Goal: Task Accomplishment & Management: Use online tool/utility

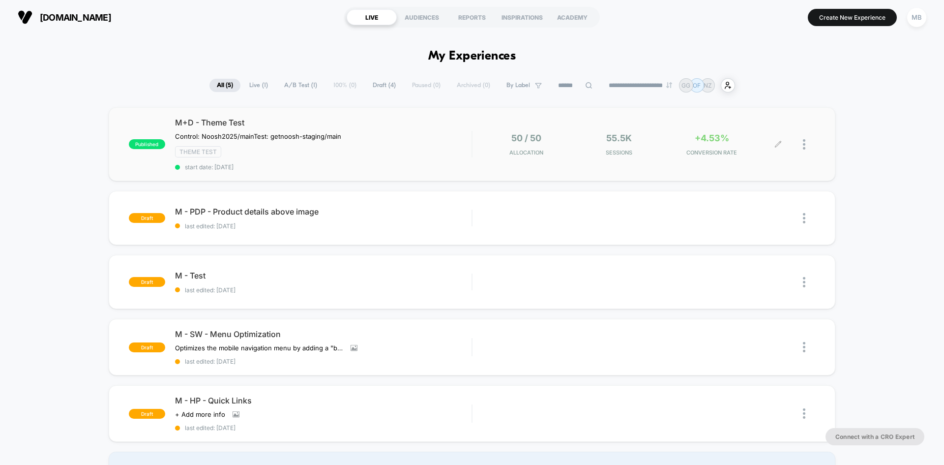
click at [578, 138] on div "55.5k Sessions" at bounding box center [619, 144] width 88 height 23
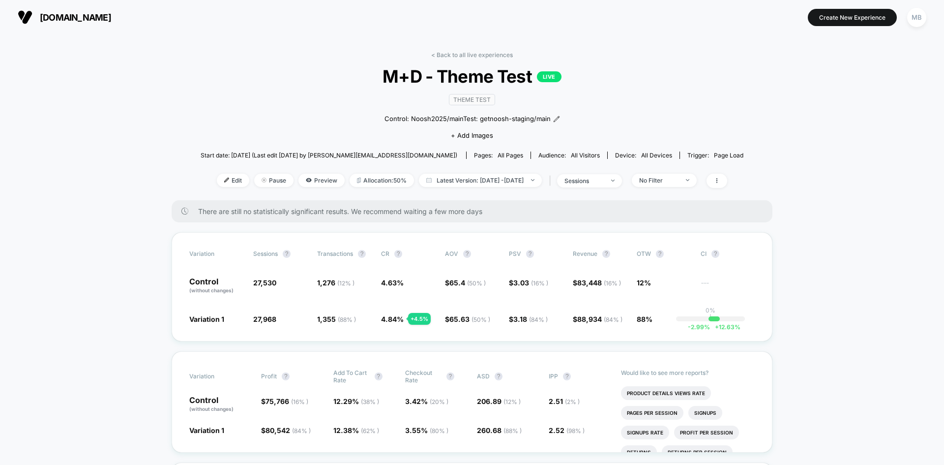
click at [265, 78] on span "M+D - Theme Test LIVE" at bounding box center [472, 76] width 488 height 21
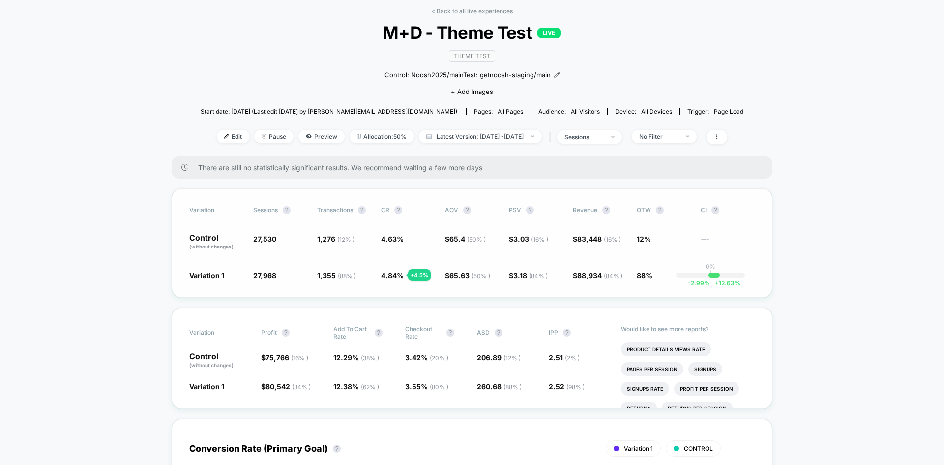
scroll to position [98, 0]
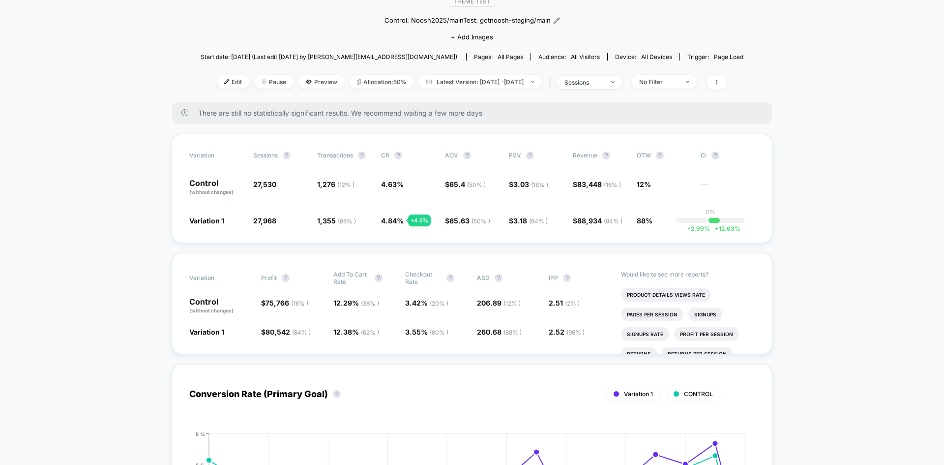
drag, startPoint x: 841, startPoint y: 128, endPoint x: 835, endPoint y: 140, distance: 13.4
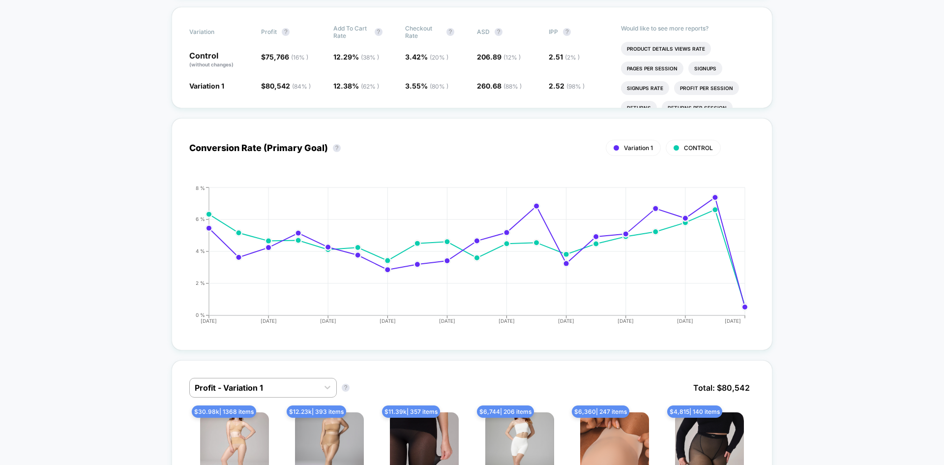
scroll to position [0, 0]
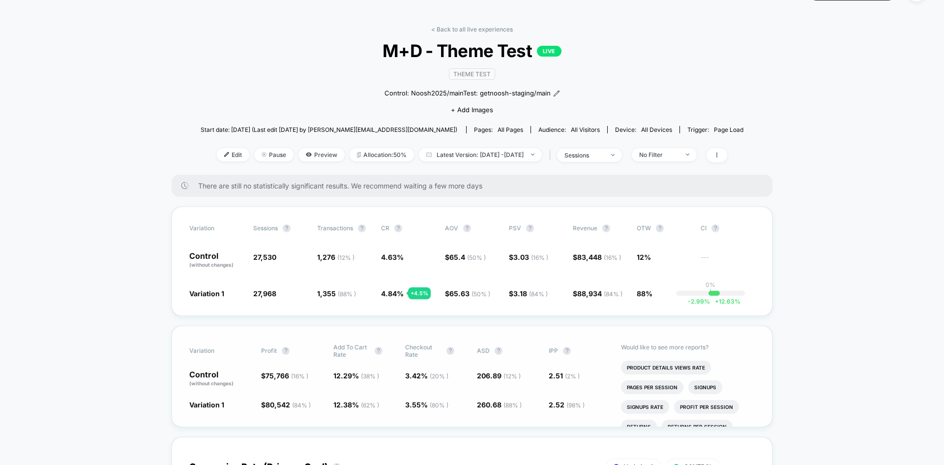
scroll to position [49, 0]
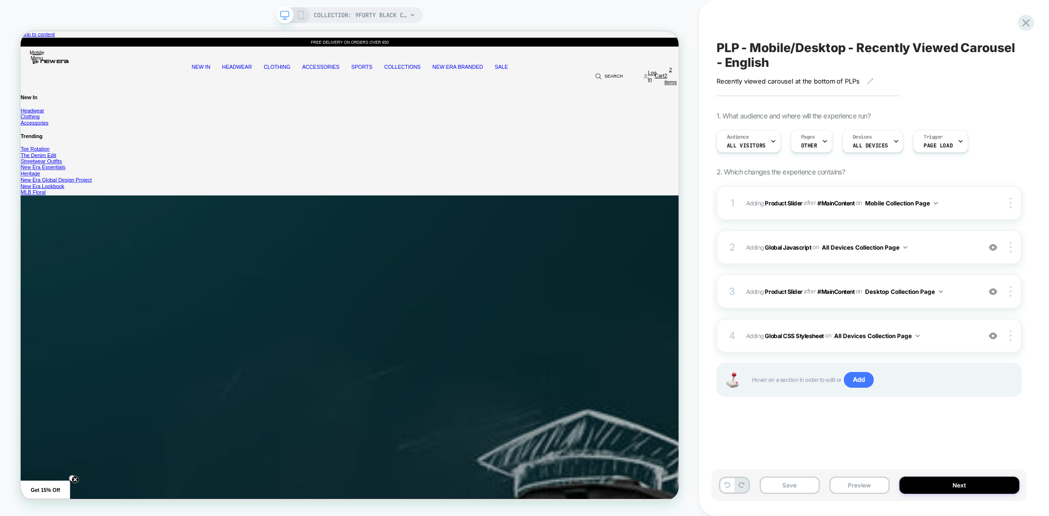
click at [858, 486] on button "Preview" at bounding box center [860, 485] width 60 height 17
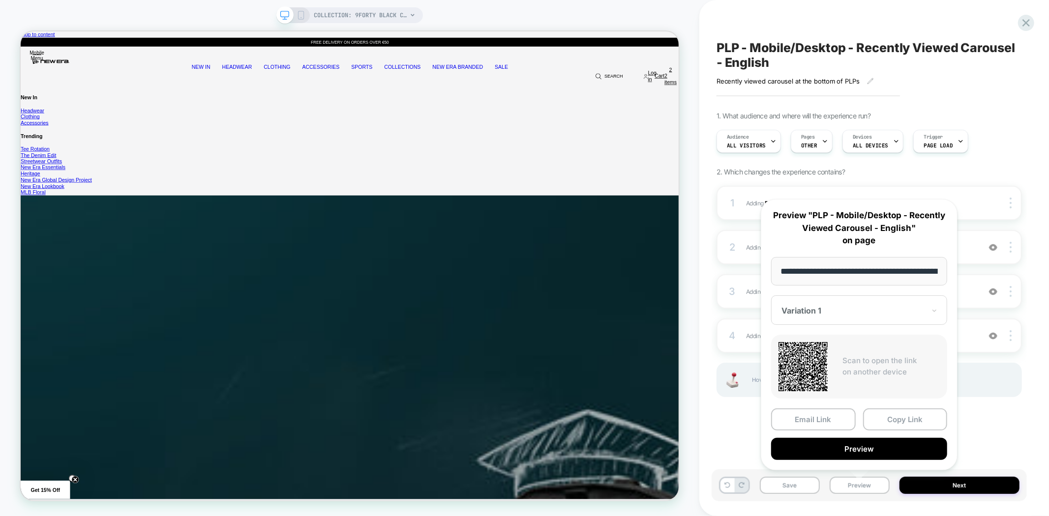
scroll to position [0, 141]
click at [892, 424] on button "Copy Link" at bounding box center [905, 420] width 85 height 22
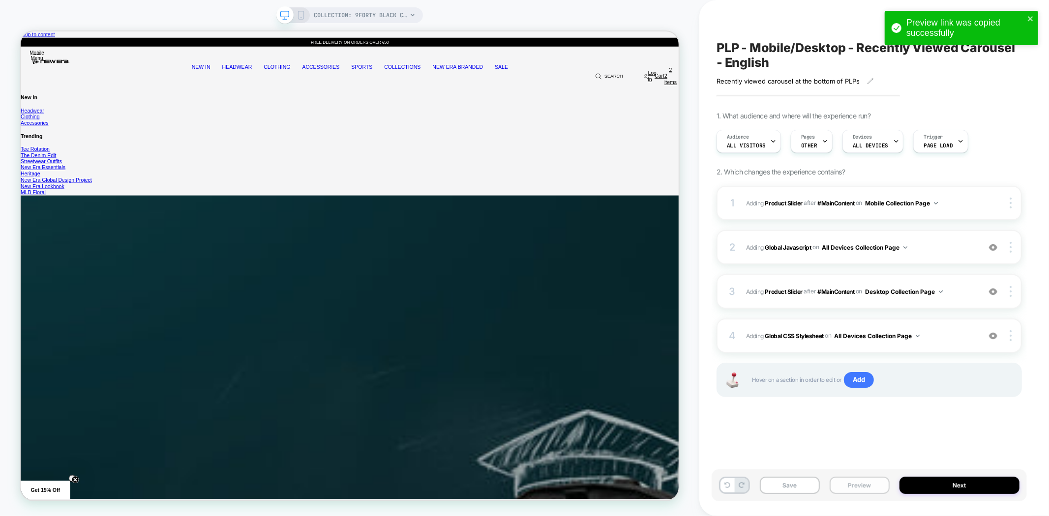
click at [870, 487] on button "Preview" at bounding box center [860, 485] width 60 height 17
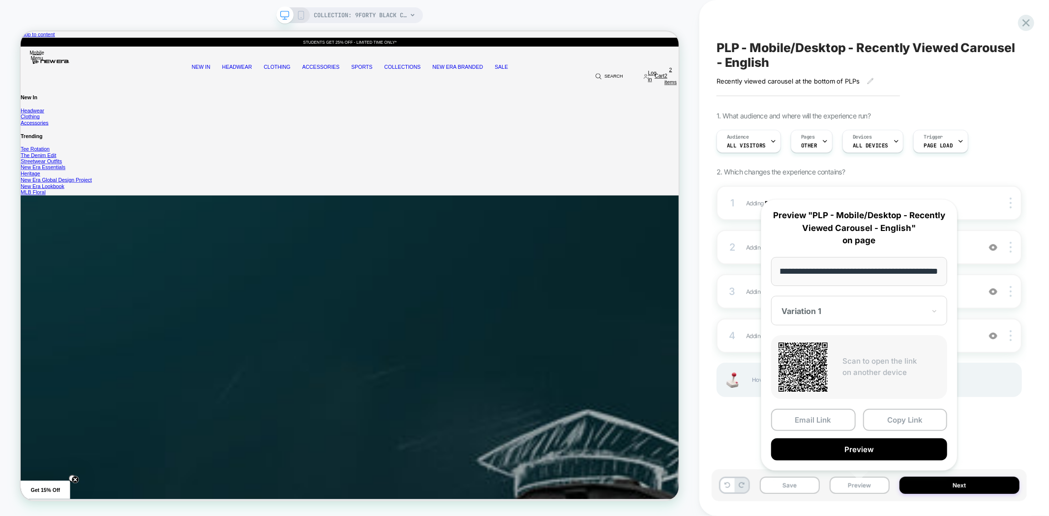
click at [297, 8] on div "COLLECTION: 9FORTY BLACK CAPS (Category)" at bounding box center [349, 15] width 147 height 16
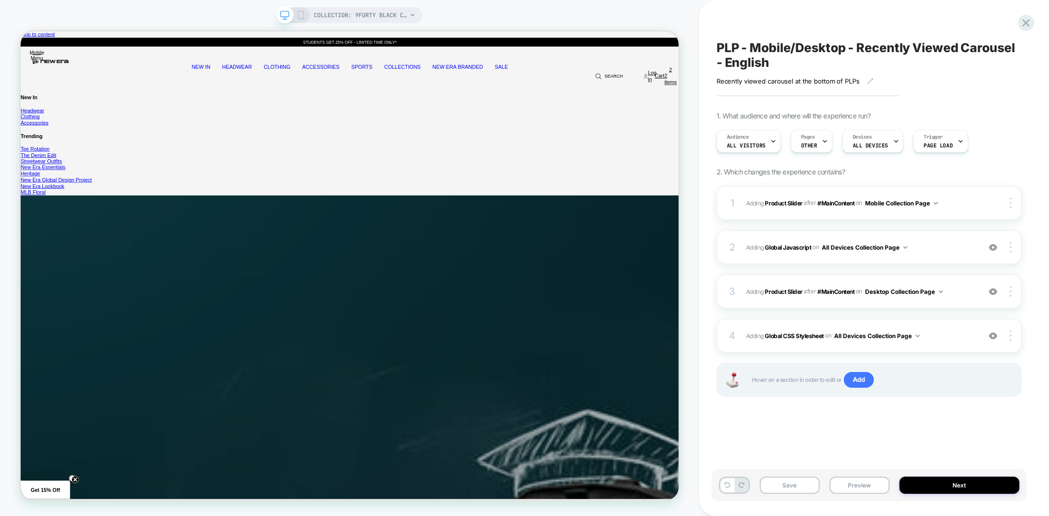
click at [299, 13] on icon at bounding box center [301, 15] width 9 height 9
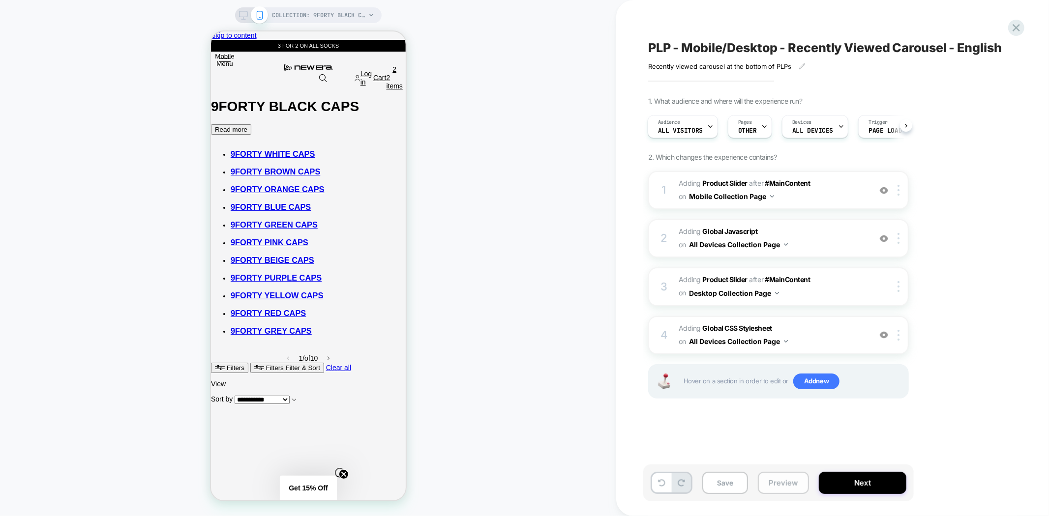
click at [790, 479] on button "Preview" at bounding box center [783, 483] width 51 height 22
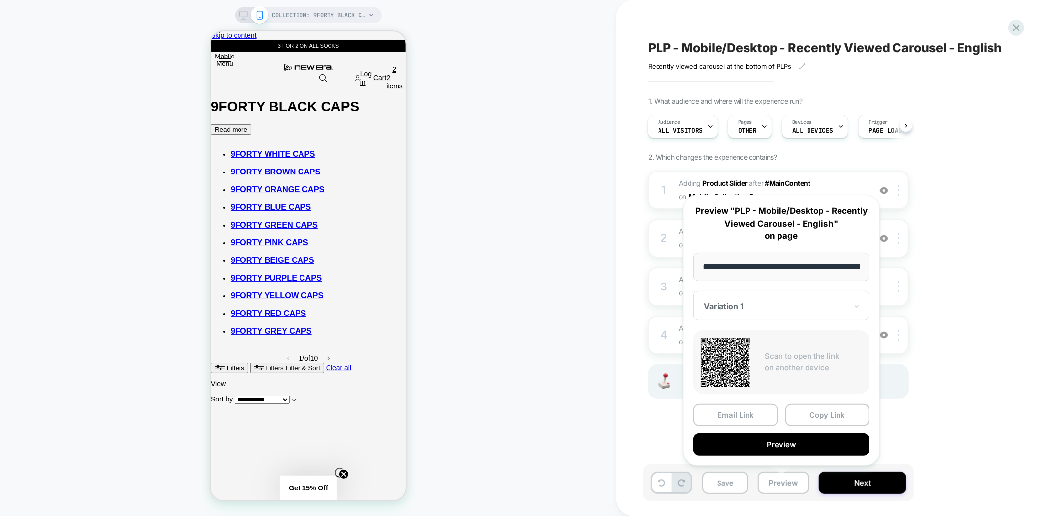
scroll to position [0, 141]
click at [831, 411] on button "Copy Link" at bounding box center [827, 416] width 85 height 22
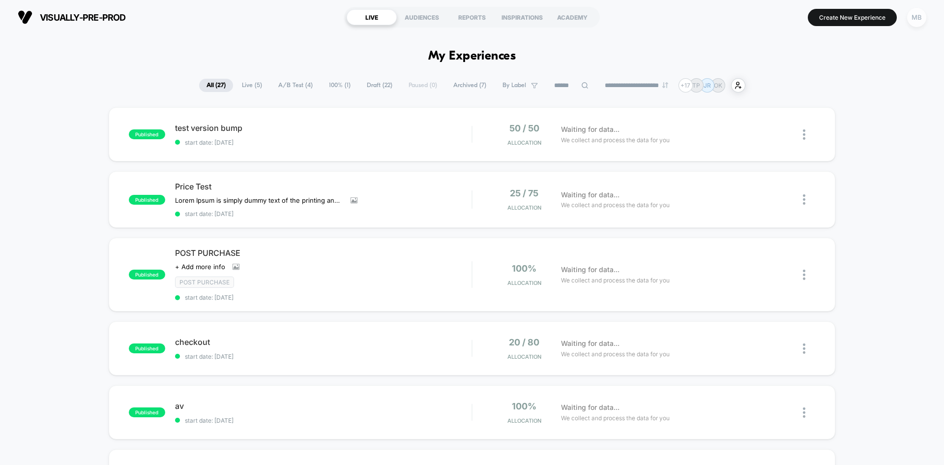
click at [914, 19] on div "MB" at bounding box center [916, 17] width 19 height 19
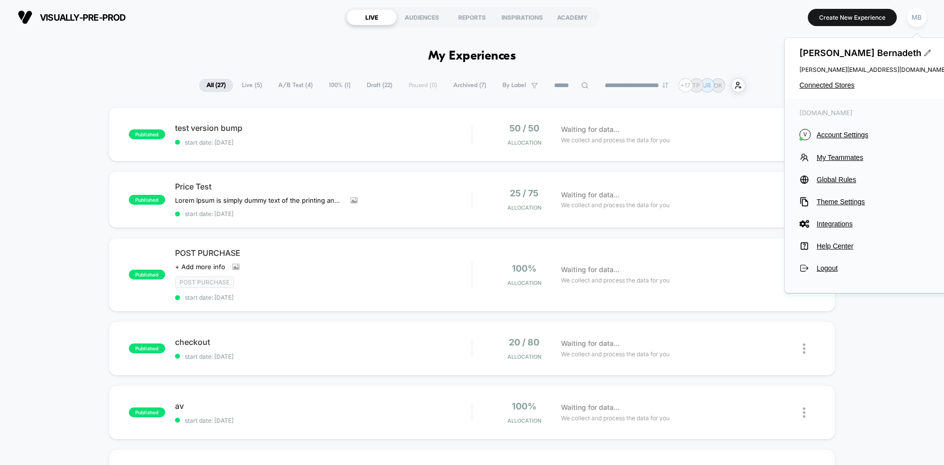
click at [813, 90] on div "[PERSON_NAME] [PERSON_NAME] [PERSON_NAME][EMAIL_ADDRESS][DOMAIN_NAME] Connected…" at bounding box center [873, 68] width 177 height 61
click at [813, 88] on span "Connected Stores" at bounding box center [874, 85] width 148 height 8
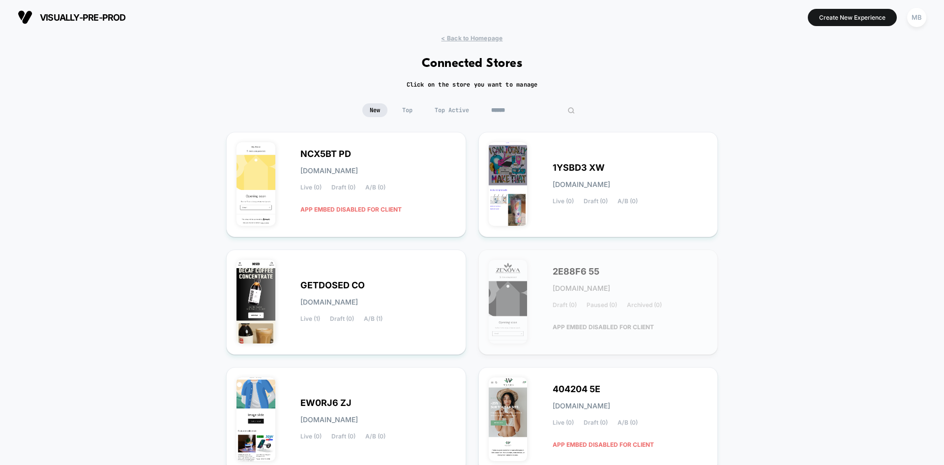
click at [521, 112] on input at bounding box center [533, 110] width 98 height 14
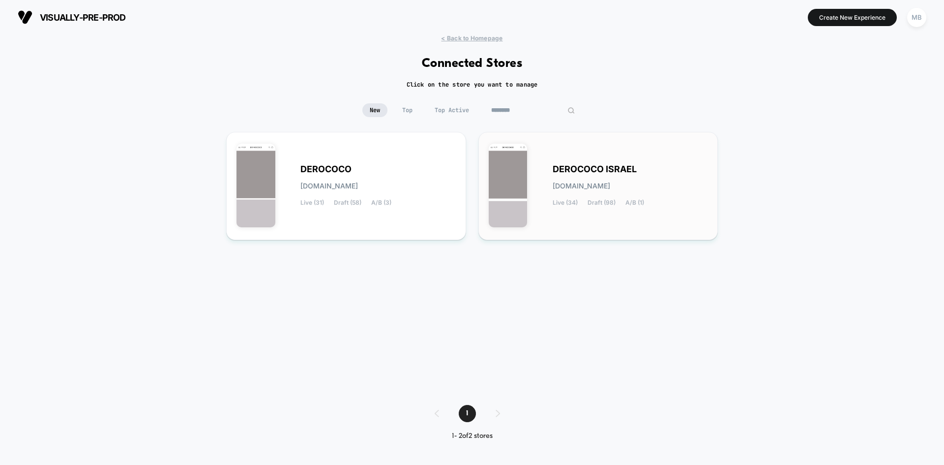
type input "********"
click at [575, 150] on div "DEROCOCO ISRAEL derococo-israel.myshopify.com Live (34) Draft (98) A/B (1)" at bounding box center [598, 186] width 219 height 88
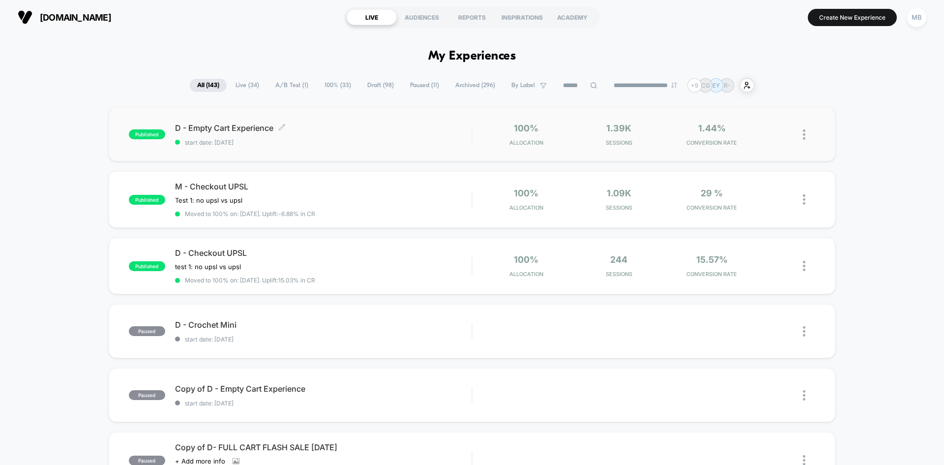
click at [327, 141] on span "start date: 9/3/2025" at bounding box center [323, 142] width 297 height 7
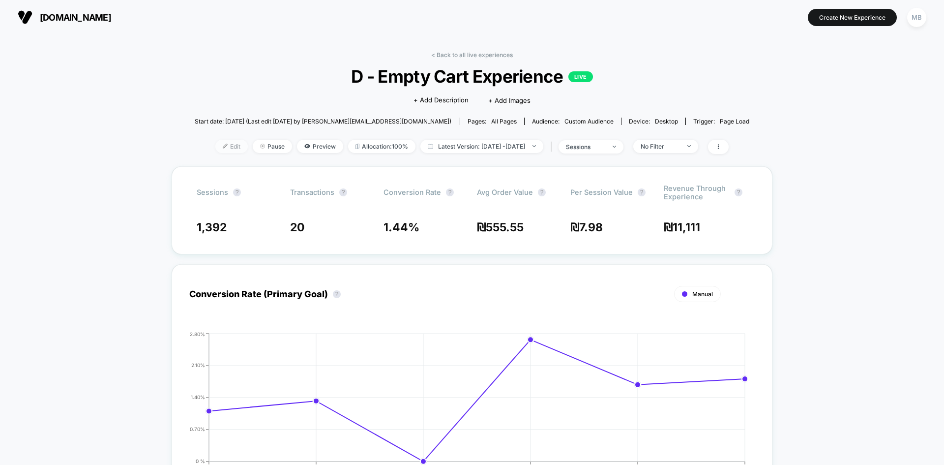
click at [215, 145] on span "Edit" at bounding box center [231, 146] width 32 height 13
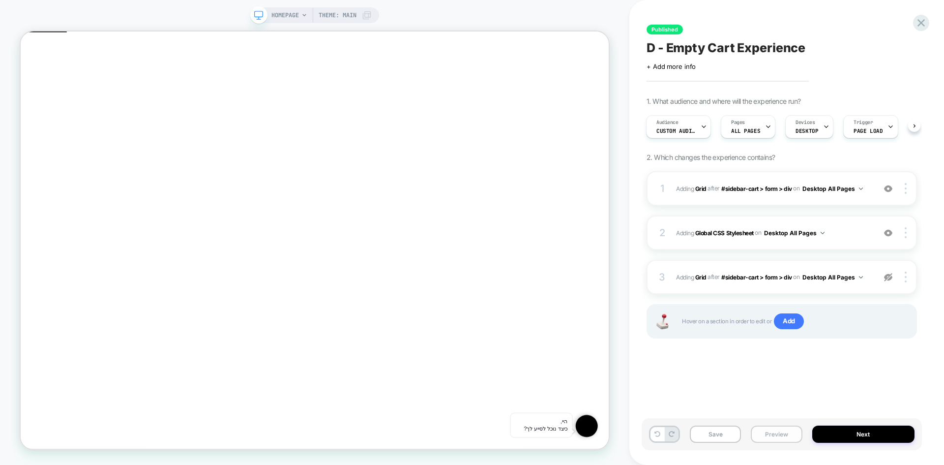
click at [0, 0] on button "Preview" at bounding box center [0, 0] width 0 height 0
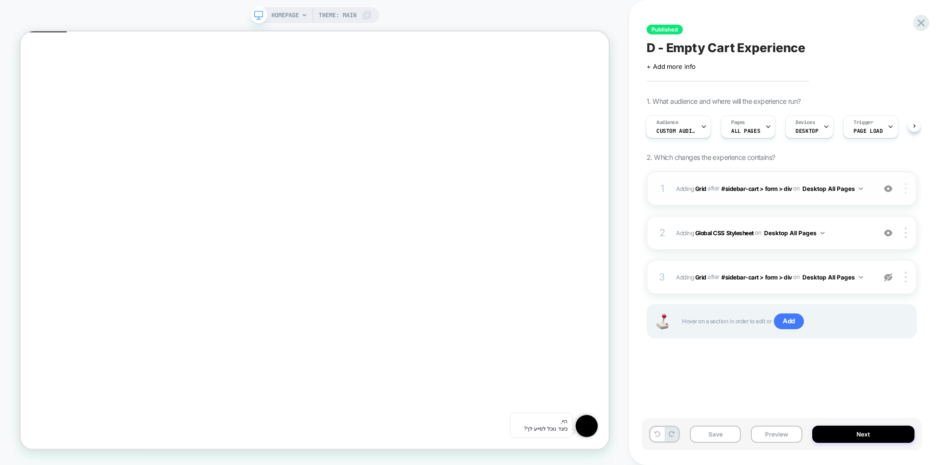
click at [907, 189] on div at bounding box center [907, 188] width 19 height 11
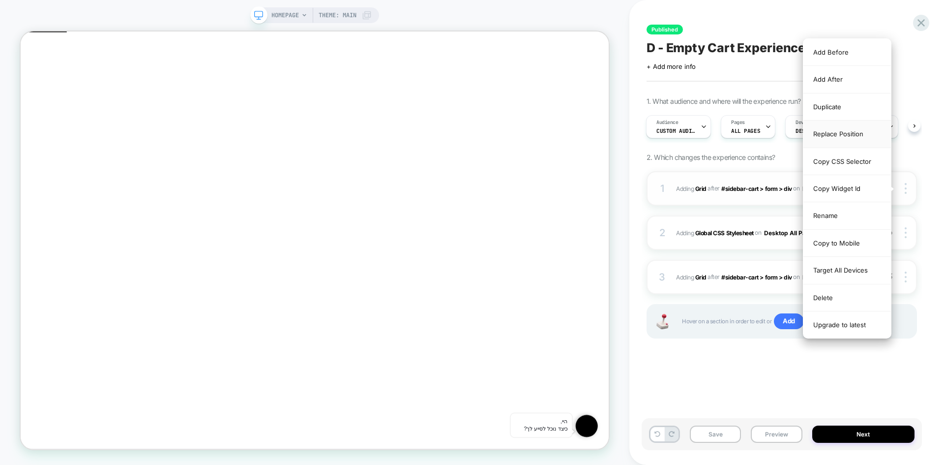
click at [0, 0] on div "Replace Position" at bounding box center [0, 0] width 0 height 0
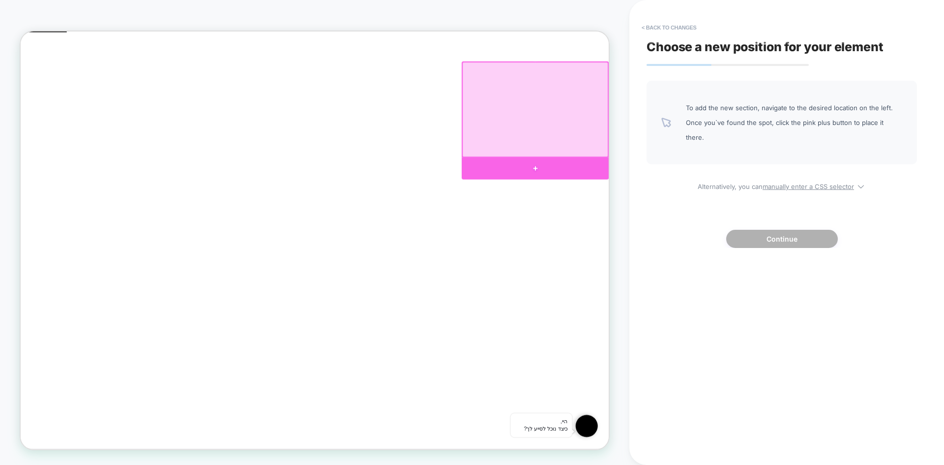
click at [701, 212] on div at bounding box center [707, 214] width 196 height 29
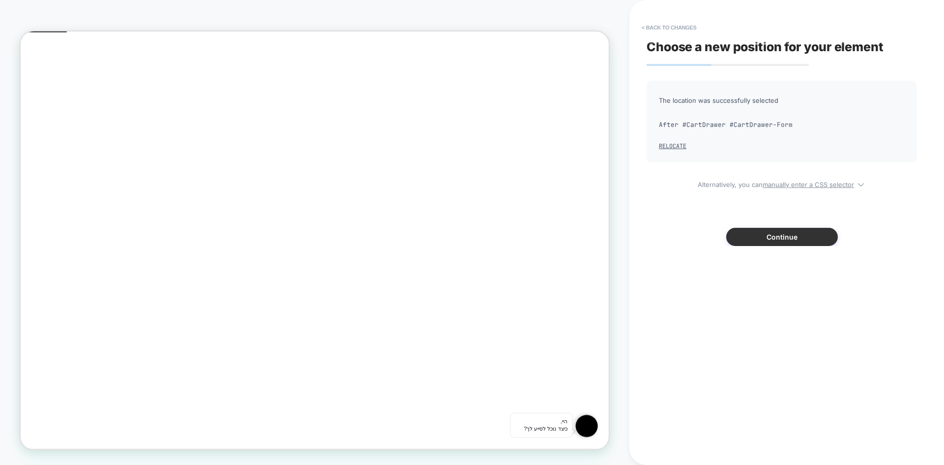
click at [792, 237] on button "Continue" at bounding box center [782, 237] width 112 height 18
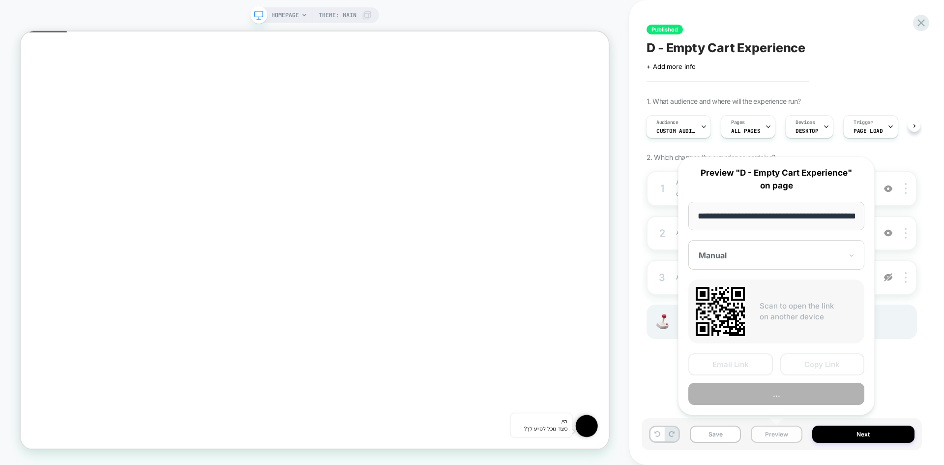
scroll to position [0, 32]
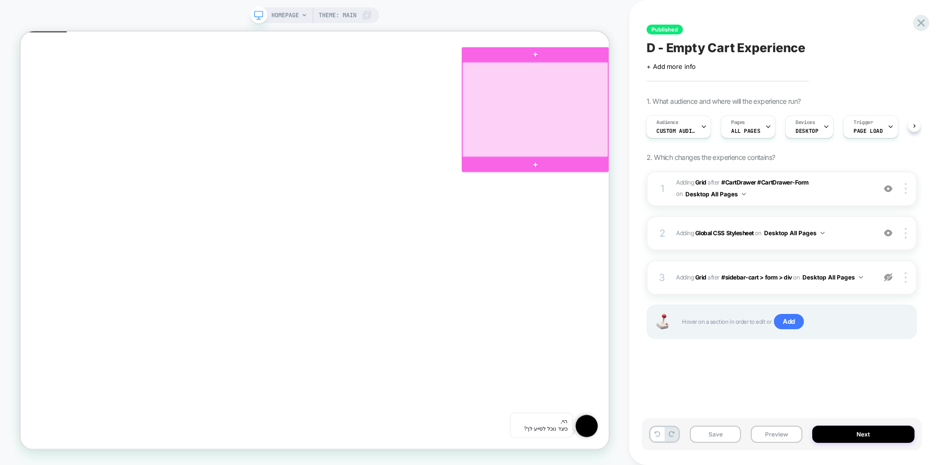
click at [787, 146] on div at bounding box center [707, 135] width 194 height 126
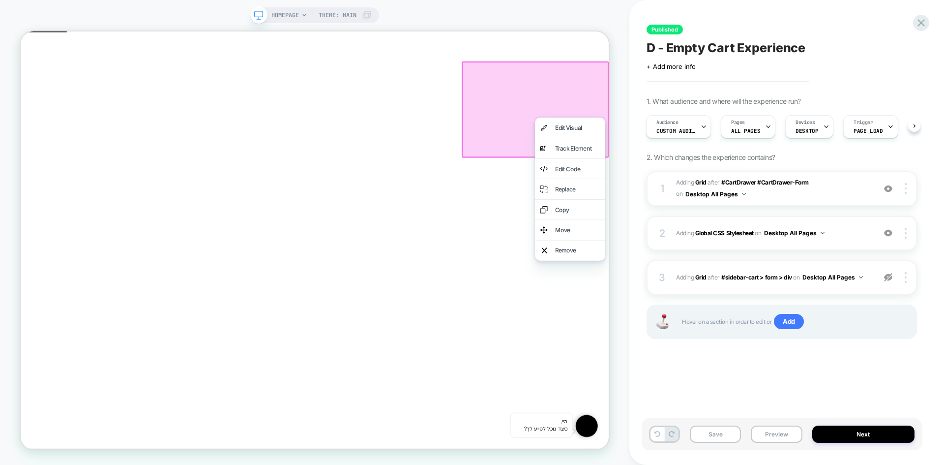
click at [696, 41] on div "Cart" at bounding box center [413, 62] width 784 height 42
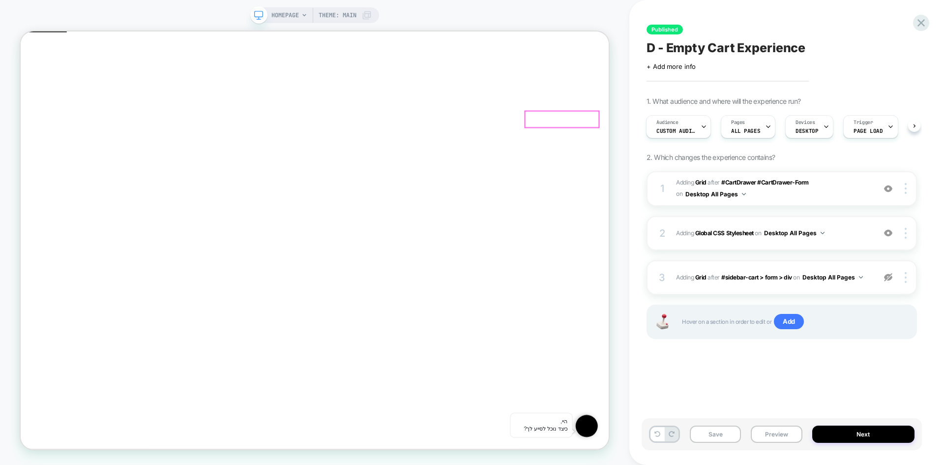
click at [130, 281] on button "Remove" at bounding box center [114, 286] width 32 height 10
click at [909, 190] on div at bounding box center [907, 188] width 19 height 11
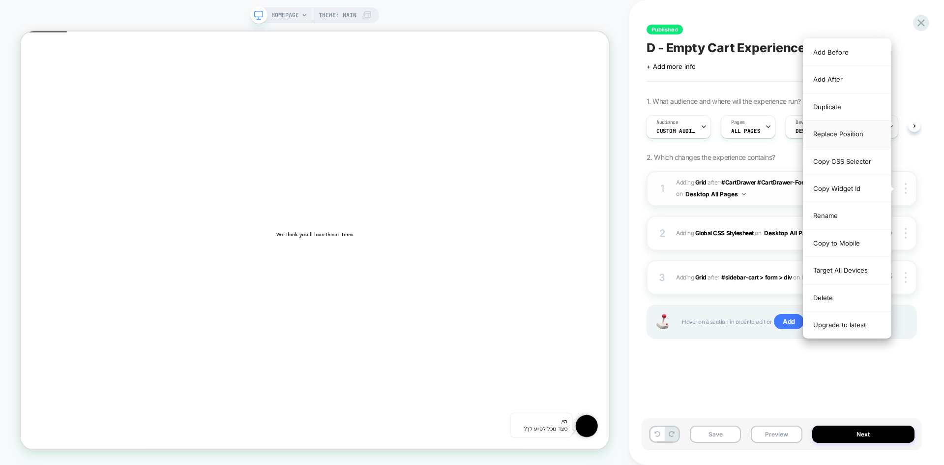
click at [843, 133] on div "Replace Position" at bounding box center [848, 133] width 88 height 27
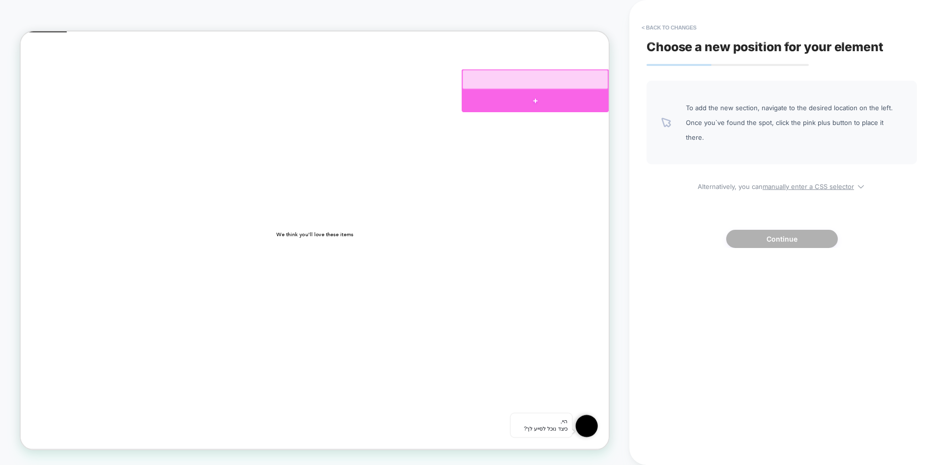
click at [706, 120] on div at bounding box center [707, 124] width 196 height 30
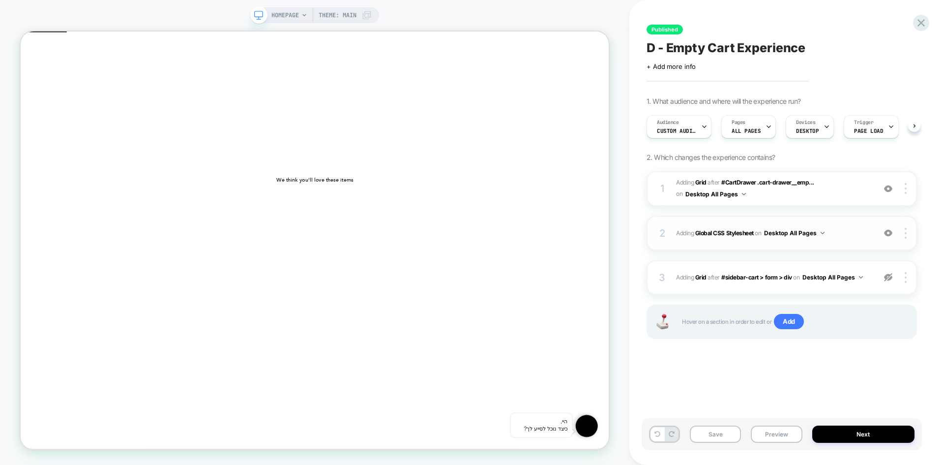
scroll to position [0, 0]
click at [884, 276] on img at bounding box center [888, 277] width 8 height 8
click at [905, 193] on img at bounding box center [906, 188] width 2 height 11
click at [906, 194] on div "1 #_loomi_addon_1705924211907_dup1756379095 Adding Grid AFTER #CartDrawer .cart…" at bounding box center [782, 188] width 271 height 35
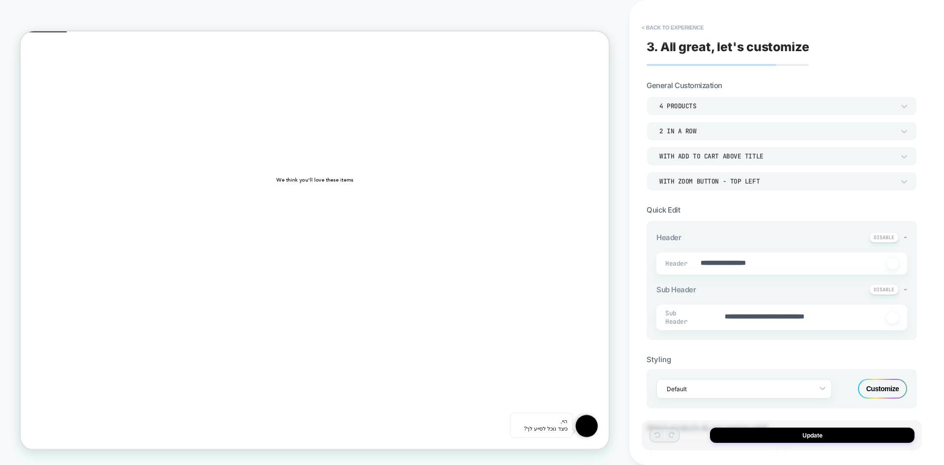
scroll to position [28, 0]
type textarea "*"
click at [661, 27] on button "< Back to experience" at bounding box center [673, 28] width 72 height 16
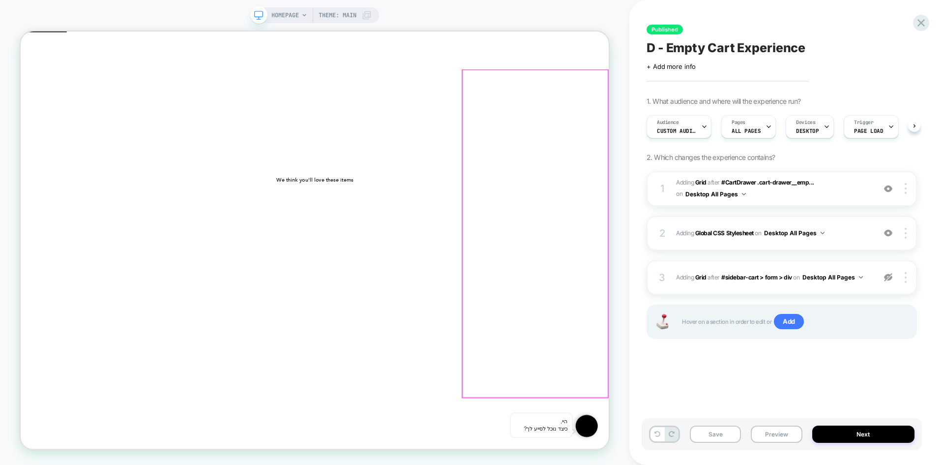
scroll to position [0, 0]
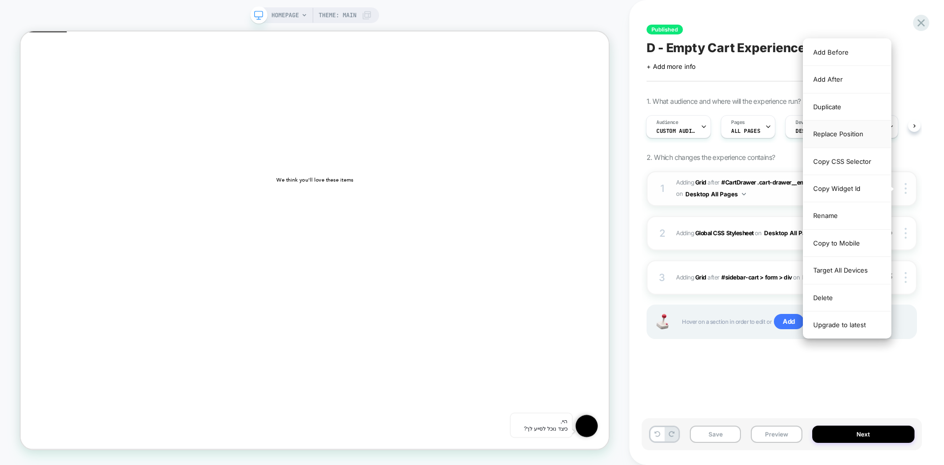
click at [863, 130] on div "Replace Position" at bounding box center [848, 133] width 88 height 27
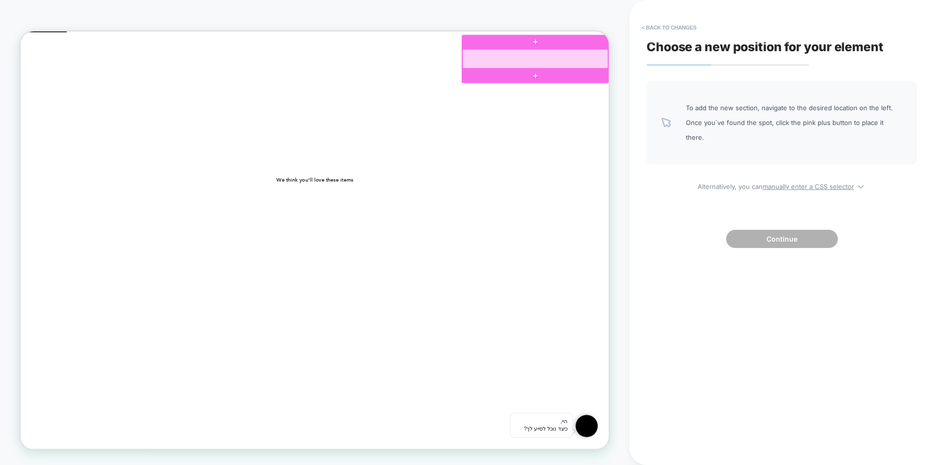
click at [705, 77] on div at bounding box center [707, 68] width 194 height 26
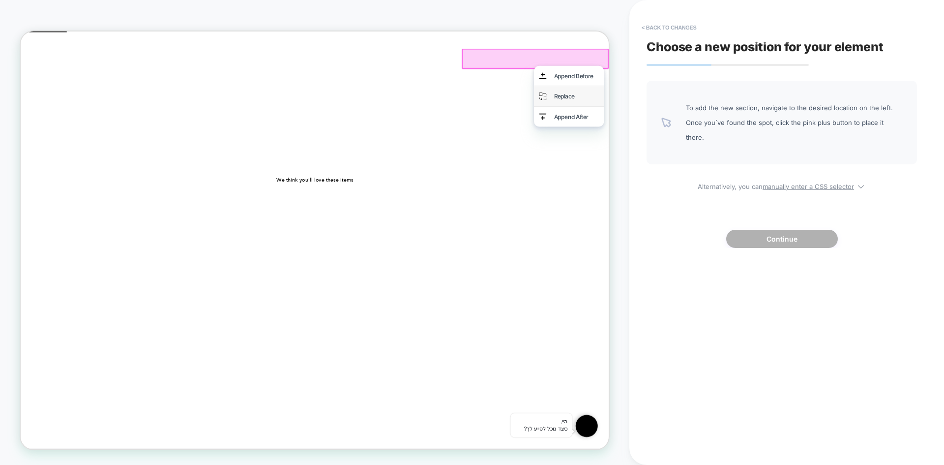
click at [744, 112] on div "Replace" at bounding box center [762, 117] width 60 height 13
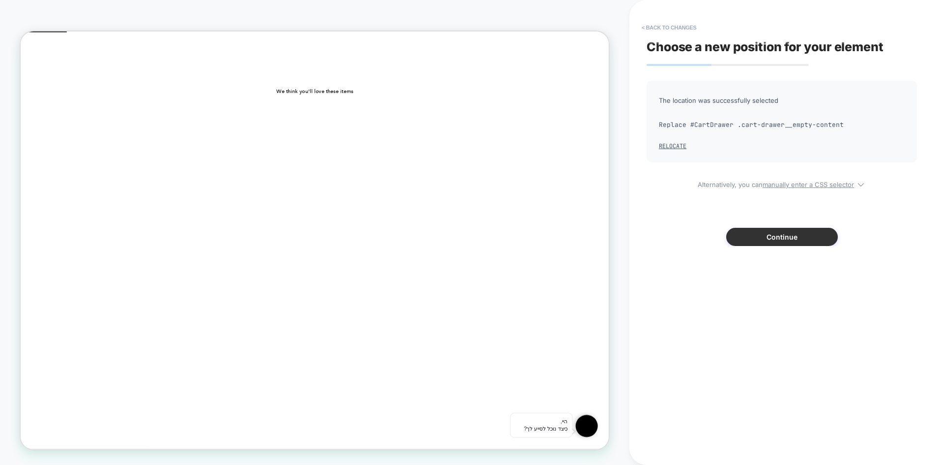
click at [773, 238] on button "Continue" at bounding box center [782, 237] width 112 height 18
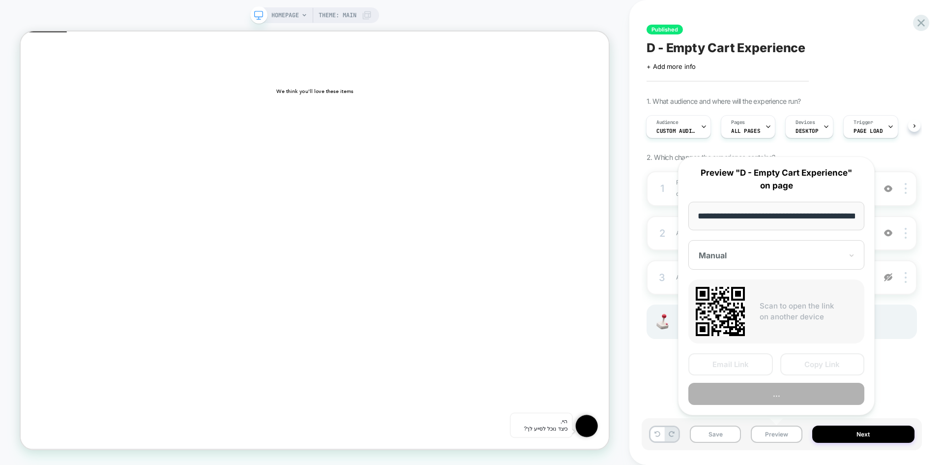
scroll to position [0, 32]
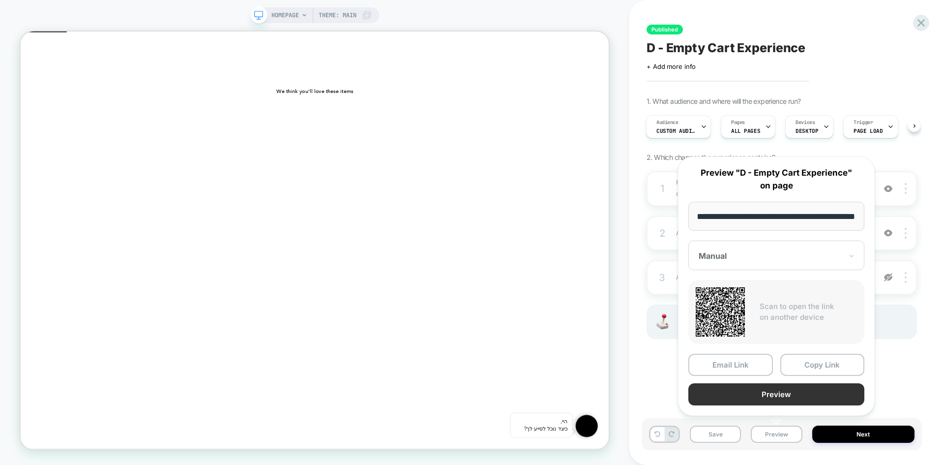
click at [782, 392] on button "Preview" at bounding box center [777, 394] width 176 height 22
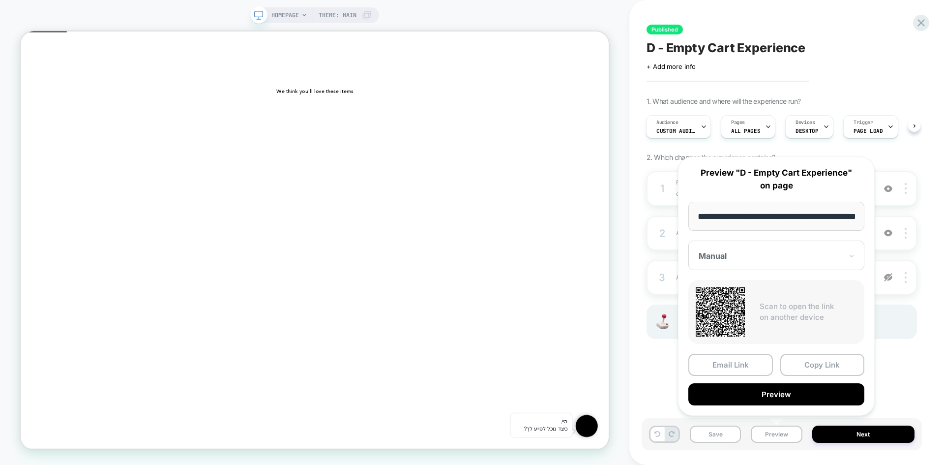
click at [767, 260] on div at bounding box center [771, 256] width 144 height 10
click at [744, 307] on div "CONTROL" at bounding box center [776, 308] width 166 height 18
click at [802, 397] on button "Preview" at bounding box center [777, 394] width 176 height 22
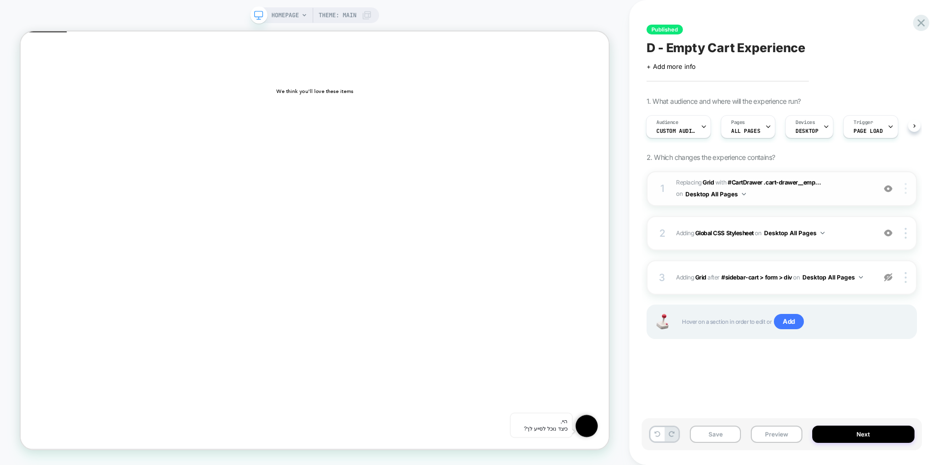
click at [909, 189] on div at bounding box center [907, 188] width 19 height 11
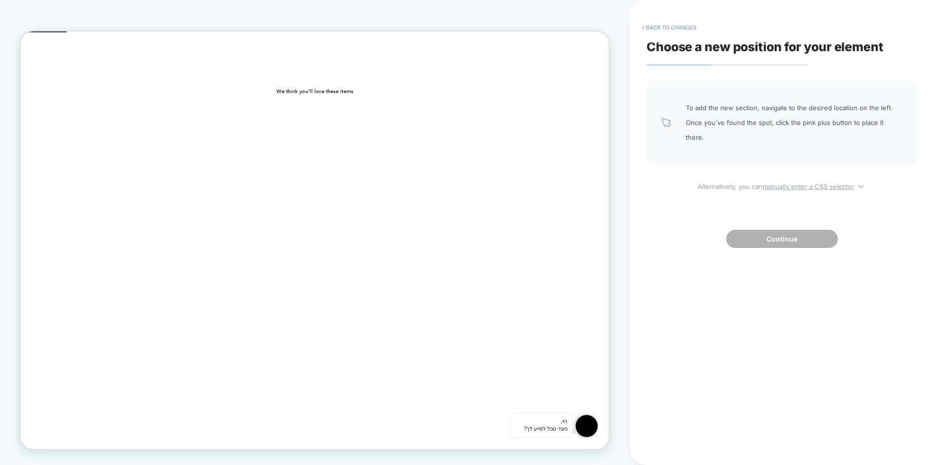
select select "*******"
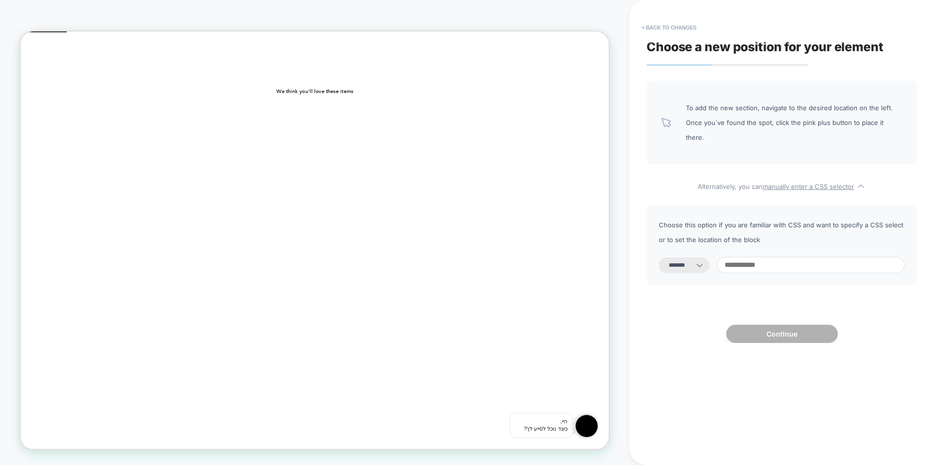
click at [756, 257] on input at bounding box center [811, 265] width 188 height 16
paste input "**********"
type input "**********"
select select "*********"
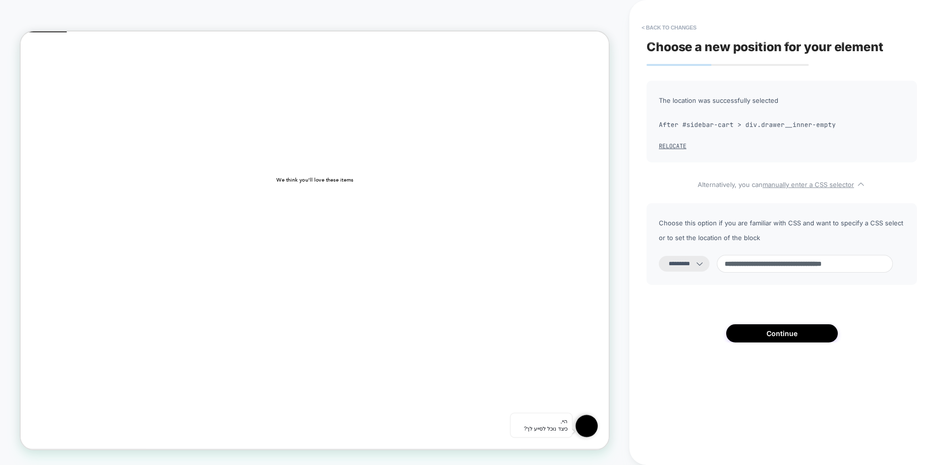
type input "**********"
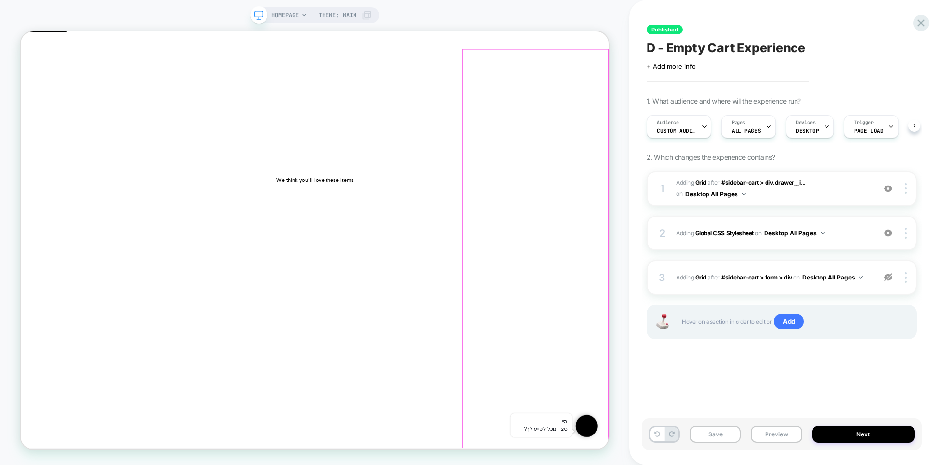
scroll to position [0, 0]
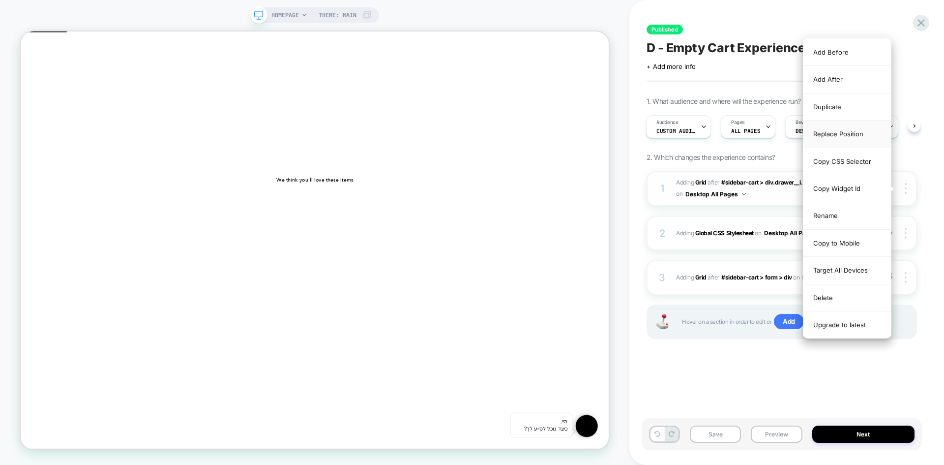
click at [845, 138] on div "Replace Position" at bounding box center [848, 133] width 88 height 27
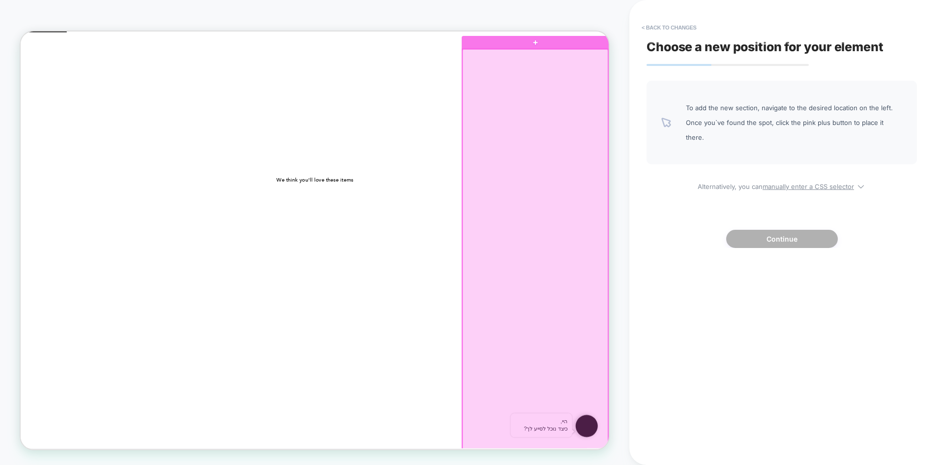
click at [746, 93] on div at bounding box center [707, 326] width 194 height 542
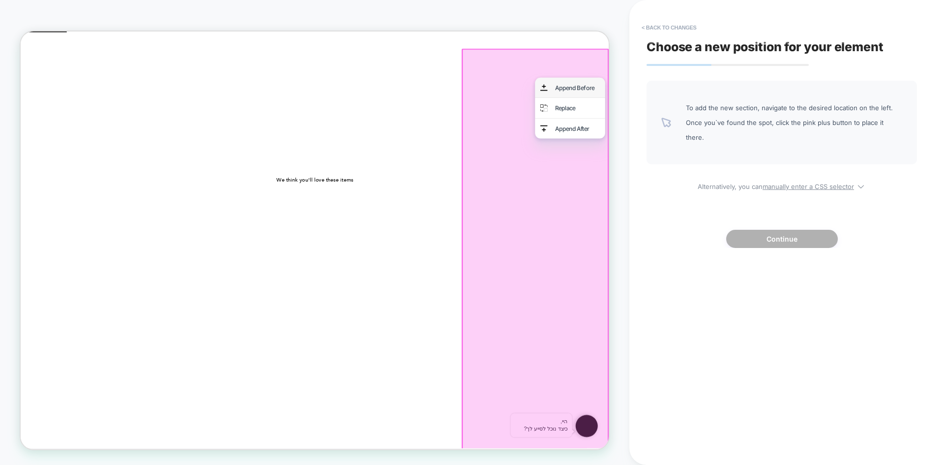
click at [746, 110] on div "Append Before" at bounding box center [763, 106] width 60 height 13
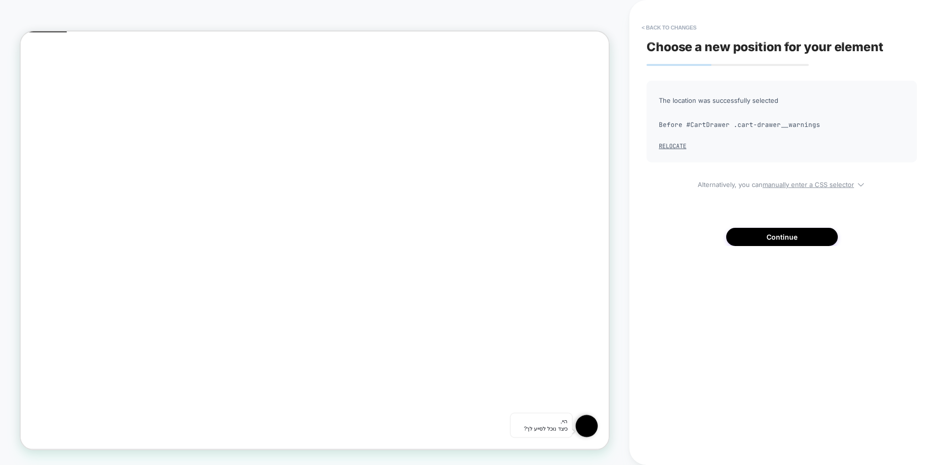
scroll to position [40, 0]
click at [658, 28] on button "< Back to changes" at bounding box center [669, 28] width 65 height 16
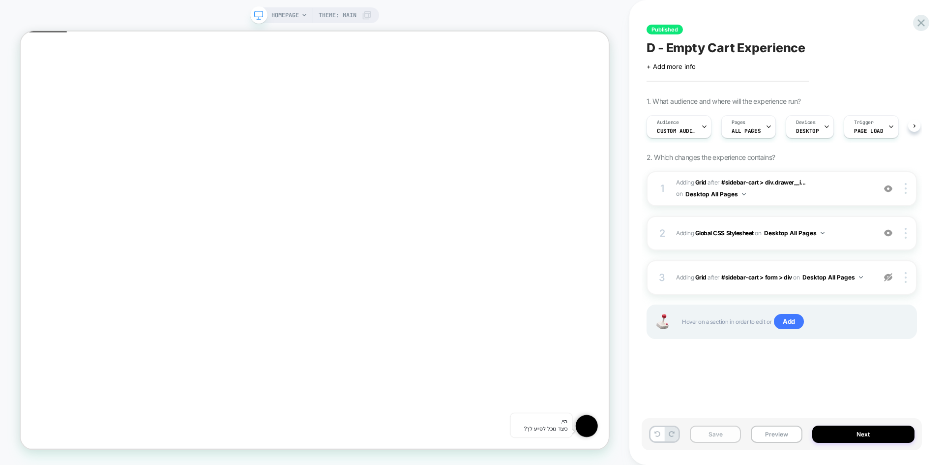
scroll to position [0, 0]
click at [655, 434] on icon at bounding box center [658, 434] width 6 height 6
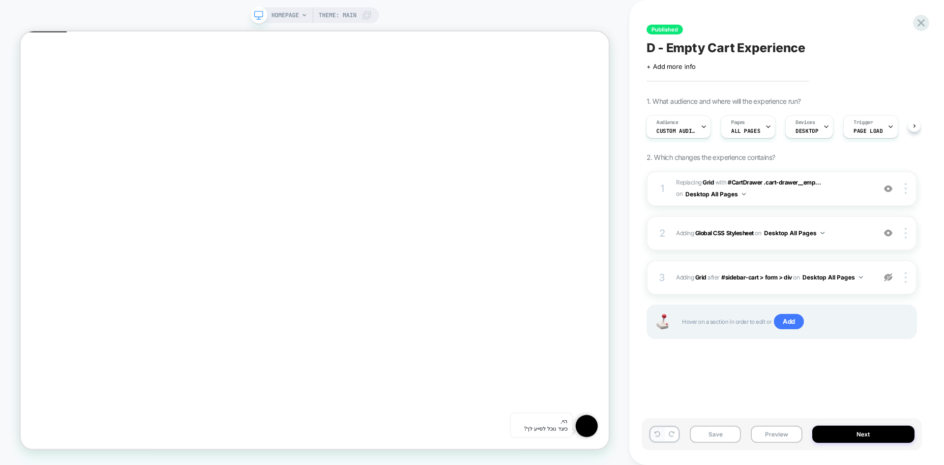
click at [655, 434] on icon at bounding box center [658, 434] width 6 height 6
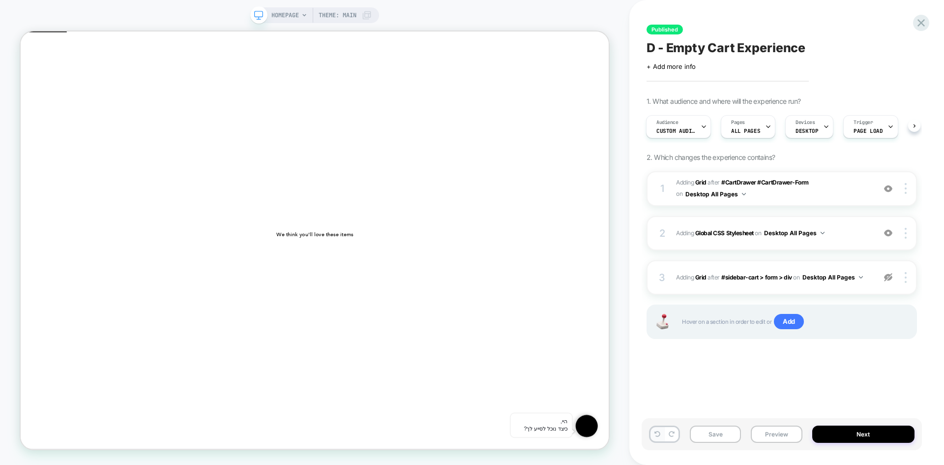
click at [653, 433] on button at bounding box center [658, 434] width 14 height 14
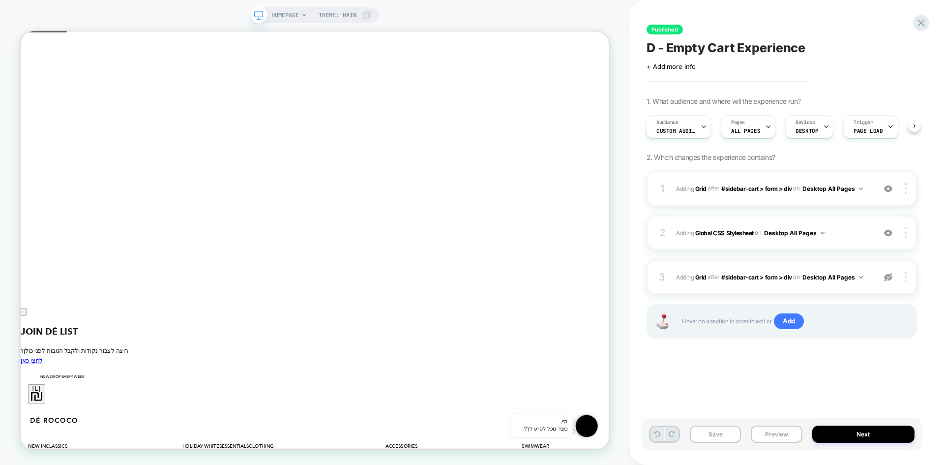
click at [653, 433] on button at bounding box center [658, 434] width 14 height 14
click at [0, 0] on icon at bounding box center [0, 0] width 0 height 0
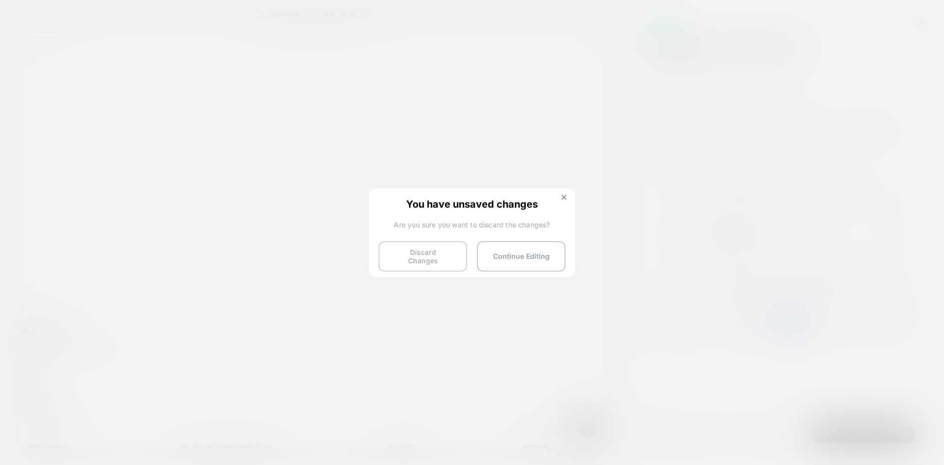
click at [424, 253] on button "Discard Changes" at bounding box center [423, 256] width 89 height 30
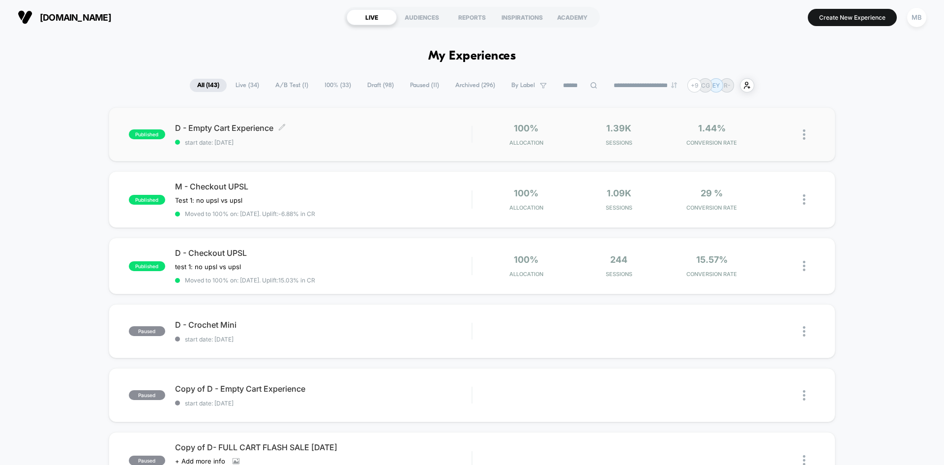
click at [331, 141] on span "start date: [DATE]" at bounding box center [323, 142] width 297 height 7
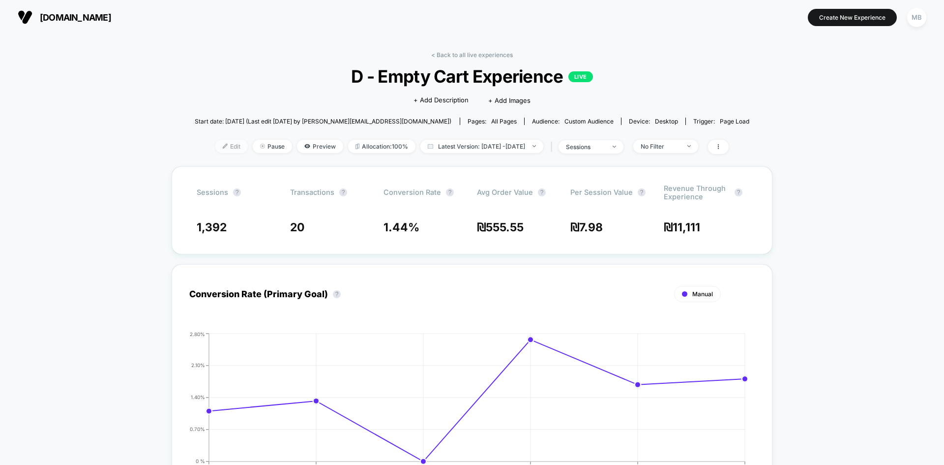
click at [217, 147] on span "Edit" at bounding box center [231, 146] width 32 height 13
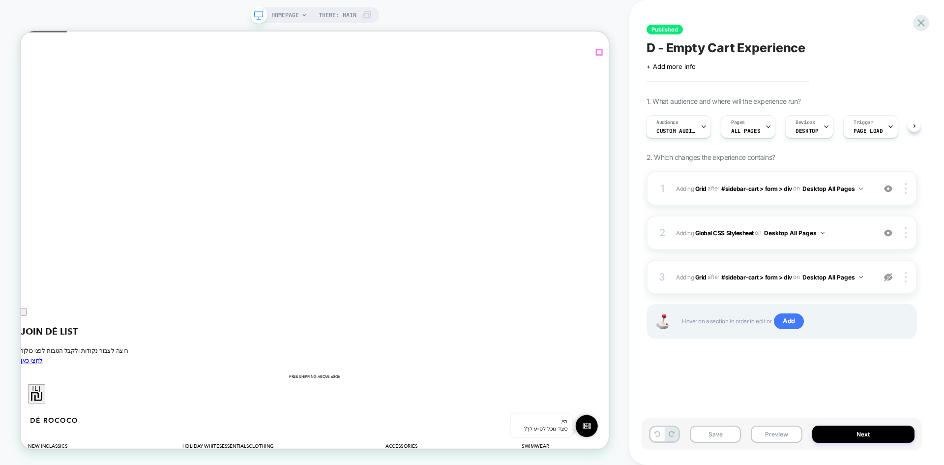
click at [905, 188] on img at bounding box center [906, 188] width 2 height 11
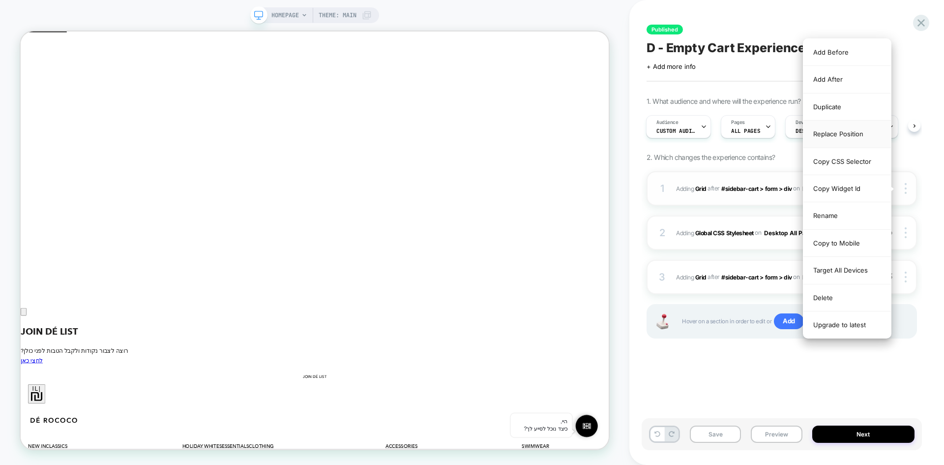
click at [842, 136] on div "Replace Position" at bounding box center [848, 133] width 88 height 27
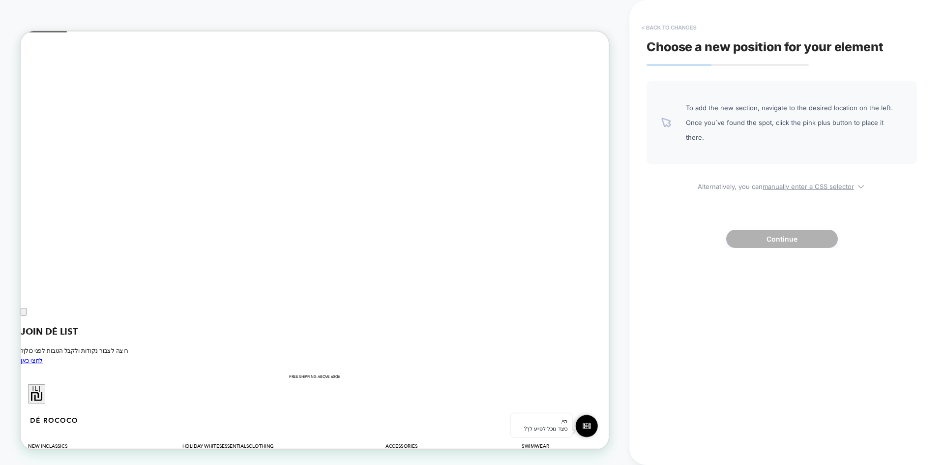
click at [654, 28] on button "< Back to changes" at bounding box center [669, 28] width 65 height 16
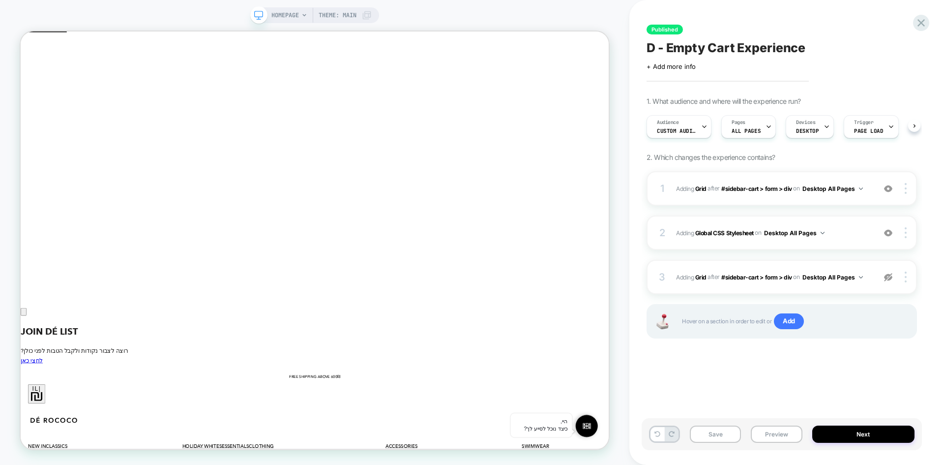
scroll to position [0, 0]
click at [906, 185] on img at bounding box center [906, 188] width 2 height 11
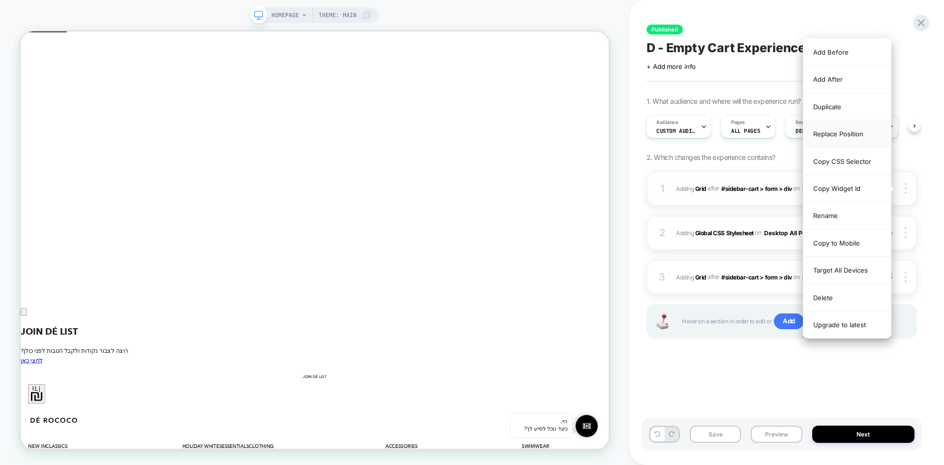
click at [853, 134] on div "Replace Position" at bounding box center [848, 133] width 88 height 27
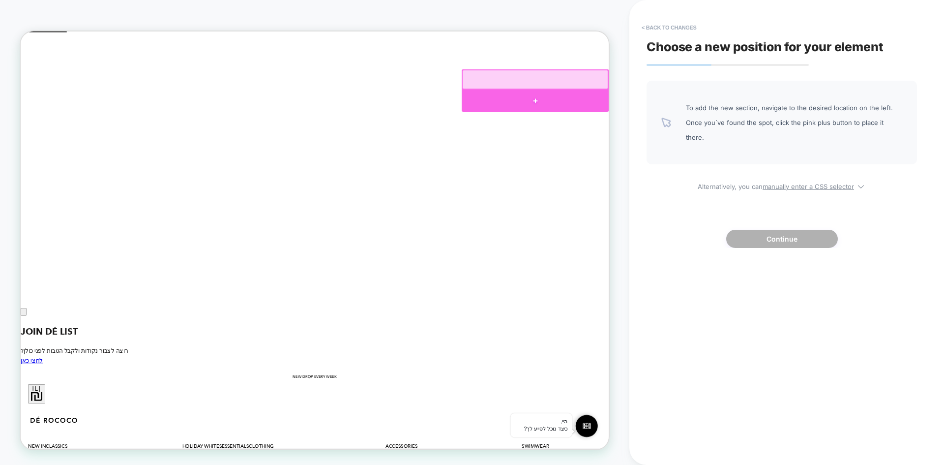
click at [707, 120] on div at bounding box center [707, 124] width 196 height 30
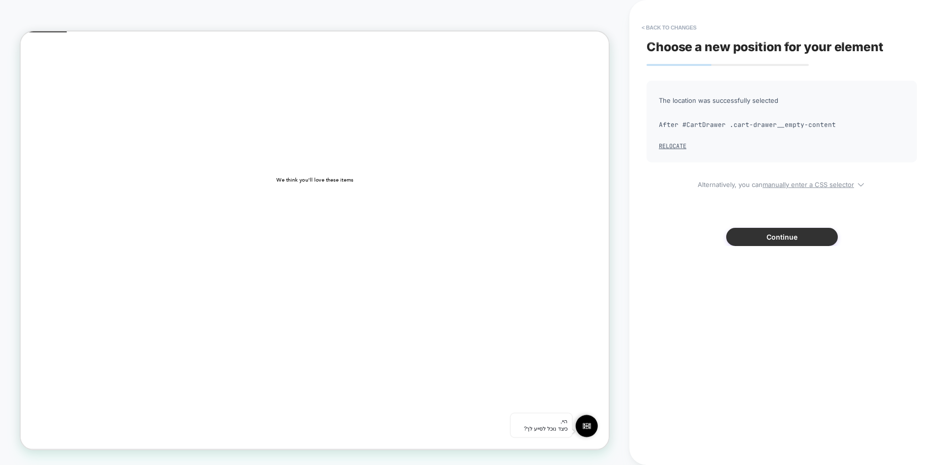
click at [768, 233] on button "Continue" at bounding box center [782, 237] width 112 height 18
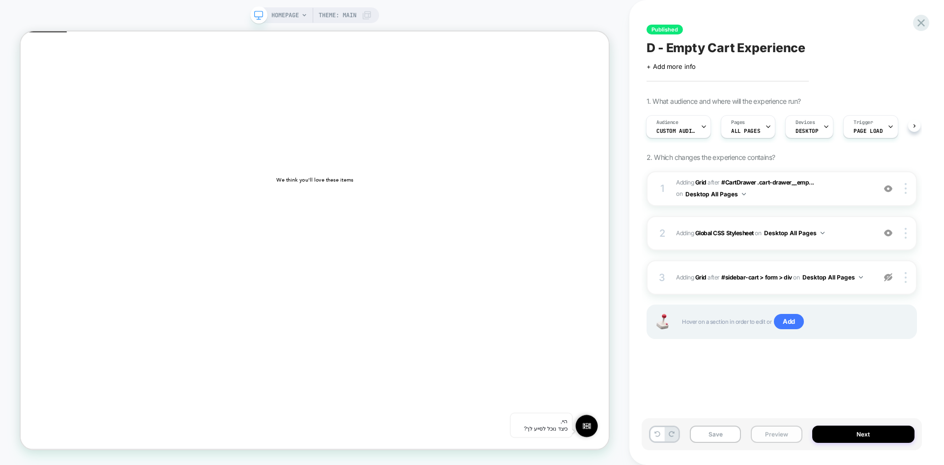
click at [779, 434] on button "Preview" at bounding box center [776, 433] width 51 height 17
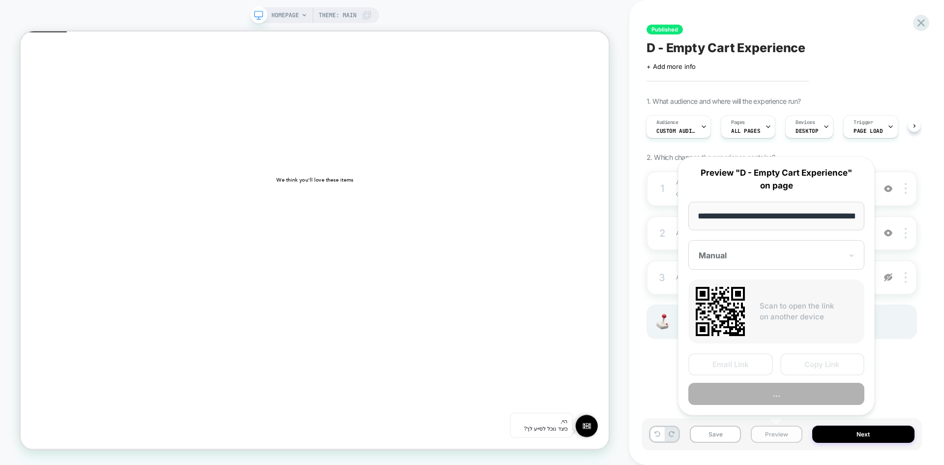
scroll to position [0, 32]
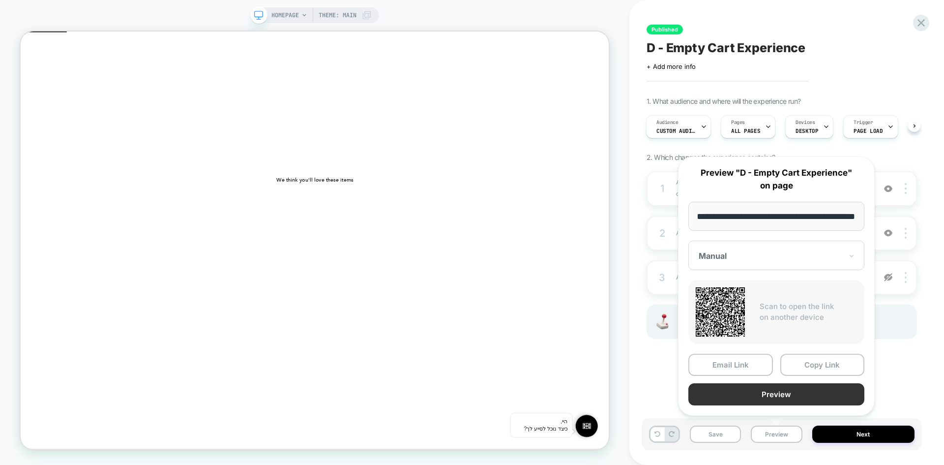
click at [823, 394] on button "Preview" at bounding box center [777, 394] width 176 height 22
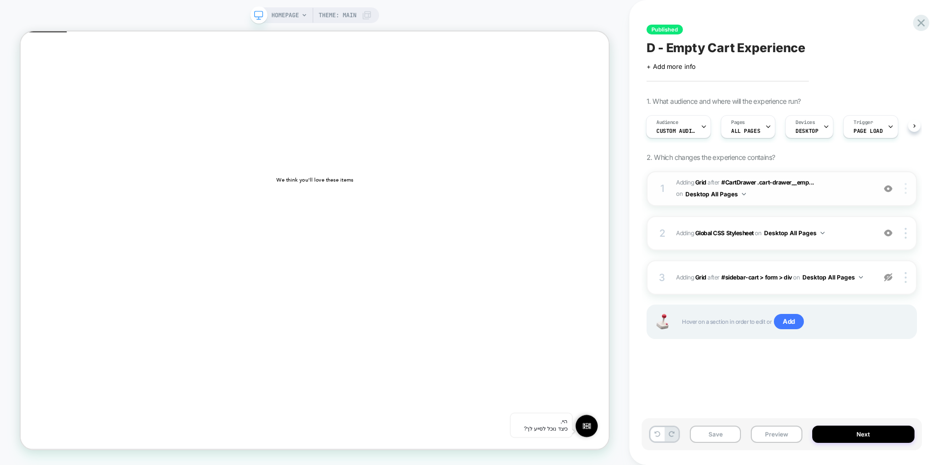
click at [908, 189] on div at bounding box center [907, 188] width 19 height 11
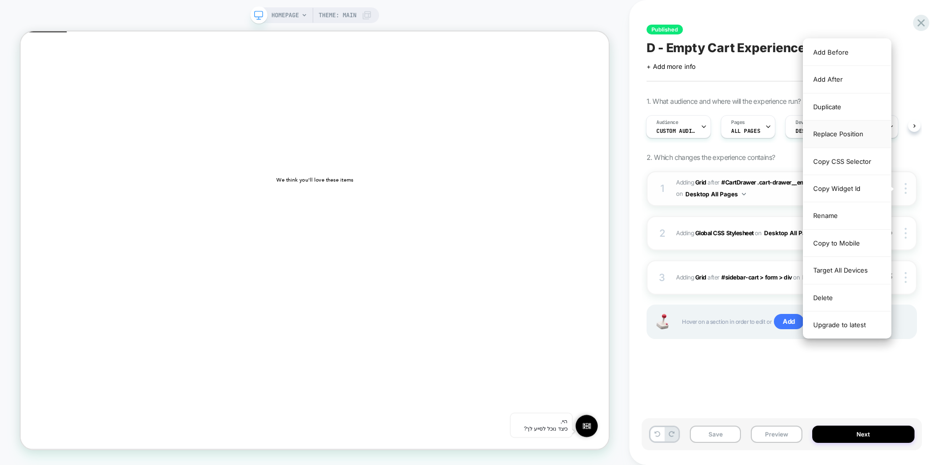
click at [843, 135] on div "Replace Position" at bounding box center [848, 133] width 88 height 27
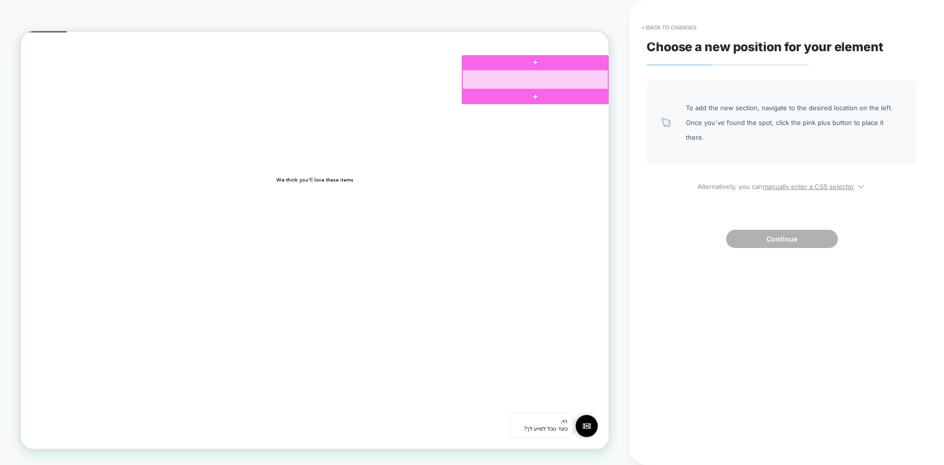
click at [723, 105] on div at bounding box center [707, 96] width 194 height 26
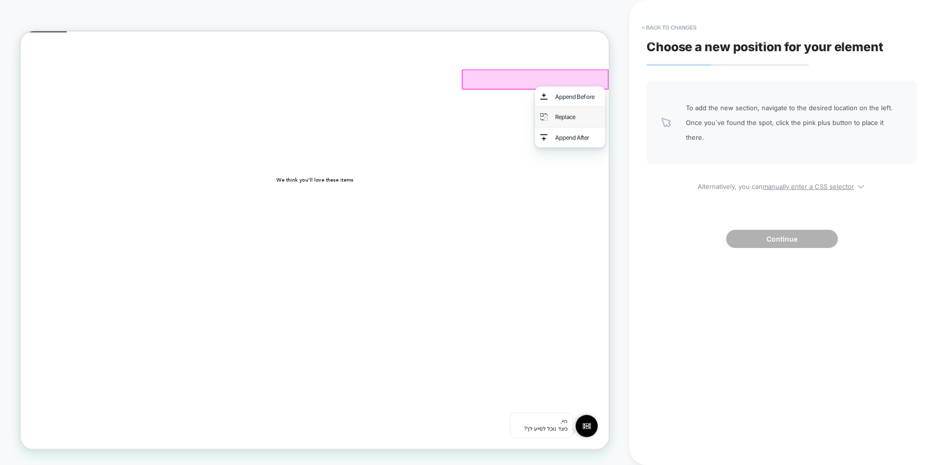
click at [748, 142] on div "Replace" at bounding box center [763, 145] width 60 height 13
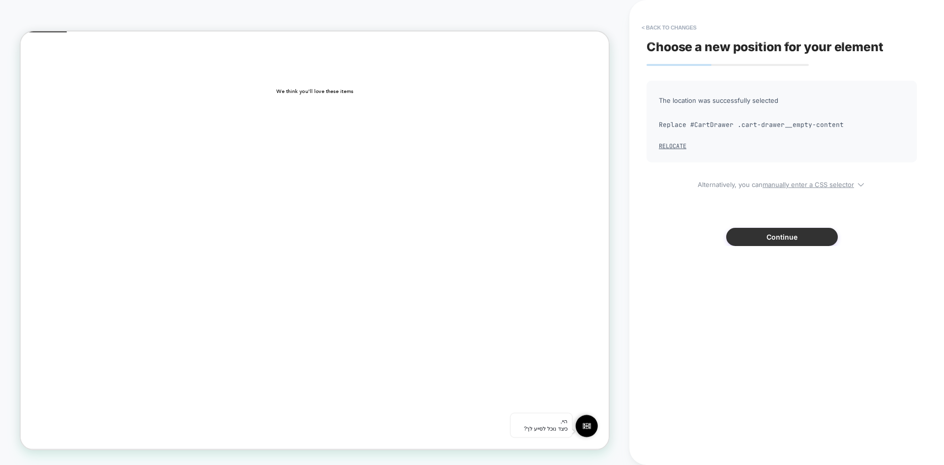
click at [771, 241] on button "Continue" at bounding box center [782, 237] width 112 height 18
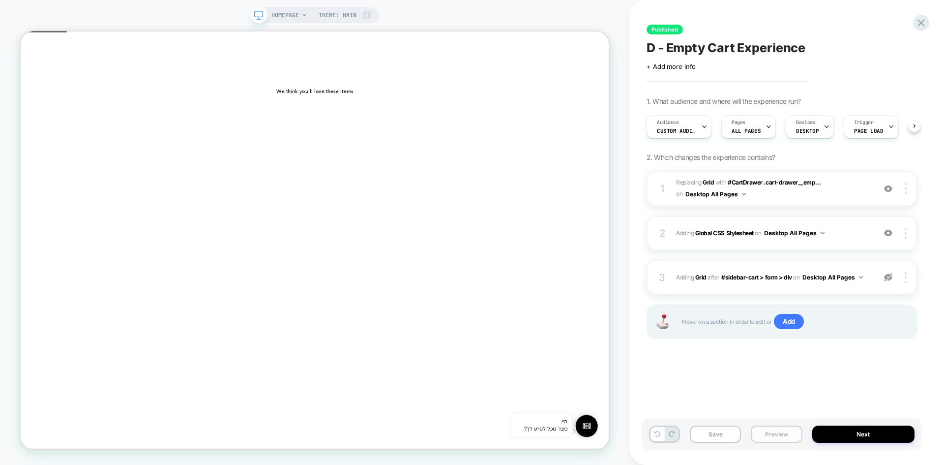
scroll to position [0, 0]
click at [774, 426] on button "Preview" at bounding box center [776, 433] width 51 height 17
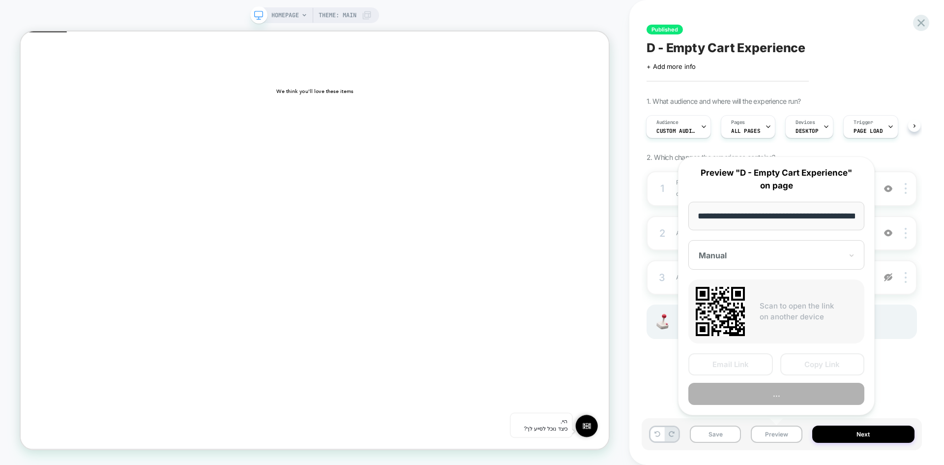
scroll to position [0, 32]
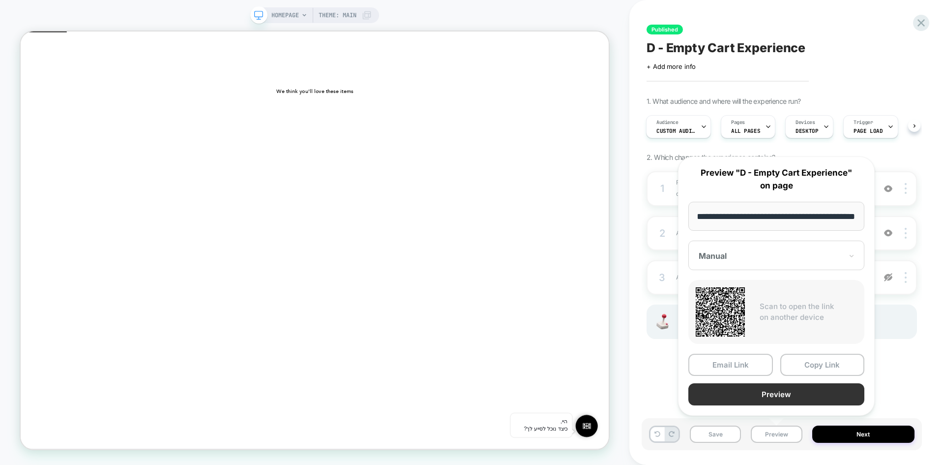
click at [788, 397] on button "Preview" at bounding box center [777, 394] width 176 height 22
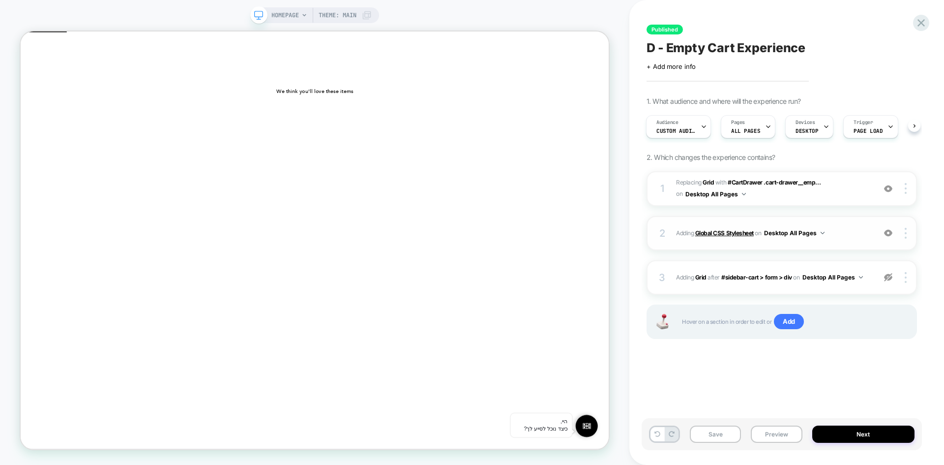
click at [709, 233] on b "Global CSS Stylesheet" at bounding box center [724, 232] width 59 height 7
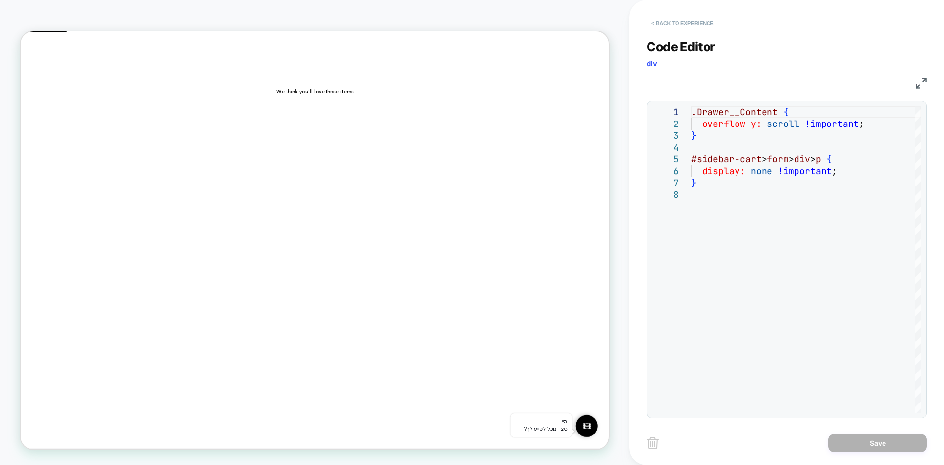
click at [678, 26] on button "< Back to experience" at bounding box center [683, 23] width 72 height 16
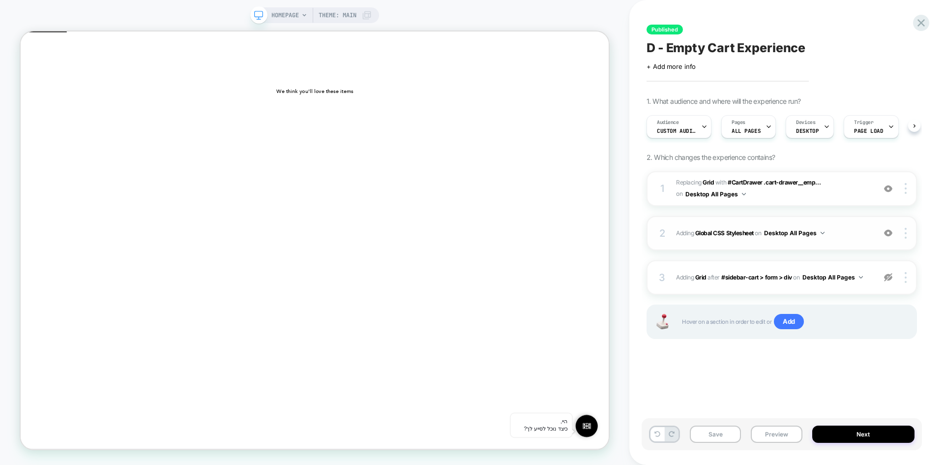
scroll to position [0, 0]
click at [890, 276] on img at bounding box center [888, 277] width 8 height 8
click at [769, 438] on button "Preview" at bounding box center [776, 433] width 51 height 17
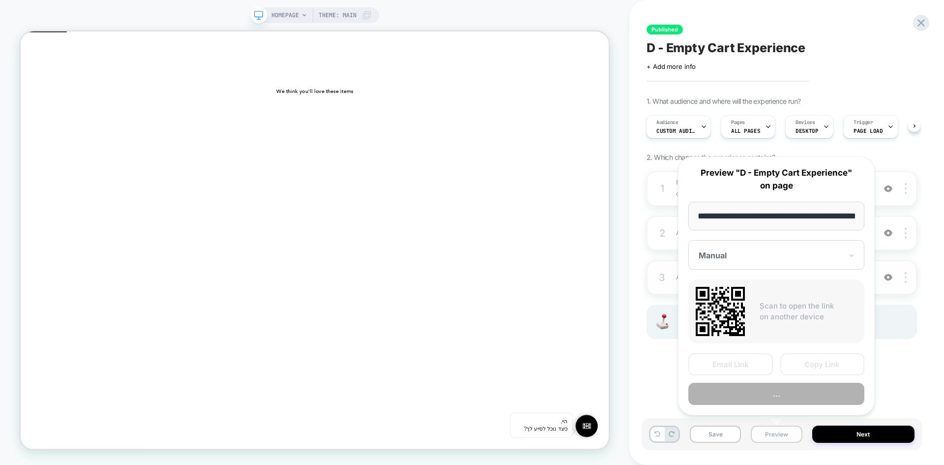
scroll to position [0, 32]
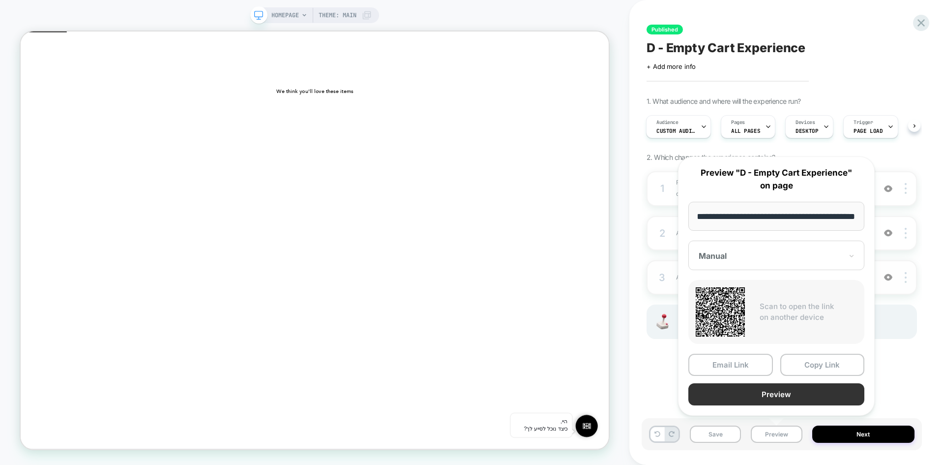
click at [785, 395] on button "Preview" at bounding box center [777, 394] width 176 height 22
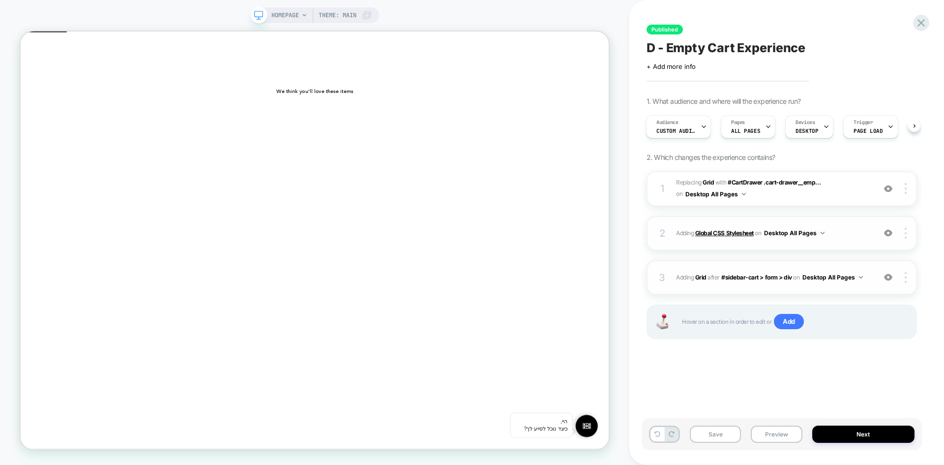
click at [713, 231] on b "Global CSS Stylesheet" at bounding box center [724, 232] width 59 height 7
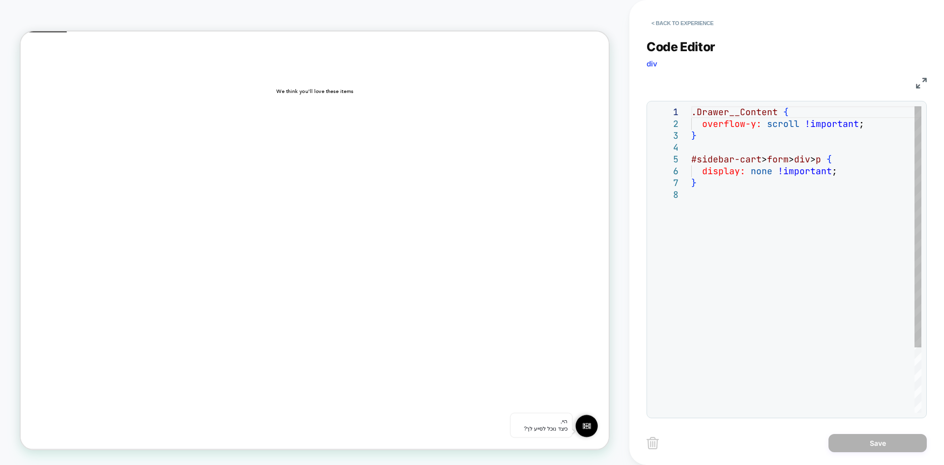
click at [739, 188] on div ".Drawer__Content { overflow-y: scroll !important ; } #sidebar-cart > form > div…" at bounding box center [806, 300] width 230 height 389
click at [662, 21] on button "< Back to experience" at bounding box center [683, 23] width 72 height 16
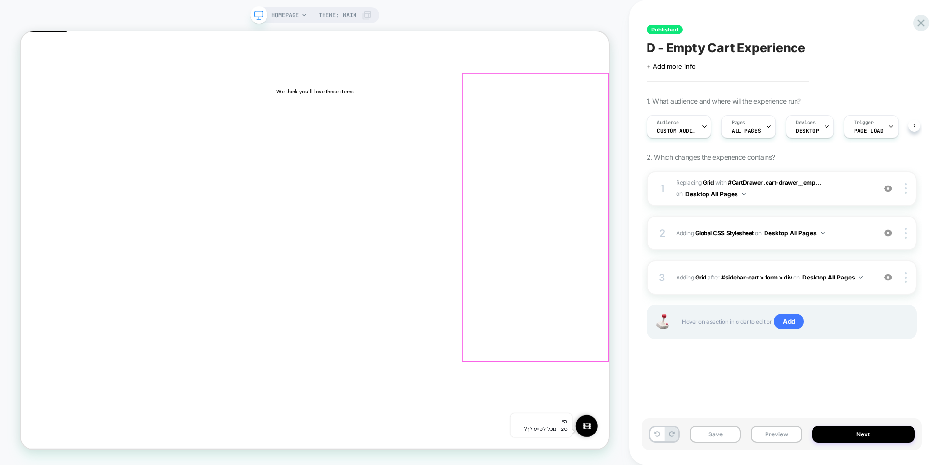
scroll to position [0, 0]
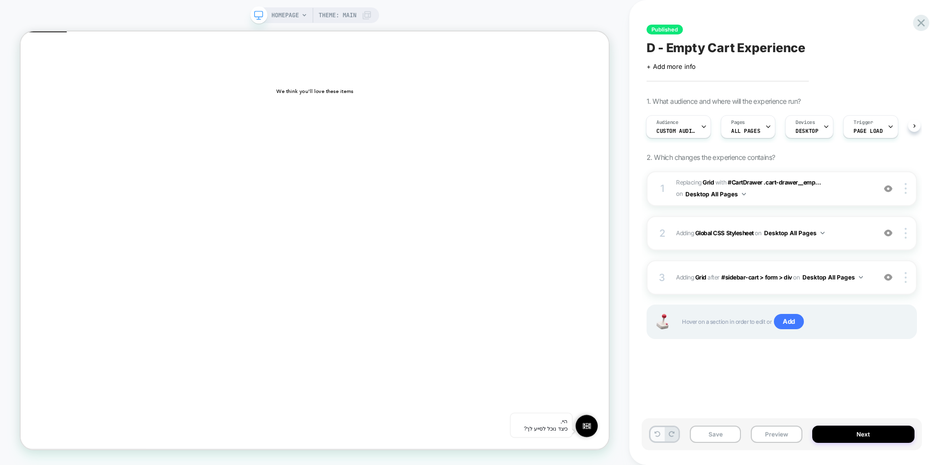
click at [655, 433] on icon at bounding box center [658, 434] width 6 height 6
click at [794, 431] on button "Preview" at bounding box center [776, 433] width 51 height 17
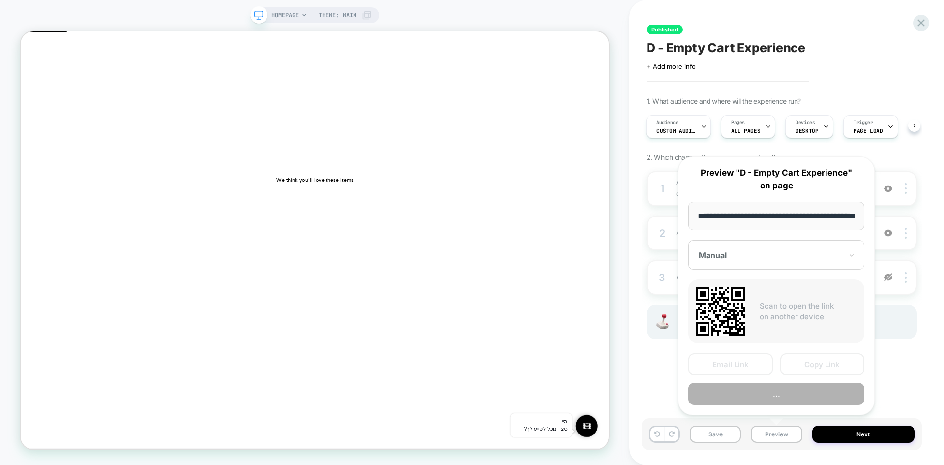
scroll to position [0, 32]
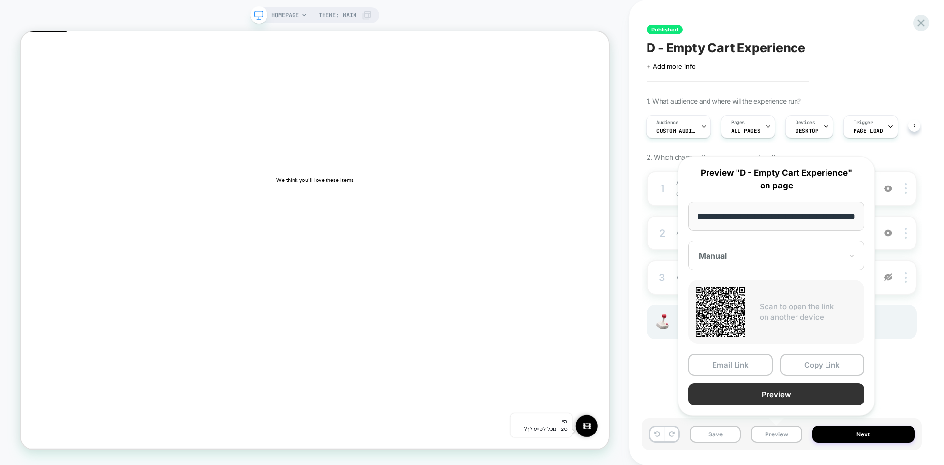
click at [811, 392] on button "Preview" at bounding box center [777, 394] width 176 height 22
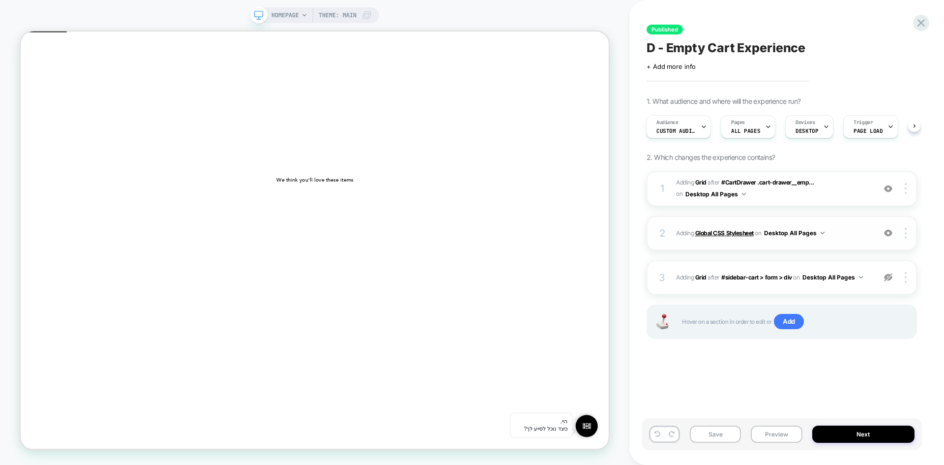
click at [719, 230] on b "Global CSS Stylesheet" at bounding box center [724, 232] width 59 height 7
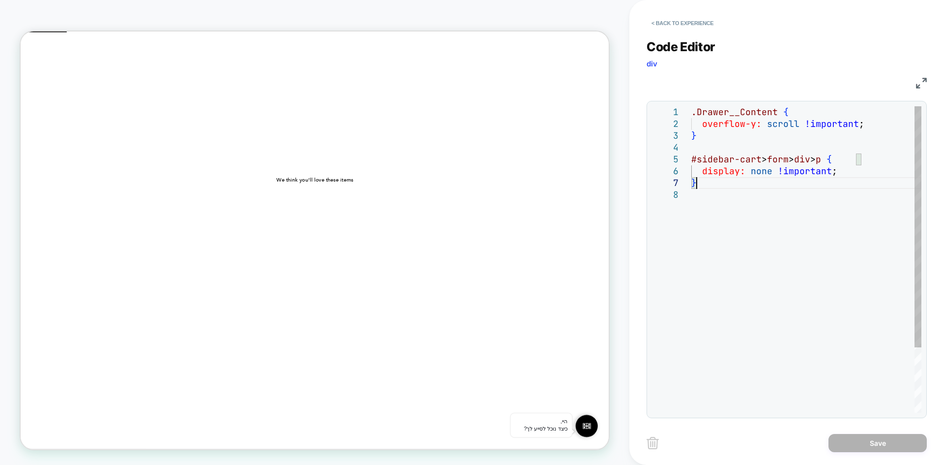
click at [722, 179] on div ".Drawer__Content { overflow-y: scroll !important ; } #sidebar-cart > form > div…" at bounding box center [806, 300] width 230 height 389
click at [719, 189] on div ".Drawer__Content { overflow-y: scroll !important ; } #sidebar-cart > form > div…" at bounding box center [806, 300] width 230 height 389
type textarea "**********"
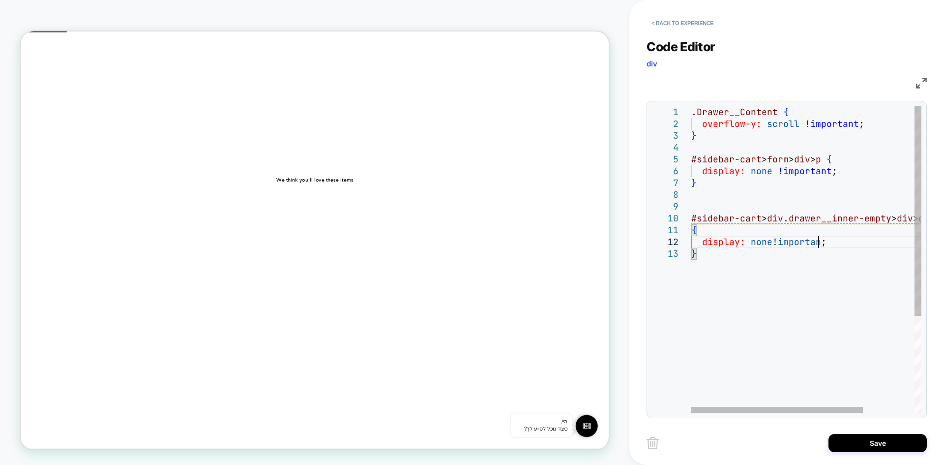
scroll to position [12, 133]
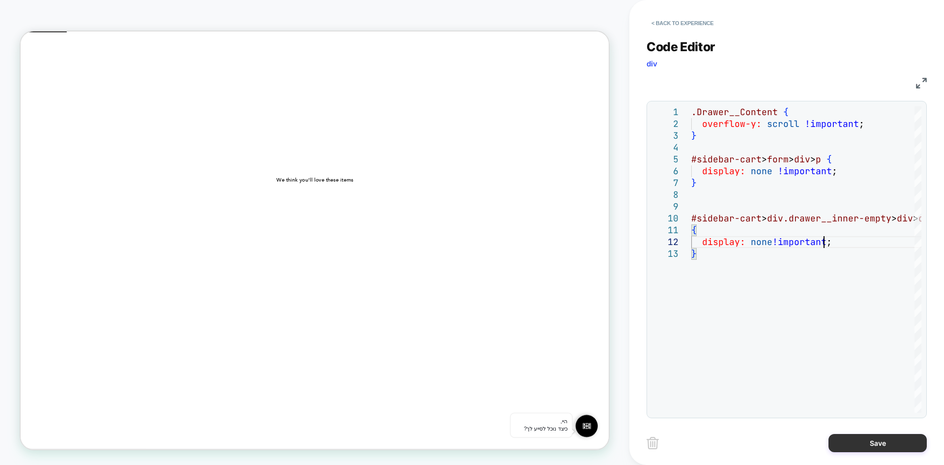
type textarea "**********"
click at [862, 437] on button "Save" at bounding box center [878, 443] width 98 height 18
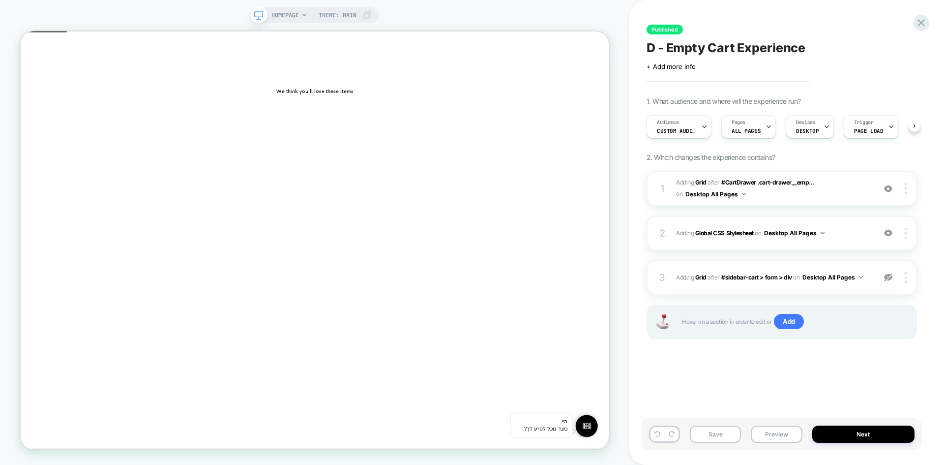
scroll to position [0, 0]
click at [766, 429] on button "Preview" at bounding box center [776, 433] width 51 height 17
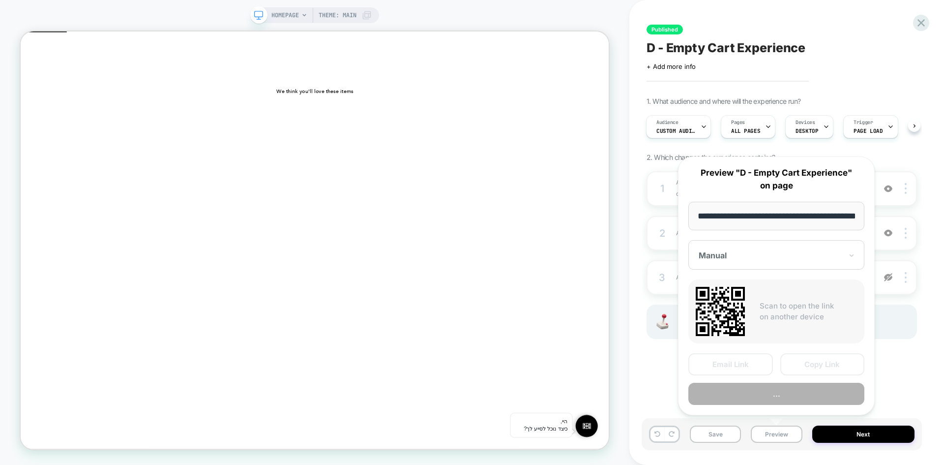
scroll to position [0, 32]
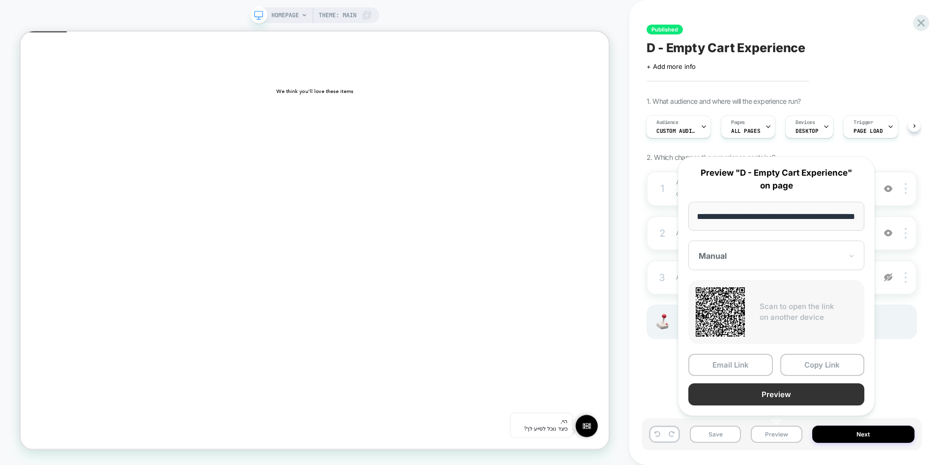
click at [785, 396] on button "Preview" at bounding box center [777, 394] width 176 height 22
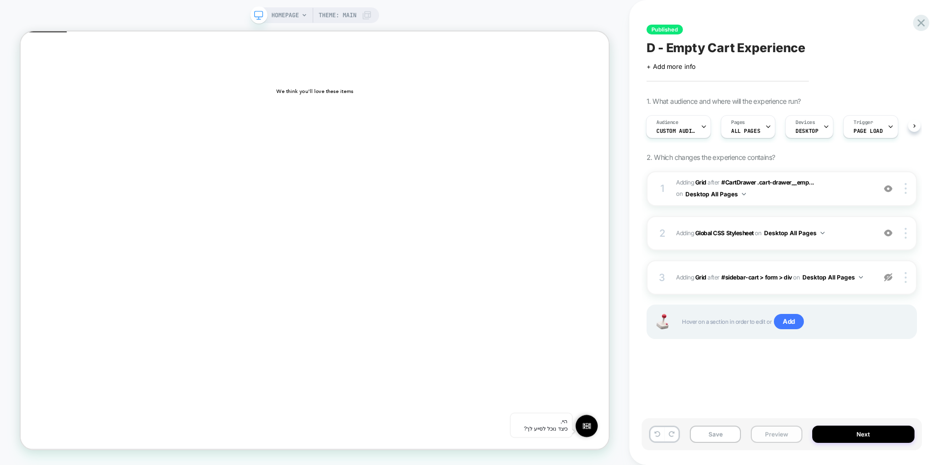
click at [780, 438] on button "Preview" at bounding box center [776, 433] width 51 height 17
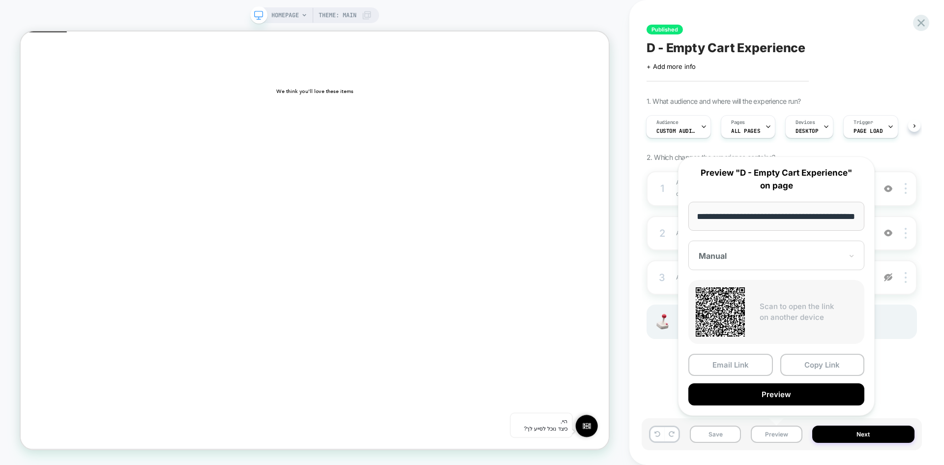
scroll to position [0, 0]
click at [807, 219] on input "**********" at bounding box center [777, 216] width 176 height 29
click at [677, 128] on span "Custom Audience" at bounding box center [676, 130] width 39 height 7
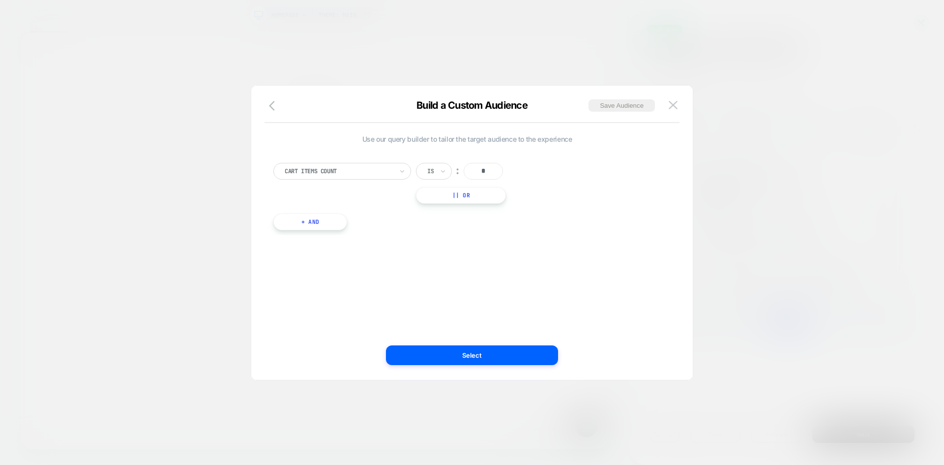
click at [675, 108] on img at bounding box center [673, 105] width 9 height 8
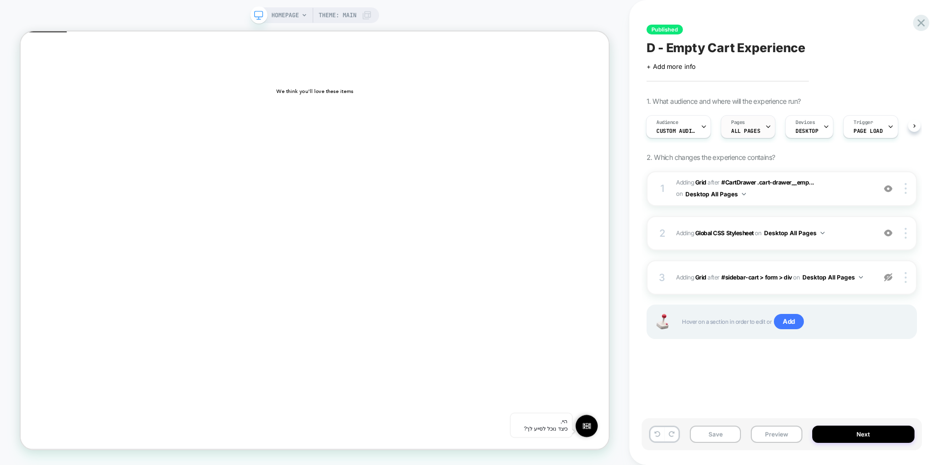
click at [747, 129] on span "ALL PAGES" at bounding box center [745, 130] width 29 height 7
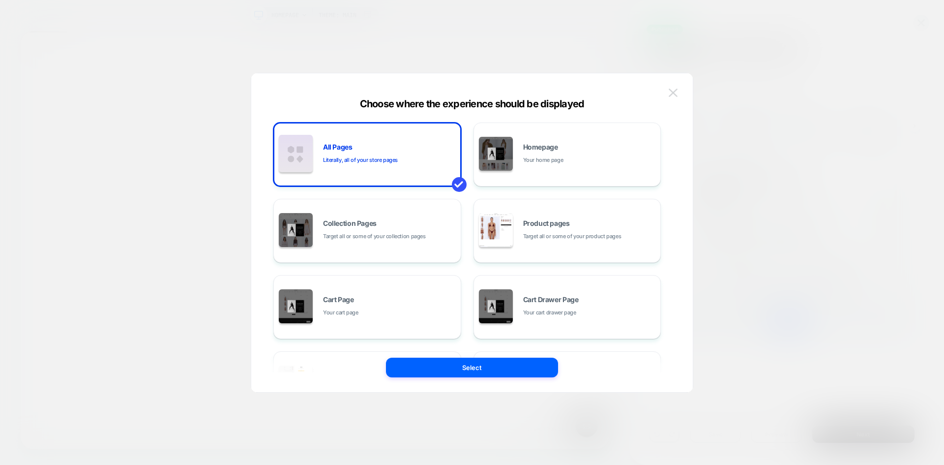
click at [673, 90] on img at bounding box center [673, 93] width 9 height 8
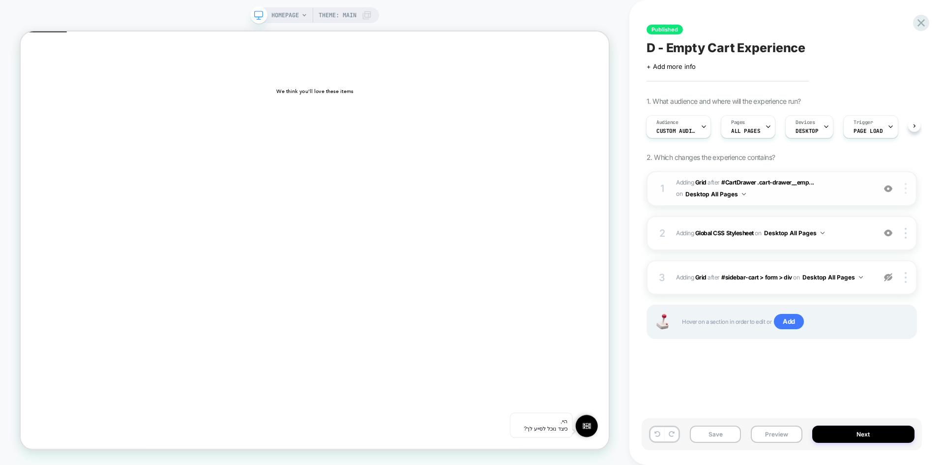
click at [911, 192] on div at bounding box center [907, 188] width 19 height 11
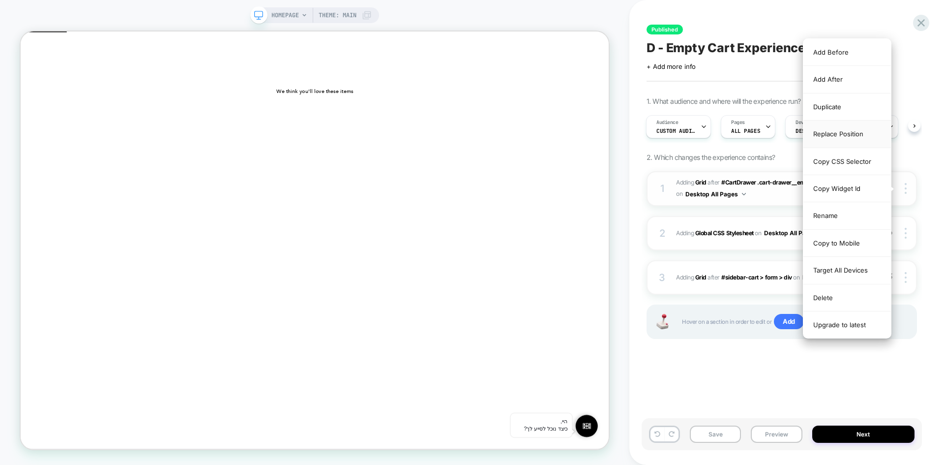
click at [844, 130] on div "Replace Position" at bounding box center [848, 133] width 88 height 27
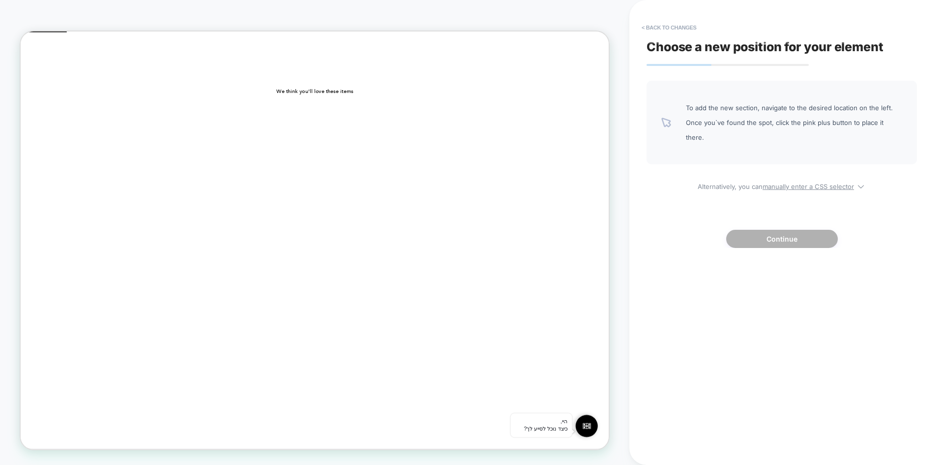
drag, startPoint x: 643, startPoint y: 29, endPoint x: 807, endPoint y: 241, distance: 267.9
click at [643, 29] on button "< Back to changes" at bounding box center [669, 28] width 65 height 16
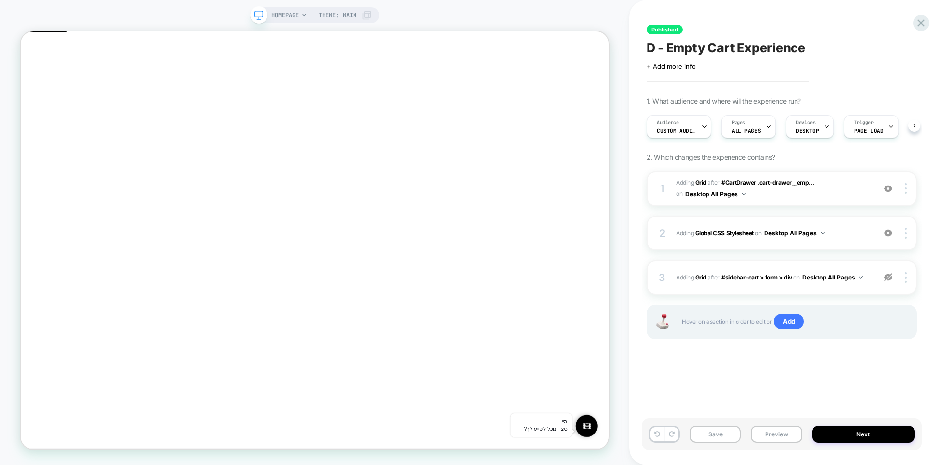
scroll to position [0, 0]
click at [780, 434] on button "Preview" at bounding box center [776, 433] width 51 height 17
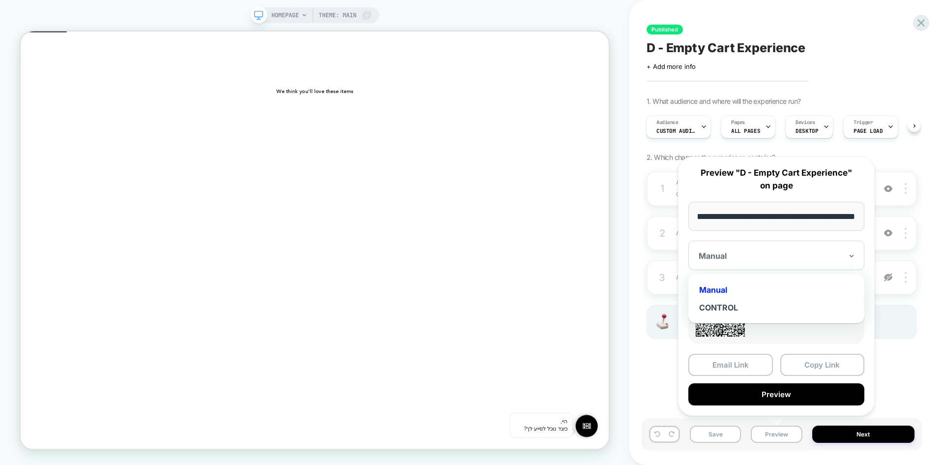
scroll to position [0, 0]
click at [780, 264] on div "Manual" at bounding box center [777, 256] width 176 height 30
click at [744, 310] on div "CONTROL" at bounding box center [776, 308] width 166 height 18
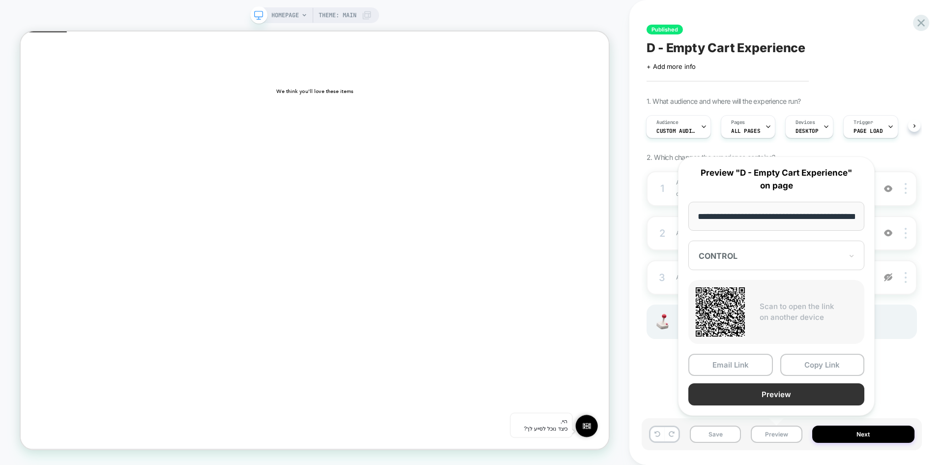
click at [789, 391] on button "Preview" at bounding box center [777, 394] width 176 height 22
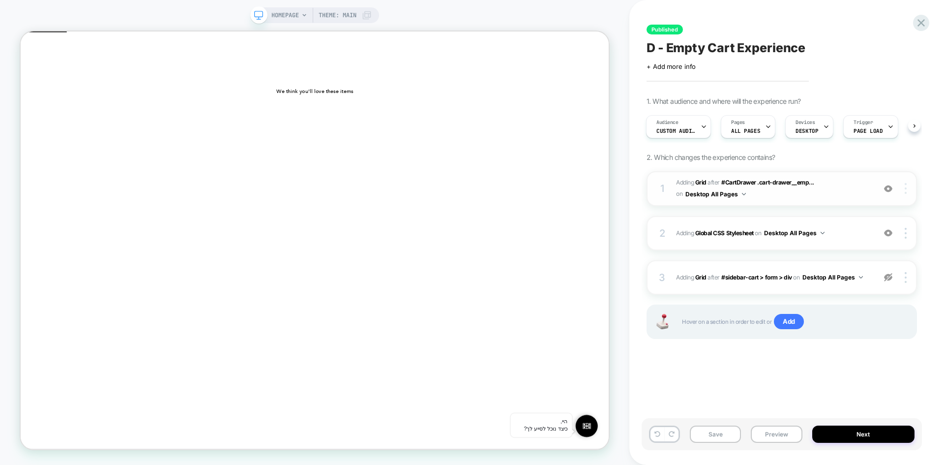
click at [905, 191] on img at bounding box center [906, 188] width 2 height 11
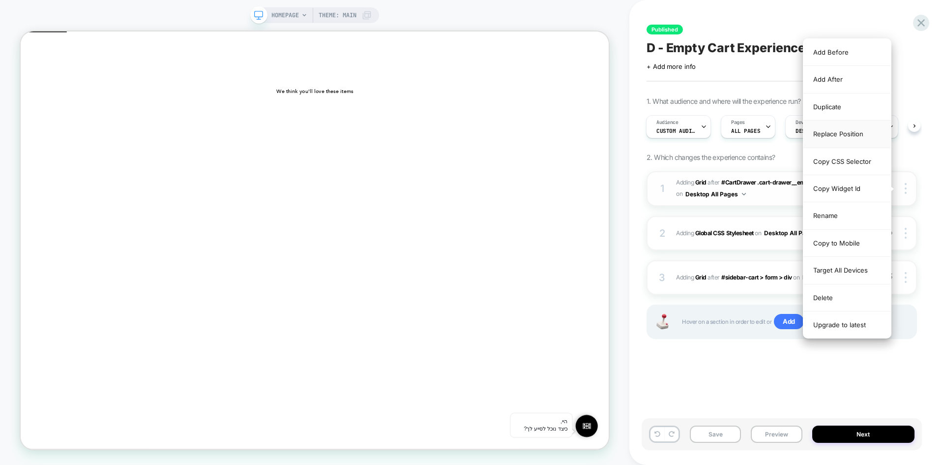
click at [845, 139] on div "Replace Position" at bounding box center [848, 133] width 88 height 27
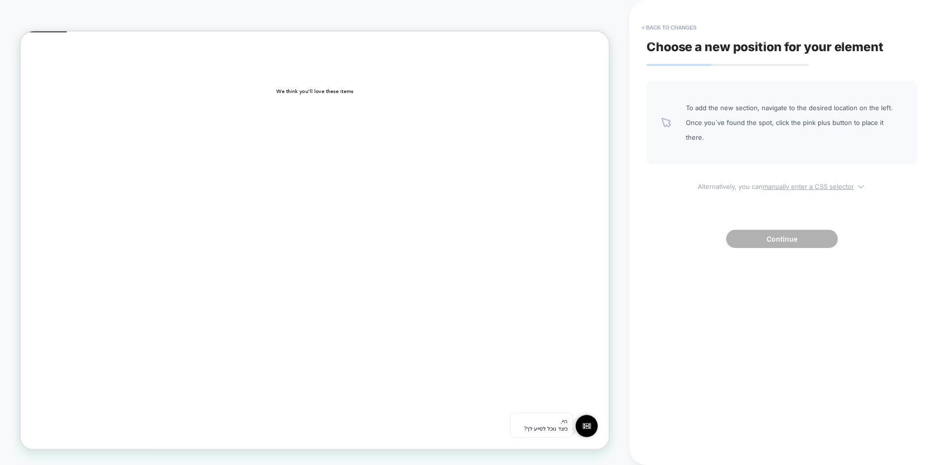
click at [776, 182] on u "manually enter a CSS selector" at bounding box center [808, 186] width 91 height 8
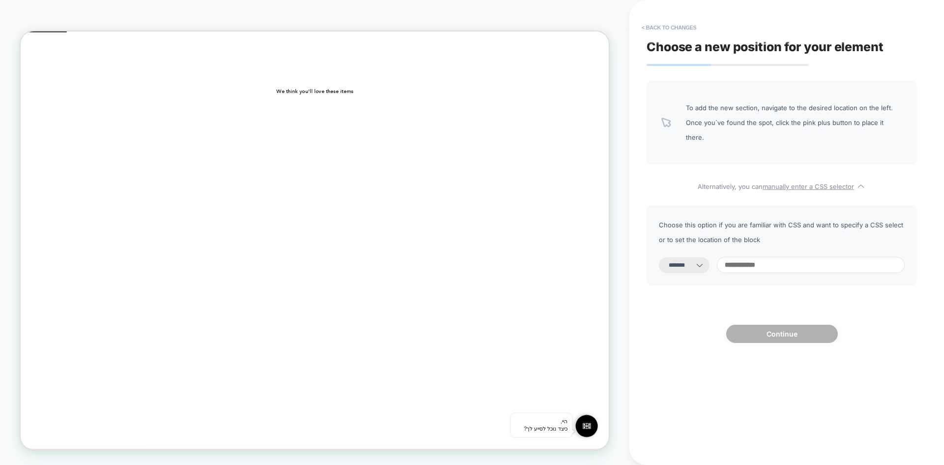
click at [765, 257] on input at bounding box center [811, 265] width 188 height 16
click at [690, 257] on select "**********" at bounding box center [684, 265] width 51 height 16
select select "*********"
click at [659, 257] on select "**********" at bounding box center [684, 265] width 51 height 16
click at [774, 257] on input at bounding box center [811, 265] width 188 height 16
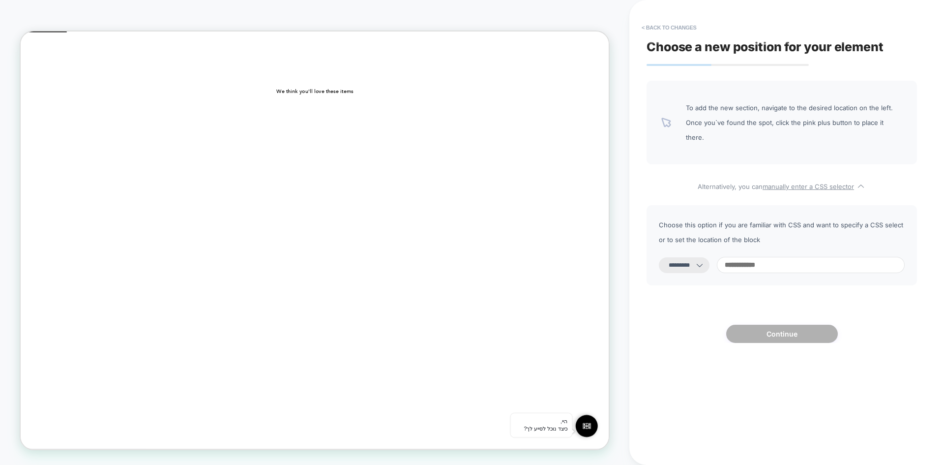
click at [770, 257] on input at bounding box center [811, 265] width 188 height 16
paste input "**********"
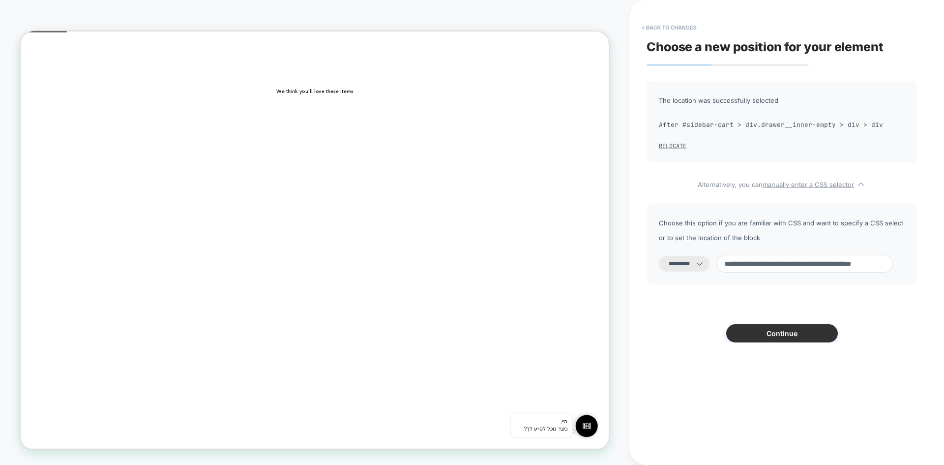
type input "**********"
click at [776, 329] on button "Continue" at bounding box center [782, 333] width 112 height 18
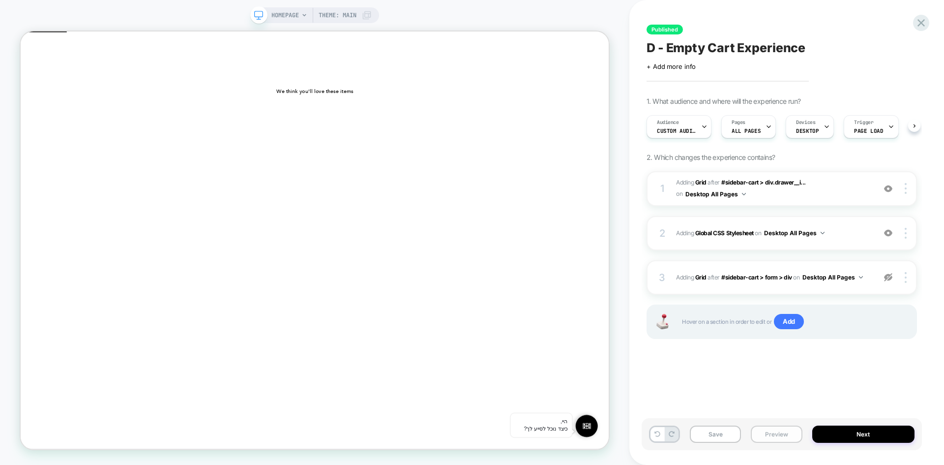
scroll to position [0, 0]
click at [769, 445] on div "Save Preview Next" at bounding box center [782, 434] width 280 height 32
click at [775, 434] on button "Preview" at bounding box center [776, 433] width 51 height 17
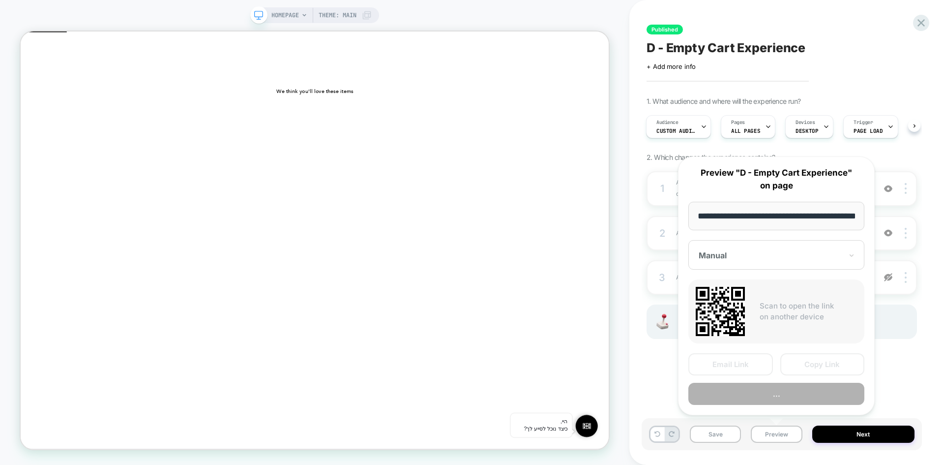
scroll to position [0, 32]
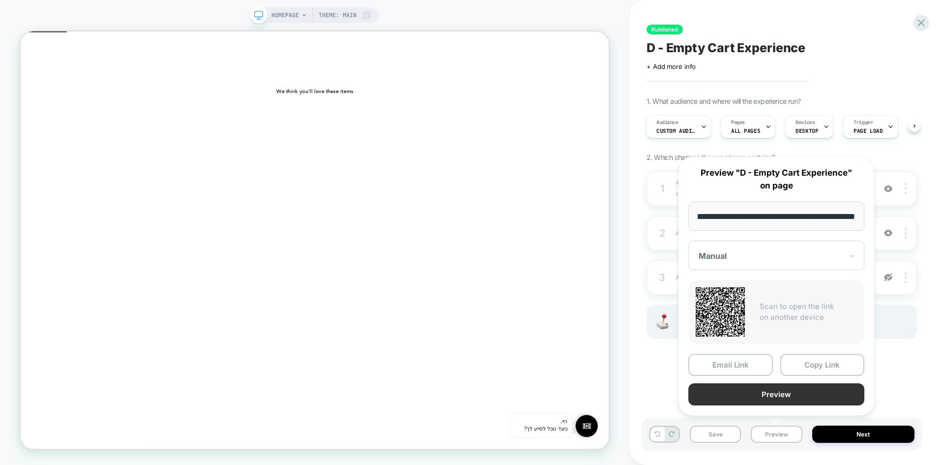
click at [792, 397] on button "Preview" at bounding box center [777, 394] width 176 height 22
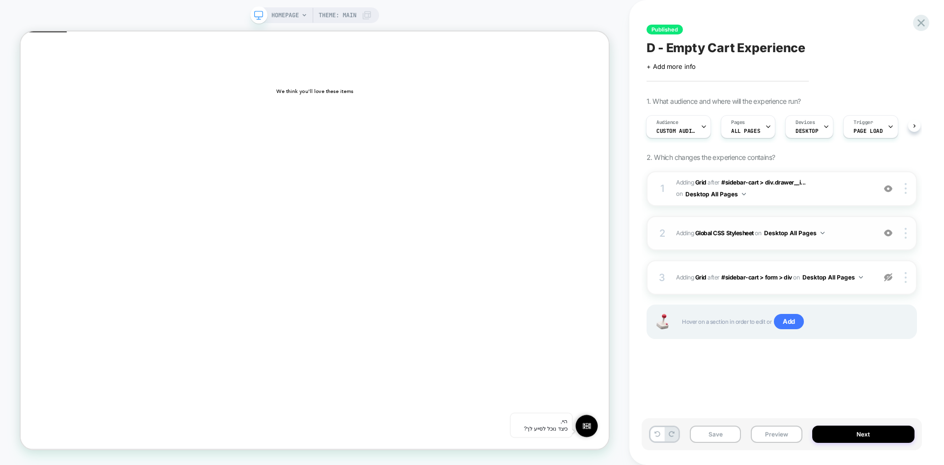
click at [889, 234] on img at bounding box center [888, 233] width 8 height 8
click at [774, 431] on button "Preview" at bounding box center [776, 433] width 51 height 17
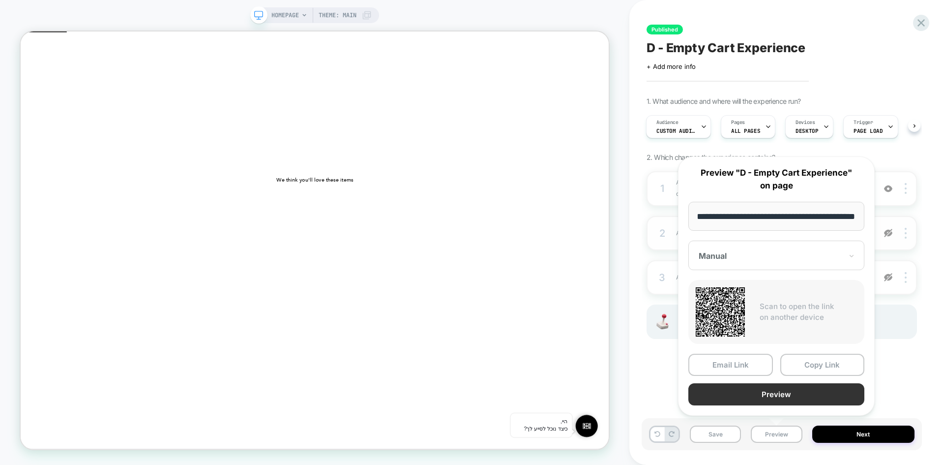
click at [784, 396] on button "Preview" at bounding box center [777, 394] width 176 height 22
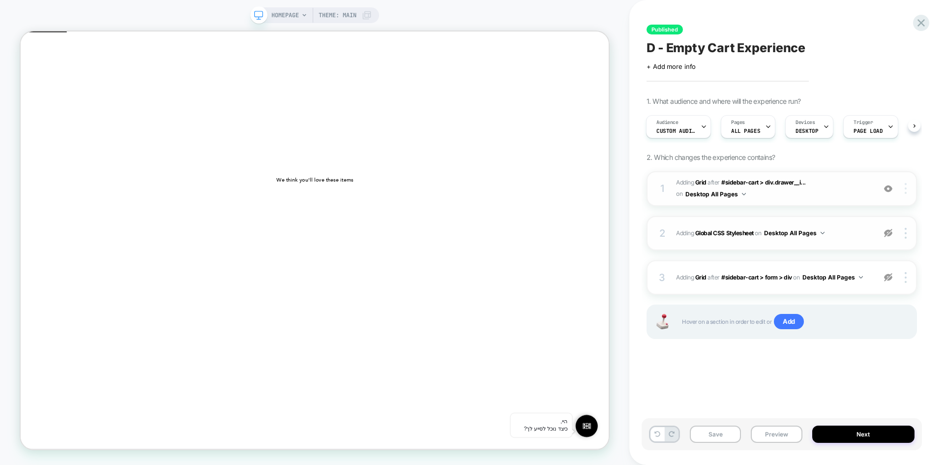
click at [908, 189] on div at bounding box center [907, 188] width 19 height 11
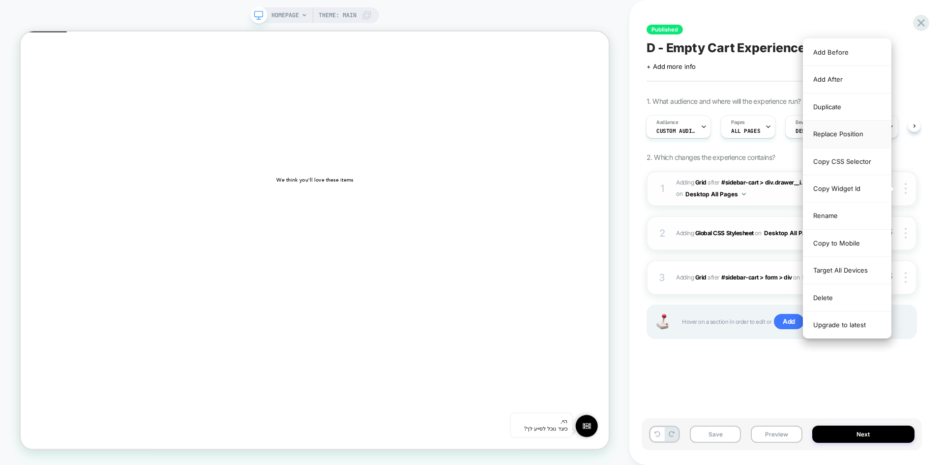
click at [844, 135] on div "Replace Position" at bounding box center [848, 133] width 88 height 27
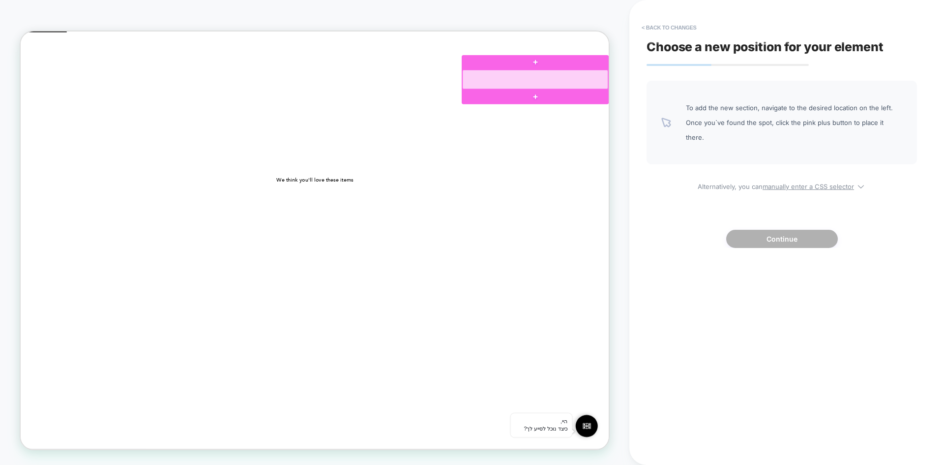
click at [734, 95] on div at bounding box center [707, 96] width 194 height 26
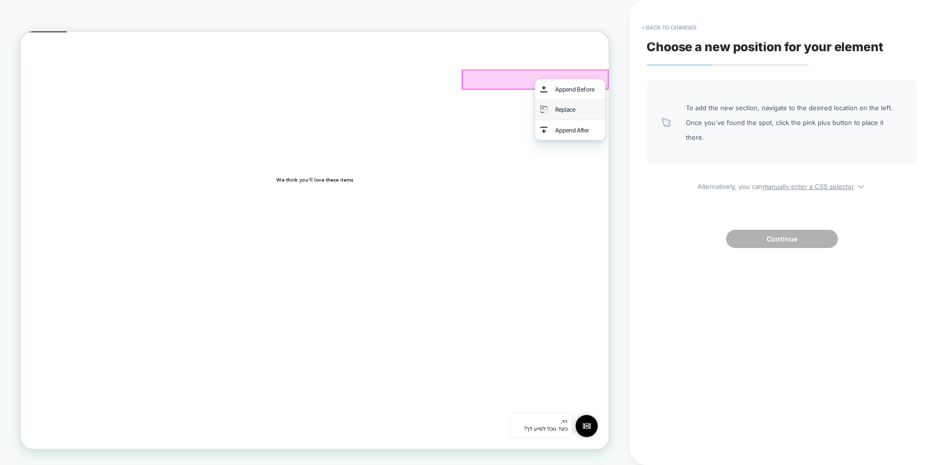
click at [752, 136] on div "Replace" at bounding box center [763, 135] width 60 height 13
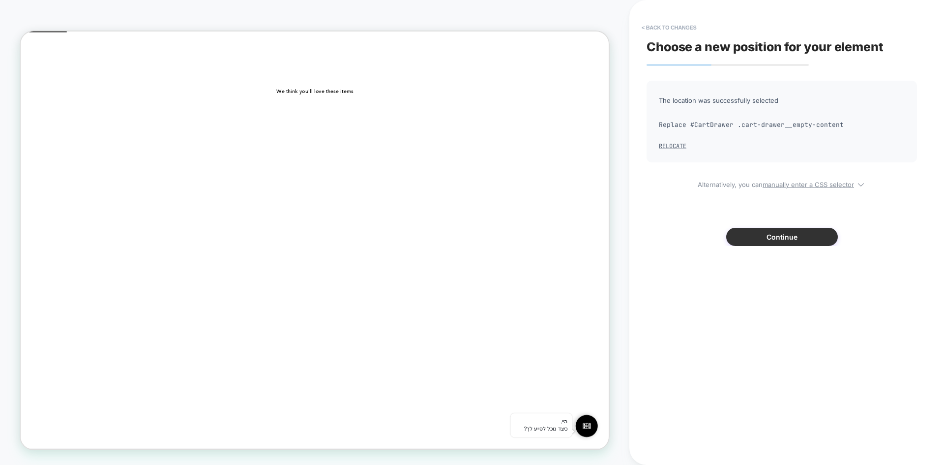
click at [763, 234] on button "Continue" at bounding box center [782, 237] width 112 height 18
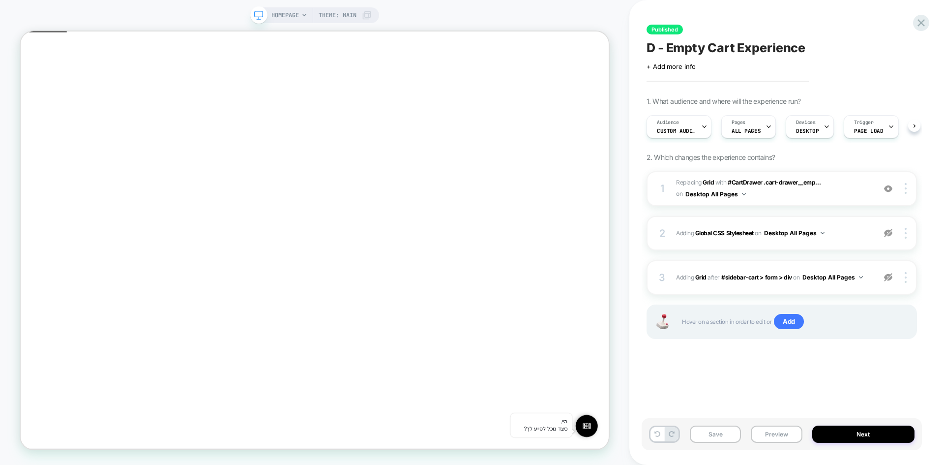
scroll to position [0, 0]
click at [781, 432] on button "Preview" at bounding box center [776, 433] width 51 height 17
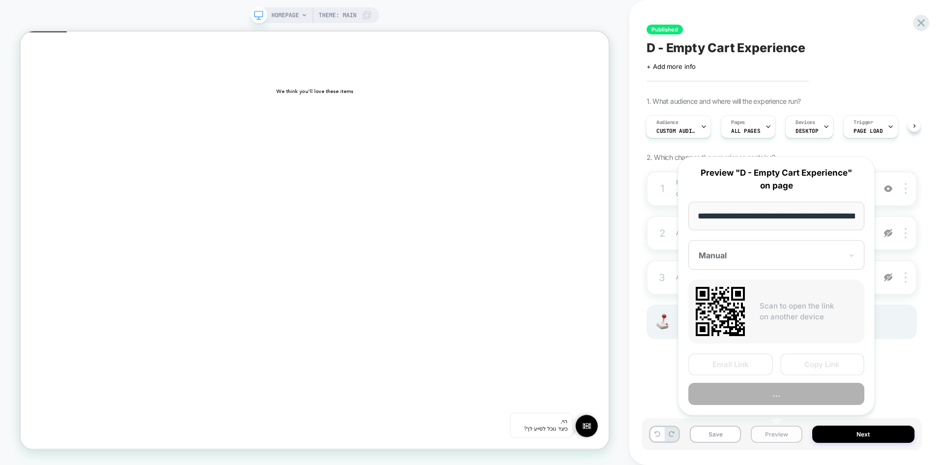
scroll to position [0, 32]
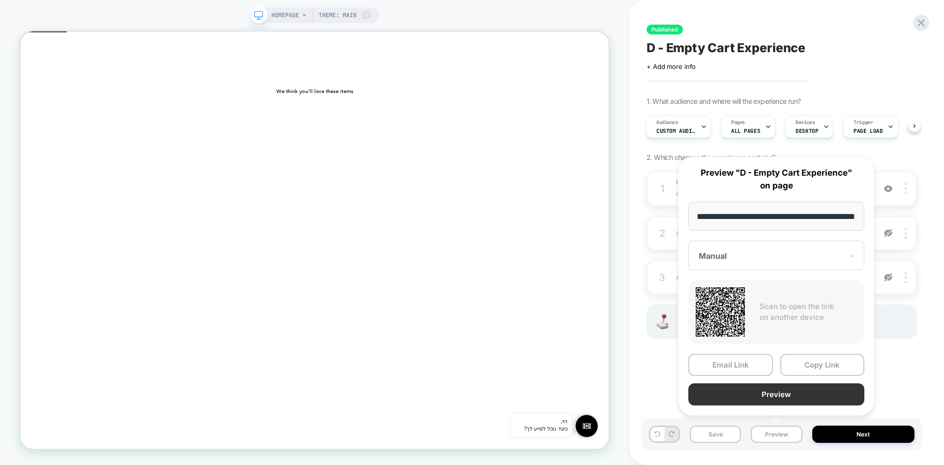
click at [778, 399] on button "Preview" at bounding box center [777, 394] width 176 height 22
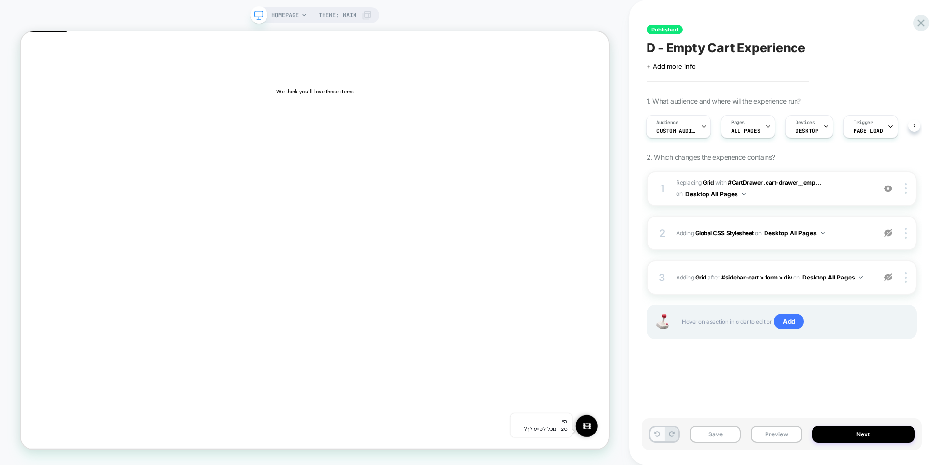
click at [655, 437] on button at bounding box center [658, 434] width 14 height 14
click at [718, 232] on b "Global CSS Stylesheet" at bounding box center [724, 232] width 59 height 7
click at [889, 234] on img at bounding box center [888, 233] width 8 height 8
click at [712, 232] on b "Global CSS Stylesheet" at bounding box center [724, 232] width 59 height 7
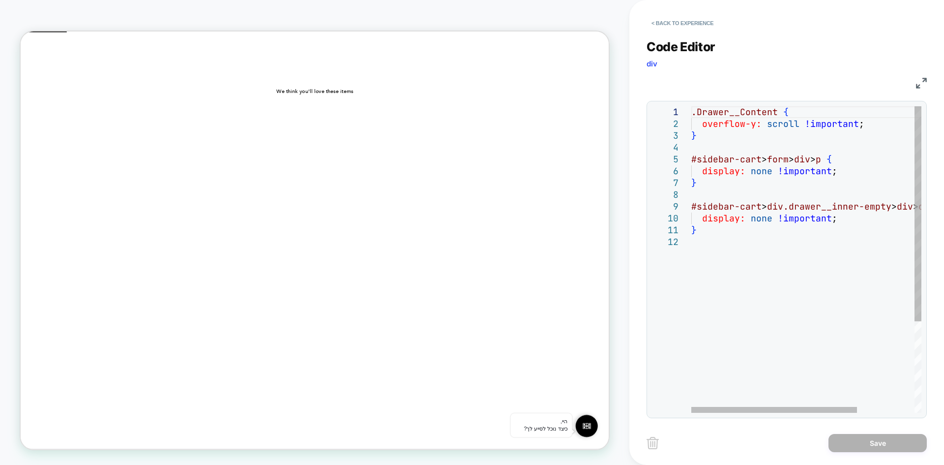
click at [744, 237] on div ".Drawer__Content { overflow-y: scroll !important ; } #sidebar-cart > form > div…" at bounding box center [845, 324] width 309 height 436
drag, startPoint x: 714, startPoint y: 246, endPoint x: 682, endPoint y: 207, distance: 50.4
click at [691, 207] on div ".Drawer__Content { overflow-y: scroll !important ; } #sidebar-cart > form > div…" at bounding box center [845, 324] width 309 height 436
type textarea "*"
click at [760, 295] on div ".Drawer__Content { overflow-y: scroll !important ; } #sidebar-cart > form > div…" at bounding box center [845, 324] width 309 height 436
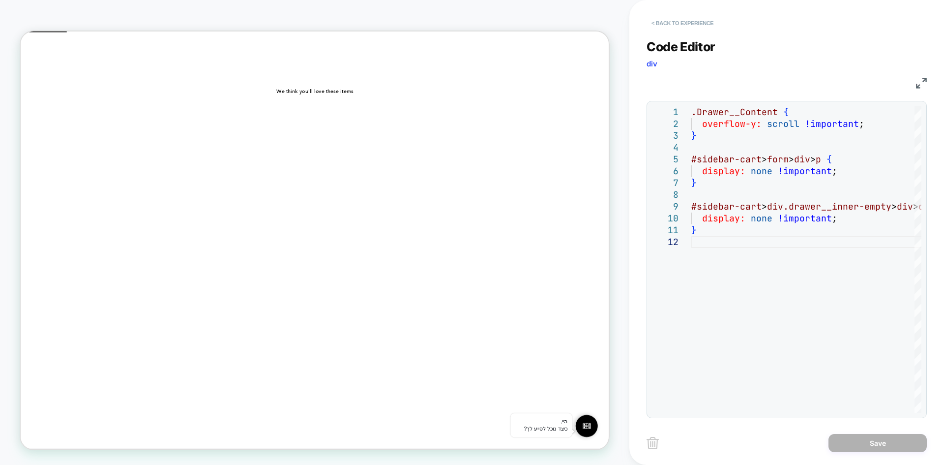
click at [669, 23] on button "< Back to experience" at bounding box center [683, 23] width 72 height 16
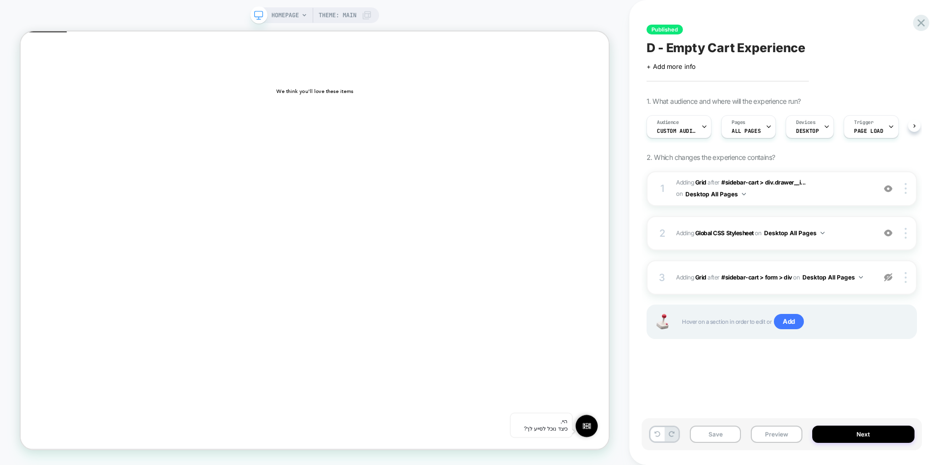
scroll to position [0, 0]
click at [793, 325] on span "Add" at bounding box center [789, 322] width 30 height 16
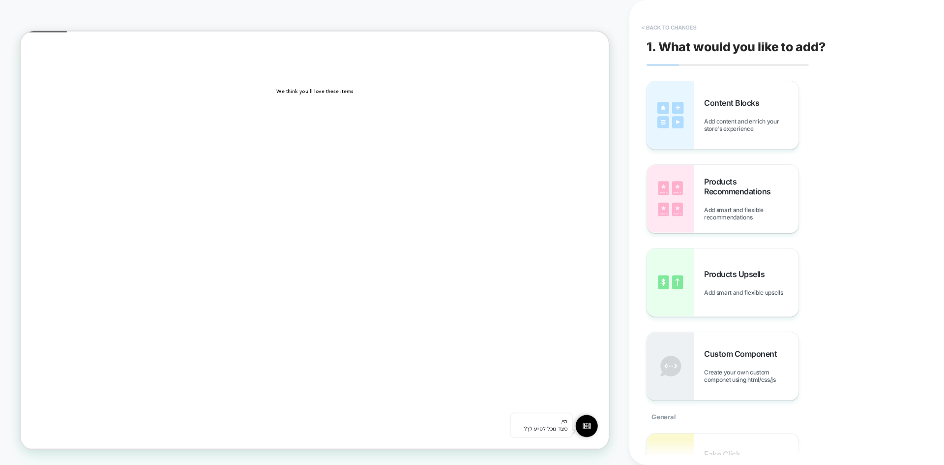
click at [658, 31] on button "< Back to changes" at bounding box center [669, 28] width 65 height 16
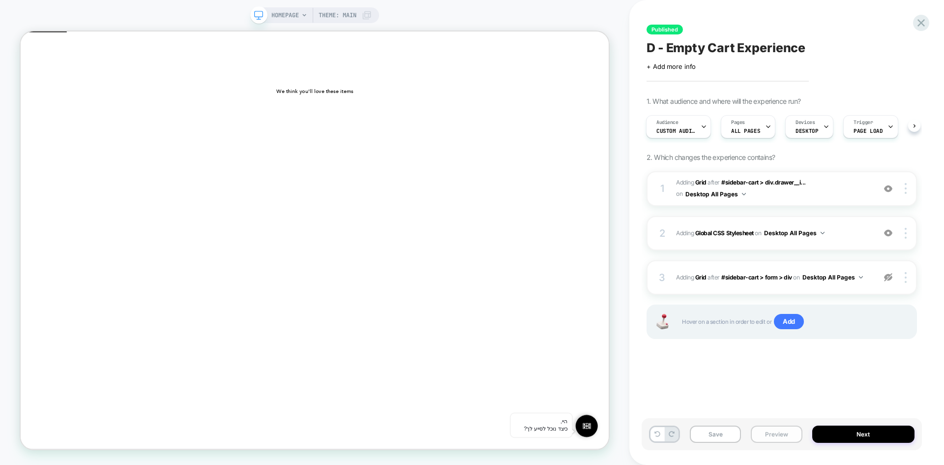
click at [777, 435] on button "Preview" at bounding box center [776, 433] width 51 height 17
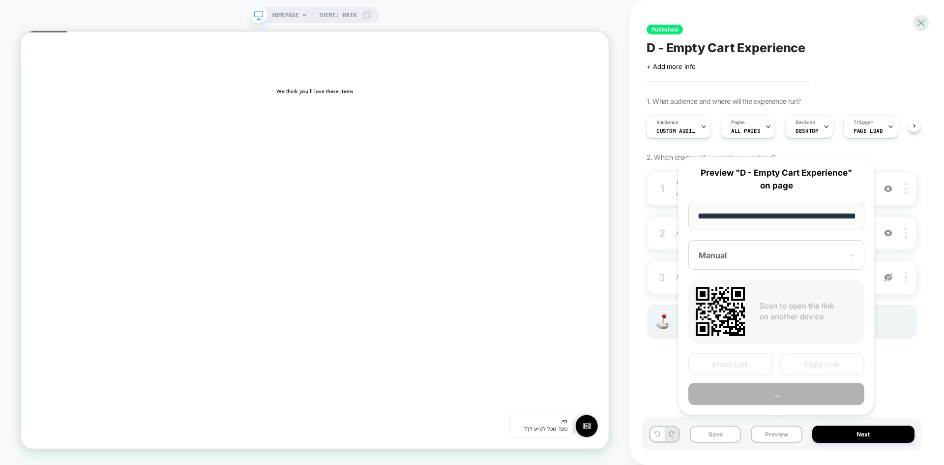
scroll to position [0, 32]
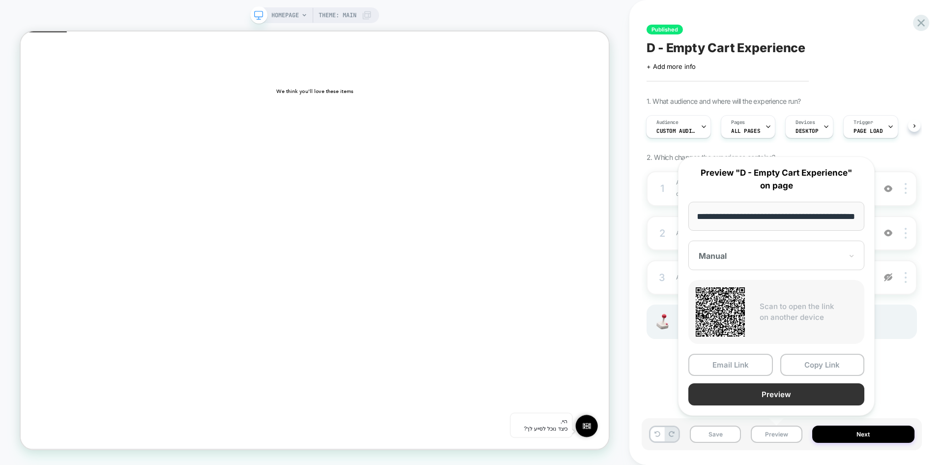
click at [789, 393] on button "Preview" at bounding box center [777, 394] width 176 height 22
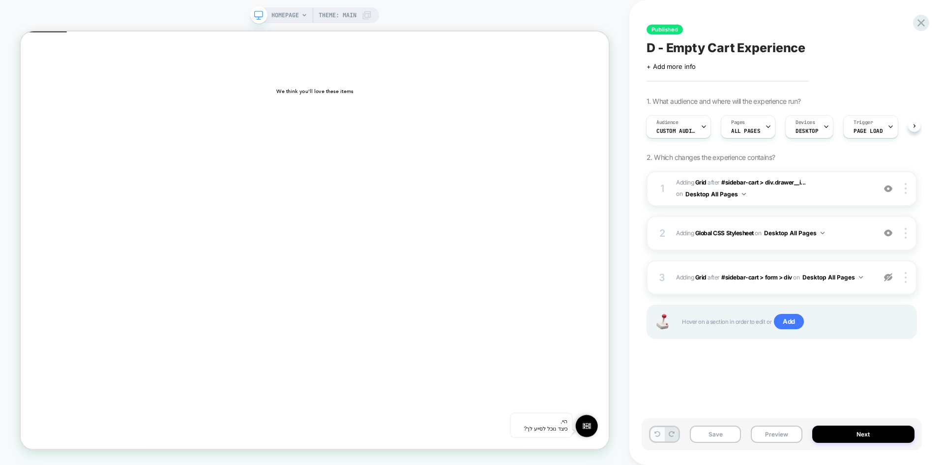
click at [652, 434] on button at bounding box center [658, 434] width 14 height 14
click at [780, 433] on button "Preview" at bounding box center [776, 433] width 51 height 17
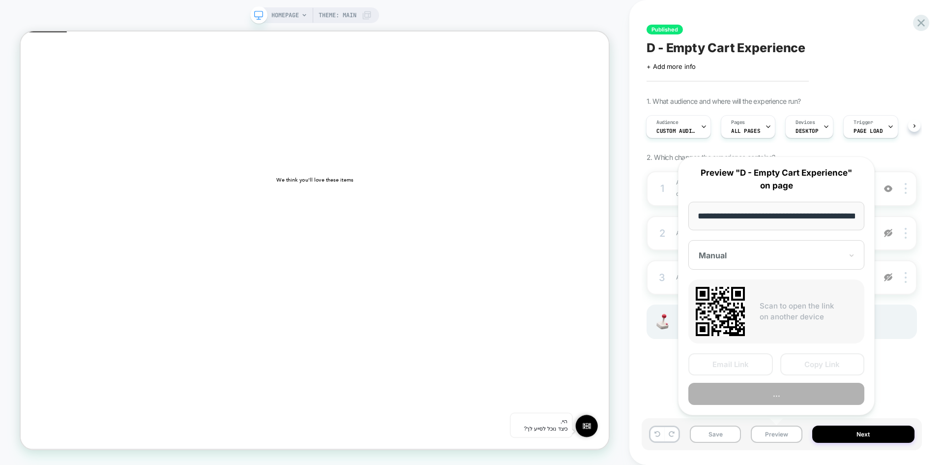
scroll to position [0, 32]
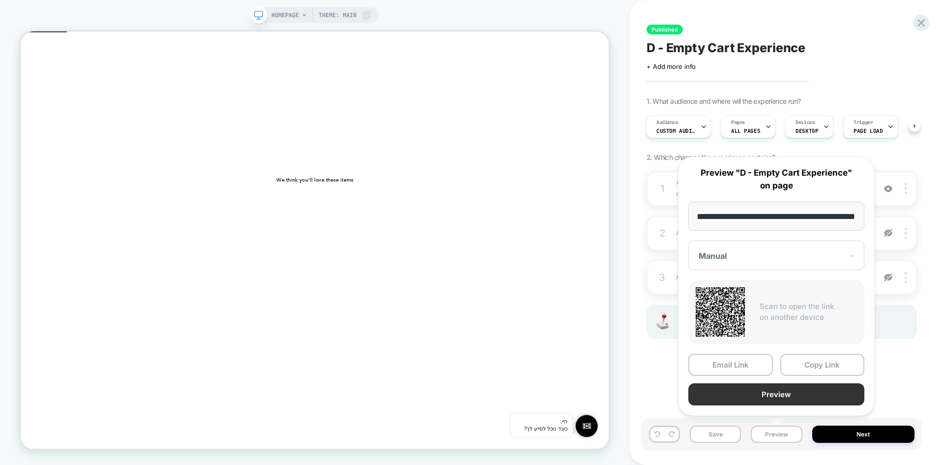
click at [789, 392] on button "Preview" at bounding box center [777, 394] width 176 height 22
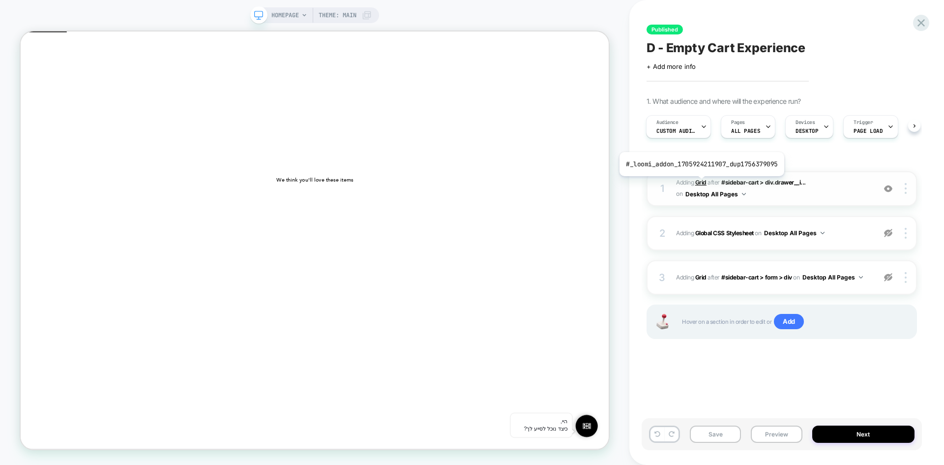
click at [700, 183] on b "Grid" at bounding box center [700, 182] width 11 height 7
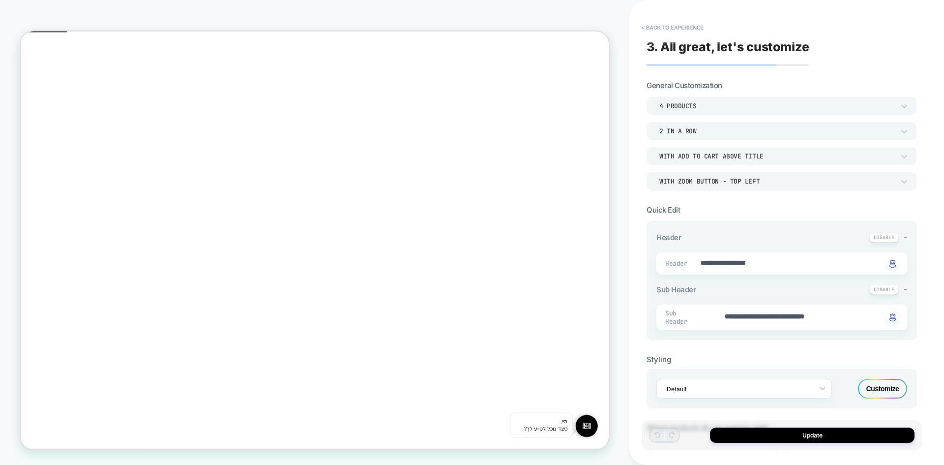
scroll to position [28, 0]
type textarea "*"
click at [654, 27] on button "< Back to experience" at bounding box center [673, 28] width 72 height 16
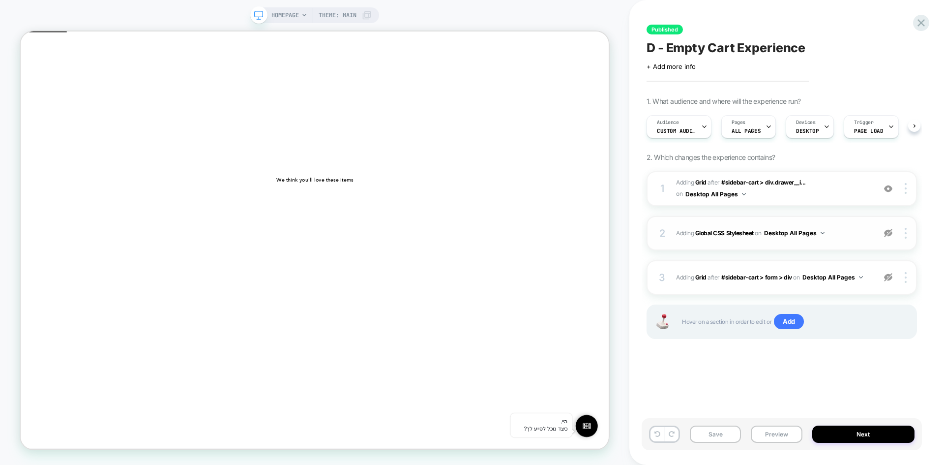
scroll to position [0, 0]
click at [888, 236] on img at bounding box center [888, 233] width 8 height 8
click at [765, 431] on button "Preview" at bounding box center [776, 433] width 51 height 17
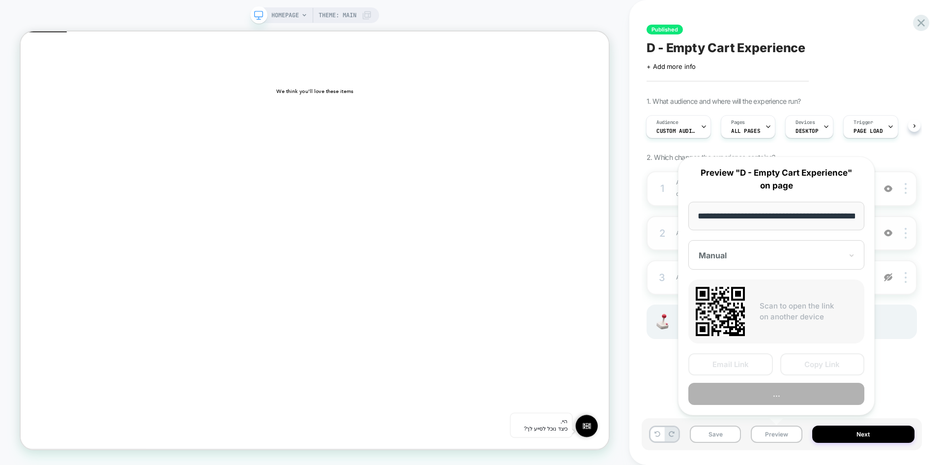
scroll to position [0, 32]
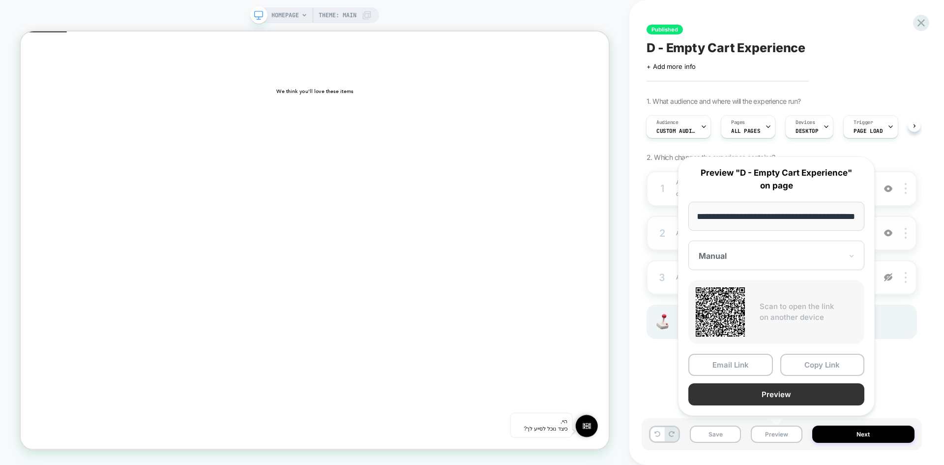
click at [796, 399] on button "Preview" at bounding box center [777, 394] width 176 height 22
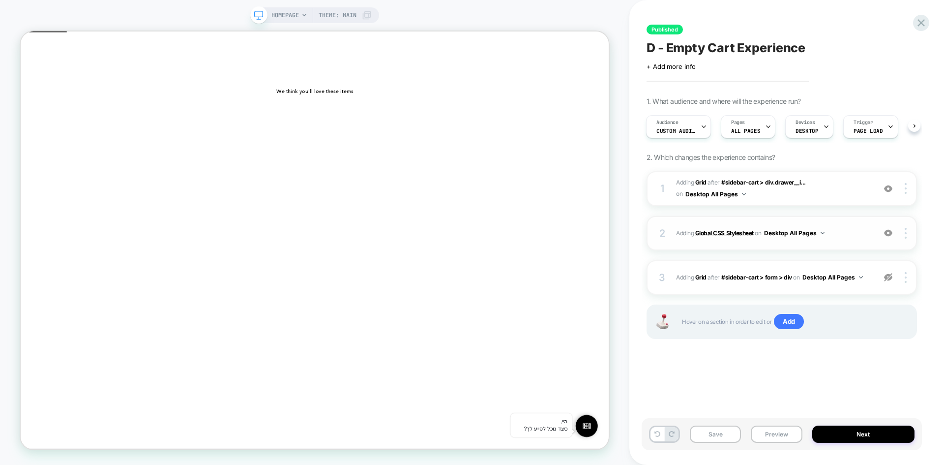
click at [710, 235] on b "Global CSS Stylesheet" at bounding box center [724, 232] width 59 height 7
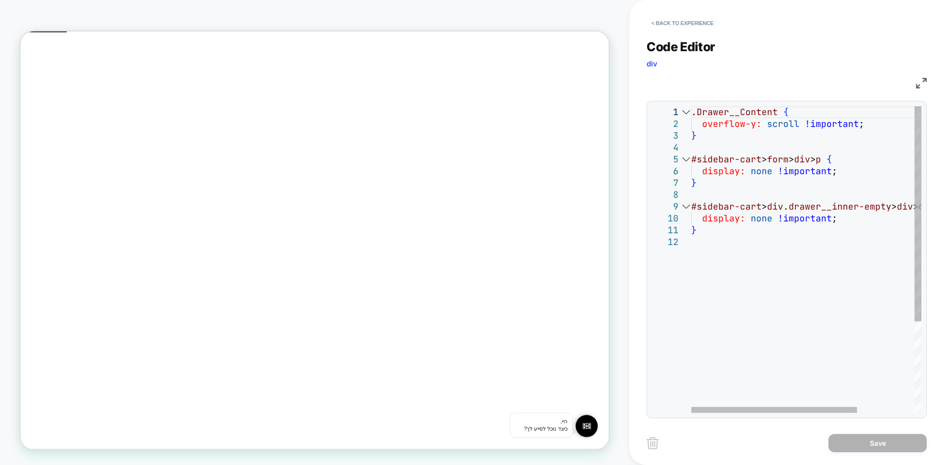
click at [684, 257] on div "1 2 3 4 5 6 7 8 9 10 11 12" at bounding box center [671, 324] width 39 height 436
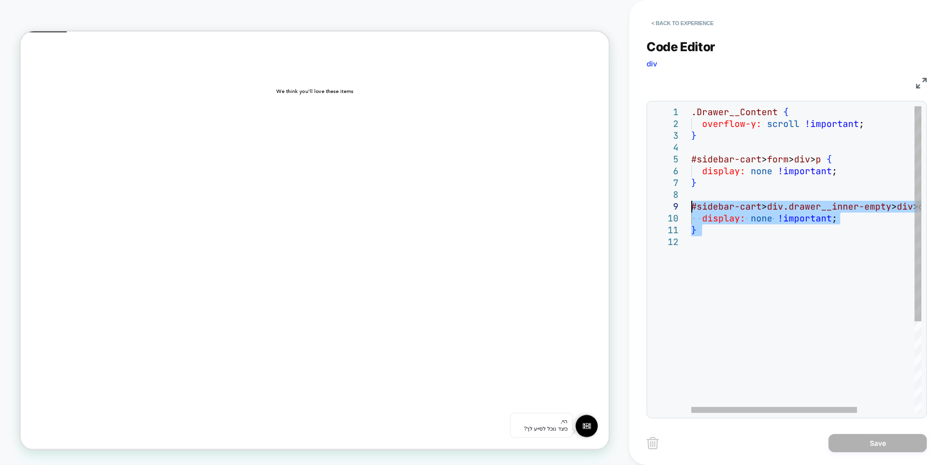
drag, startPoint x: 704, startPoint y: 241, endPoint x: 685, endPoint y: 210, distance: 36.9
click at [691, 210] on div ".Drawer__Content { overflow-y: scroll !important ; } #sidebar-cart > form > div…" at bounding box center [845, 324] width 309 height 436
type textarea "**********"
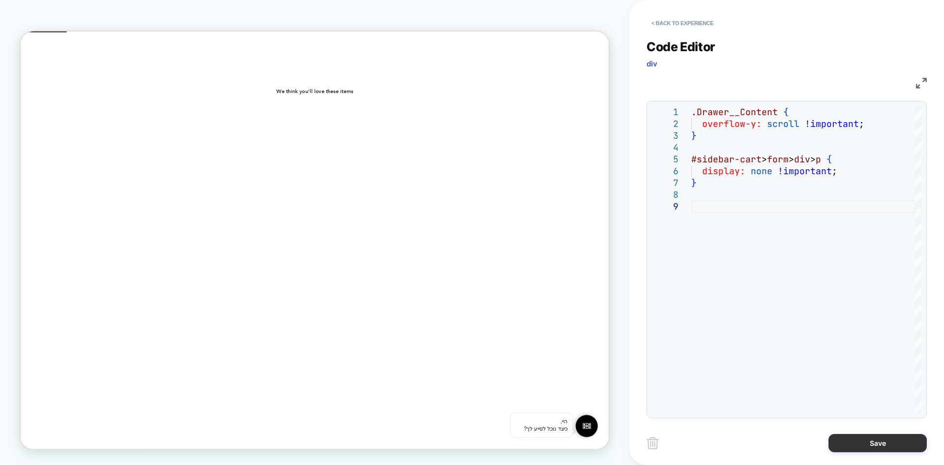
click at [854, 439] on button "Save" at bounding box center [878, 443] width 98 height 18
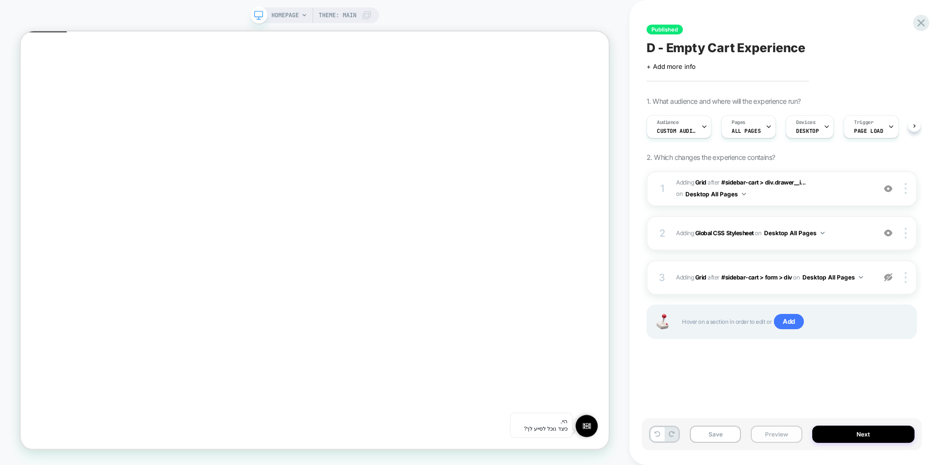
scroll to position [0, 0]
click at [779, 436] on button "Preview" at bounding box center [776, 433] width 51 height 17
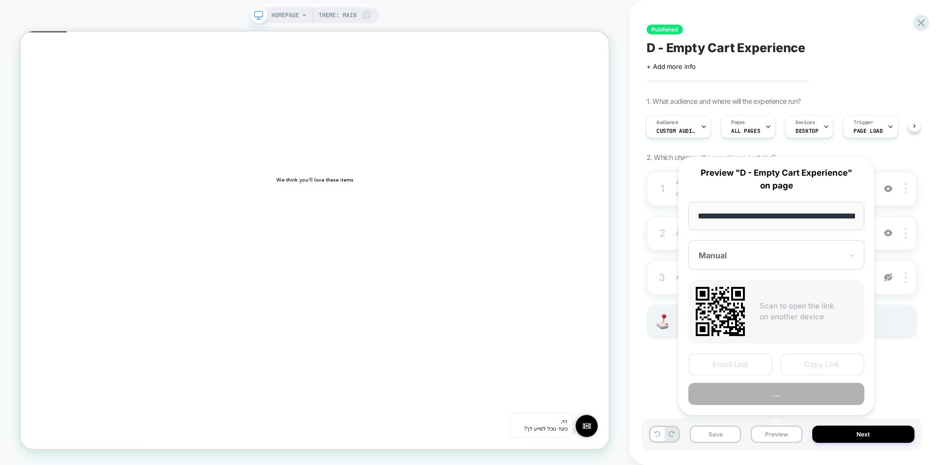
scroll to position [0, 32]
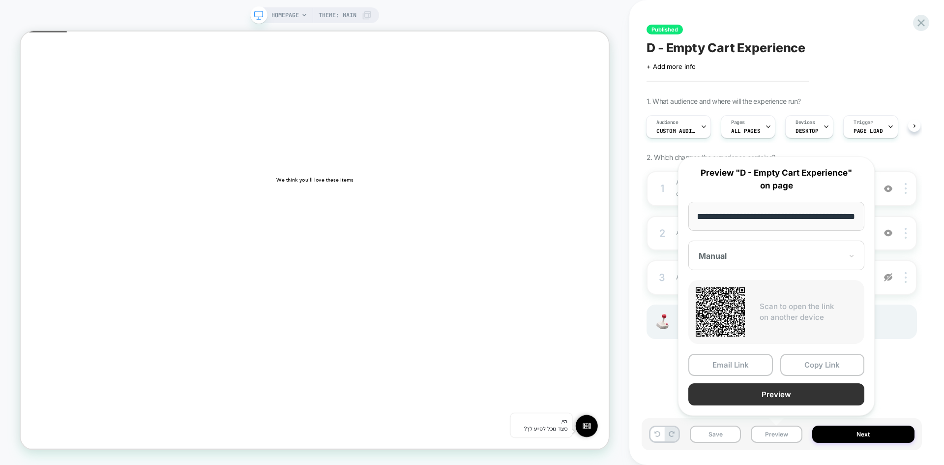
click at [814, 398] on button "Preview" at bounding box center [777, 394] width 176 height 22
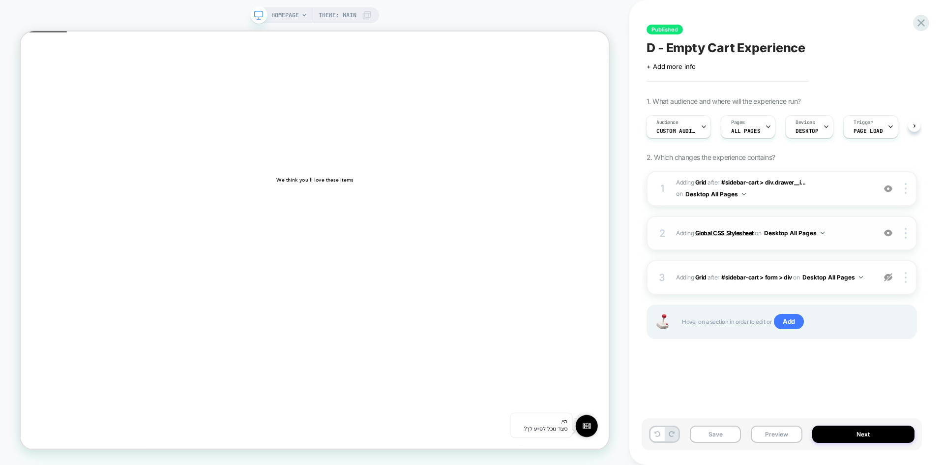
click at [729, 234] on b "Global CSS Stylesheet" at bounding box center [724, 232] width 59 height 7
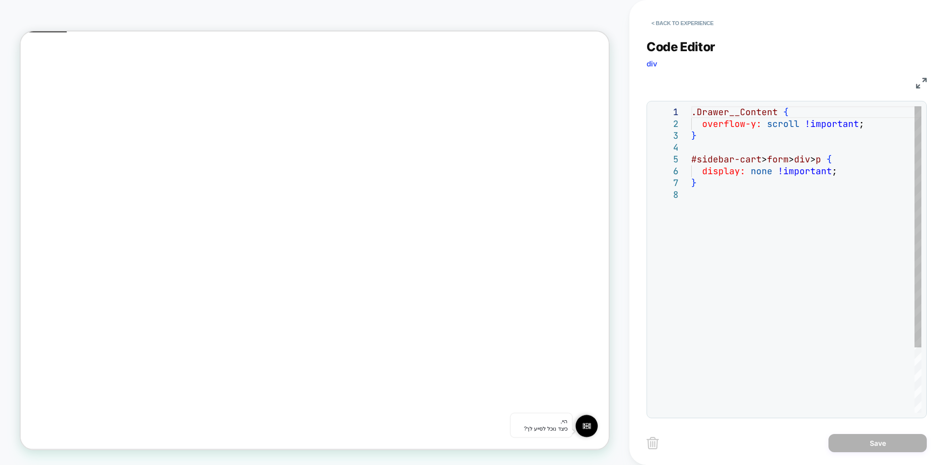
scroll to position [0, 0]
click at [796, 135] on div ".Drawer__Content { overflow-y: scroll !important ; } #sidebar-cart > form > div…" at bounding box center [806, 300] width 230 height 389
click at [725, 117] on div ".Drawer__Content { overflow-y: scroll !important ; } #sidebar-cart > form > div…" at bounding box center [806, 300] width 230 height 389
click at [661, 28] on button "< Back to experience" at bounding box center [683, 23] width 72 height 16
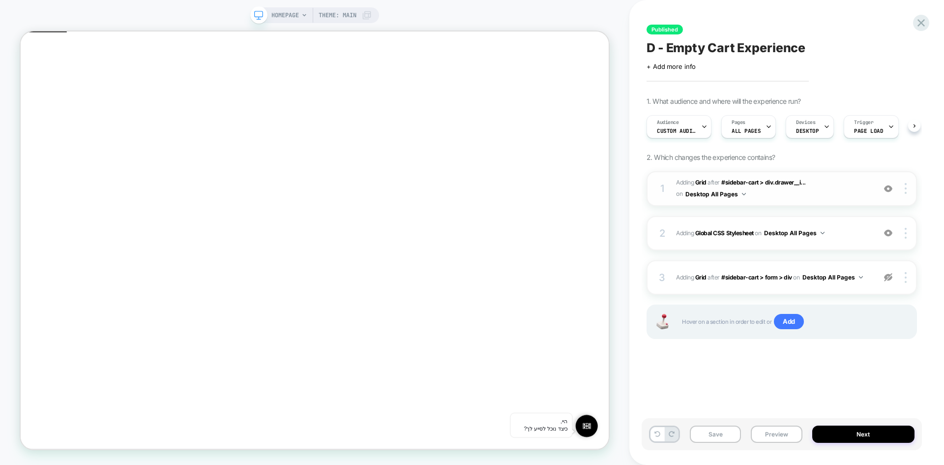
scroll to position [0, 0]
click at [711, 236] on b "Global CSS Stylesheet" at bounding box center [724, 232] width 59 height 7
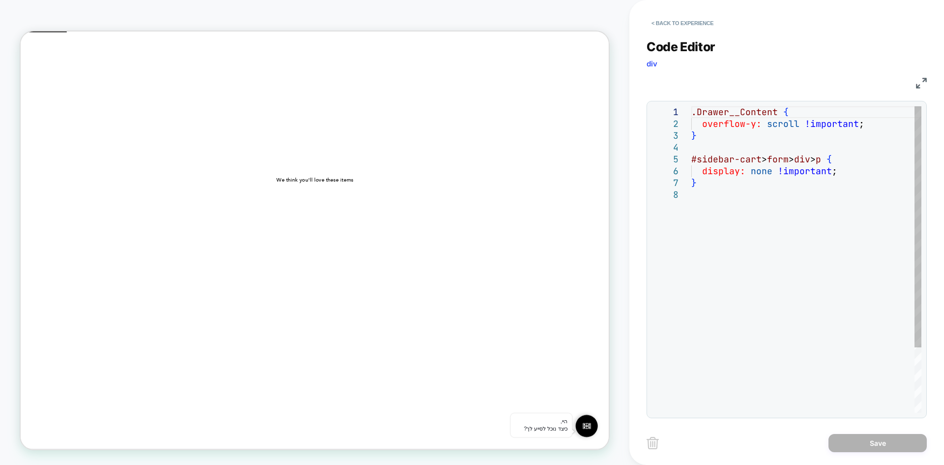
click at [782, 137] on div ".Drawer__Content { overflow-y: scroll !important ; } #sidebar-cart > form > div…" at bounding box center [806, 300] width 230 height 389
click at [713, 140] on div ".Drawer__Content { overflow-y: scroll !important ; } #sidebar-cart > form > div…" at bounding box center [806, 300] width 230 height 389
click at [691, 115] on div ".Drawer__Content { overflow-y: scroll !important ; } #sidebar-cart > form > div…" at bounding box center [806, 300] width 230 height 389
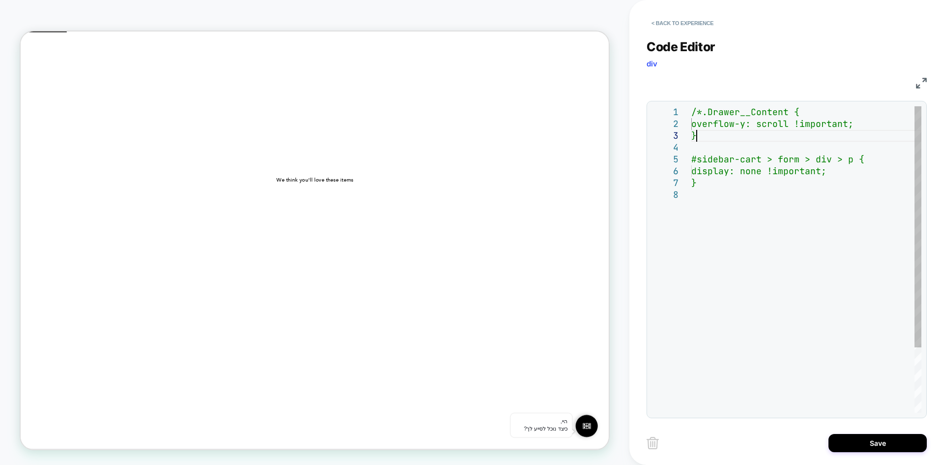
click at [701, 137] on div "/*.Drawer__Content { overflow-y: scroll !important; } #sidebar-cart > form > di…" at bounding box center [806, 300] width 230 height 389
click at [740, 242] on div "/*.Drawer__Content { overflow-y: scroll !important; }*/ #sidebar-cart > form > …" at bounding box center [806, 300] width 230 height 389
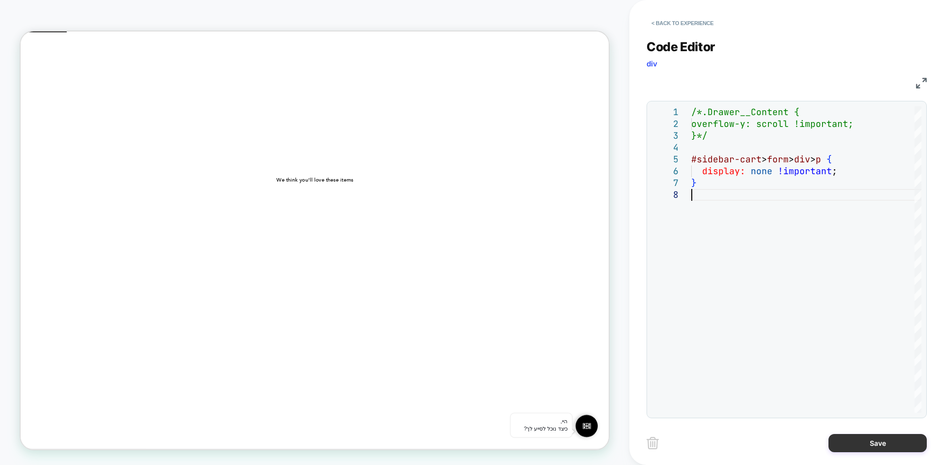
type textarea "**********"
click at [858, 444] on button "Save" at bounding box center [878, 443] width 98 height 18
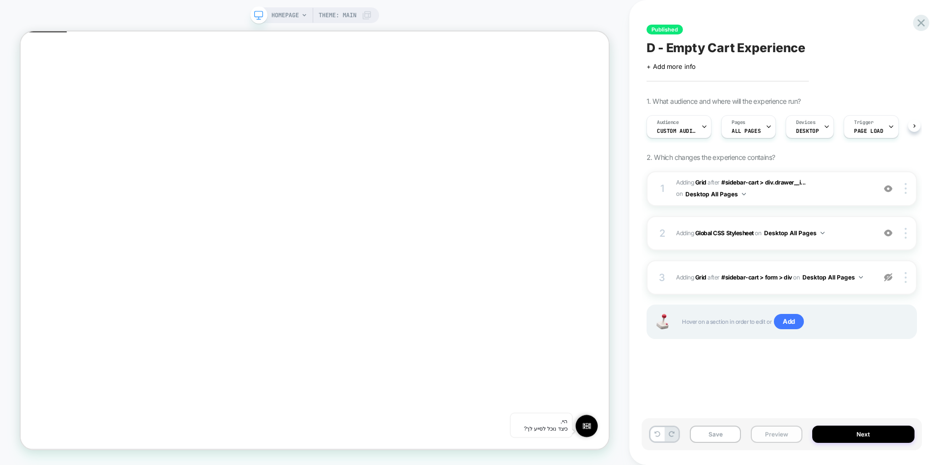
scroll to position [0, 0]
click at [781, 439] on button "Preview" at bounding box center [776, 433] width 51 height 17
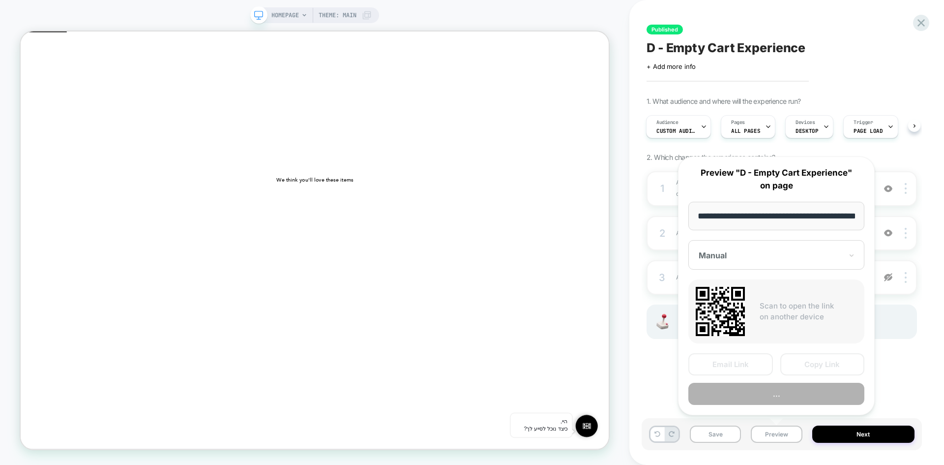
scroll to position [0, 32]
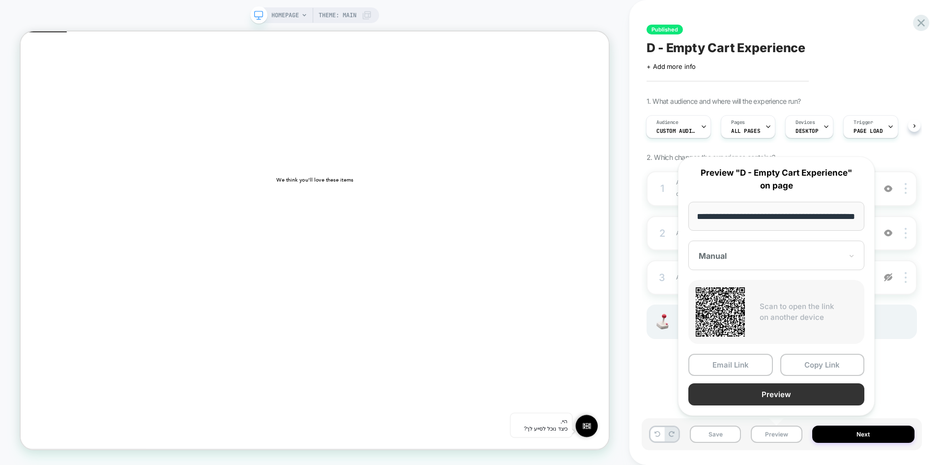
click at [798, 396] on button "Preview" at bounding box center [777, 394] width 176 height 22
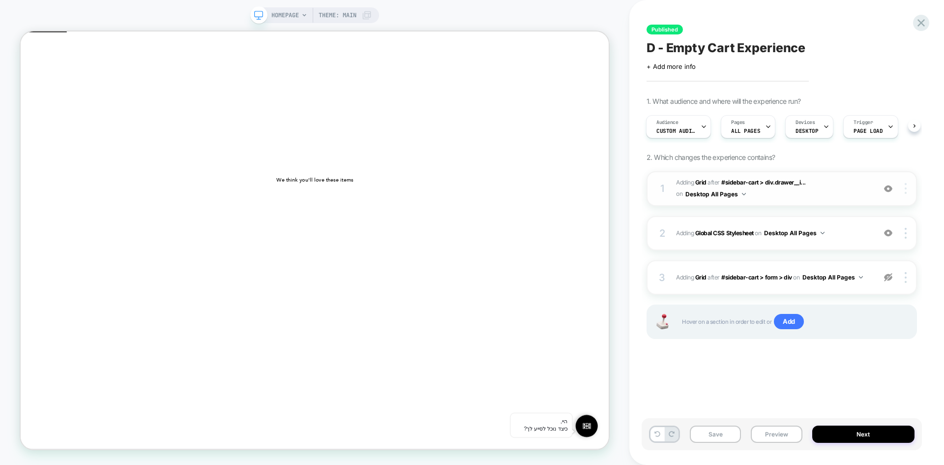
click at [909, 193] on div at bounding box center [907, 188] width 19 height 11
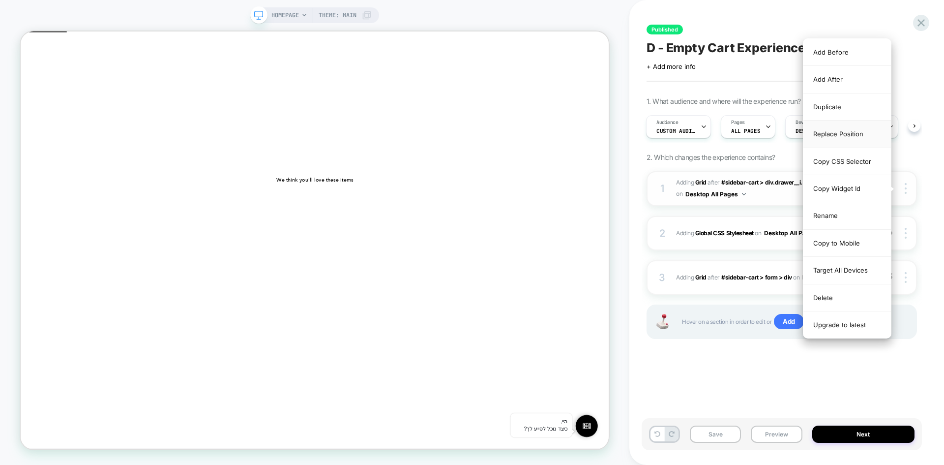
click at [849, 130] on div "Replace Position" at bounding box center [848, 133] width 88 height 27
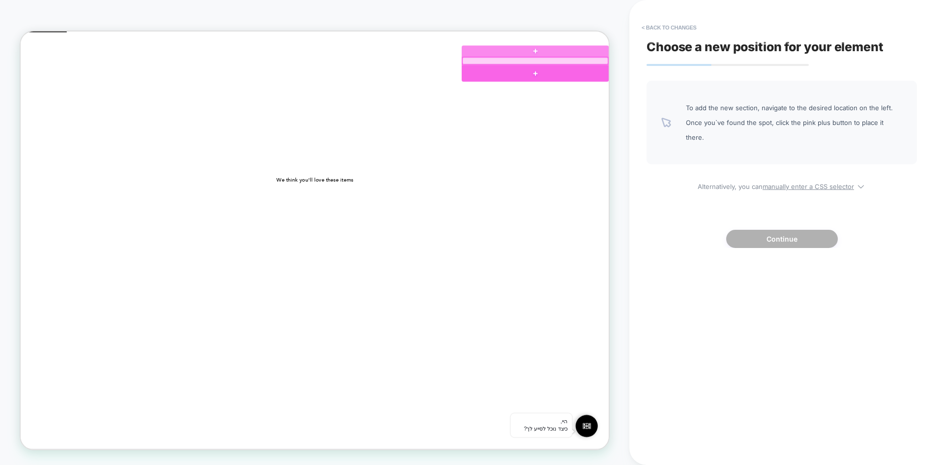
click at [737, 71] on div at bounding box center [707, 70] width 194 height 9
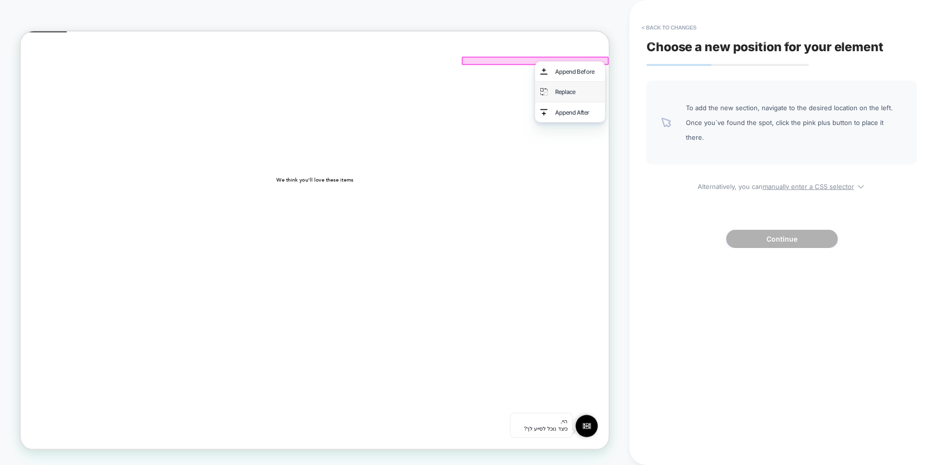
click at [757, 115] on div "Replace" at bounding box center [763, 111] width 60 height 13
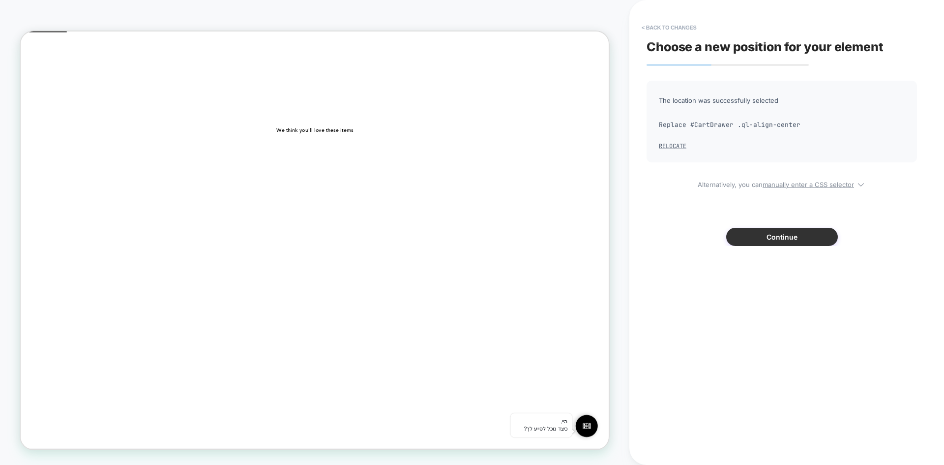
click at [774, 234] on button "Continue" at bounding box center [782, 237] width 112 height 18
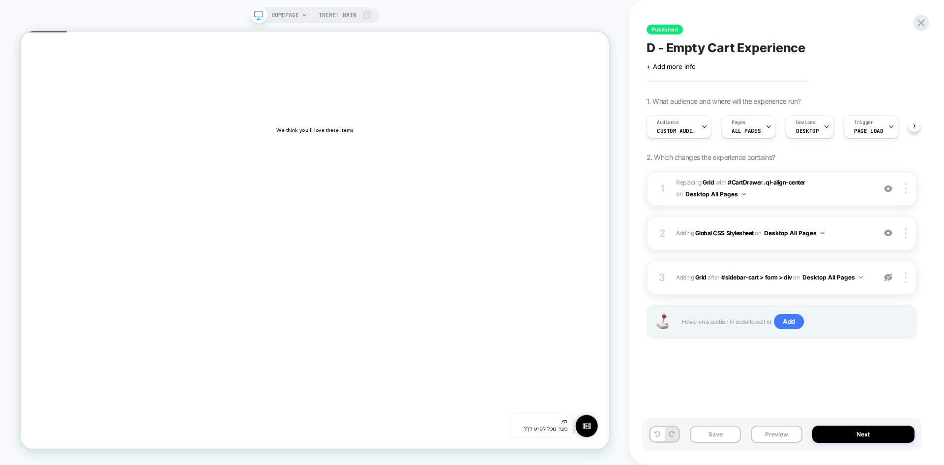
scroll to position [0, 0]
click at [651, 434] on button at bounding box center [658, 434] width 14 height 14
click at [653, 434] on button at bounding box center [658, 434] width 14 height 14
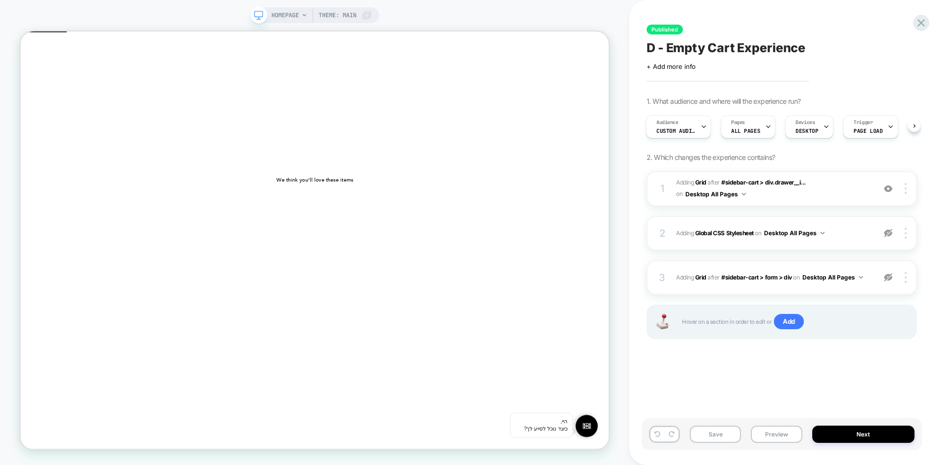
click at [923, 14] on div "Published D - Empty Cart Experience Click to edit experience details + Add more…" at bounding box center [787, 232] width 280 height 465
click at [922, 24] on icon at bounding box center [921, 22] width 7 height 7
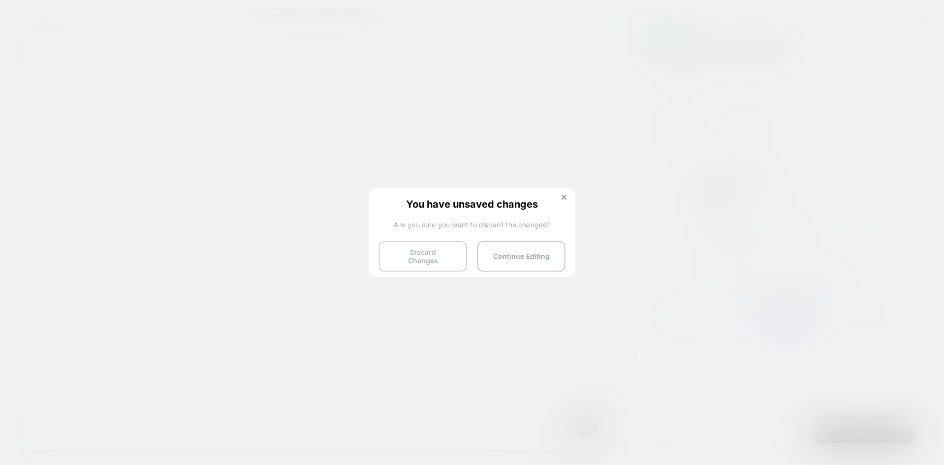
click at [416, 261] on button "Discard Changes" at bounding box center [423, 256] width 89 height 30
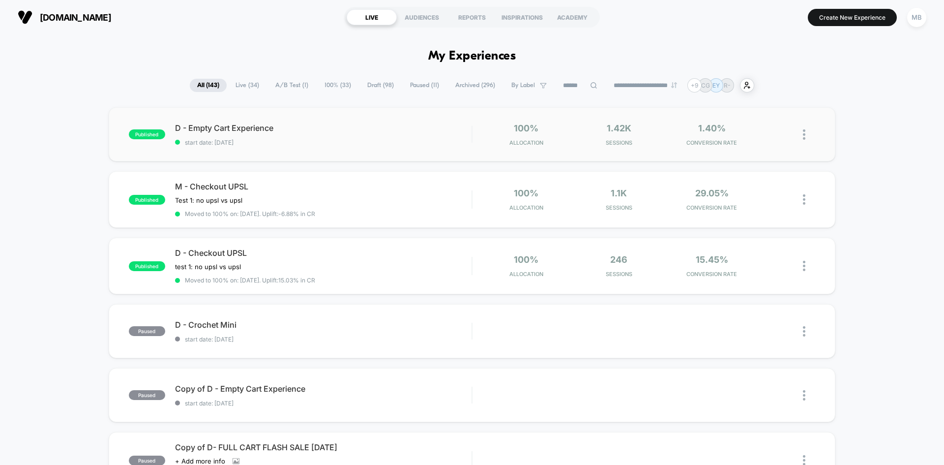
click at [328, 147] on div "published D - Empty Cart Experience start date: 9/3/2025 100% Allocation 1.42k …" at bounding box center [472, 134] width 727 height 54
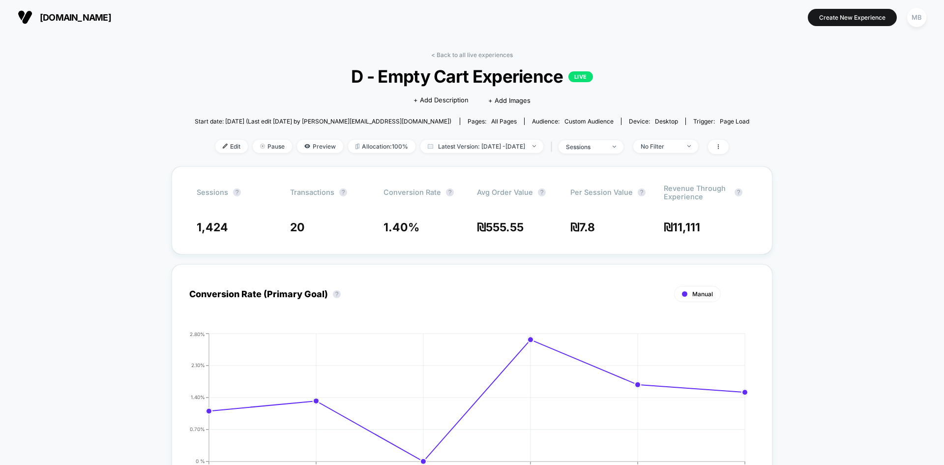
click at [223, 146] on img at bounding box center [225, 146] width 5 height 5
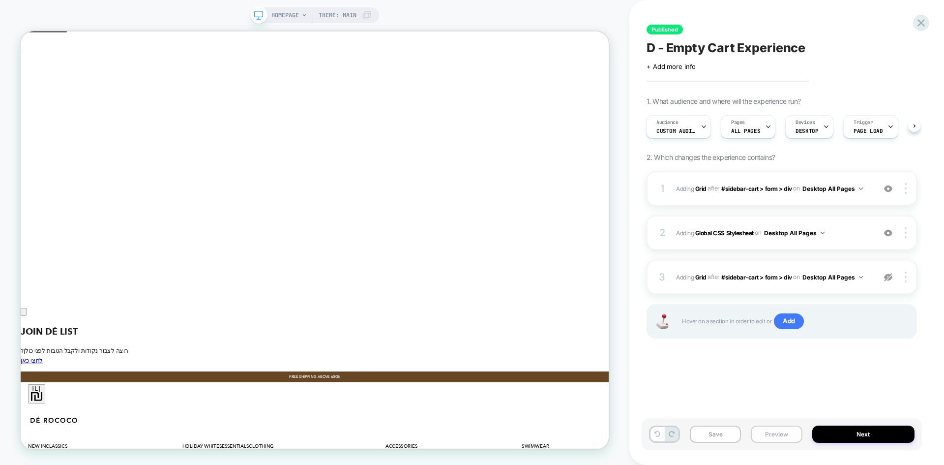
click at [765, 432] on button "Preview" at bounding box center [776, 433] width 51 height 17
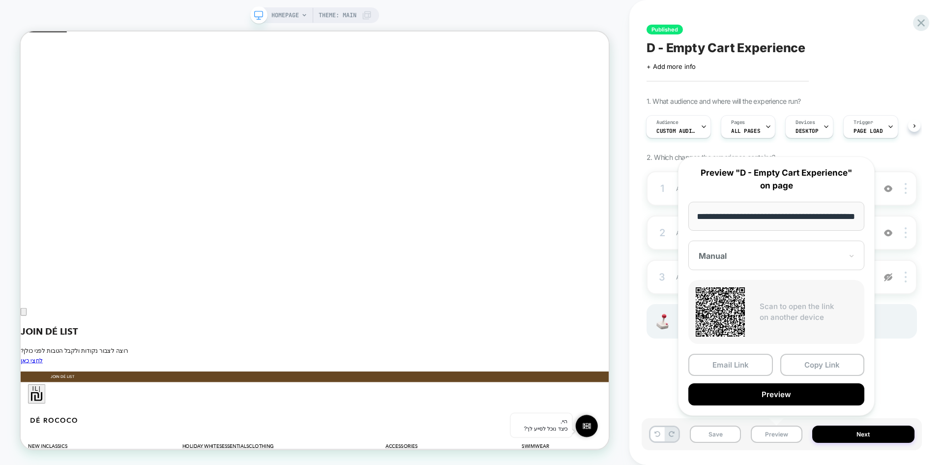
click at [644, 162] on div "Published D - Empty Cart Experience Click to edit experience details + Add more…" at bounding box center [782, 232] width 280 height 445
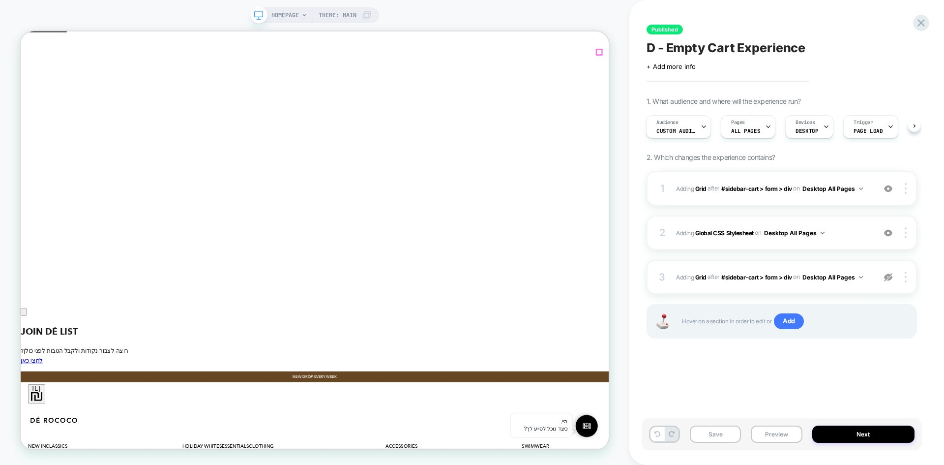
click at [906, 191] on img at bounding box center [906, 188] width 2 height 11
click at [905, 188] on img at bounding box center [906, 188] width 2 height 11
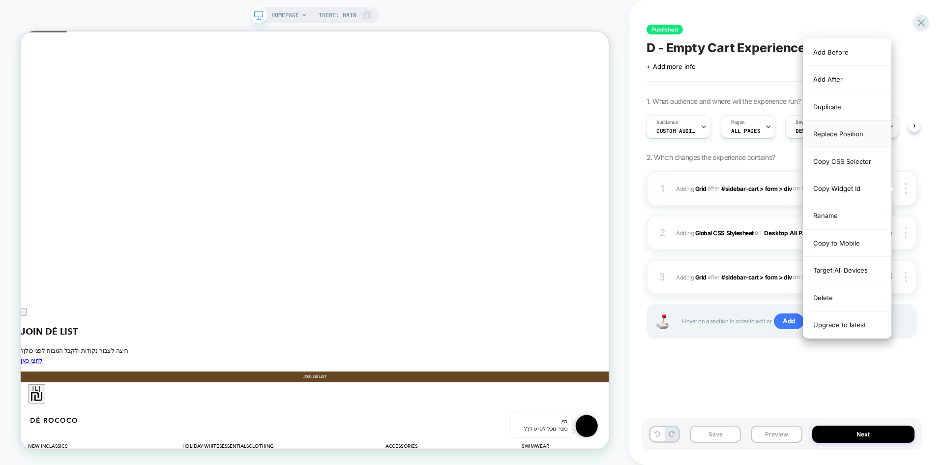
click at [852, 137] on div "Replace Position" at bounding box center [848, 133] width 88 height 27
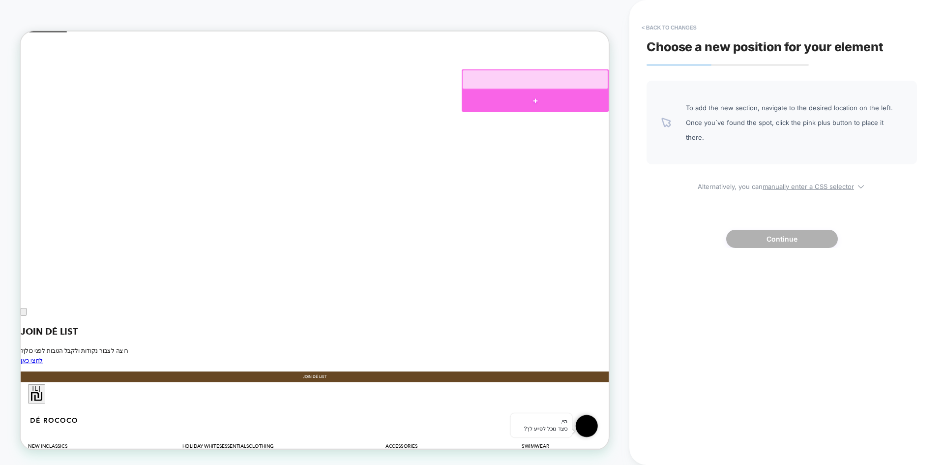
click at [761, 109] on div at bounding box center [707, 124] width 196 height 30
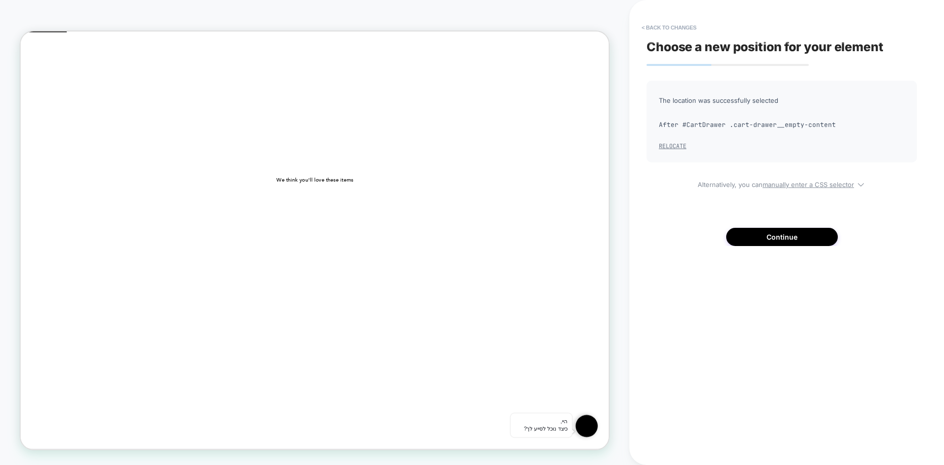
click at [675, 150] on button "Relocate" at bounding box center [673, 146] width 28 height 8
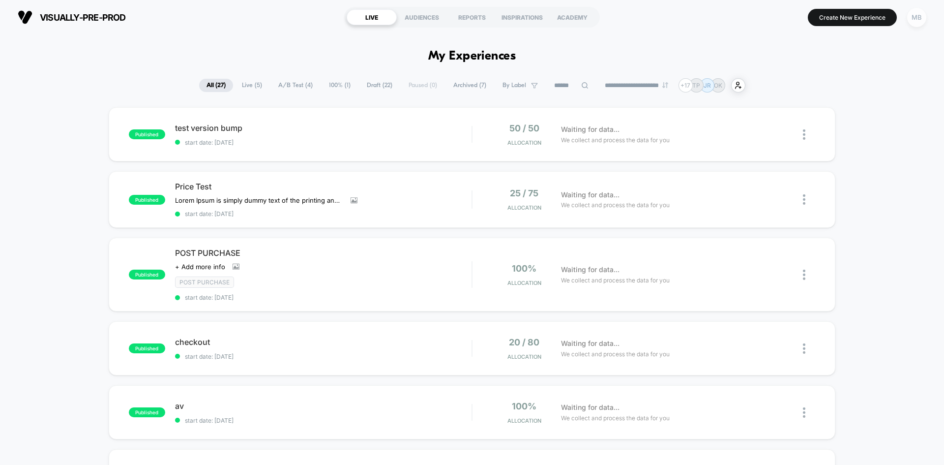
click at [914, 18] on div "MB" at bounding box center [916, 17] width 19 height 19
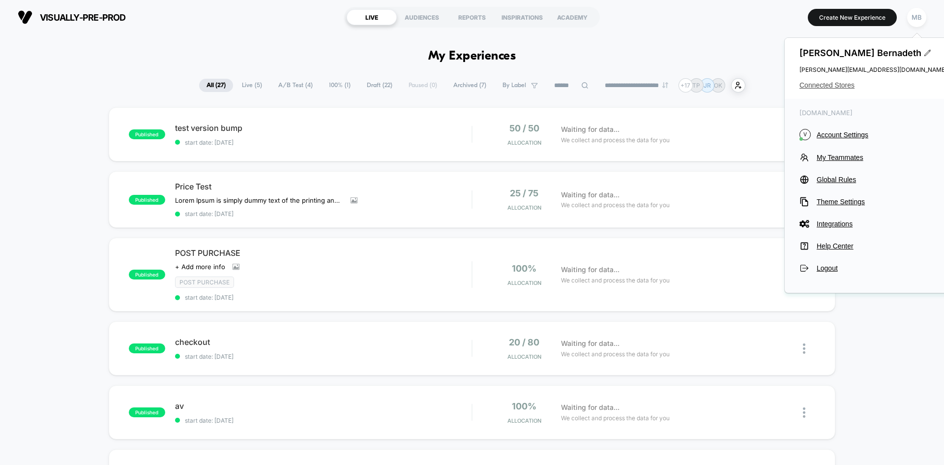
click at [832, 86] on span "Connected Stores" at bounding box center [874, 85] width 148 height 8
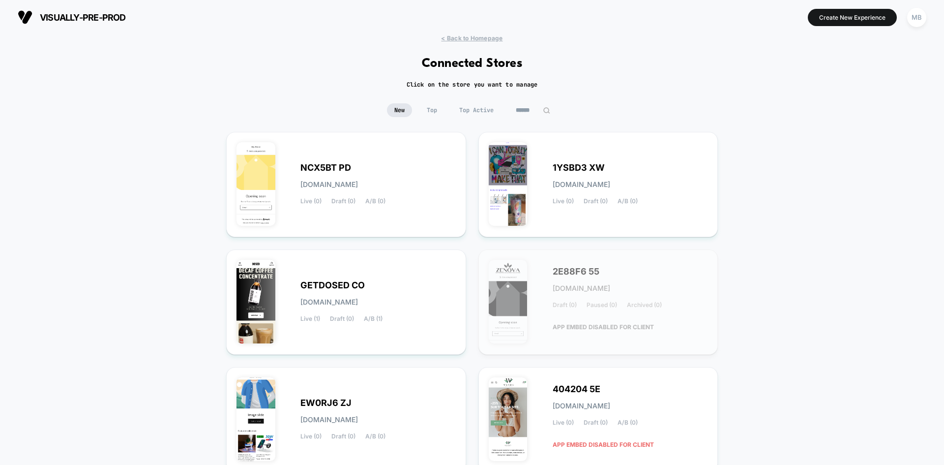
click at [533, 110] on input at bounding box center [533, 110] width 49 height 14
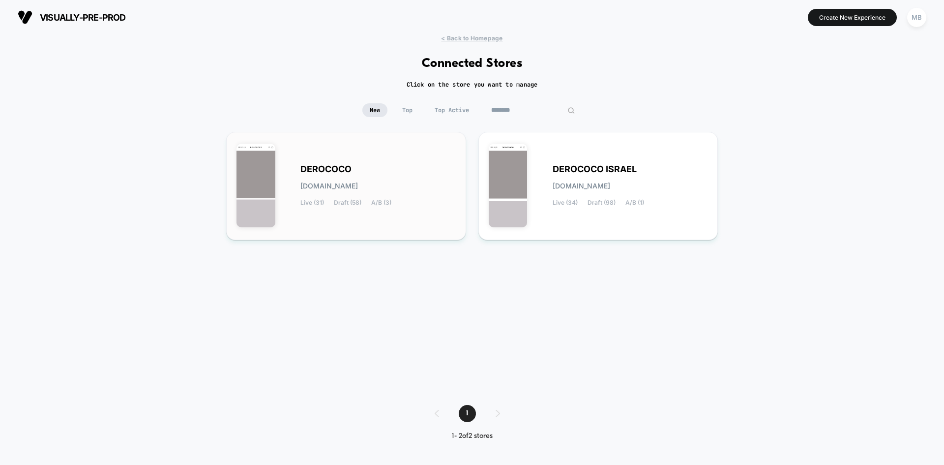
type input "********"
click at [408, 174] on div "DEROCOCO [DOMAIN_NAME] Live (31) Draft (58) A/B (3)" at bounding box center [378, 186] width 155 height 40
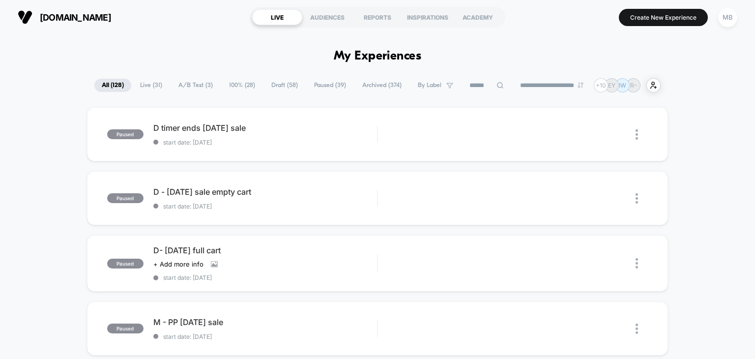
click at [474, 85] on input at bounding box center [486, 86] width 49 height 12
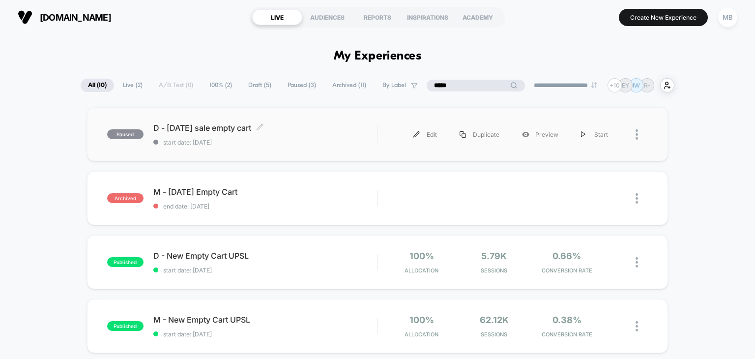
type input "*****"
click at [313, 140] on span "start date: [DATE]" at bounding box center [265, 142] width 224 height 7
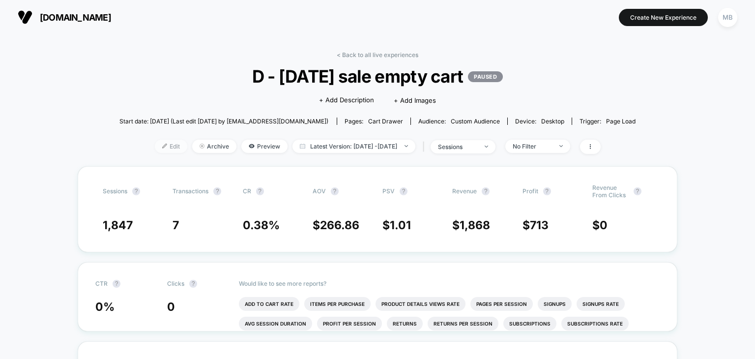
click at [155, 152] on span "Edit" at bounding box center [171, 146] width 32 height 13
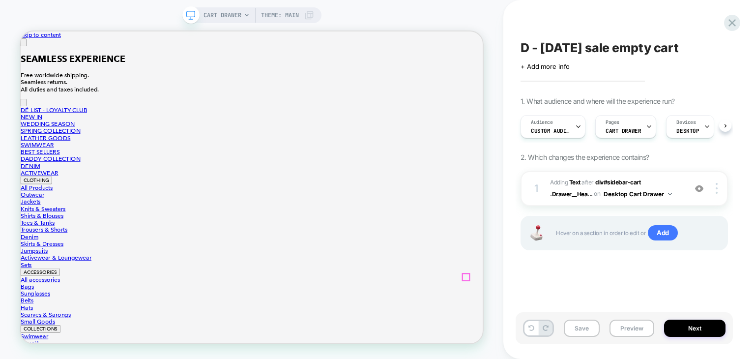
click at [29, 51] on button "Close" at bounding box center [25, 46] width 8 height 10
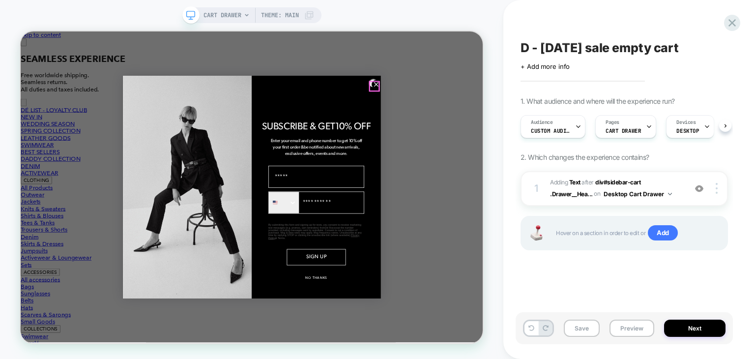
click at [490, 102] on circle "Close dialog" at bounding box center [495, 102] width 12 height 12
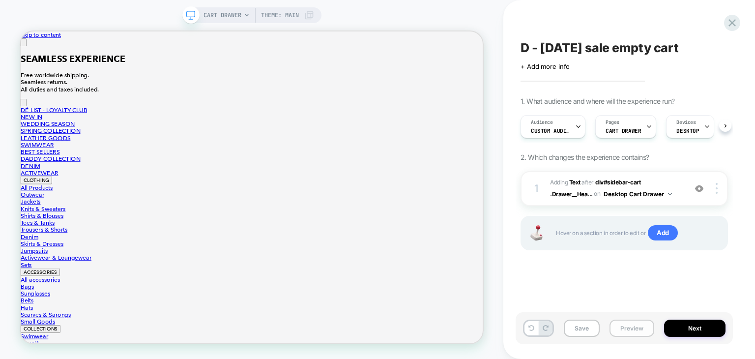
click at [625, 331] on button "Preview" at bounding box center [632, 328] width 45 height 17
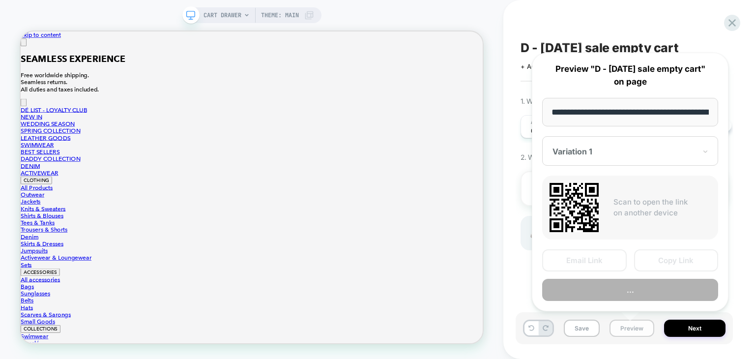
scroll to position [0, 90]
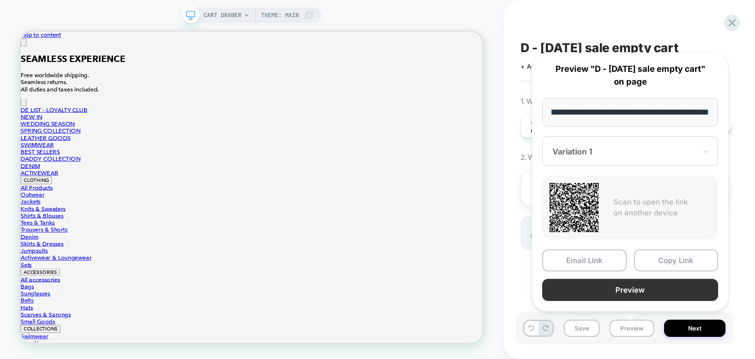
click at [0, 0] on button "Preview" at bounding box center [0, 0] width 0 height 0
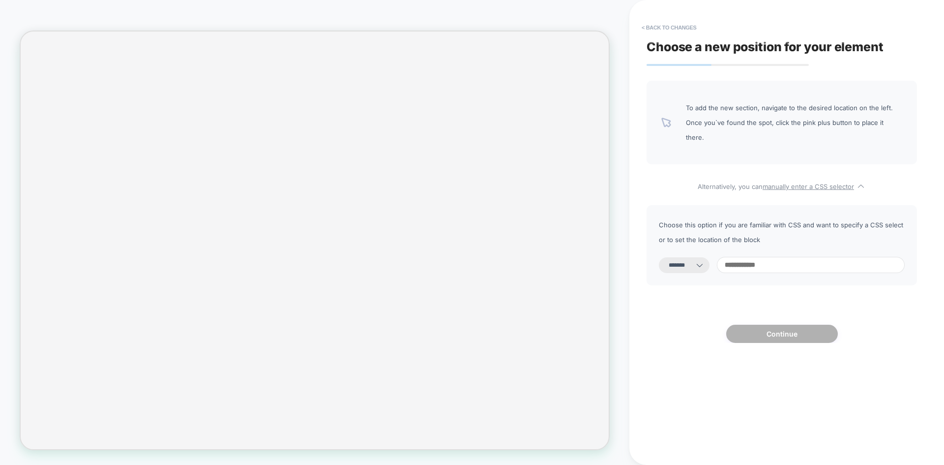
select select "*******"
drag, startPoint x: 0, startPoint y: 0, endPoint x: 691, endPoint y: 258, distance: 737.7
click at [691, 258] on select "**********" at bounding box center [684, 265] width 51 height 16
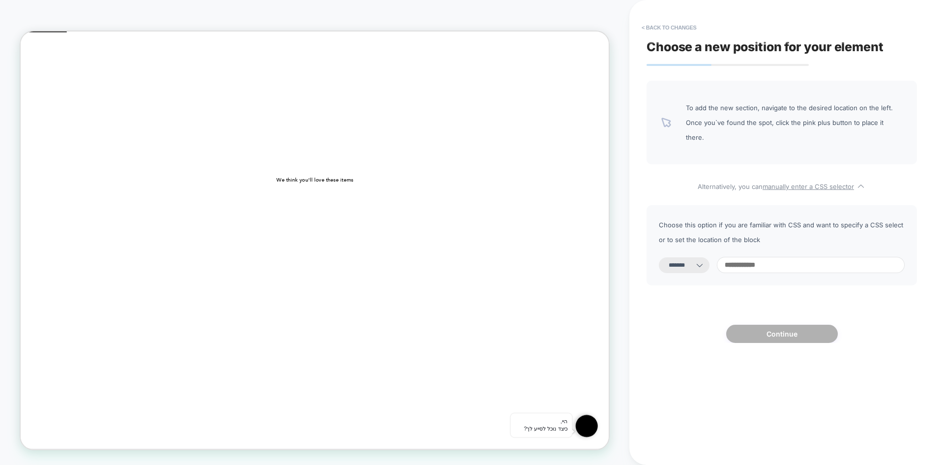
click at [0, 0] on select "**********" at bounding box center [0, 0] width 0 height 0
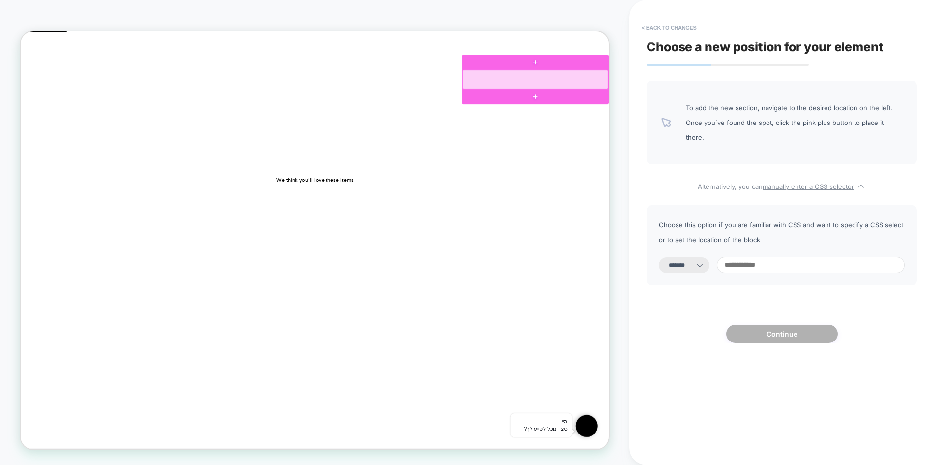
click at [791, 105] on div at bounding box center [707, 96] width 194 height 26
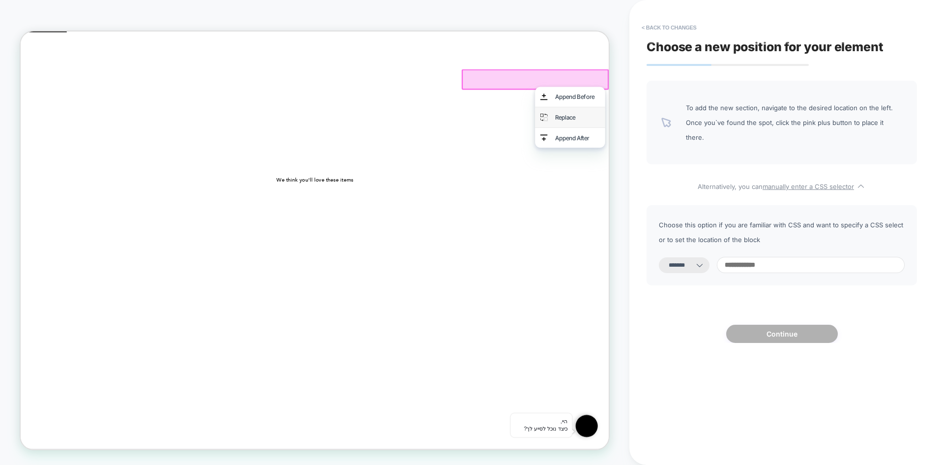
click at [746, 146] on div "Replace" at bounding box center [763, 145] width 60 height 13
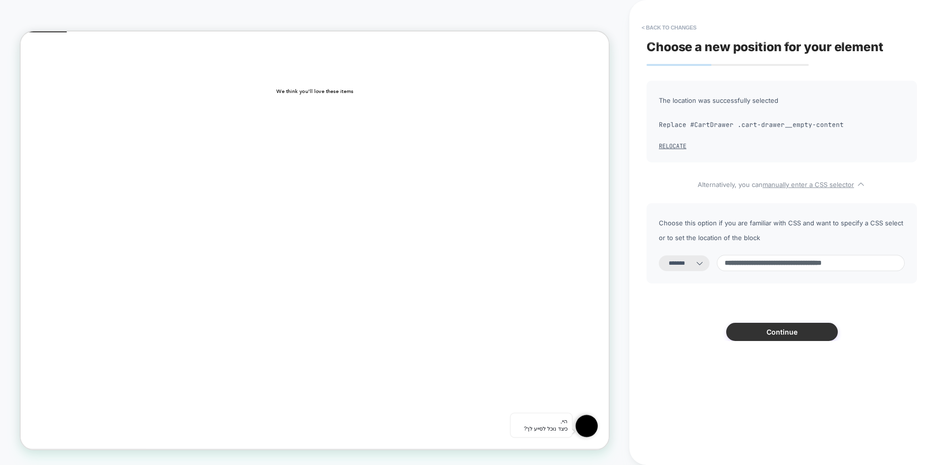
click at [797, 331] on button "Continue" at bounding box center [782, 332] width 112 height 18
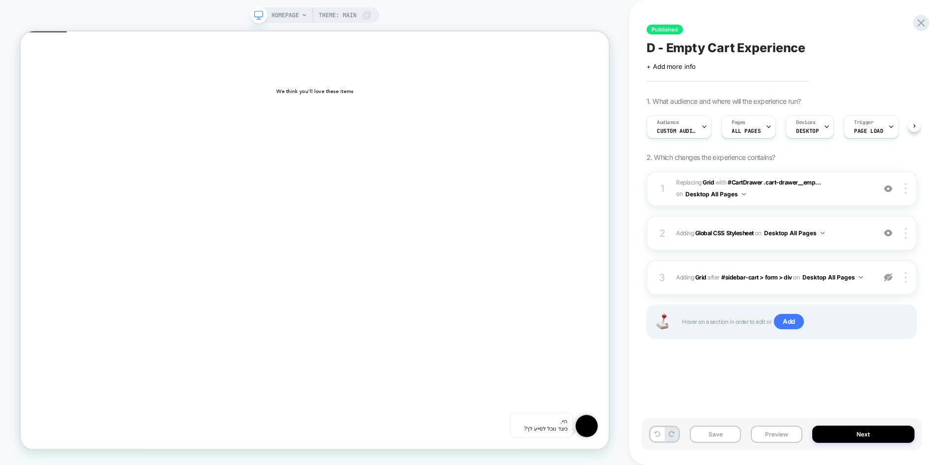
scroll to position [0, 0]
click at [776, 438] on button "Preview" at bounding box center [776, 433] width 51 height 17
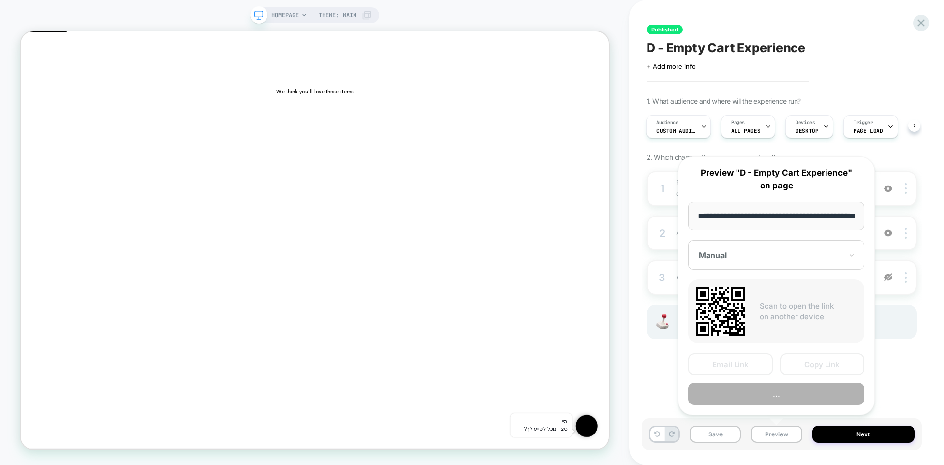
scroll to position [0, 32]
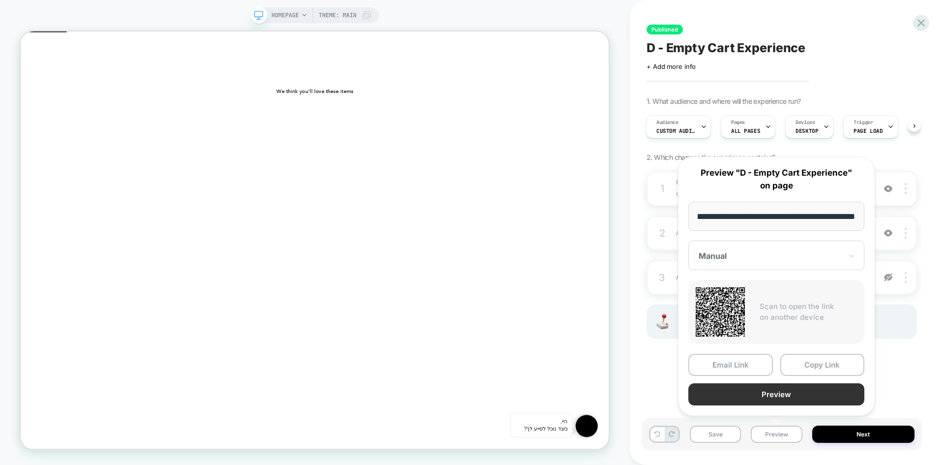
click at [789, 392] on button "Preview" at bounding box center [777, 394] width 176 height 22
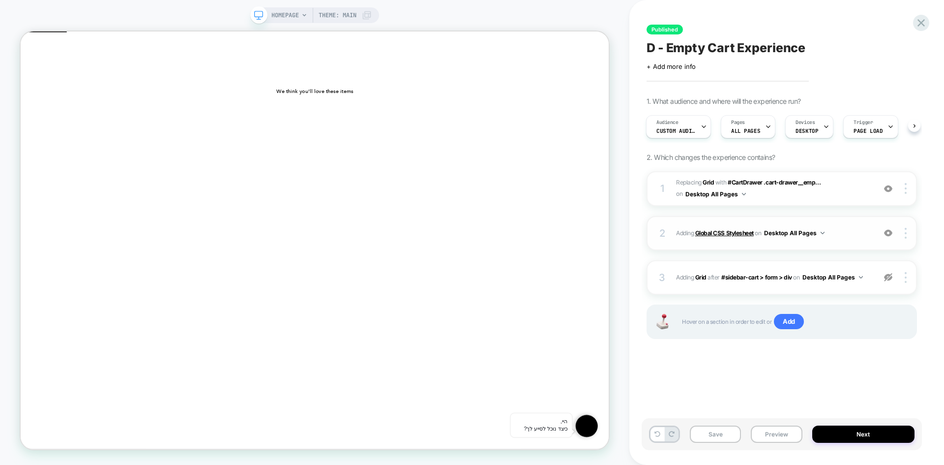
click at [722, 233] on b "Global CSS Stylesheet" at bounding box center [724, 232] width 59 height 7
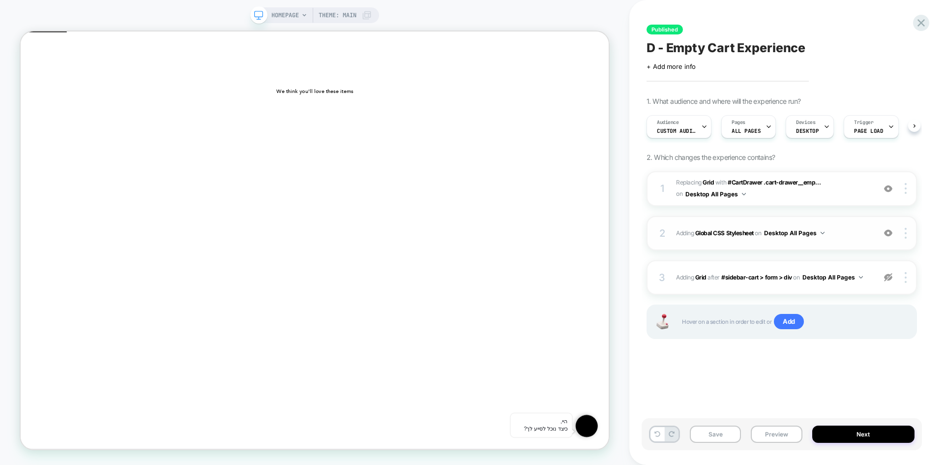
scroll to position [0, 0]
click at [0, 0] on button "Preview" at bounding box center [0, 0] width 0 height 0
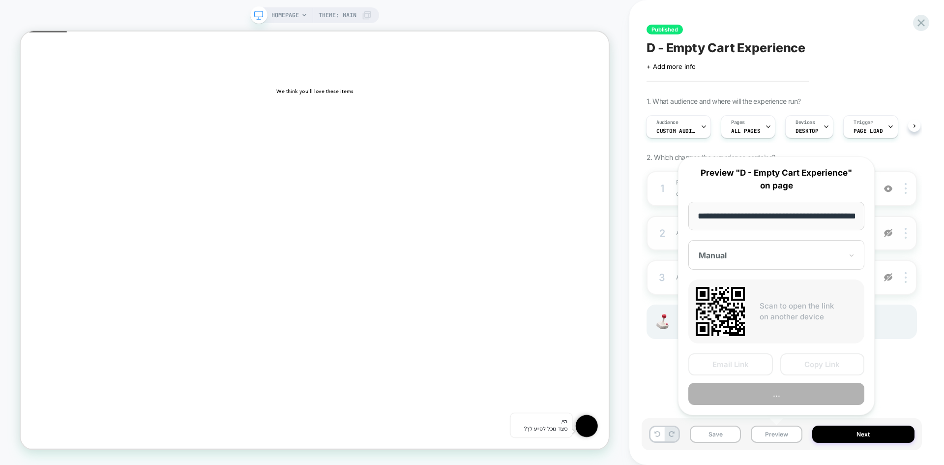
scroll to position [0, 32]
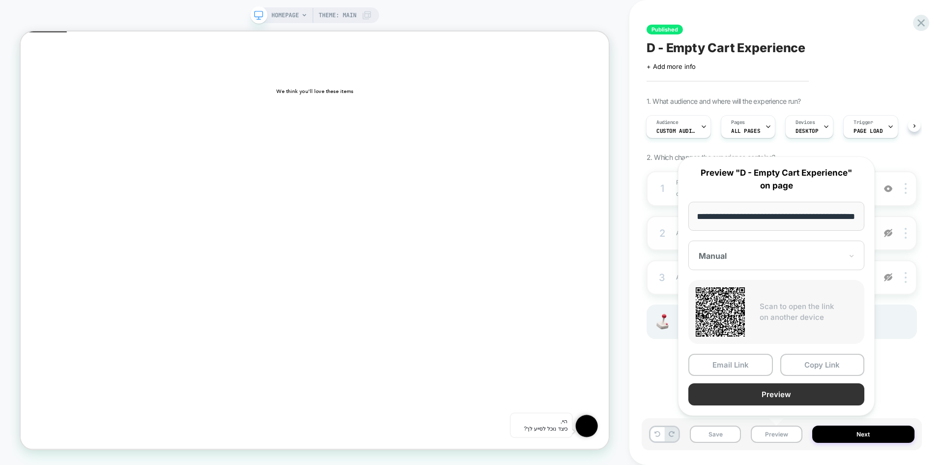
click at [798, 401] on button "Preview" at bounding box center [777, 394] width 176 height 22
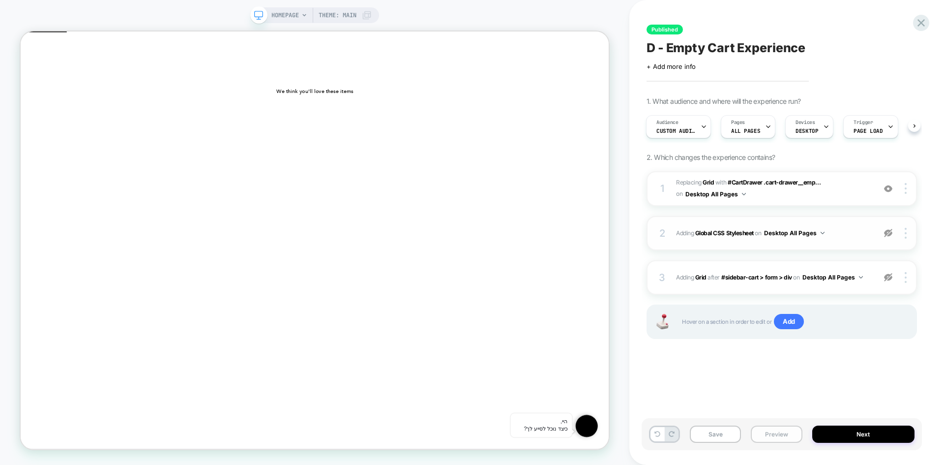
click at [0, 0] on button "Preview" at bounding box center [0, 0] width 0 height 0
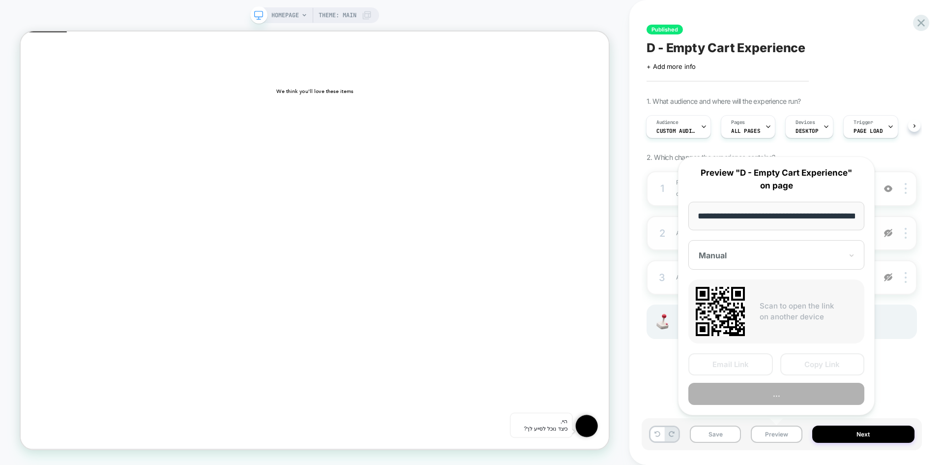
scroll to position [0, 32]
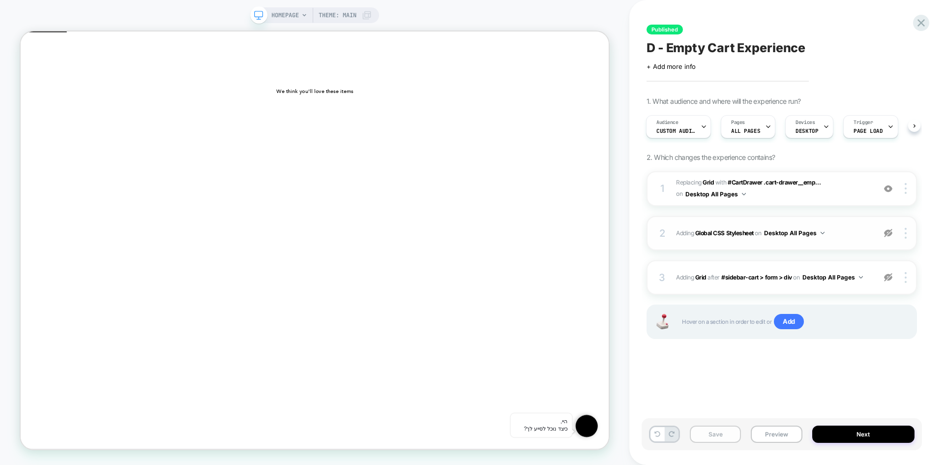
click at [0, 0] on button "Save" at bounding box center [0, 0] width 0 height 0
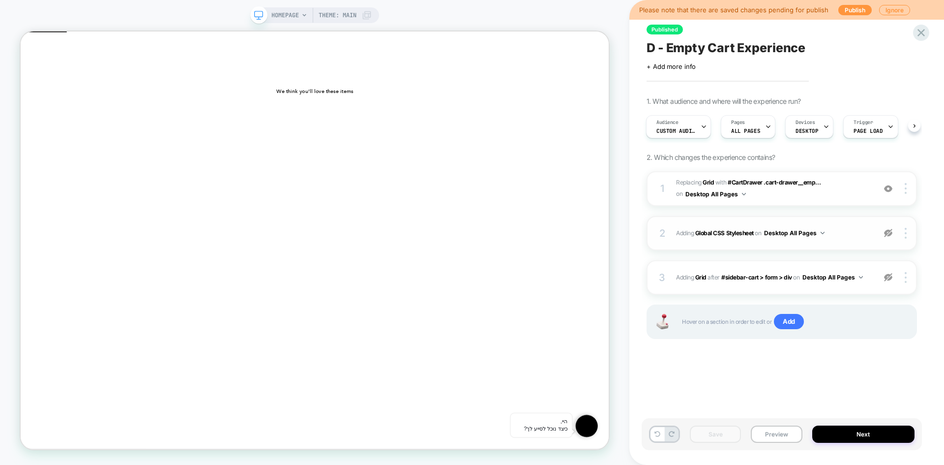
click at [695, 47] on span "D - Empty Cart Experience" at bounding box center [726, 47] width 159 height 15
click at [0, 0] on icon at bounding box center [0, 0] width 0 height 0
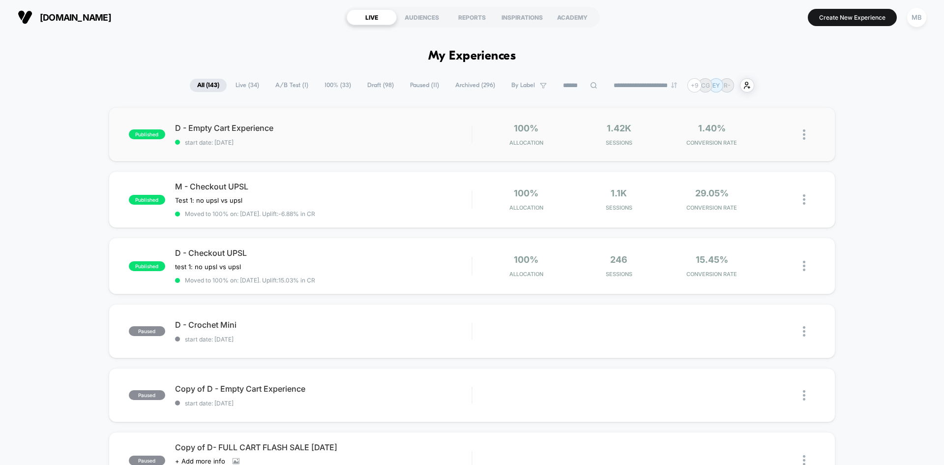
click at [226, 152] on div "published D - Empty Cart Experience start date: 9/3/2025 100% Allocation 1.42k …" at bounding box center [472, 134] width 727 height 54
click at [325, 192] on div "M - Checkout UPSL Test 1: no upsl vs upsl Click to edit experience details Test…" at bounding box center [323, 199] width 297 height 36
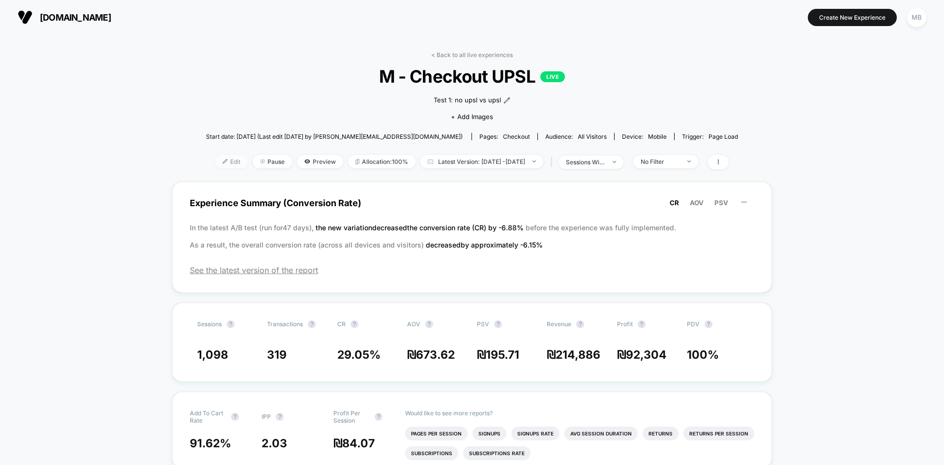
click at [215, 163] on span "Edit" at bounding box center [231, 161] width 32 height 13
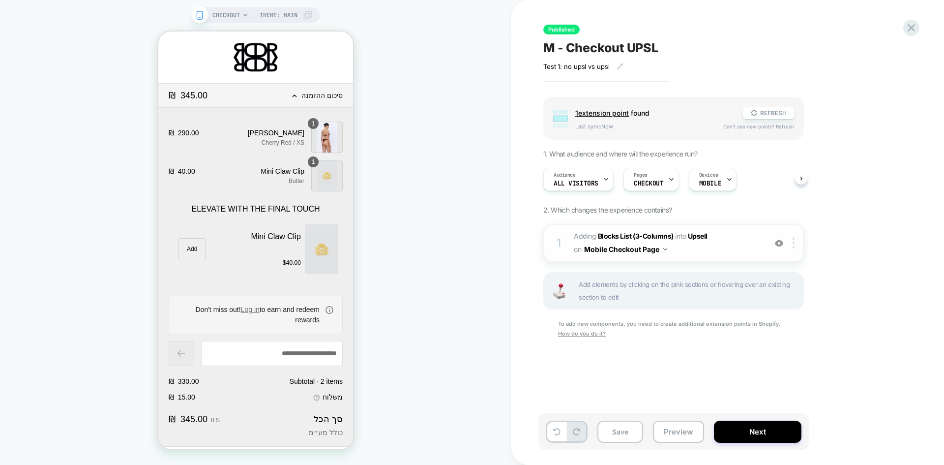
click at [780, 246] on img at bounding box center [779, 243] width 8 height 8
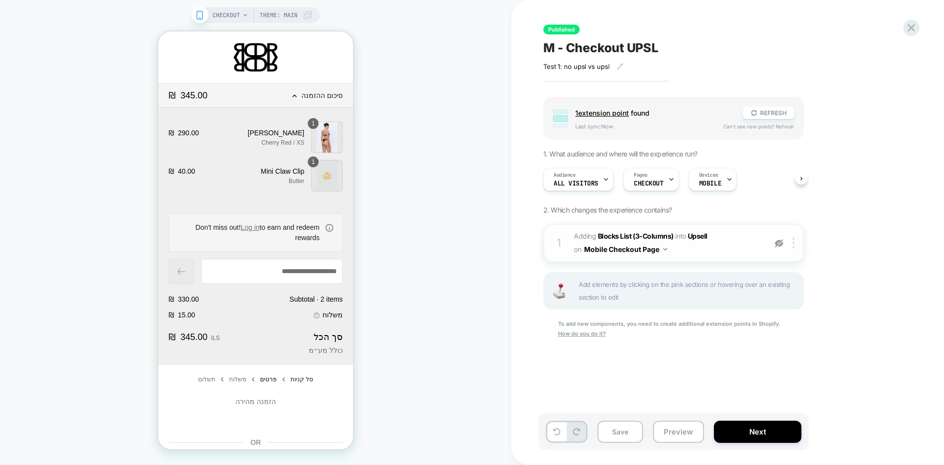
click at [780, 246] on img at bounding box center [779, 243] width 8 height 8
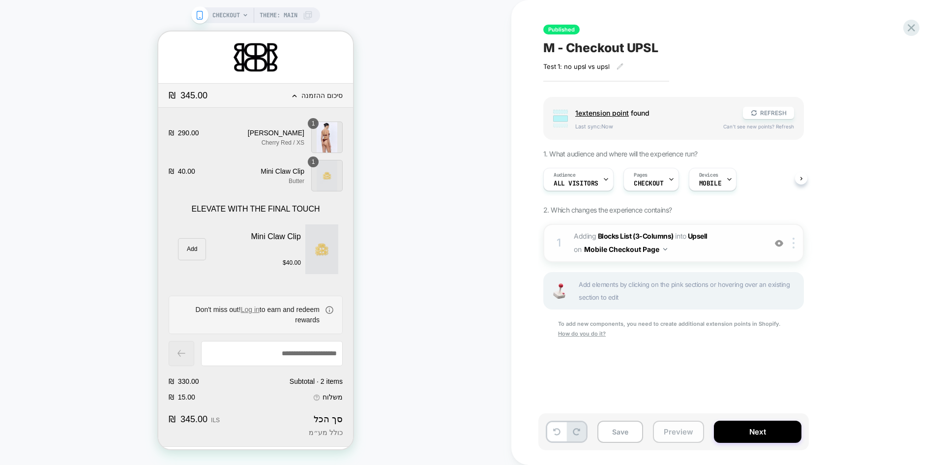
click at [682, 432] on button "Preview" at bounding box center [678, 432] width 51 height 22
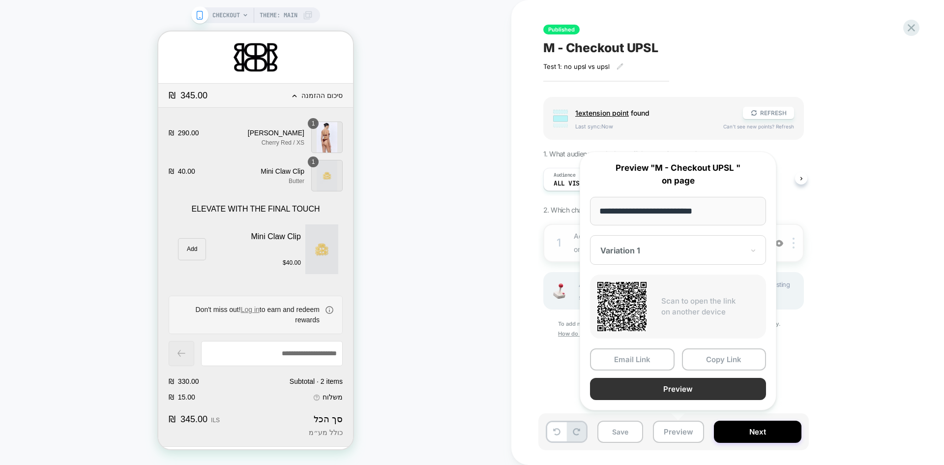
click at [729, 389] on button "Preview" at bounding box center [678, 389] width 176 height 22
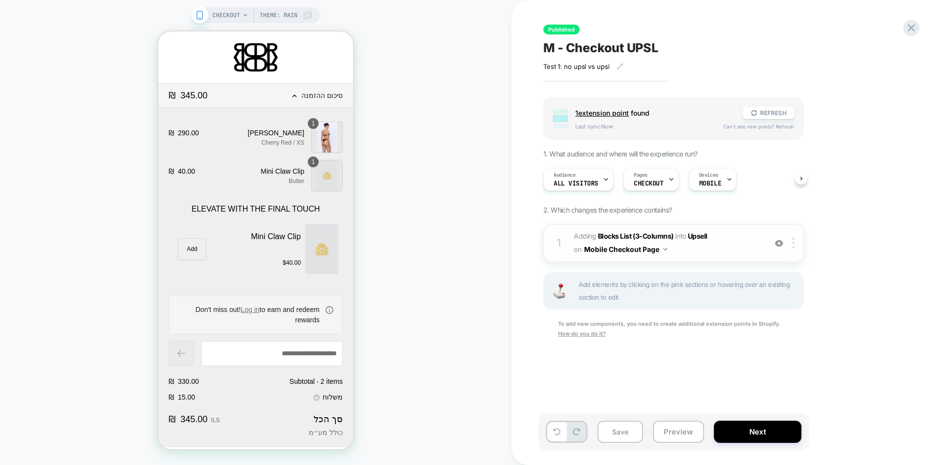
click at [897, 22] on div "Published M - Checkout UPSL Test 1: no upsl vs upsl Click to edit experience de…" at bounding box center [723, 232] width 369 height 445
click at [908, 26] on icon at bounding box center [911, 27] width 13 height 13
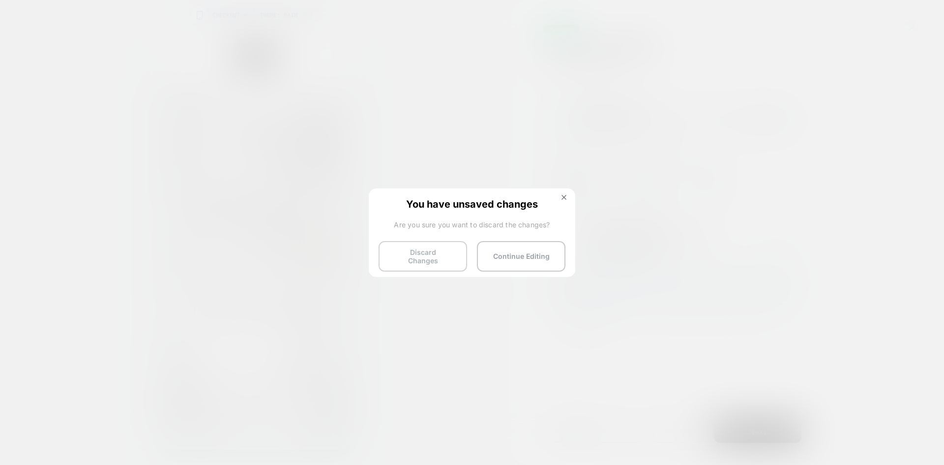
click at [407, 255] on button "Discard Changes" at bounding box center [423, 256] width 89 height 30
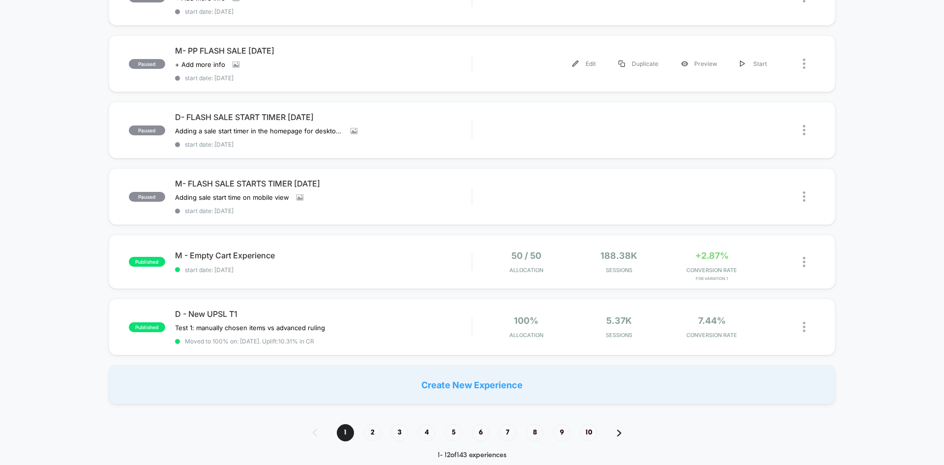
scroll to position [541, 0]
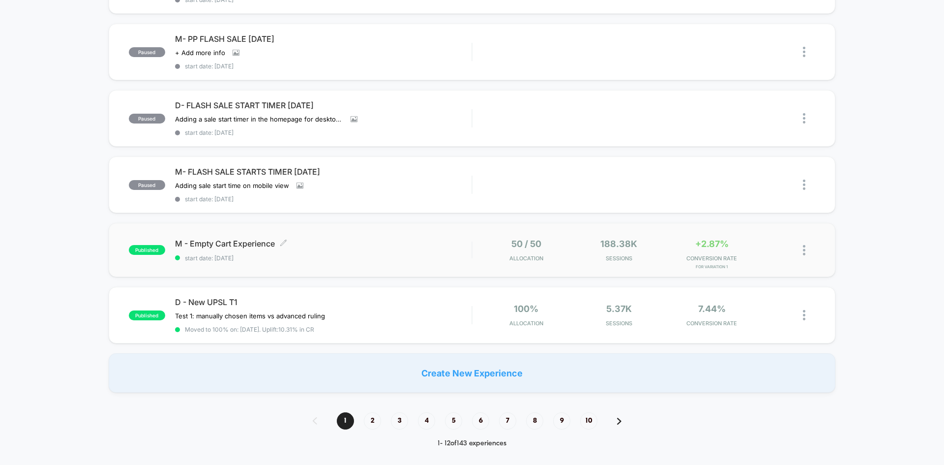
click at [315, 258] on span "start date: [DATE]" at bounding box center [323, 257] width 297 height 7
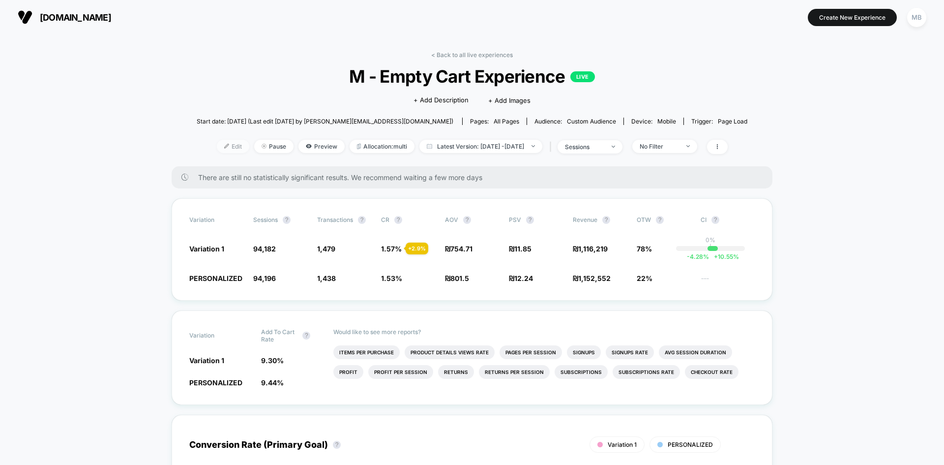
click at [219, 150] on span "Edit" at bounding box center [233, 146] width 32 height 13
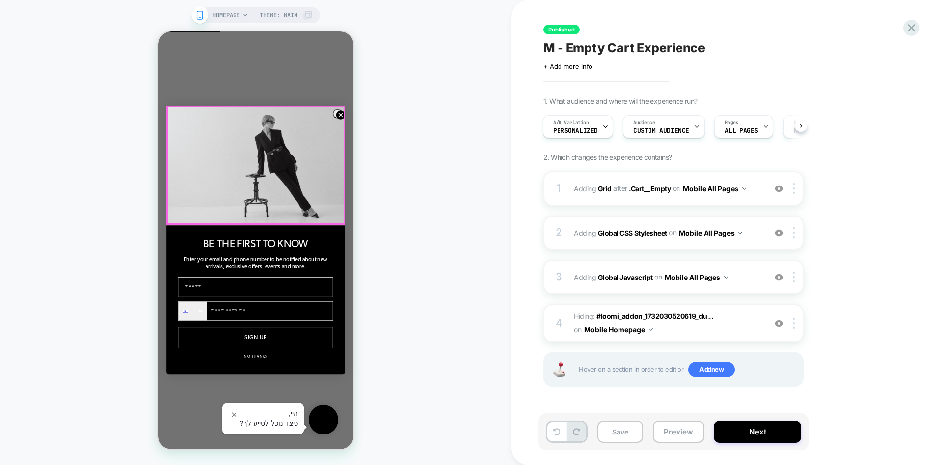
click at [331, 114] on img "POPUP Form" at bounding box center [255, 166] width 179 height 120
click at [338, 115] on circle "Close dialog" at bounding box center [340, 114] width 9 height 9
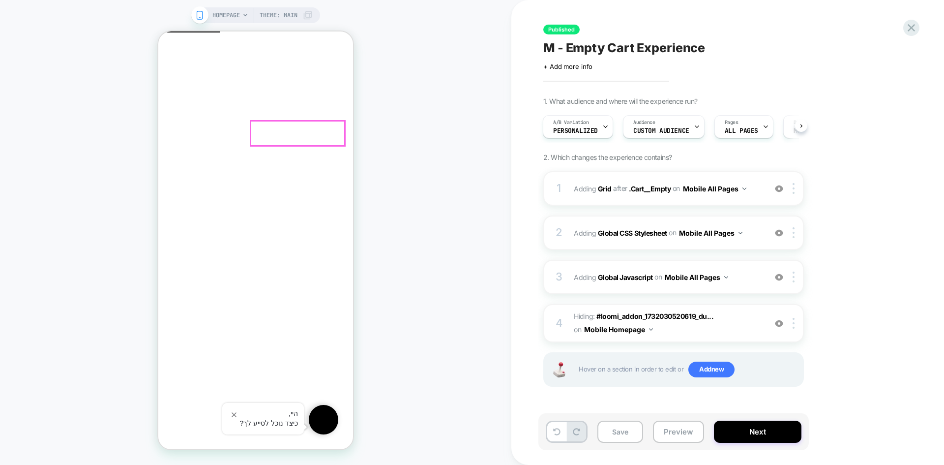
drag, startPoint x: 340, startPoint y: 131, endPoint x: 528, endPoint y: 187, distance: 196.4
click at [268, 292] on button "Remove" at bounding box center [252, 297] width 32 height 10
click at [799, 186] on div at bounding box center [795, 188] width 16 height 11
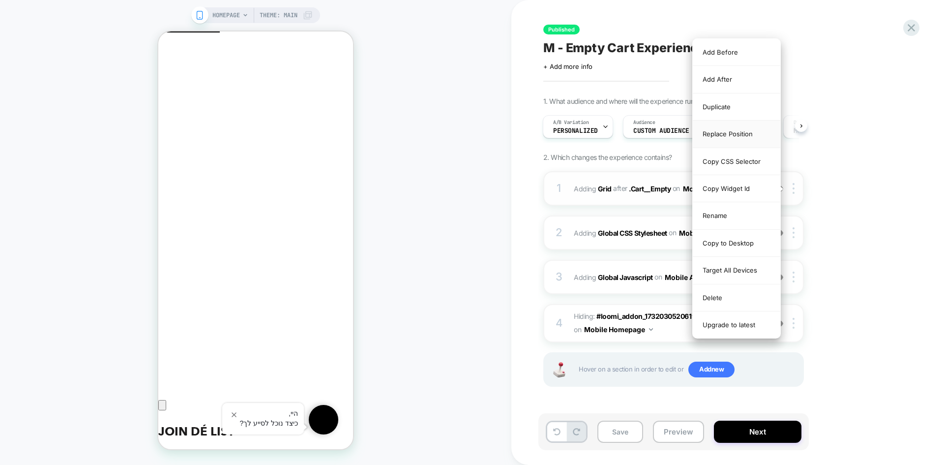
click at [757, 134] on div "Replace Position" at bounding box center [737, 133] width 88 height 27
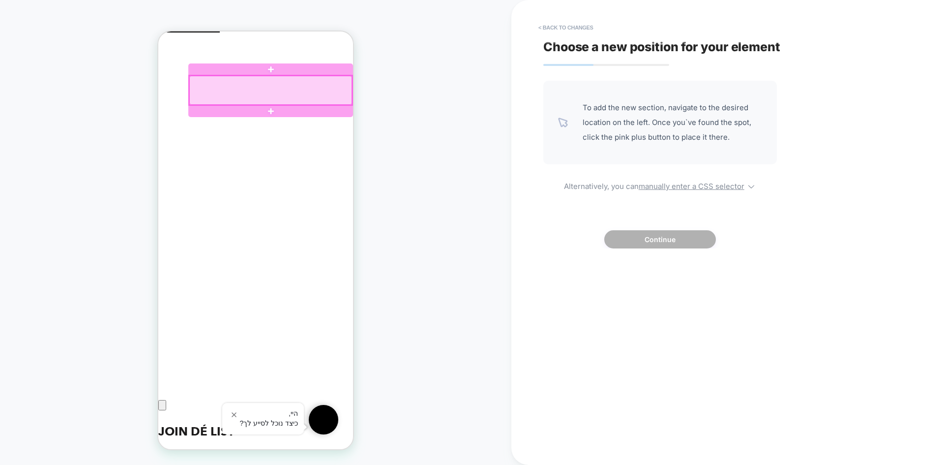
click at [346, 100] on div at bounding box center [270, 90] width 163 height 29
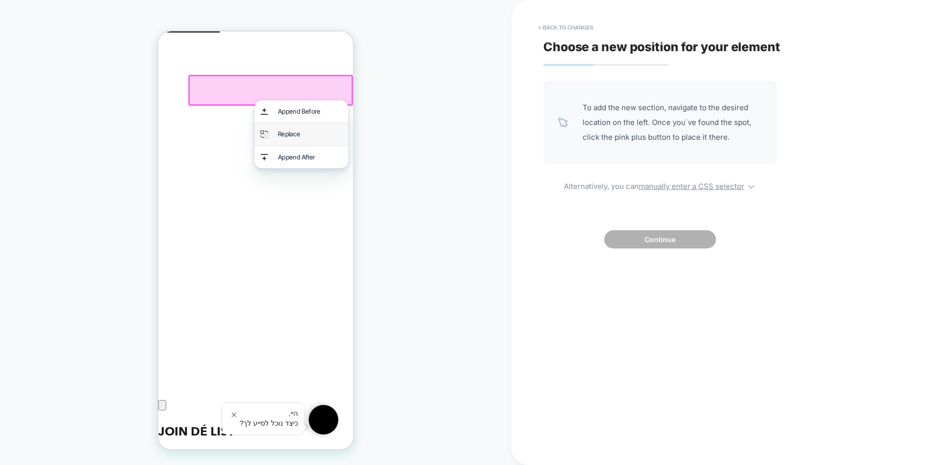
click at [301, 135] on div "Replace" at bounding box center [310, 134] width 64 height 10
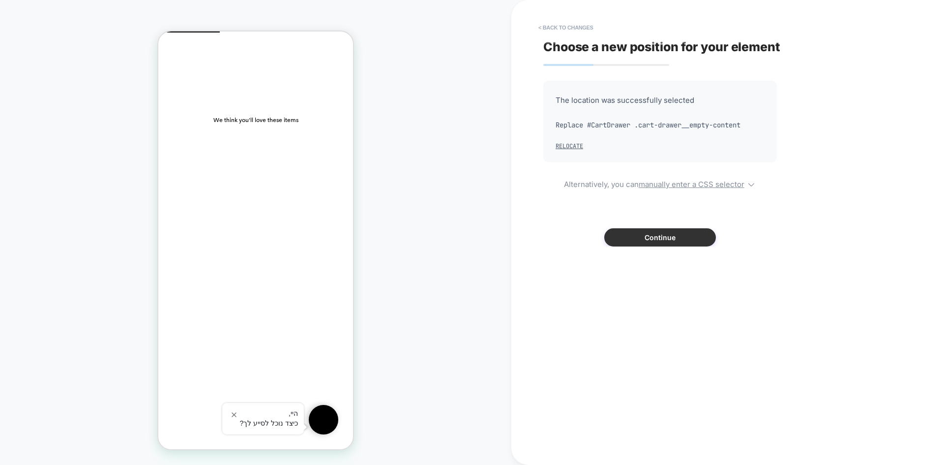
click at [651, 237] on button "Continue" at bounding box center [660, 237] width 112 height 18
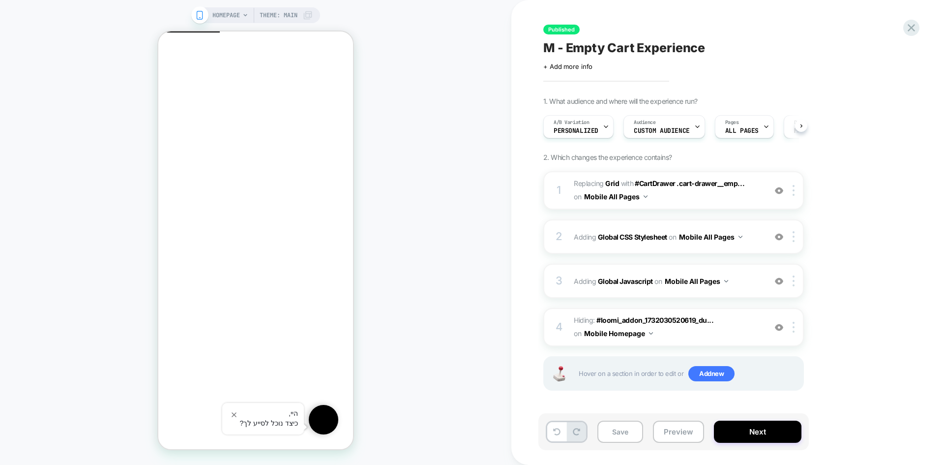
scroll to position [0, 0]
click at [687, 435] on button "Preview" at bounding box center [678, 432] width 51 height 22
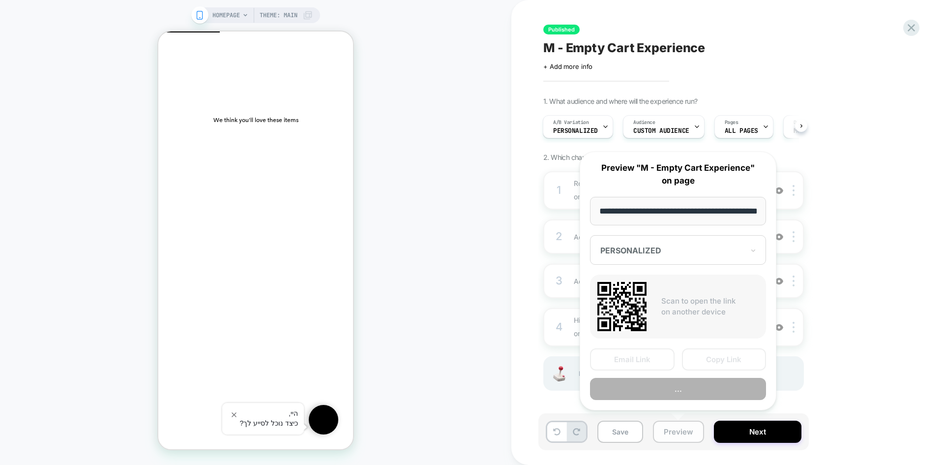
scroll to position [0, 32]
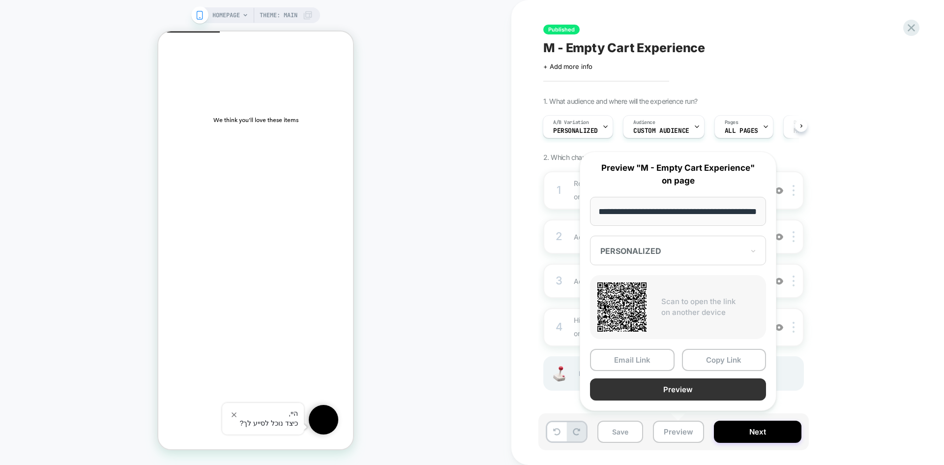
click at [685, 395] on button "Preview" at bounding box center [678, 389] width 176 height 22
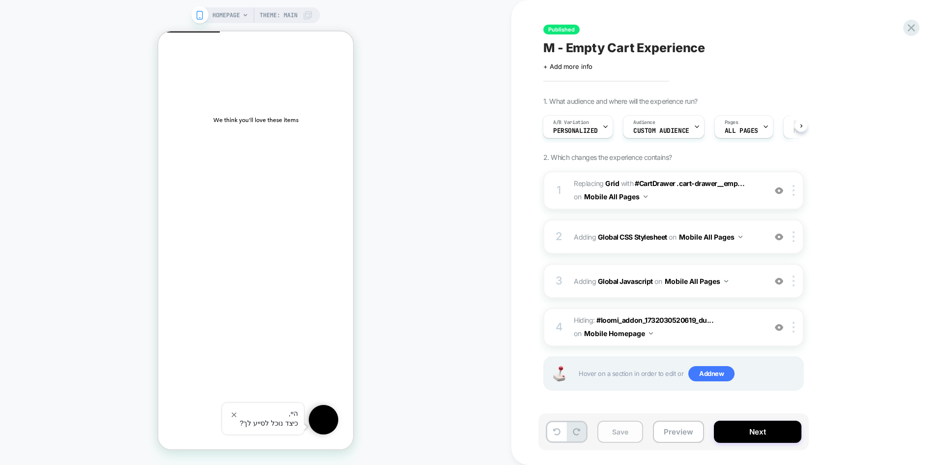
click at [626, 431] on button "Save" at bounding box center [621, 432] width 46 height 22
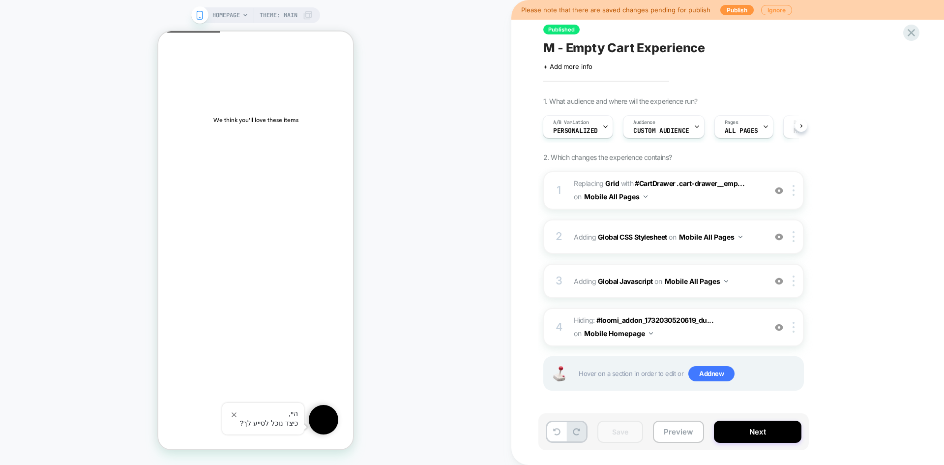
click at [610, 40] on span "M - Empty Cart Experience" at bounding box center [624, 47] width 162 height 15
click at [612, 46] on textarea "**********" at bounding box center [653, 47] width 221 height 15
click at [634, 51] on textarea "**********" at bounding box center [653, 47] width 221 height 15
click at [671, 432] on button "Preview" at bounding box center [678, 432] width 51 height 22
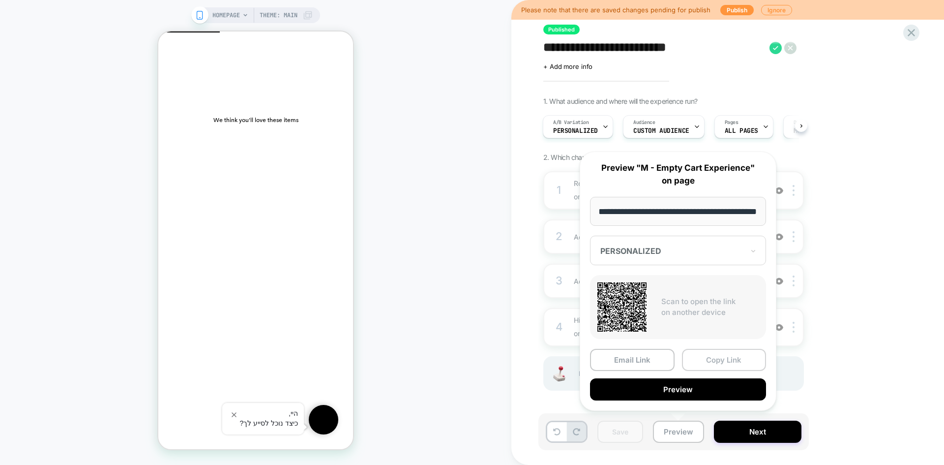
click at [723, 355] on button "Copy Link" at bounding box center [724, 360] width 85 height 22
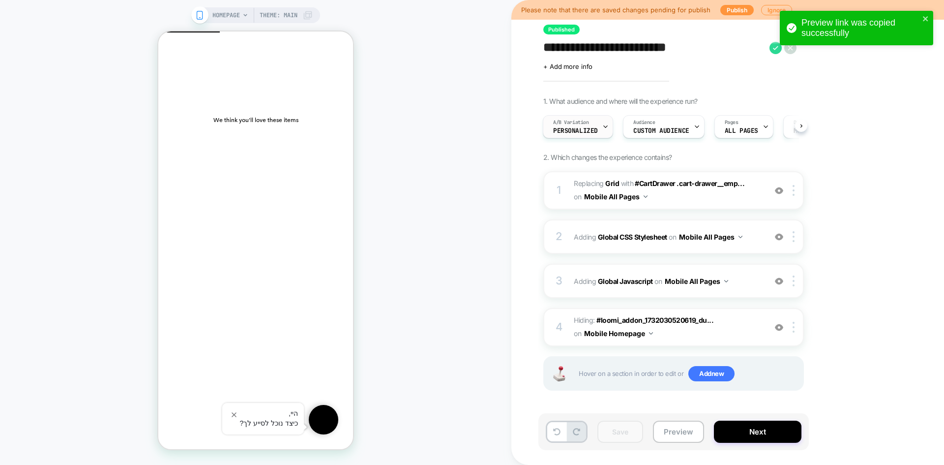
click at [573, 123] on span "A/B Variation" at bounding box center [571, 122] width 36 height 7
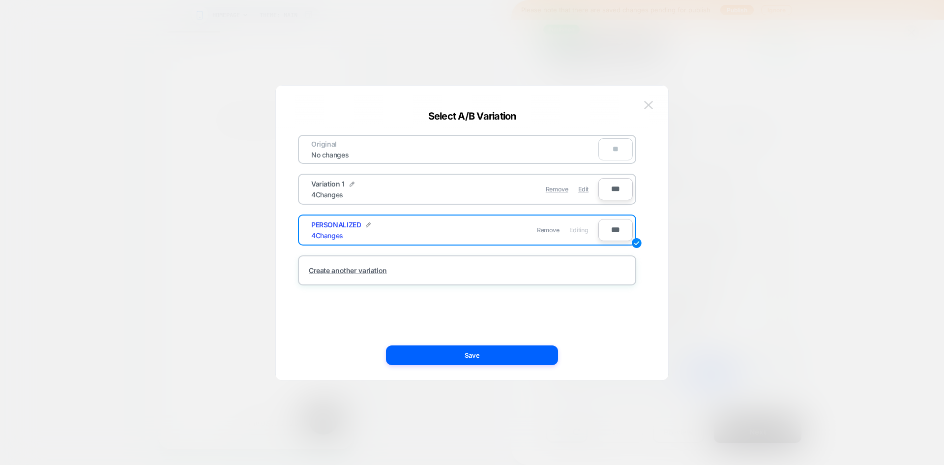
click at [649, 104] on img at bounding box center [648, 105] width 9 height 8
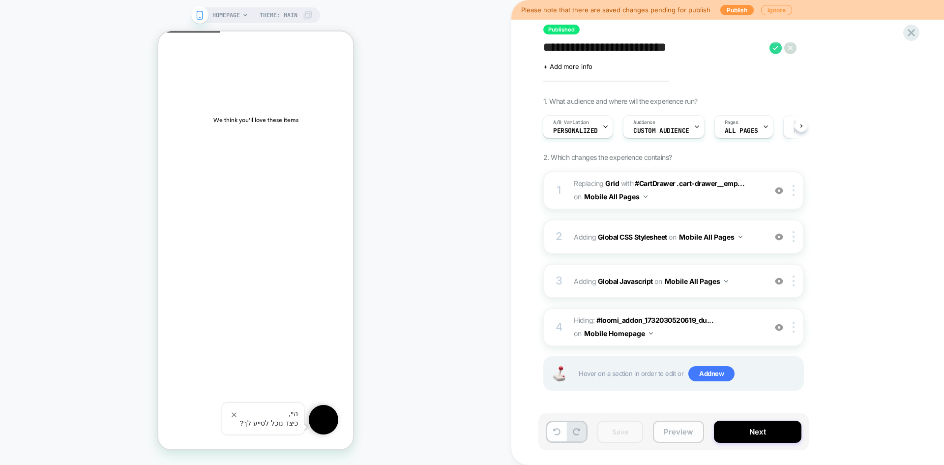
click at [676, 432] on button "Preview" at bounding box center [678, 432] width 51 height 22
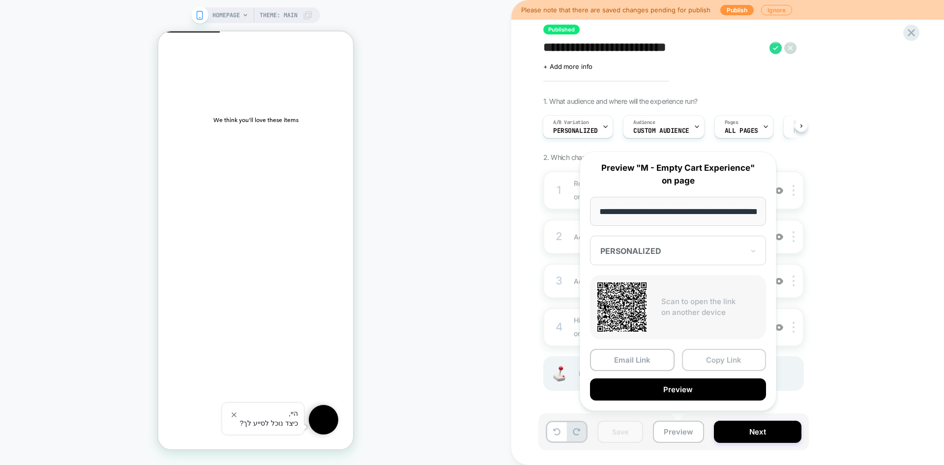
click at [719, 361] on button "Copy Link" at bounding box center [724, 360] width 85 height 22
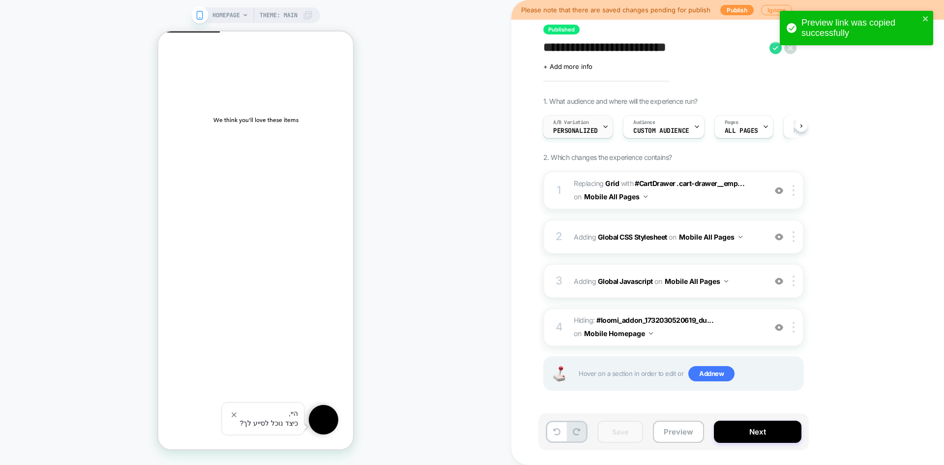
click at [578, 126] on div "A/B Variation PERSONALIZED" at bounding box center [575, 127] width 64 height 22
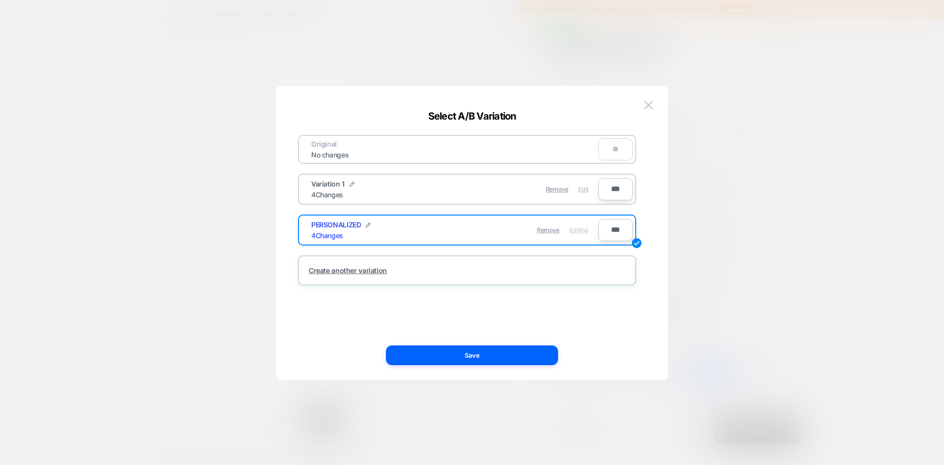
click at [584, 187] on span "Edit" at bounding box center [583, 188] width 10 height 7
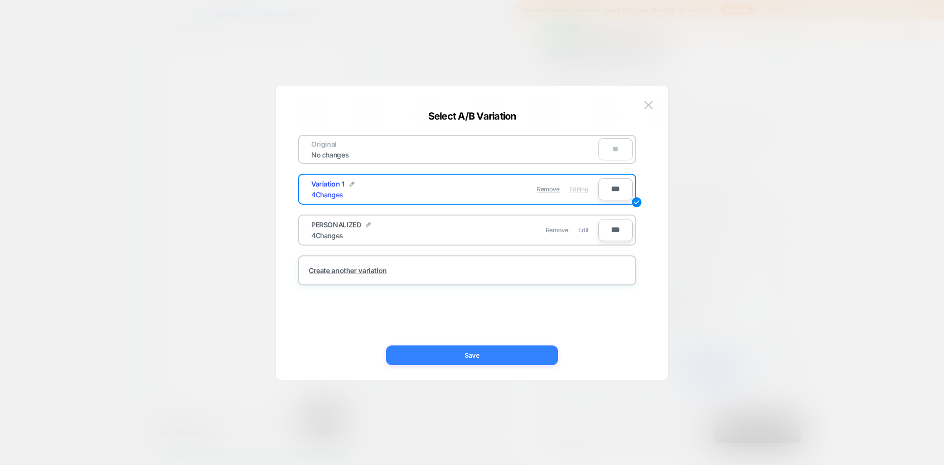
click at [455, 354] on button "Save" at bounding box center [472, 355] width 172 height 20
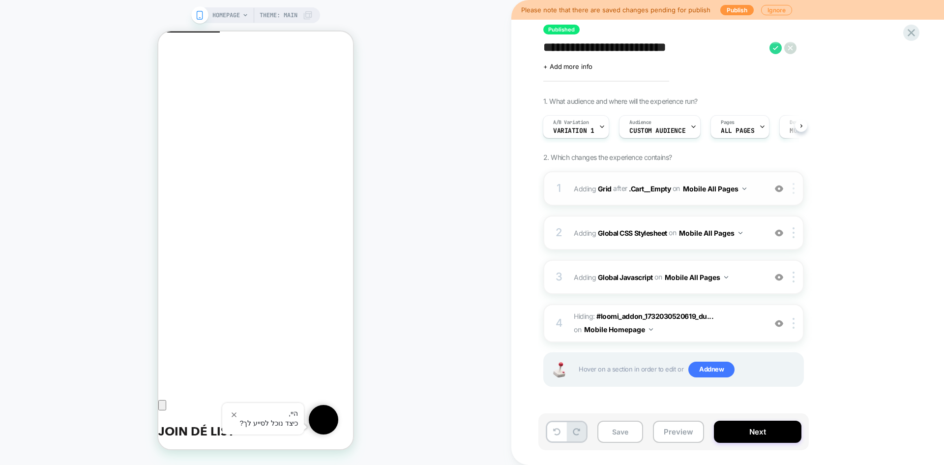
click at [795, 189] on img at bounding box center [794, 188] width 2 height 11
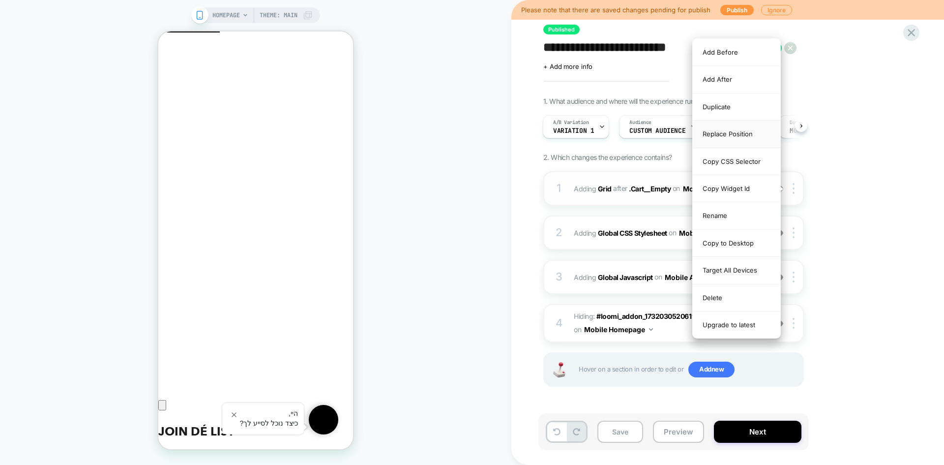
click at [734, 133] on div "Replace Position" at bounding box center [737, 133] width 88 height 27
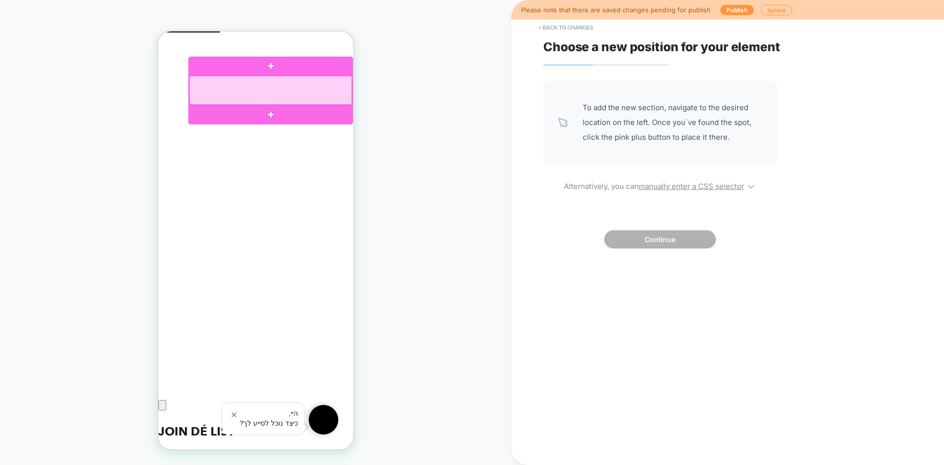
click at [313, 100] on div at bounding box center [270, 90] width 163 height 29
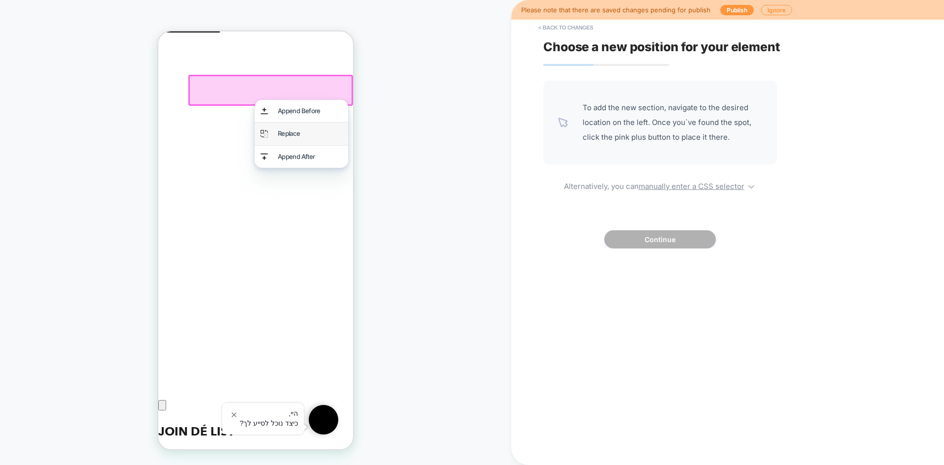
click at [297, 134] on div "Replace" at bounding box center [310, 133] width 64 height 10
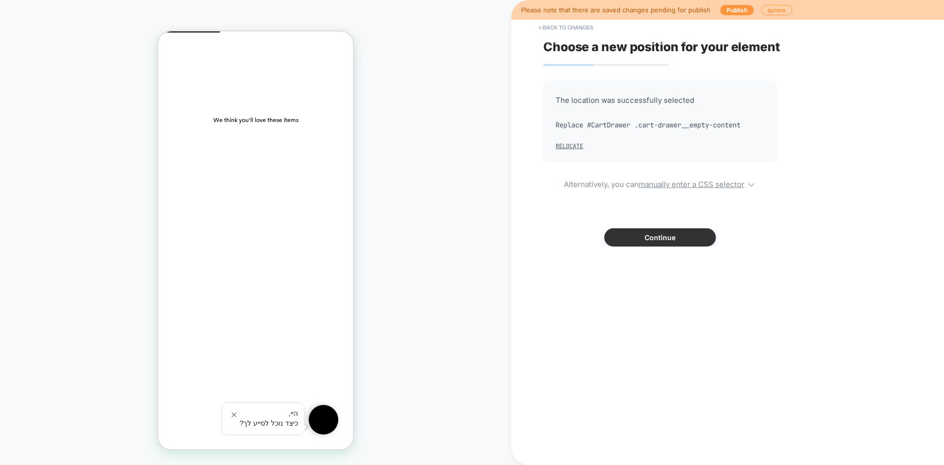
click at [656, 243] on button "Continue" at bounding box center [660, 237] width 112 height 18
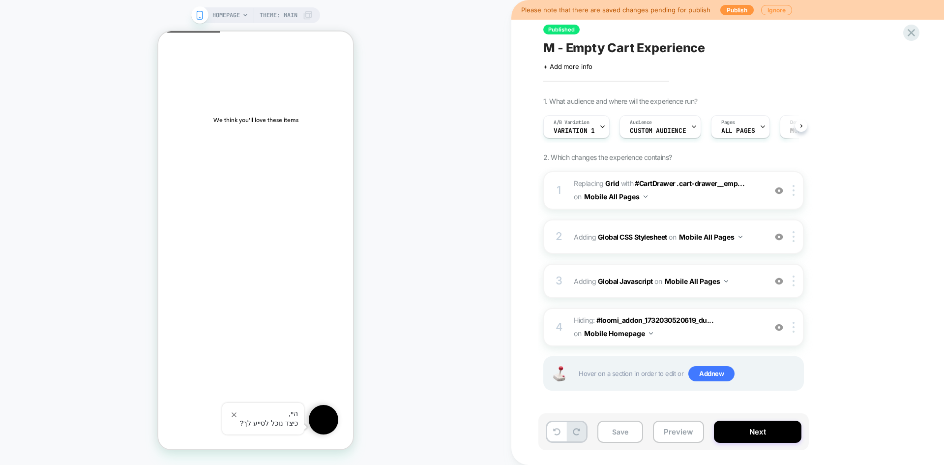
scroll to position [0, 0]
click at [660, 432] on button "Preview" at bounding box center [678, 432] width 51 height 22
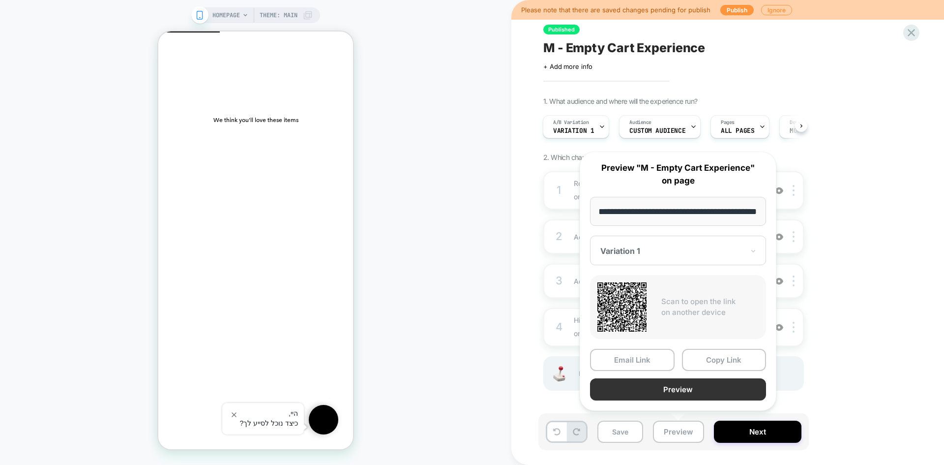
scroll to position [0, 0]
click at [674, 392] on button "Preview" at bounding box center [678, 389] width 176 height 22
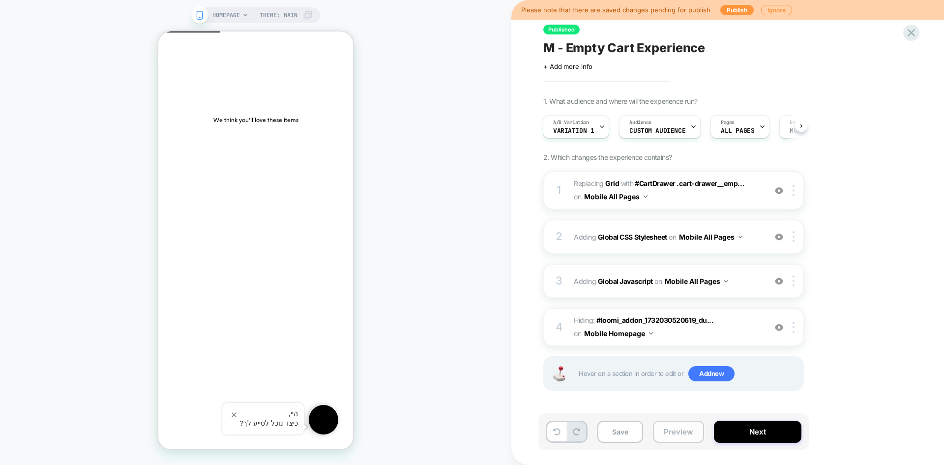
click at [670, 428] on button "Preview" at bounding box center [678, 432] width 51 height 22
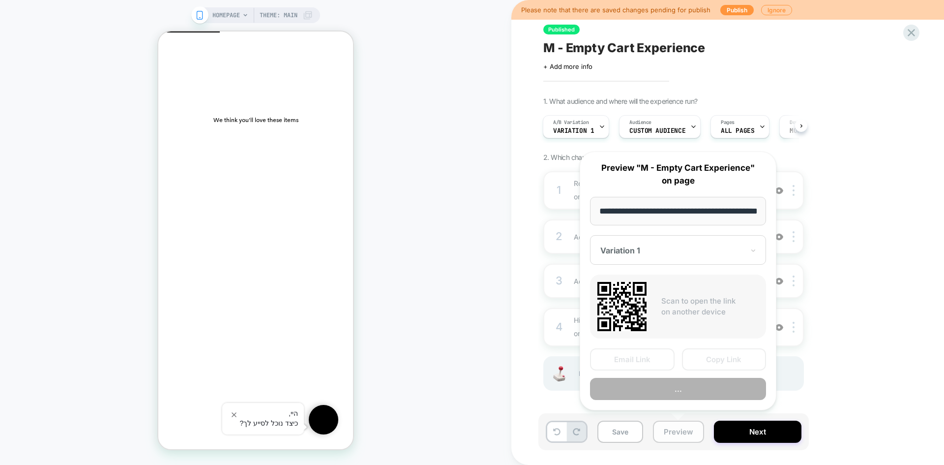
scroll to position [0, 32]
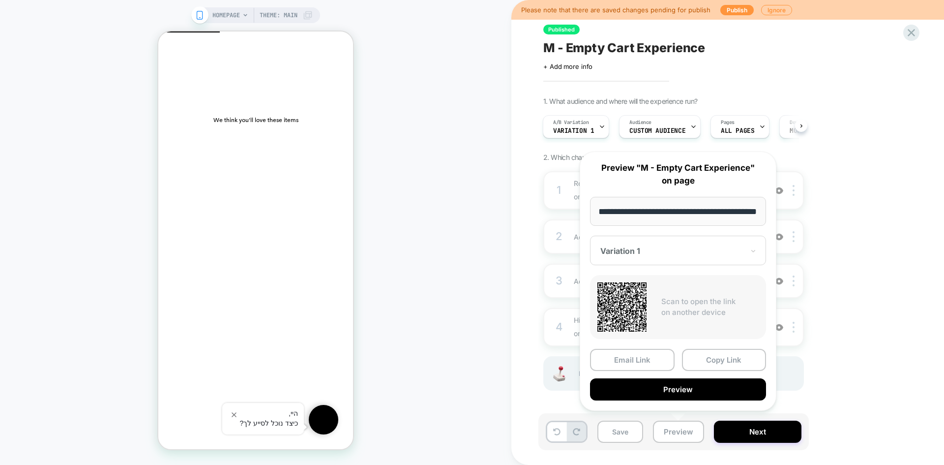
click at [701, 359] on button "Copy Link" at bounding box center [724, 360] width 85 height 22
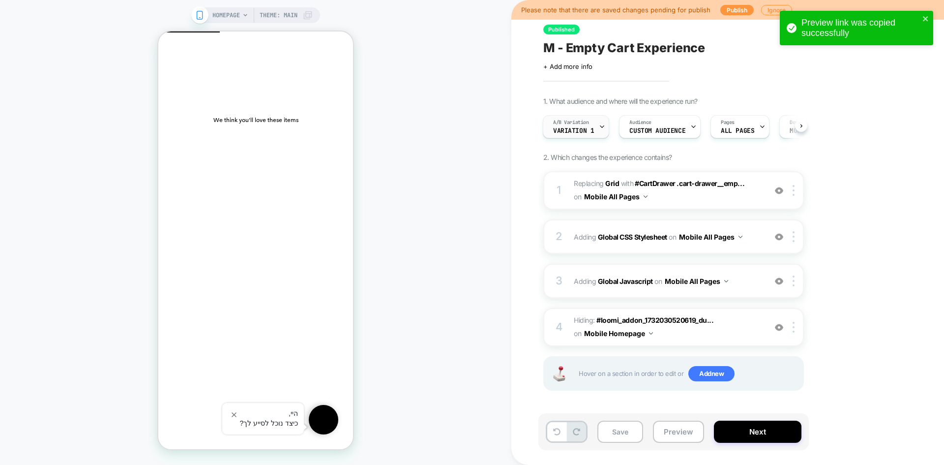
click at [586, 132] on span "Variation 1" at bounding box center [573, 130] width 41 height 7
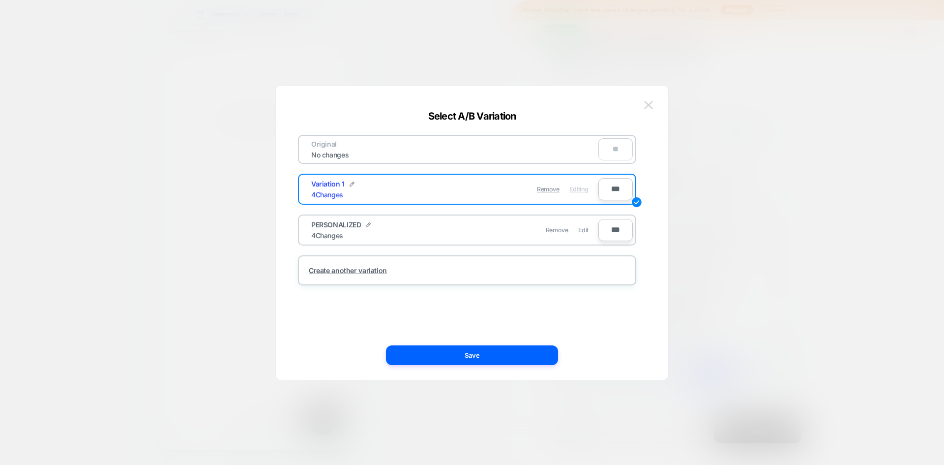
click at [644, 103] on button at bounding box center [648, 105] width 15 height 15
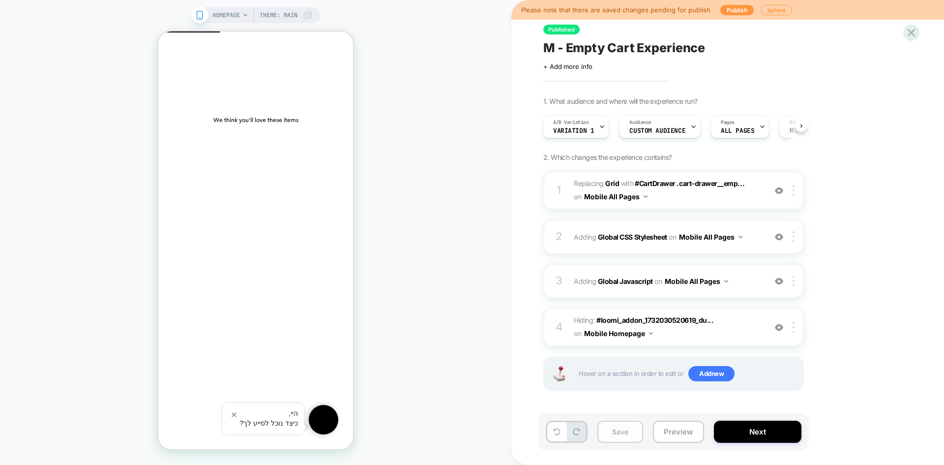
click at [618, 436] on button "Save" at bounding box center [621, 432] width 46 height 22
click at [912, 34] on icon at bounding box center [911, 32] width 7 height 7
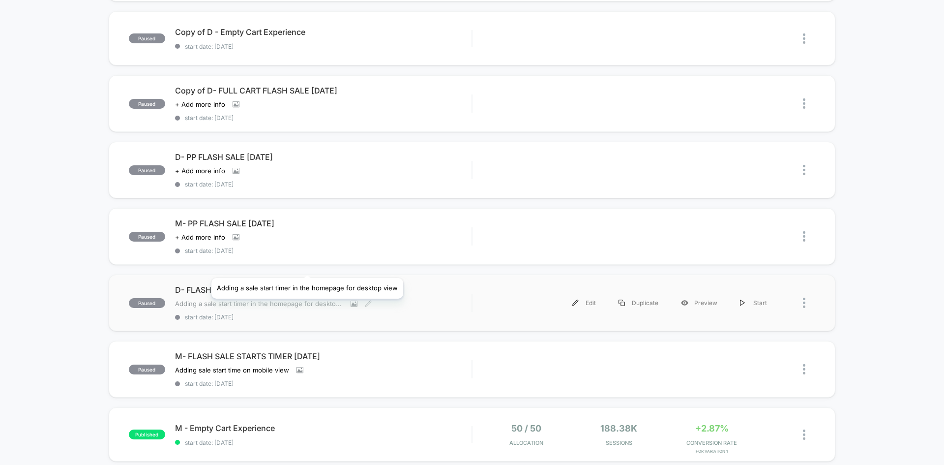
scroll to position [590, 0]
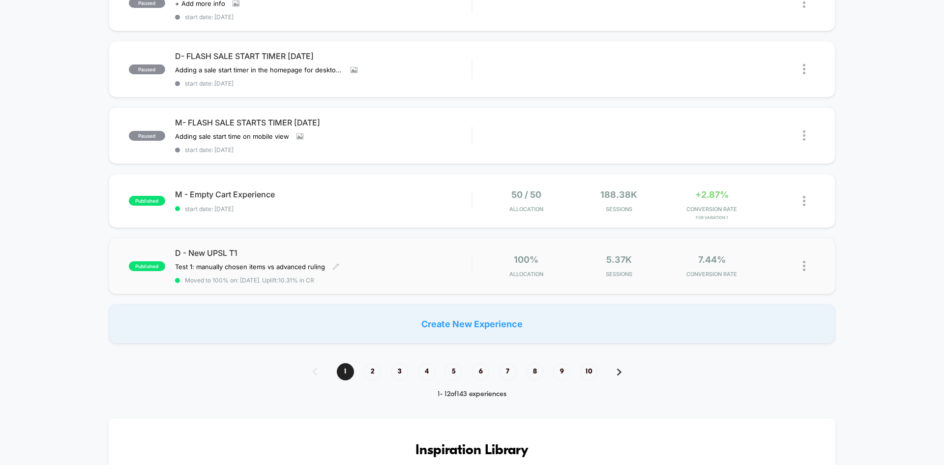
click at [395, 263] on div "D - New UPSL T1 Test 1: manually chosen items vs advanced ruling﻿ Click to edit…" at bounding box center [323, 266] width 297 height 36
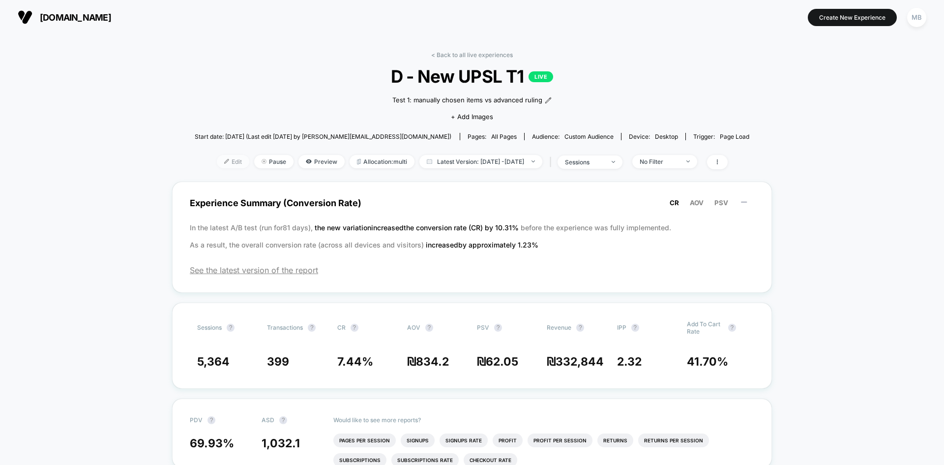
click at [217, 164] on span "Edit" at bounding box center [233, 161] width 32 height 13
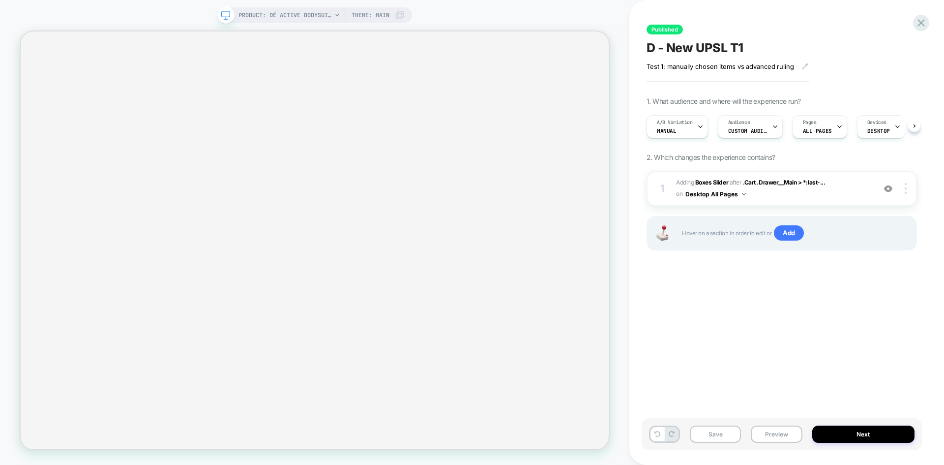
scroll to position [0, 0]
click at [886, 187] on img at bounding box center [888, 188] width 8 height 8
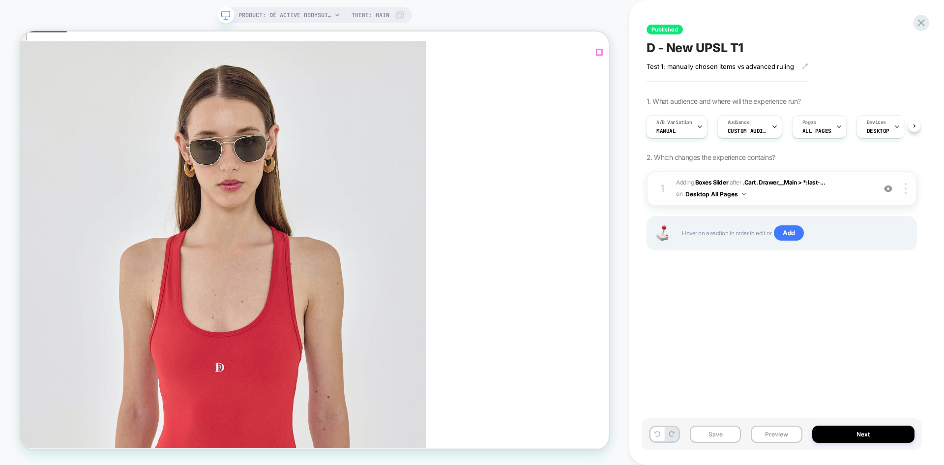
scroll to position [0, 0]
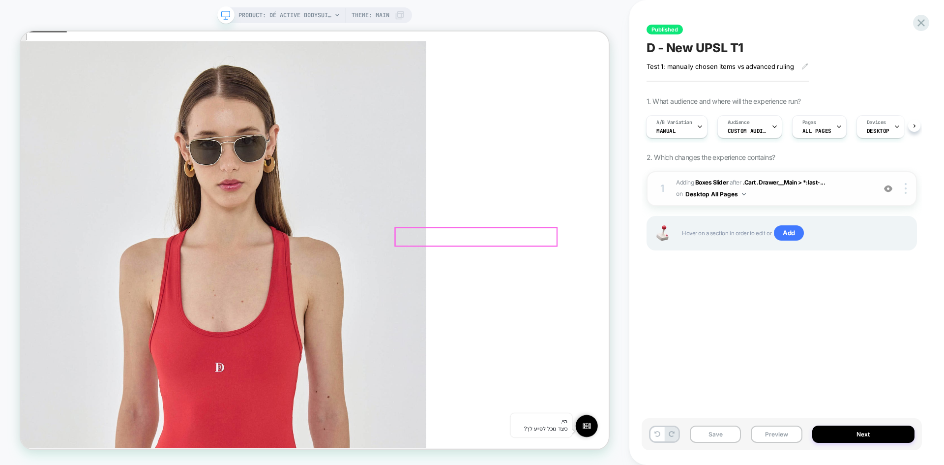
click at [907, 193] on div at bounding box center [907, 188] width 19 height 11
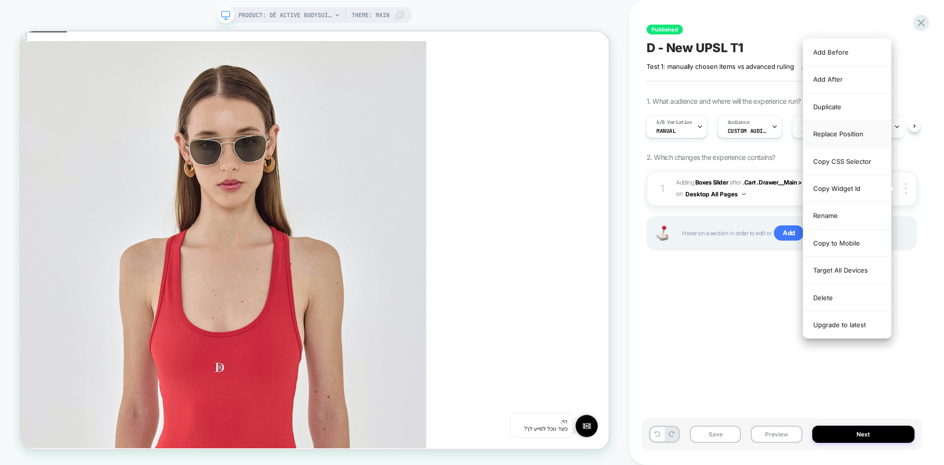
drag, startPoint x: 842, startPoint y: 135, endPoint x: 728, endPoint y: 120, distance: 114.6
click at [842, 135] on div "Replace Position" at bounding box center [848, 133] width 88 height 27
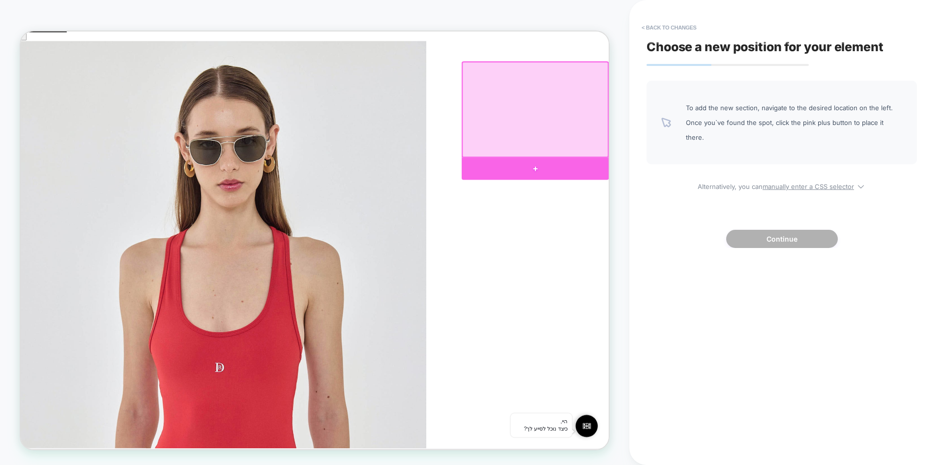
click at [695, 215] on div at bounding box center [707, 215] width 196 height 30
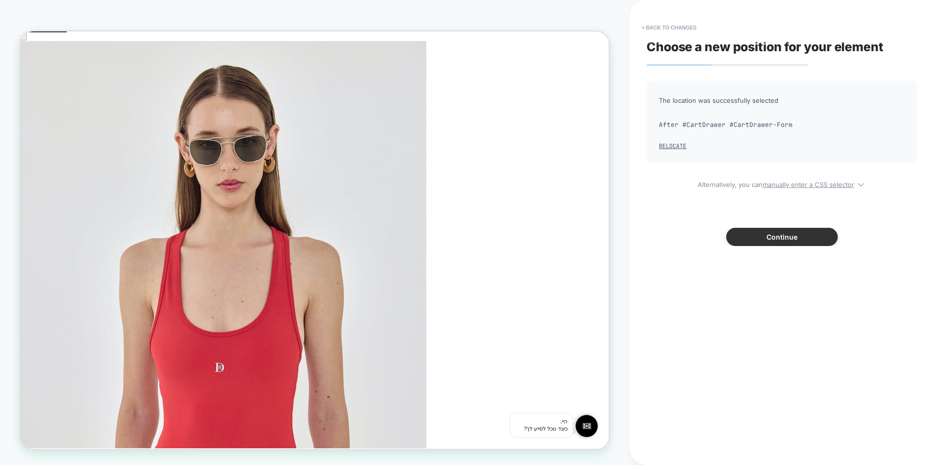
click at [799, 238] on button "Continue" at bounding box center [782, 237] width 112 height 18
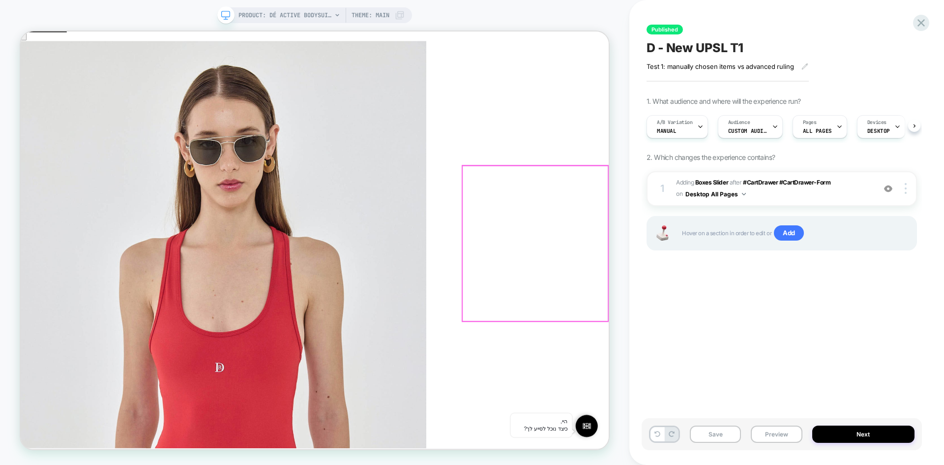
scroll to position [0, 0]
click at [779, 439] on button "Preview" at bounding box center [776, 433] width 51 height 17
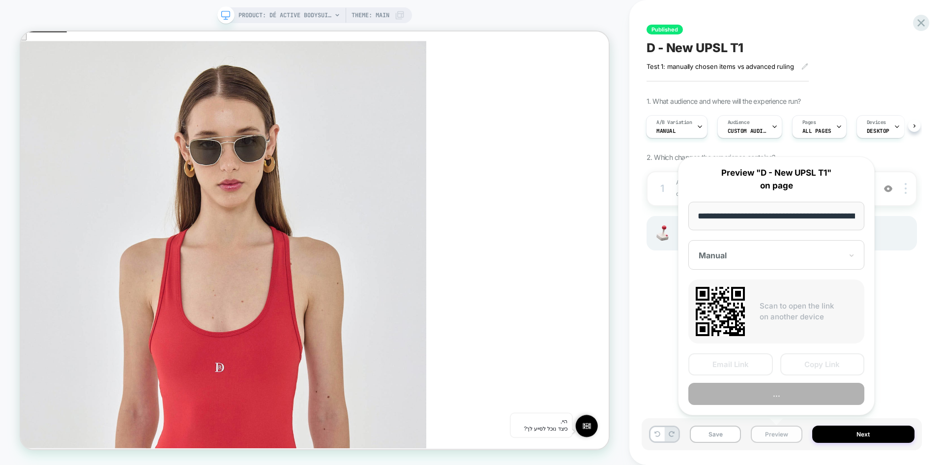
scroll to position [0, 156]
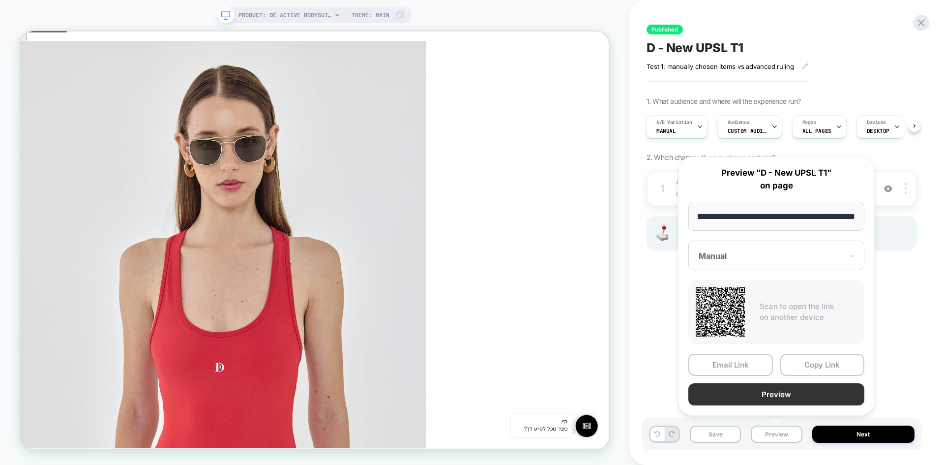
click at [791, 392] on button "Preview" at bounding box center [777, 394] width 176 height 22
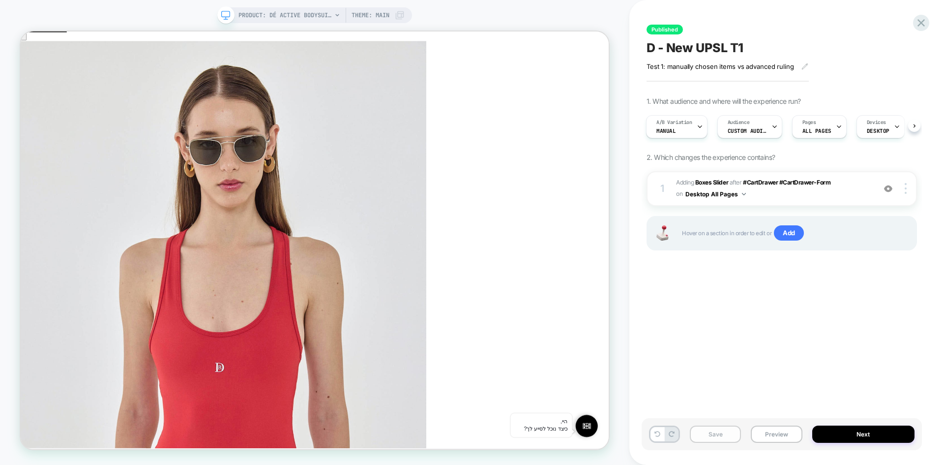
click at [708, 432] on button "Save" at bounding box center [715, 433] width 51 height 17
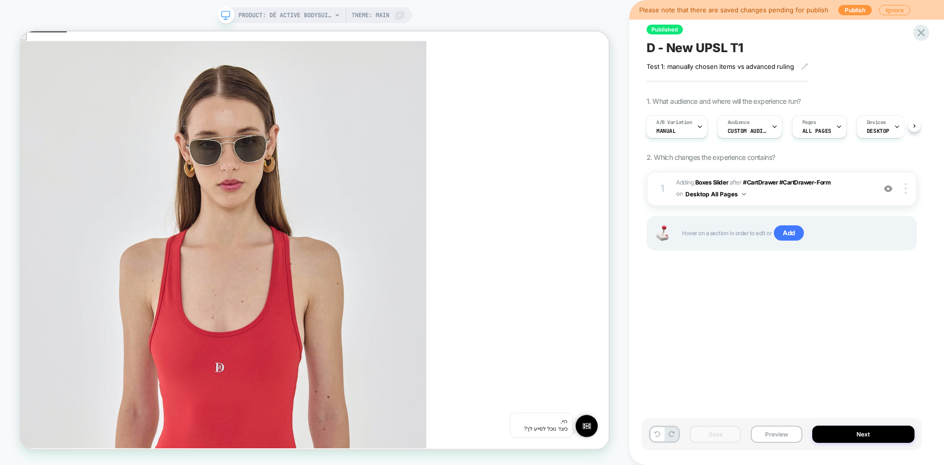
click at [697, 51] on span "D - New UPSL T1" at bounding box center [695, 47] width 97 height 15
click at [693, 129] on div "A/B Variation Manual" at bounding box center [675, 127] width 56 height 22
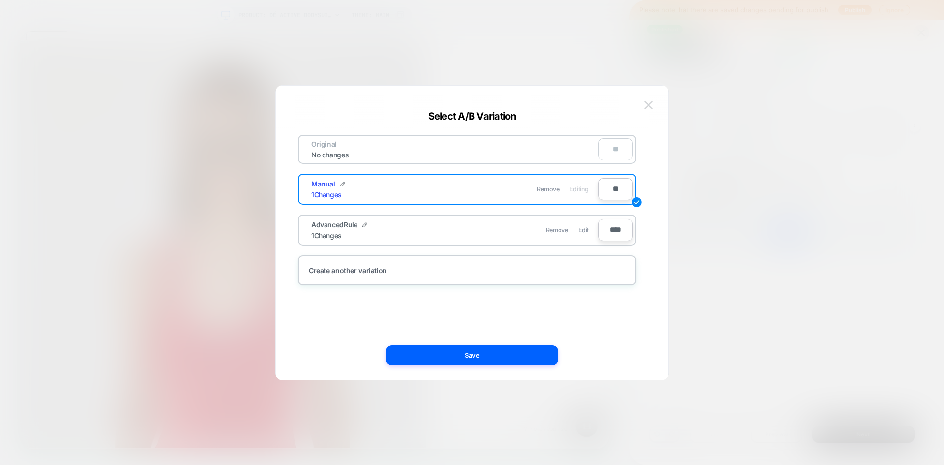
click at [650, 103] on img at bounding box center [648, 105] width 9 height 8
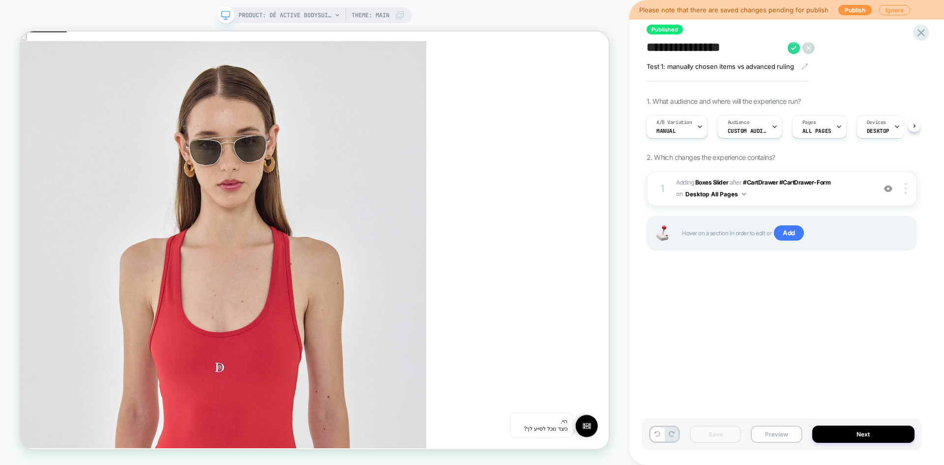
click at [783, 442] on button "Preview" at bounding box center [776, 433] width 51 height 17
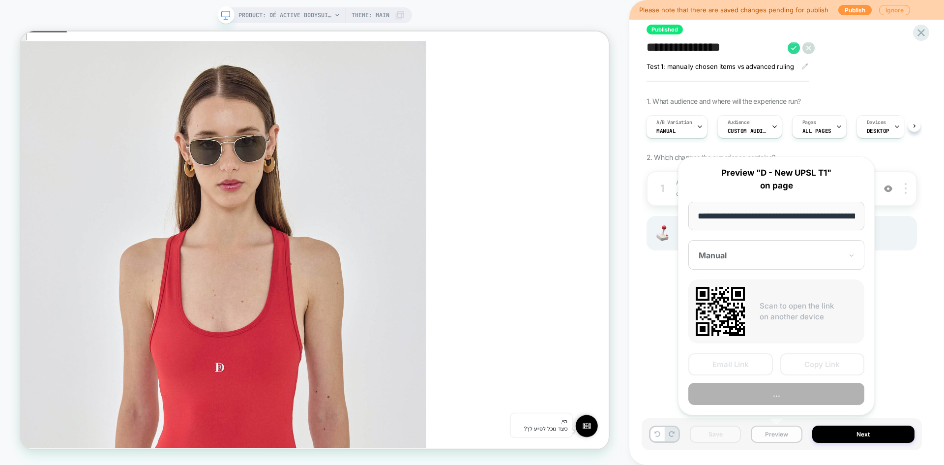
scroll to position [0, 156]
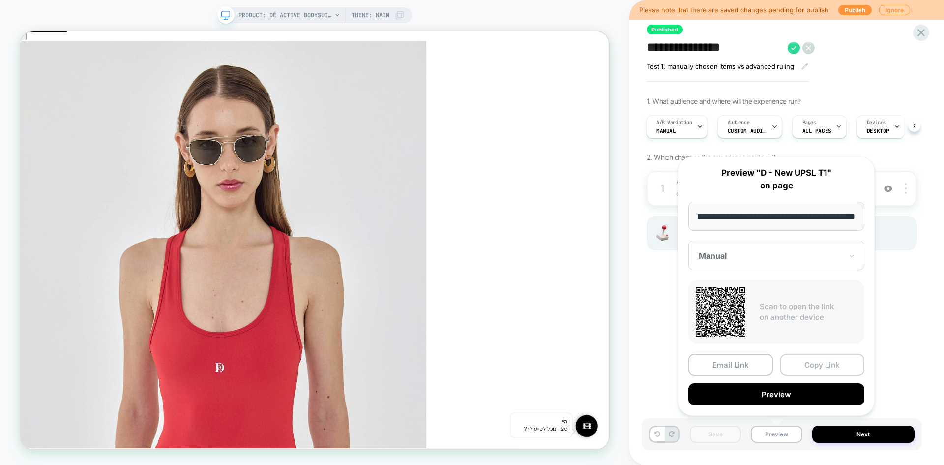
click at [820, 360] on button "Copy Link" at bounding box center [823, 365] width 85 height 22
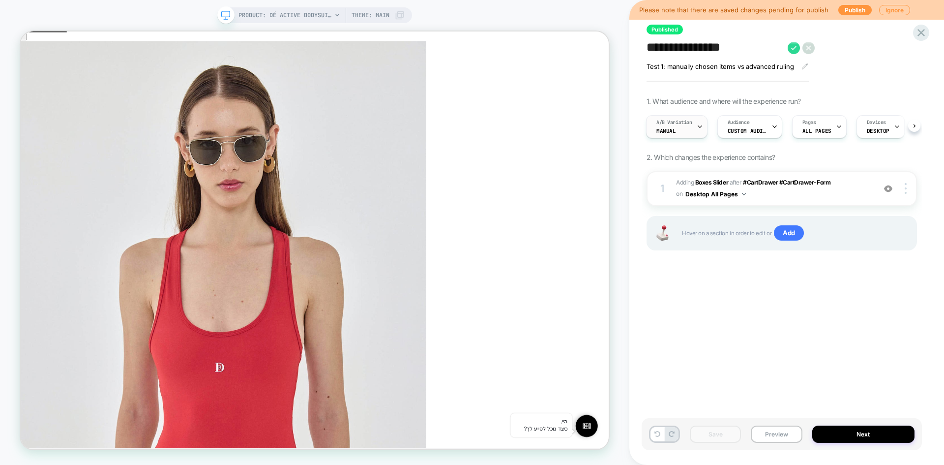
click at [684, 123] on span "A/B Variation" at bounding box center [675, 122] width 36 height 7
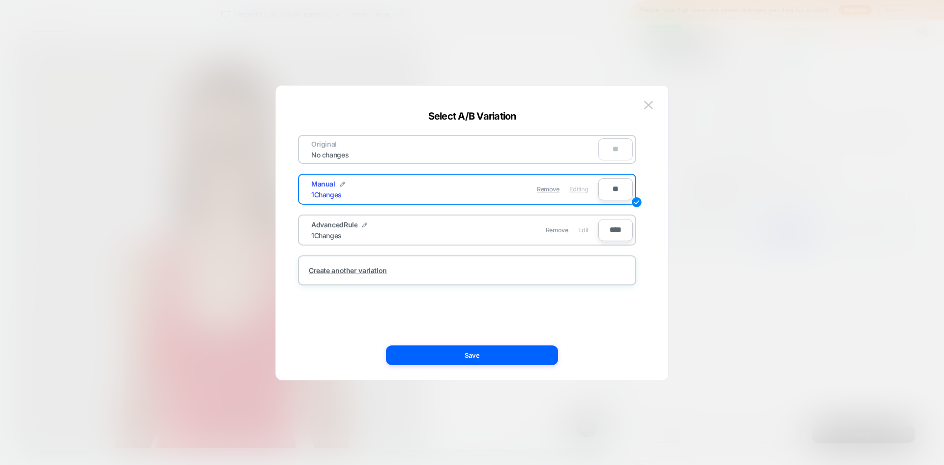
click at [586, 230] on span "Edit" at bounding box center [583, 229] width 10 height 7
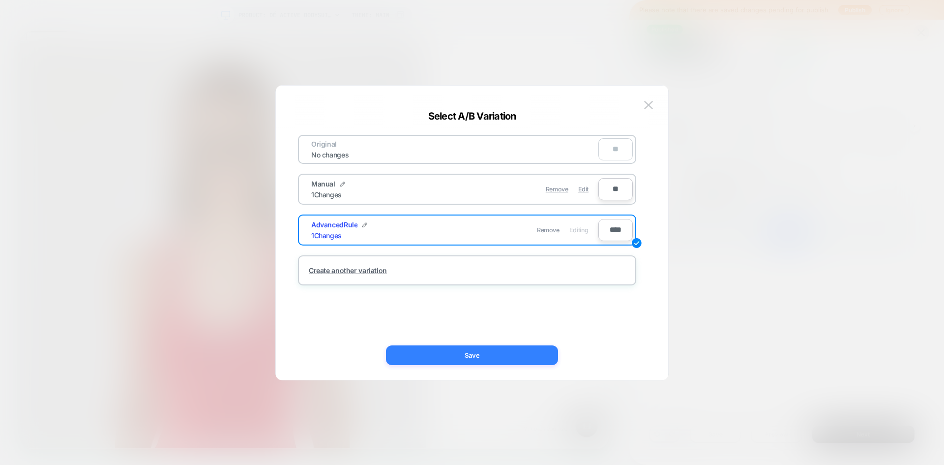
click at [528, 350] on button "Save" at bounding box center [472, 355] width 172 height 20
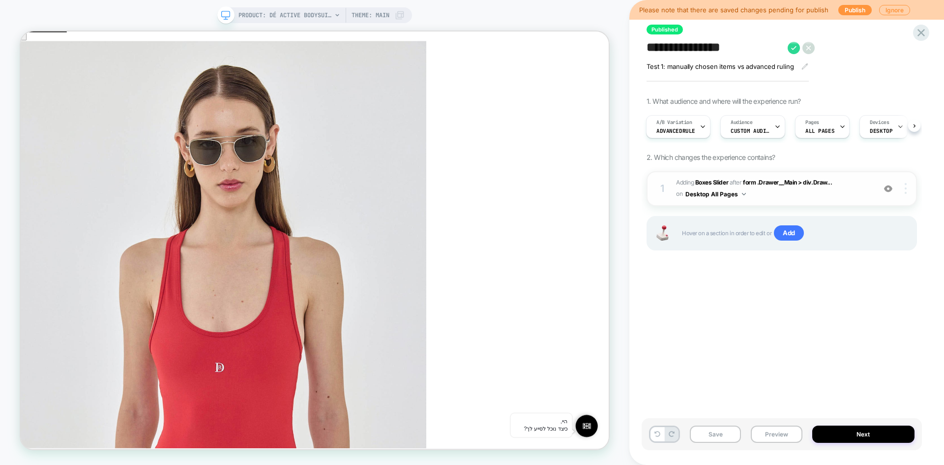
click at [907, 190] on div at bounding box center [907, 188] width 19 height 11
click at [905, 188] on img at bounding box center [906, 188] width 2 height 11
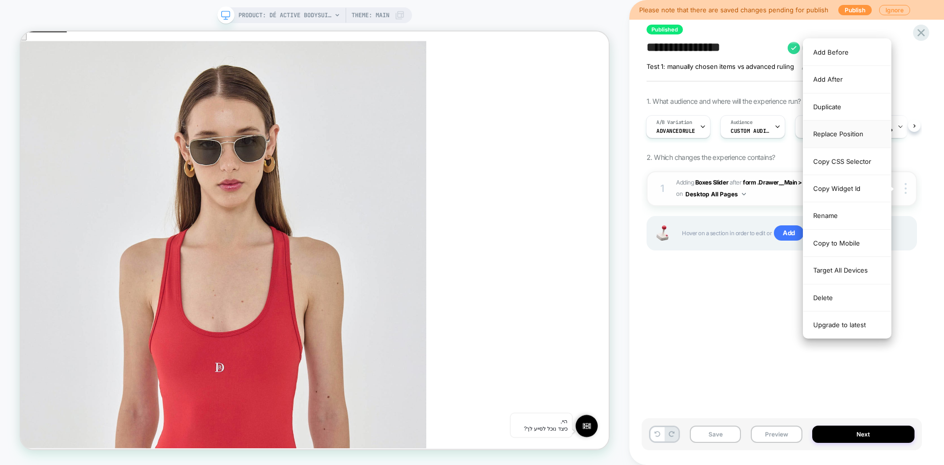
click at [847, 134] on div "Replace Position" at bounding box center [848, 133] width 88 height 27
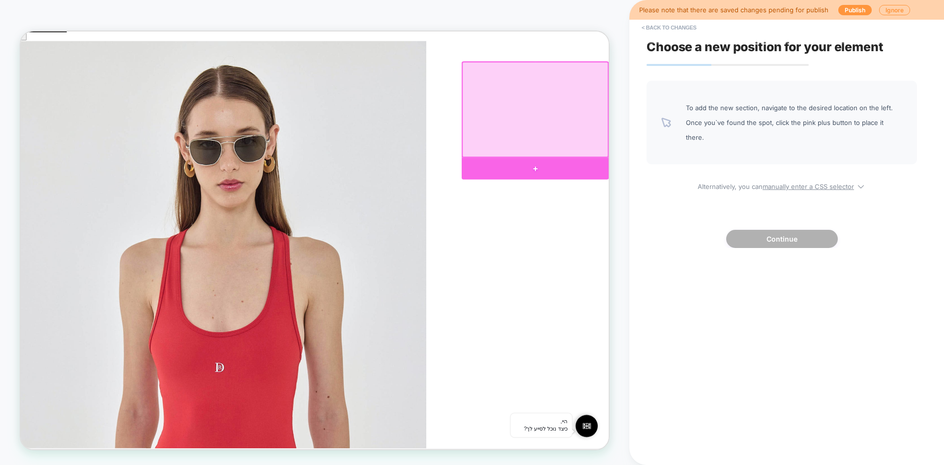
click at [704, 211] on div at bounding box center [707, 215] width 196 height 30
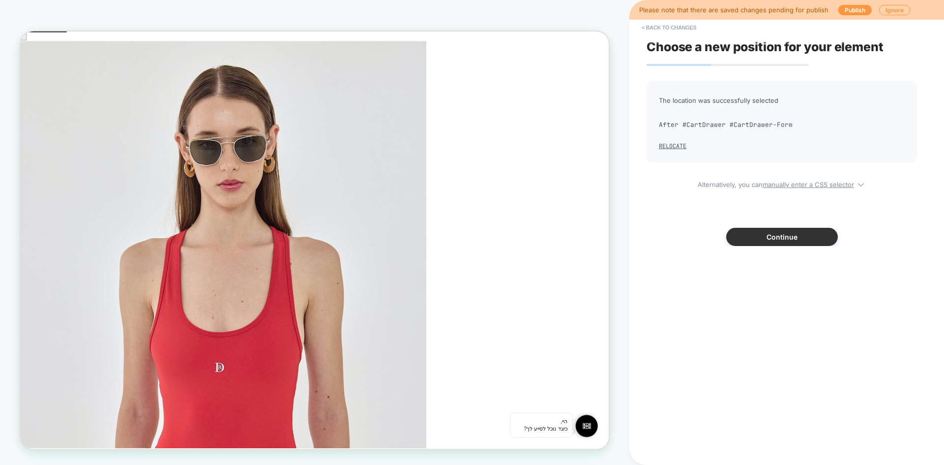
click at [787, 241] on button "Continue" at bounding box center [782, 237] width 112 height 18
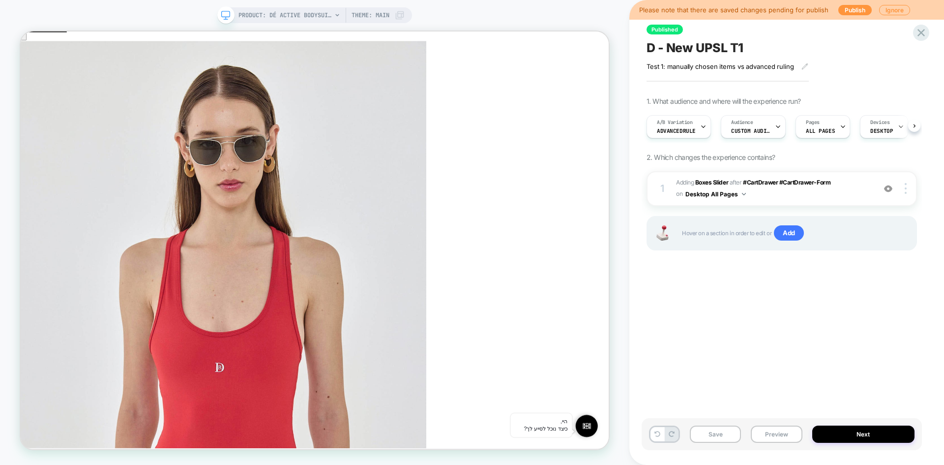
scroll to position [0, 0]
click at [770, 435] on button "Preview" at bounding box center [776, 433] width 51 height 17
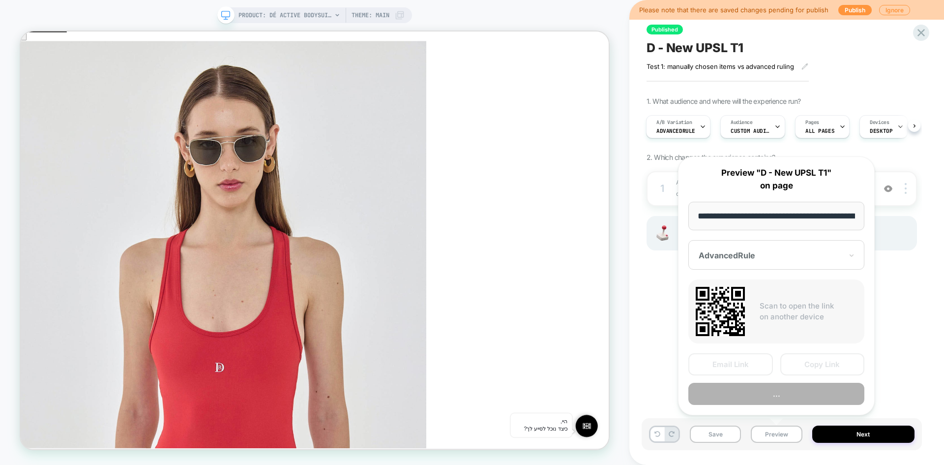
scroll to position [0, 156]
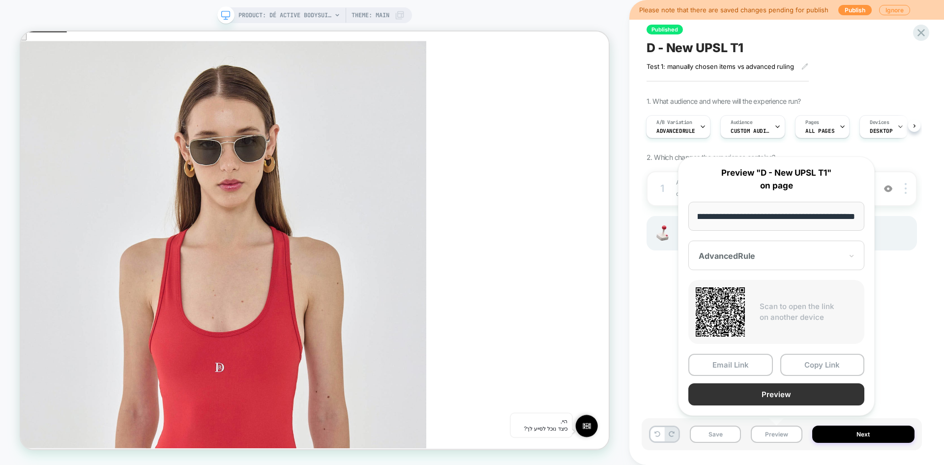
click at [789, 395] on button "Preview" at bounding box center [777, 394] width 176 height 22
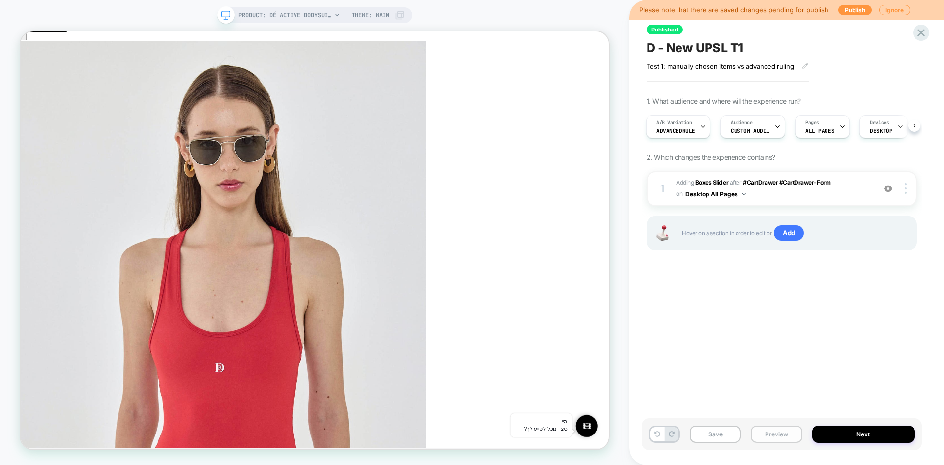
click at [769, 433] on button "Preview" at bounding box center [776, 433] width 51 height 17
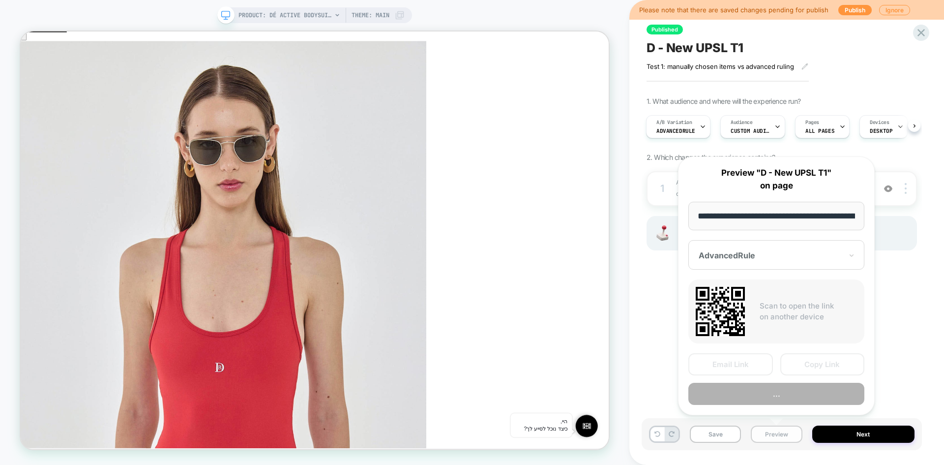
scroll to position [0, 156]
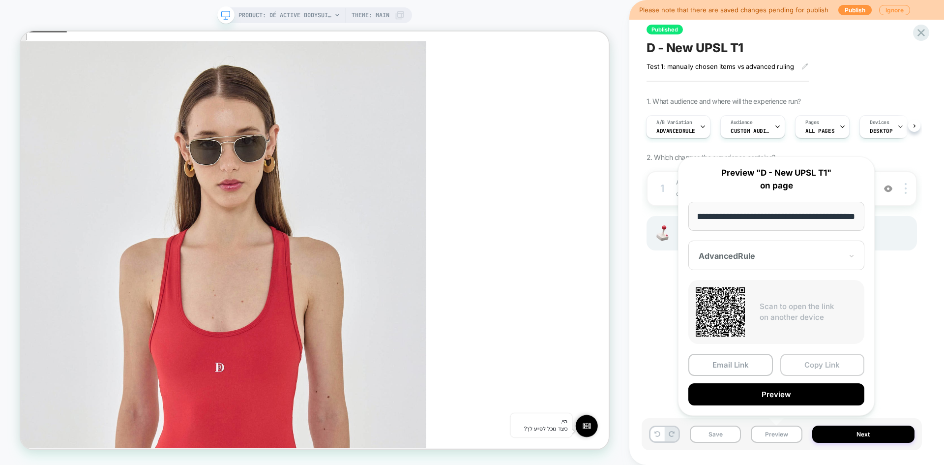
click at [812, 362] on button "Copy Link" at bounding box center [823, 365] width 85 height 22
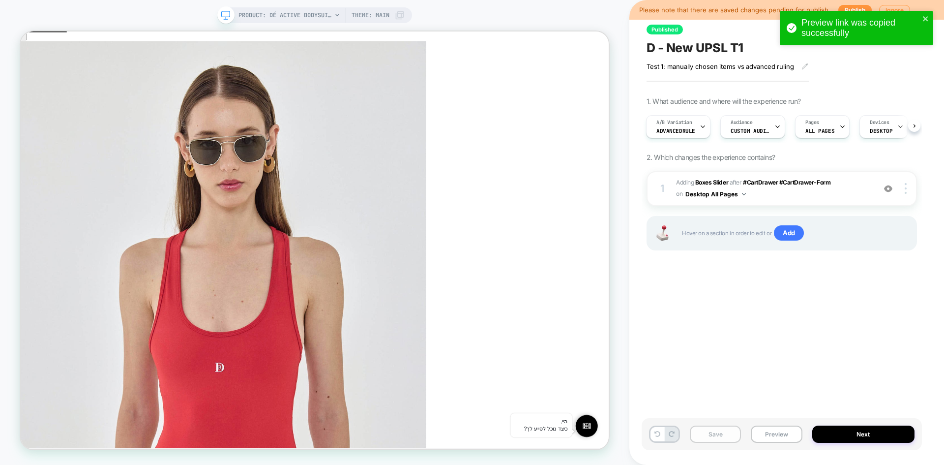
click at [713, 435] on button "Save" at bounding box center [715, 433] width 51 height 17
click at [926, 19] on icon "close" at bounding box center [925, 18] width 5 height 5
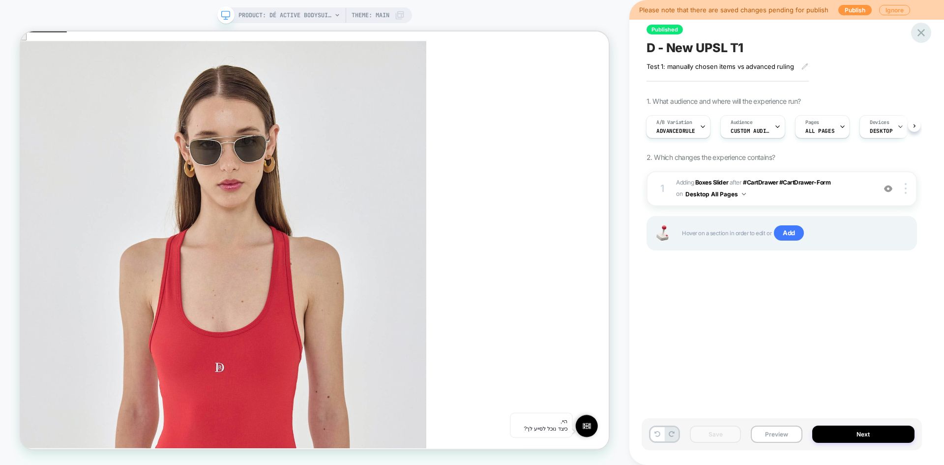
click at [926, 35] on icon at bounding box center [921, 32] width 13 height 13
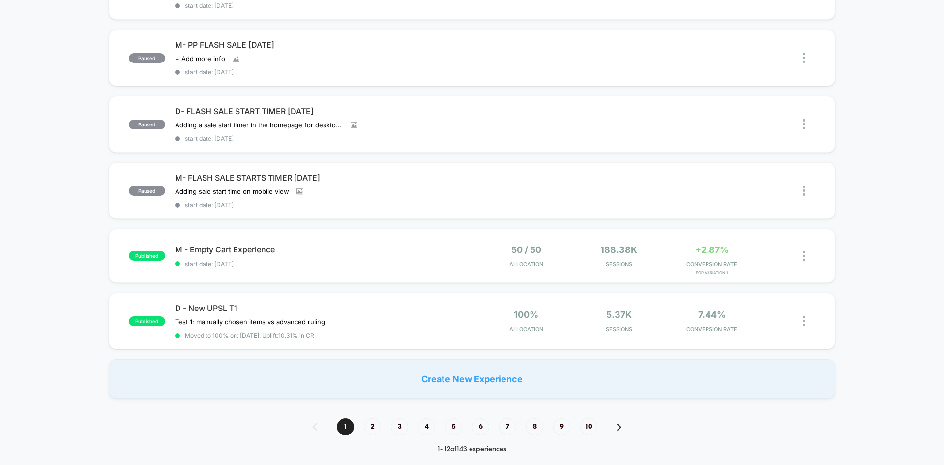
scroll to position [639, 0]
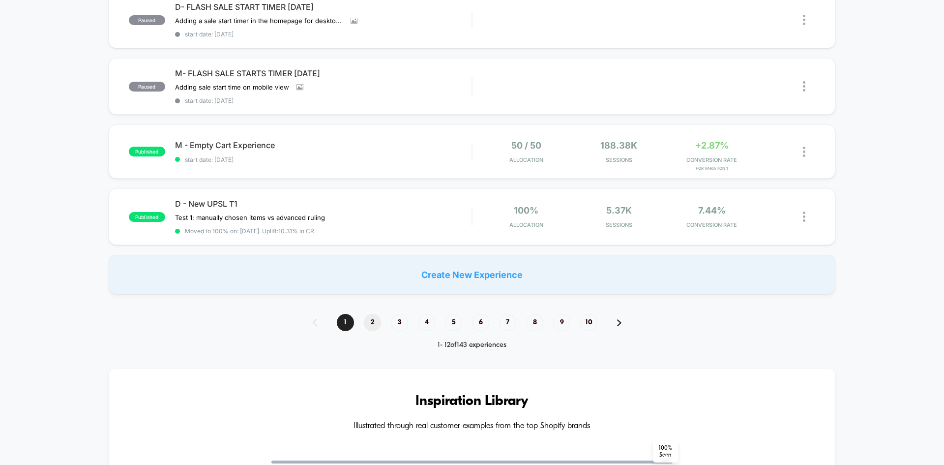
click at [374, 322] on span "2" at bounding box center [372, 322] width 17 height 17
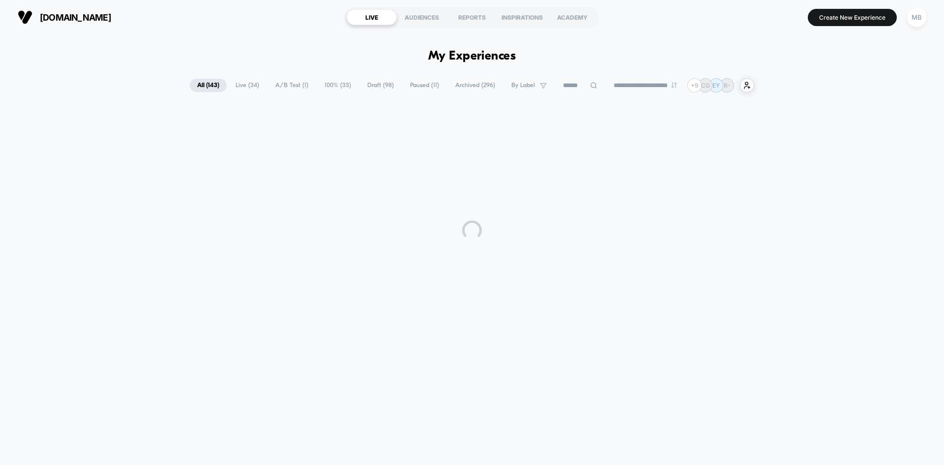
scroll to position [0, 0]
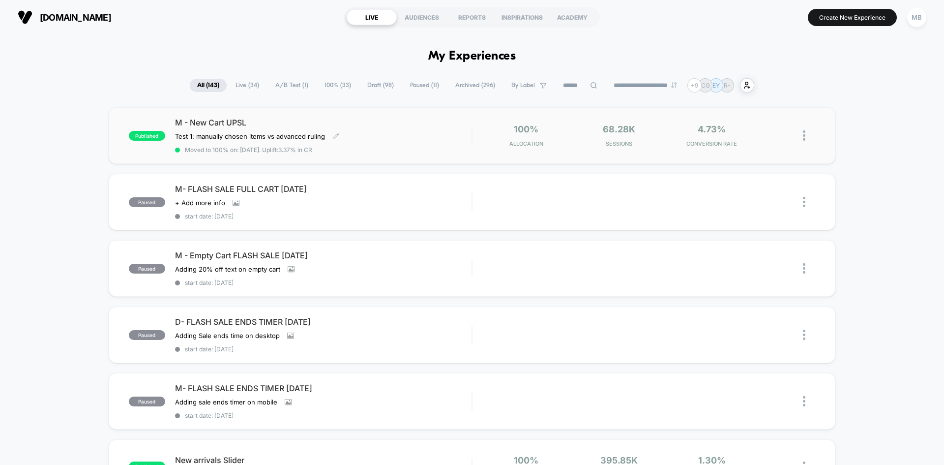
click at [384, 141] on div "M - New Cart UPSL Test 1: manually chosen items vs advanced ruling﻿ Click to ed…" at bounding box center [323, 136] width 297 height 36
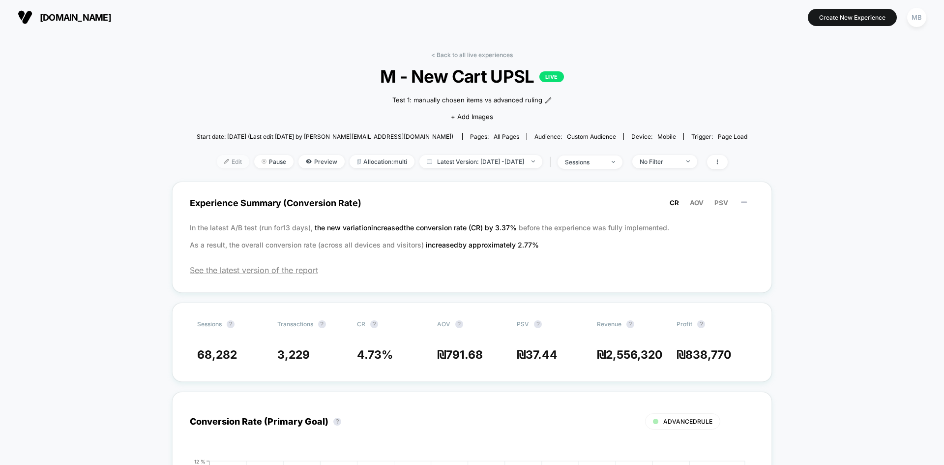
click at [217, 164] on span "Edit" at bounding box center [233, 161] width 32 height 13
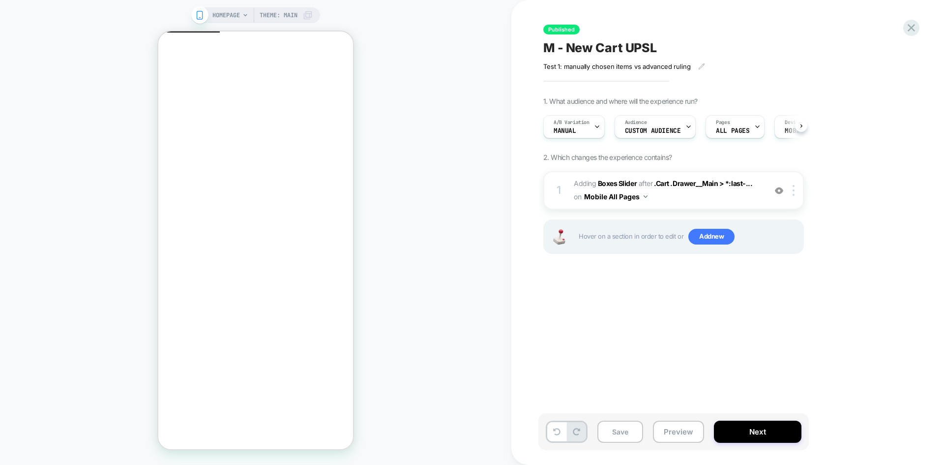
scroll to position [0, 0]
click at [795, 192] on img at bounding box center [794, 190] width 2 height 11
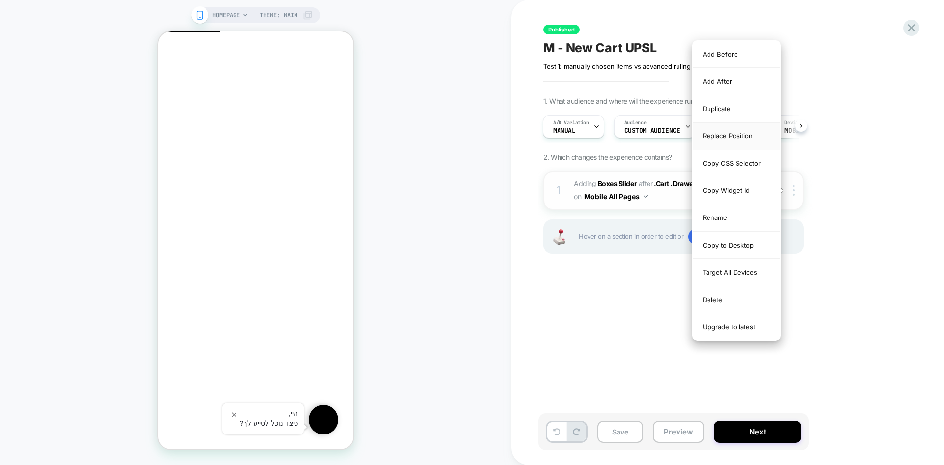
click at [740, 135] on div "Replace Position" at bounding box center [737, 135] width 88 height 27
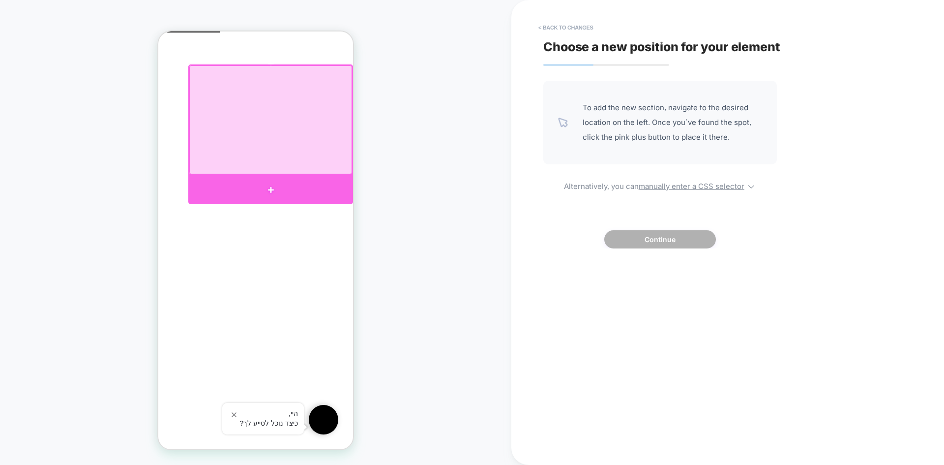
click at [280, 184] on div at bounding box center [270, 189] width 165 height 29
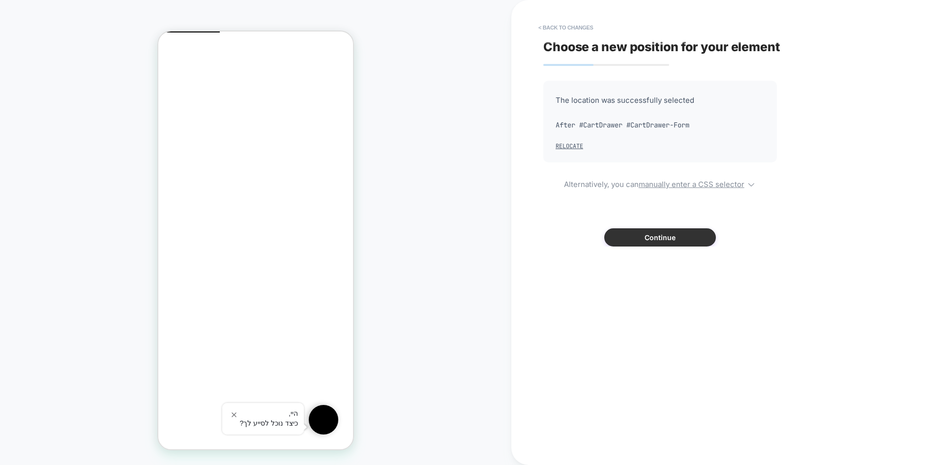
click at [657, 241] on button "Continue" at bounding box center [660, 237] width 112 height 18
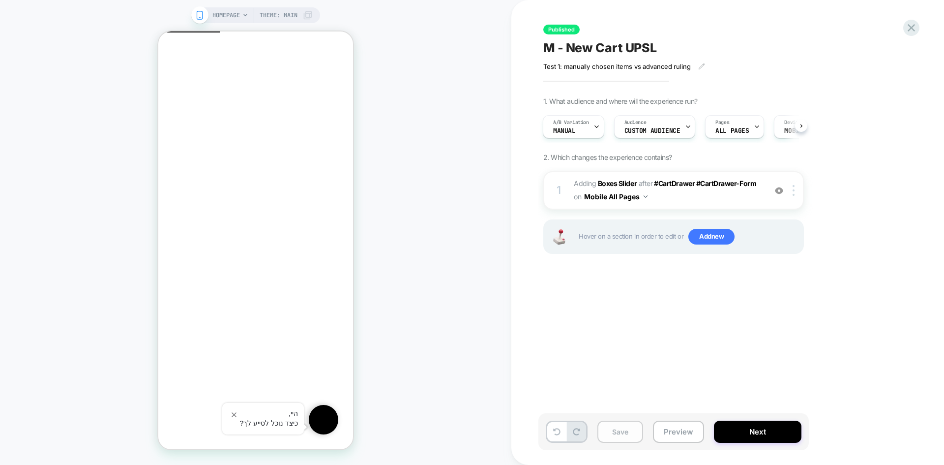
click at [629, 428] on button "Save" at bounding box center [621, 432] width 46 height 22
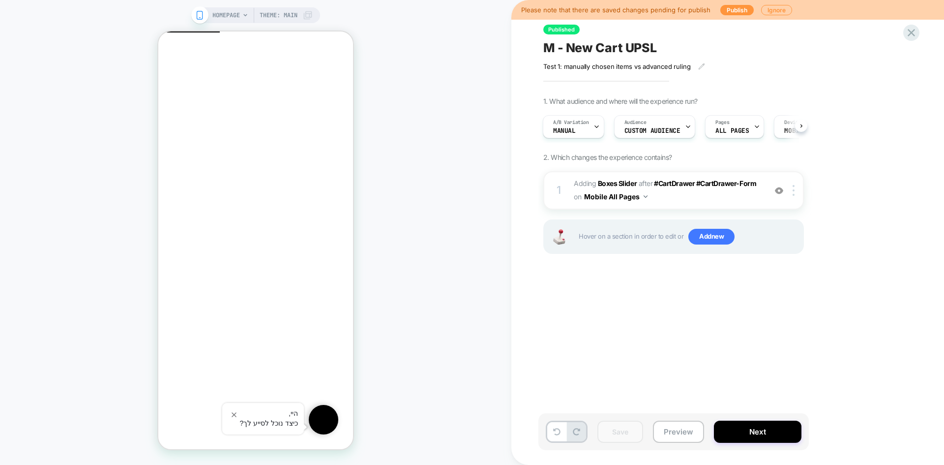
click at [606, 45] on span "M - New Cart UPSL" at bounding box center [600, 47] width 114 height 15
click at [677, 441] on button "Preview" at bounding box center [678, 432] width 51 height 22
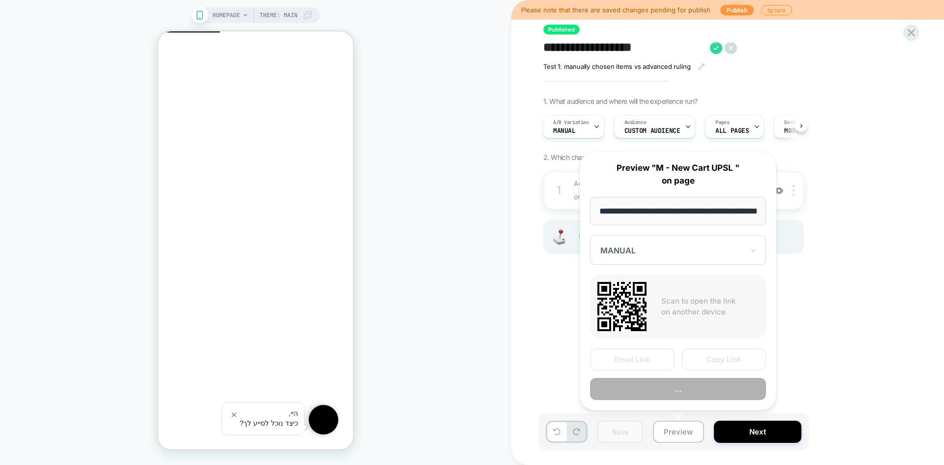
scroll to position [0, 32]
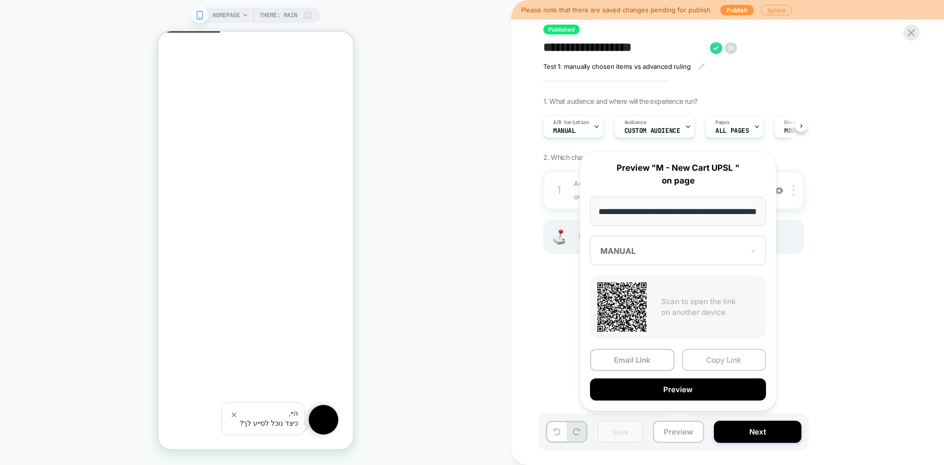
click at [722, 357] on button "Copy Link" at bounding box center [724, 360] width 85 height 22
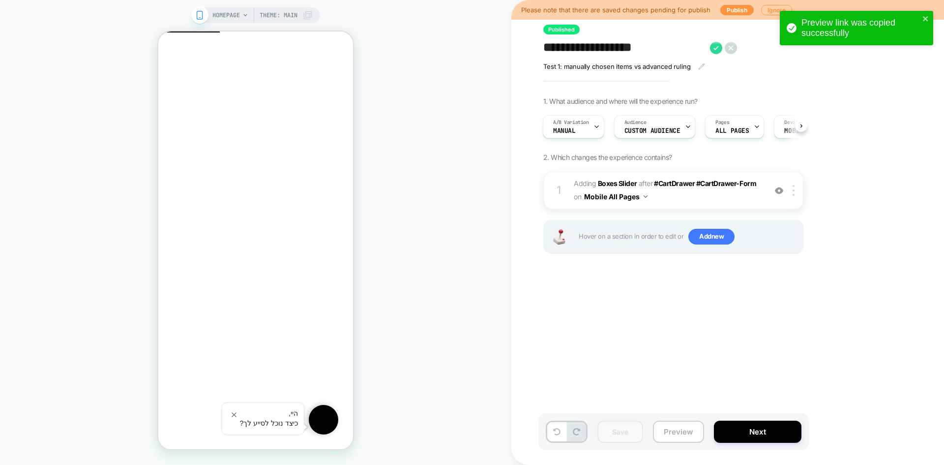
click at [672, 425] on button "Preview" at bounding box center [678, 432] width 51 height 22
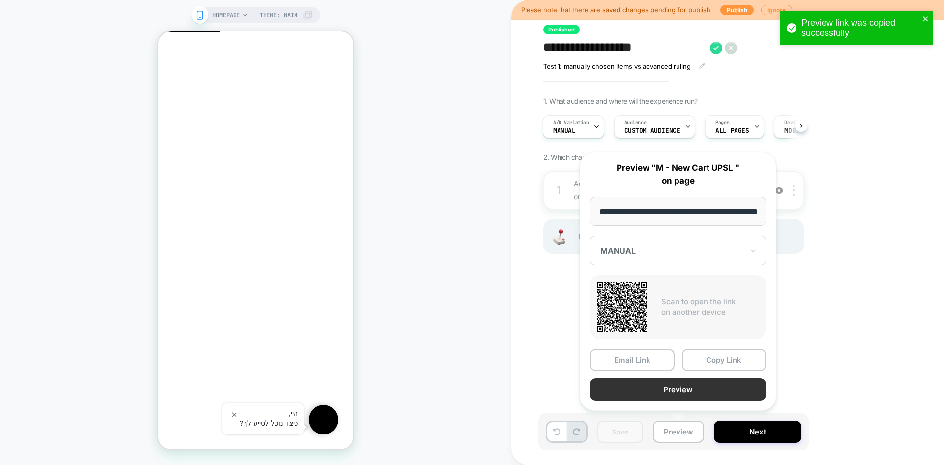
click at [679, 391] on button "Preview" at bounding box center [678, 389] width 176 height 22
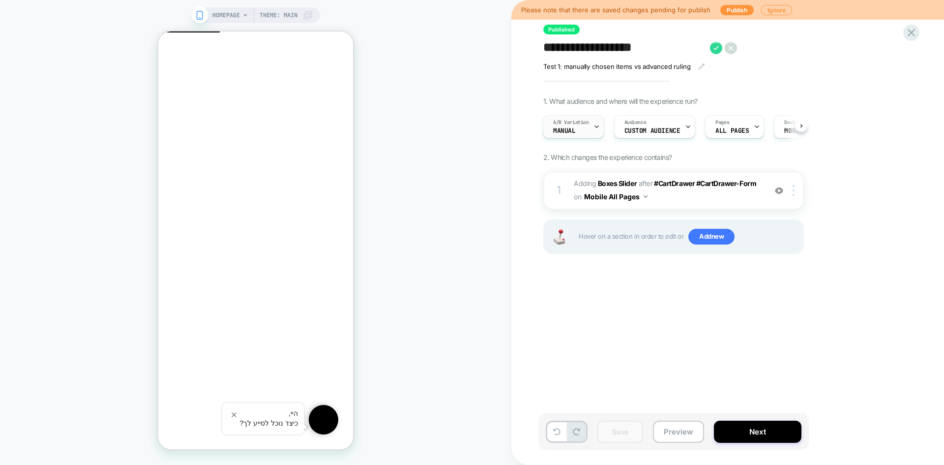
click at [591, 126] on div "A/B Variation MANUAL" at bounding box center [571, 127] width 56 height 22
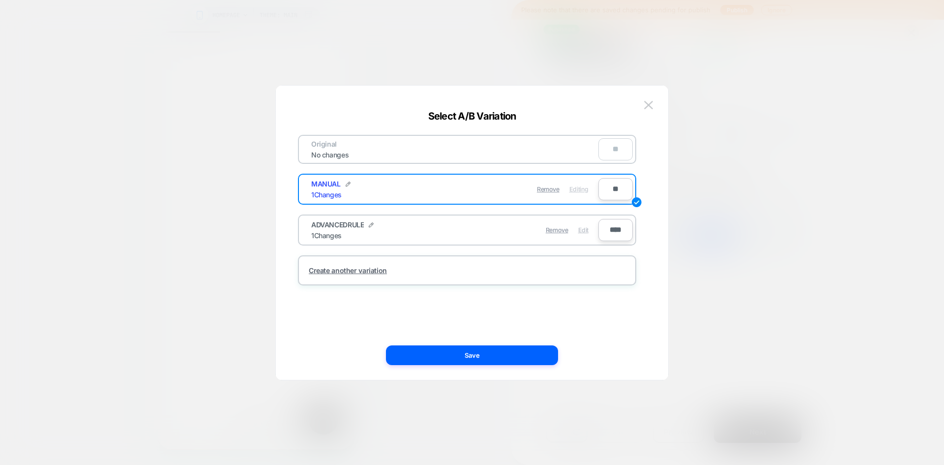
click at [581, 231] on span "Edit" at bounding box center [583, 229] width 10 height 7
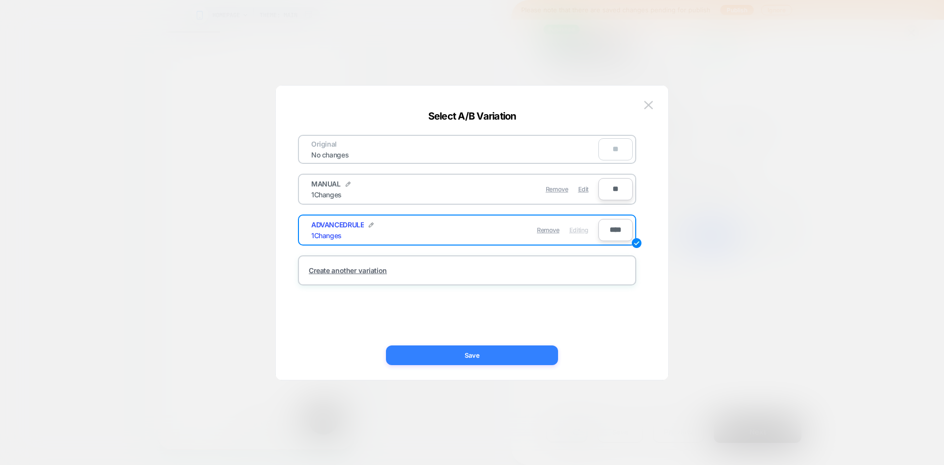
click at [537, 359] on button "Save" at bounding box center [472, 355] width 172 height 20
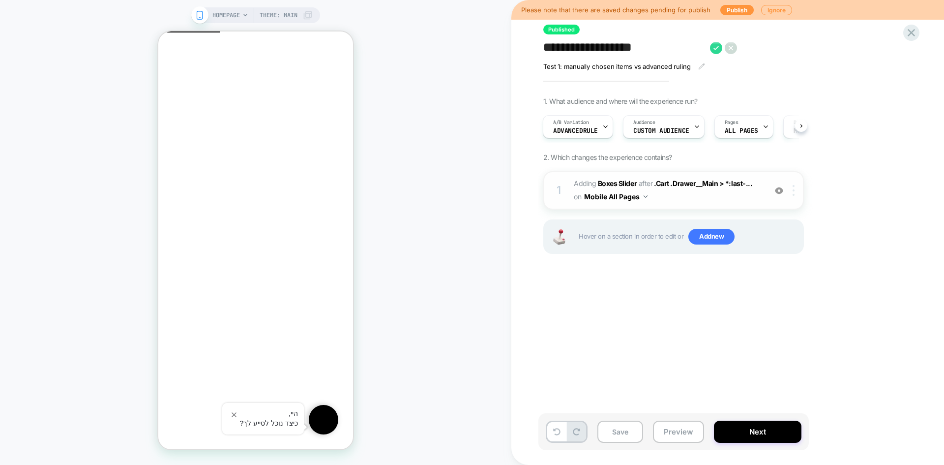
click at [797, 190] on div at bounding box center [795, 190] width 16 height 11
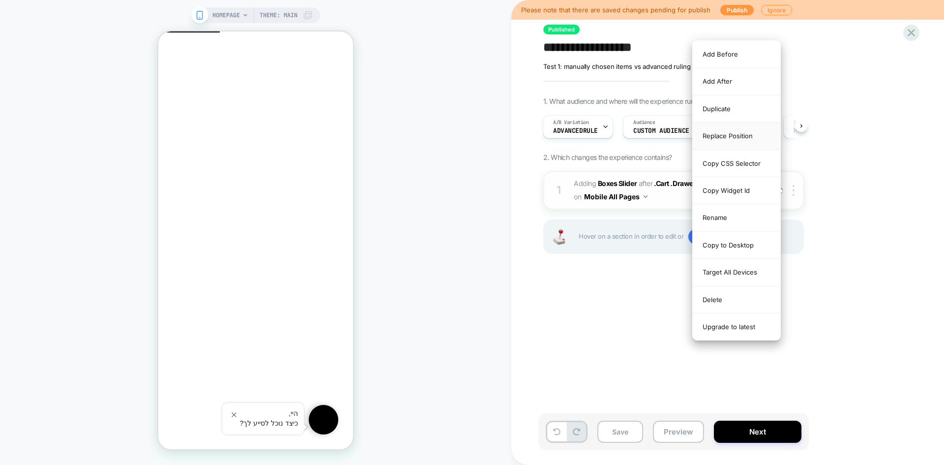
click at [746, 137] on div "Replace Position" at bounding box center [737, 135] width 88 height 27
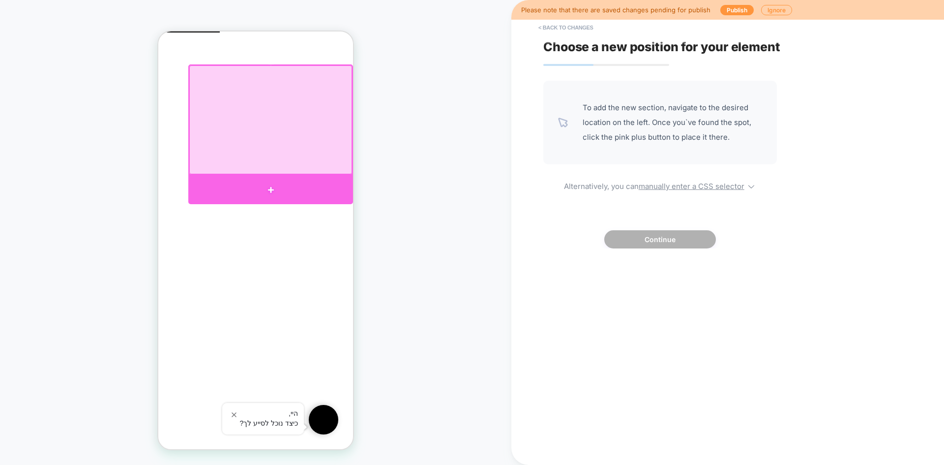
click at [274, 183] on div at bounding box center [270, 189] width 165 height 29
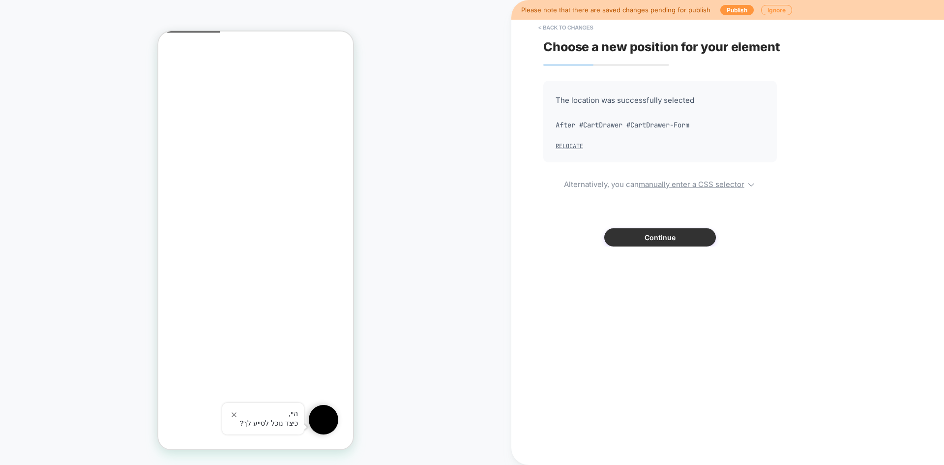
click at [666, 238] on button "Continue" at bounding box center [660, 237] width 112 height 18
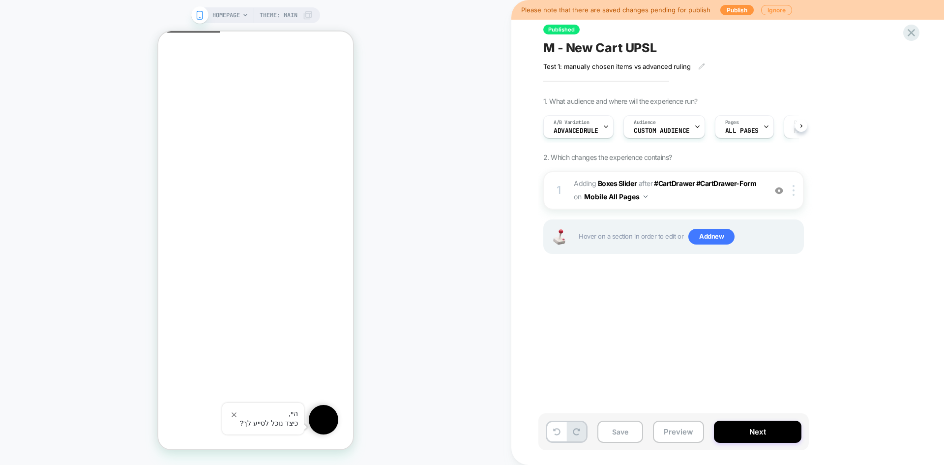
scroll to position [0, 0]
click at [623, 438] on button "Save" at bounding box center [621, 432] width 46 height 22
click at [690, 433] on button "Preview" at bounding box center [678, 432] width 51 height 22
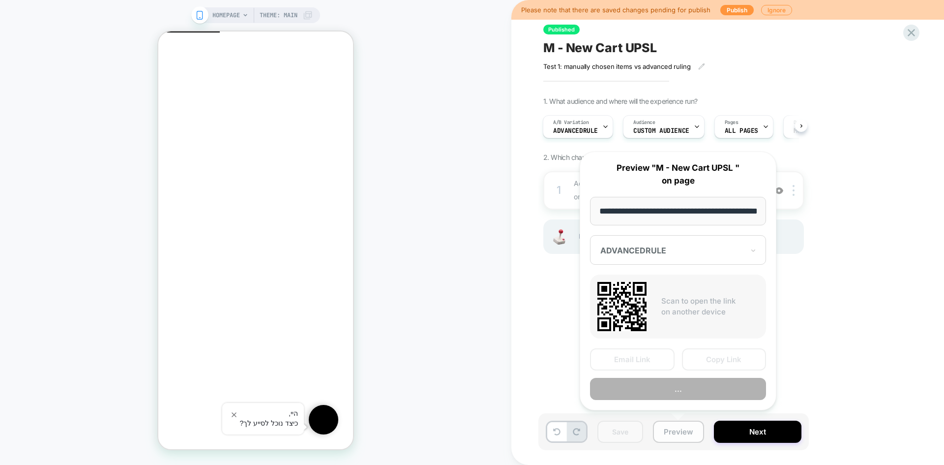
scroll to position [0, 32]
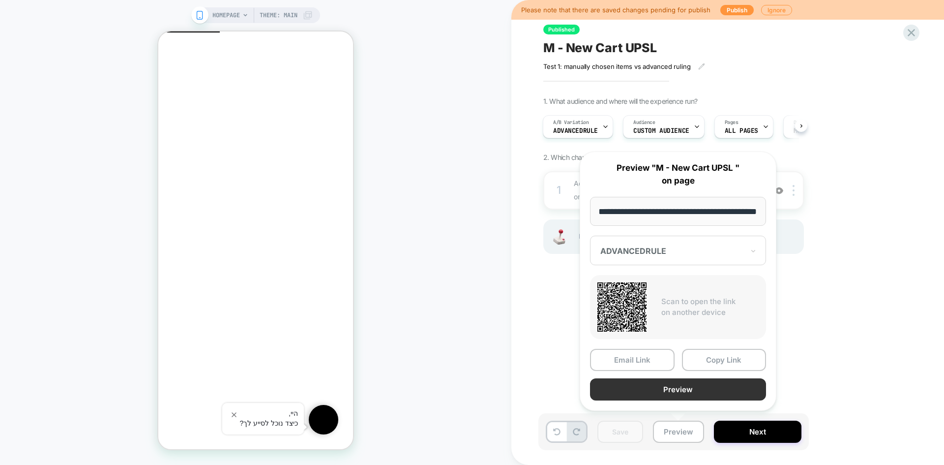
click at [694, 394] on button "Preview" at bounding box center [678, 389] width 176 height 22
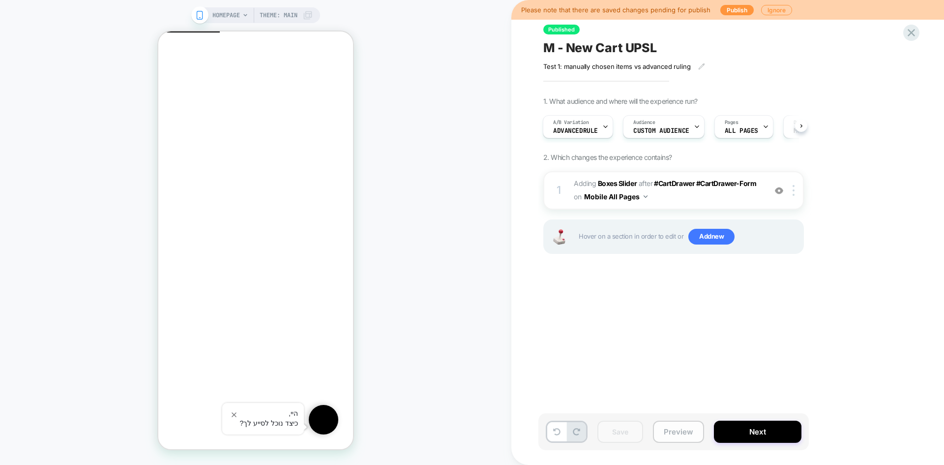
click at [0, 0] on button "Preview" at bounding box center [0, 0] width 0 height 0
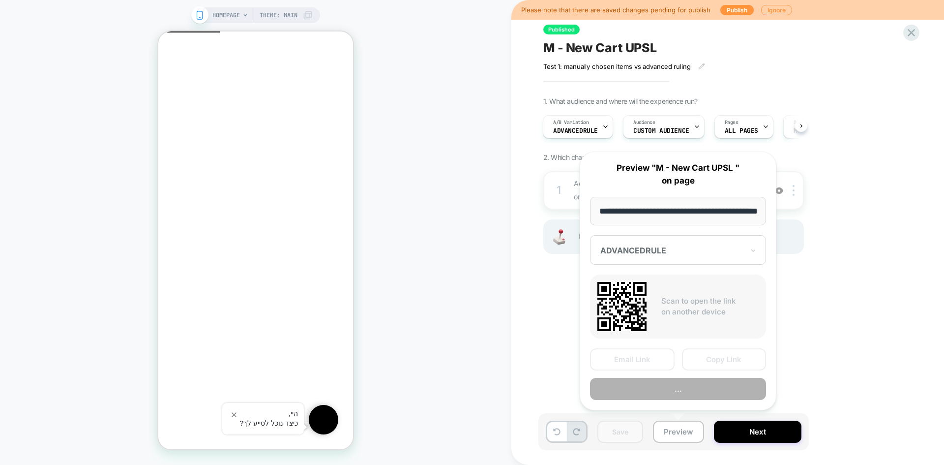
scroll to position [0, 32]
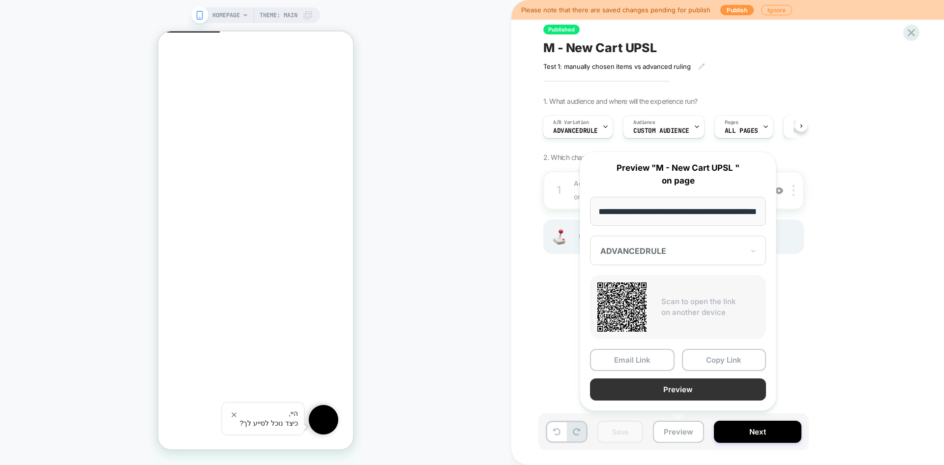
click at [697, 391] on button "Preview" at bounding box center [678, 389] width 176 height 22
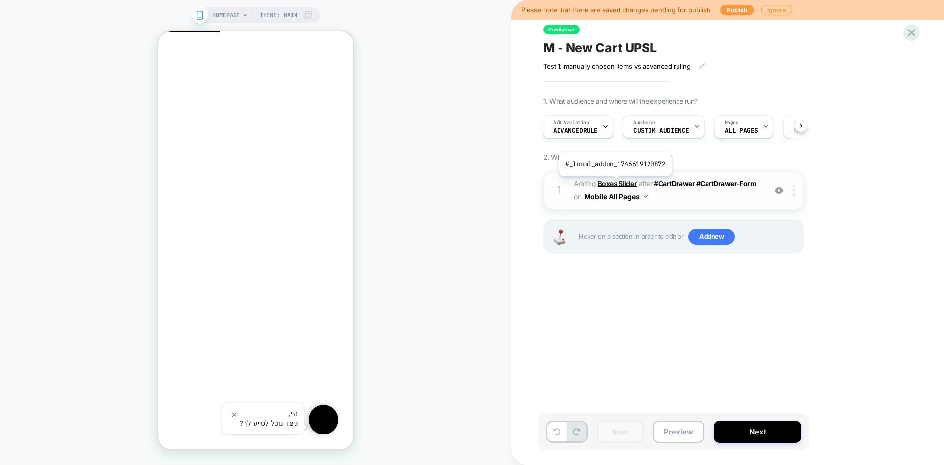
click at [615, 183] on b "Boxes Slider" at bounding box center [617, 183] width 39 height 8
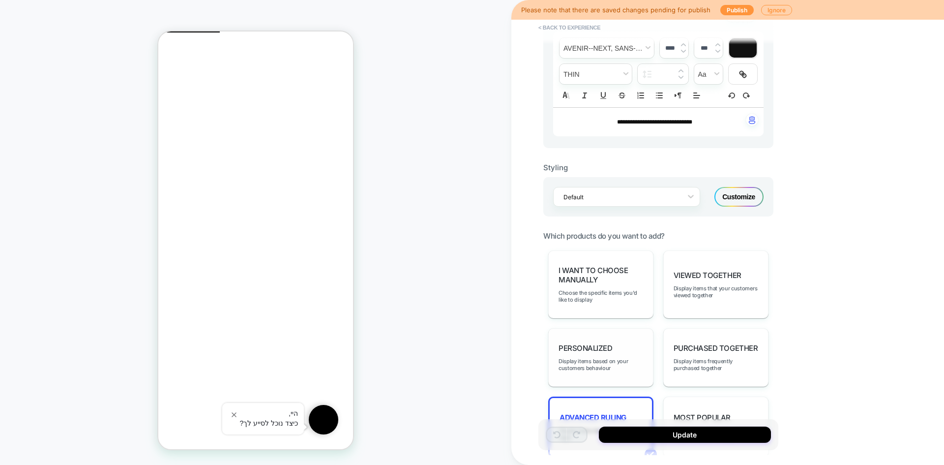
scroll to position [344, 0]
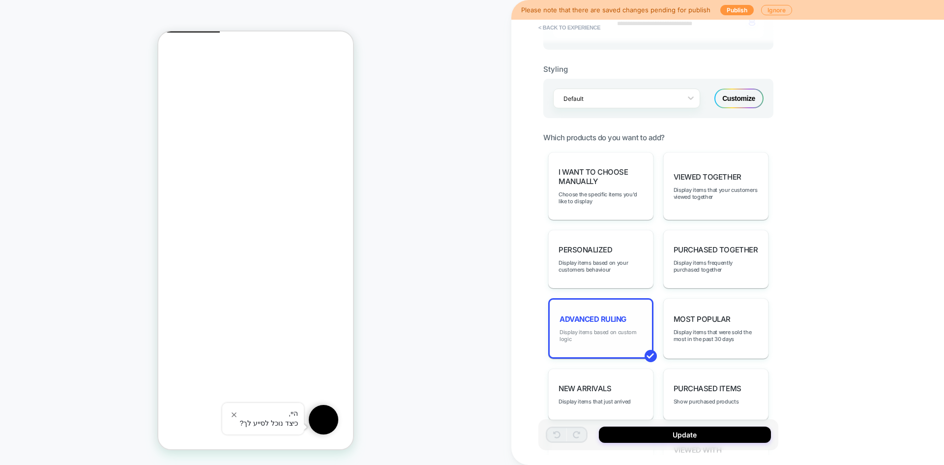
click at [603, 332] on span "Display items based on custom logic" at bounding box center [601, 336] width 83 height 14
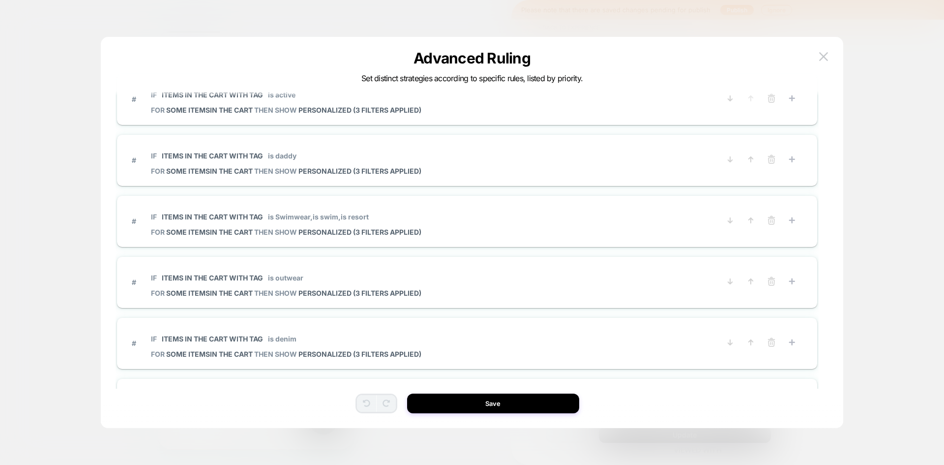
scroll to position [0, 0]
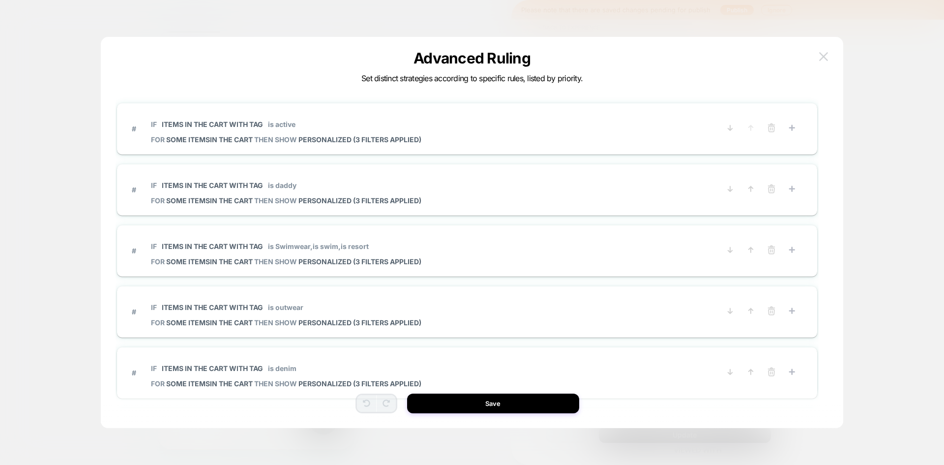
click at [0, 0] on img at bounding box center [0, 0] width 0 height 0
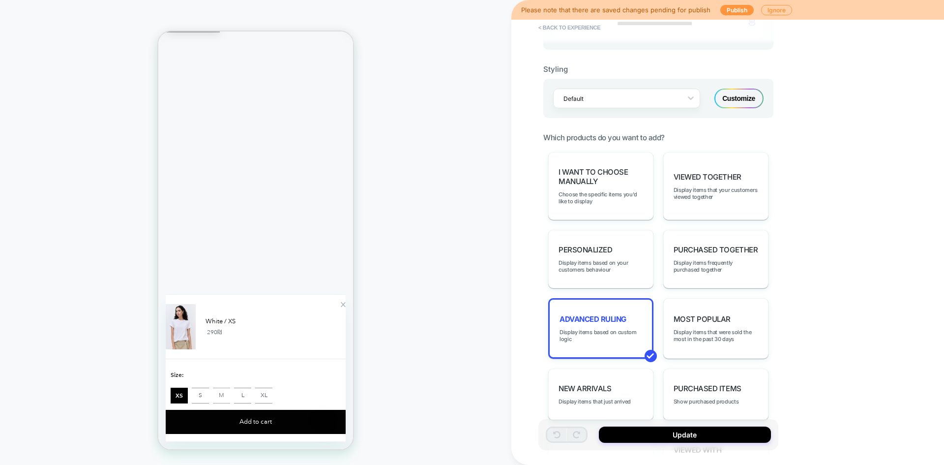
click at [230, 396] on button "M" at bounding box center [221, 396] width 17 height 16
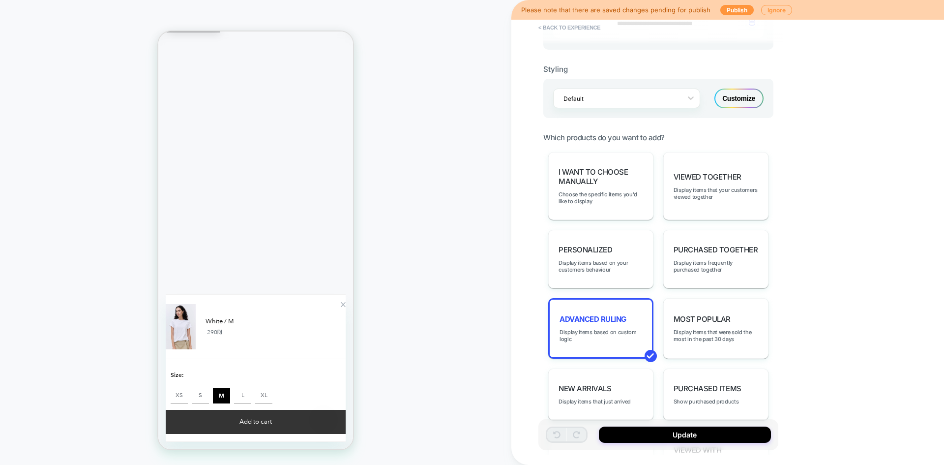
click at [258, 421] on button "Add to cart" at bounding box center [256, 422] width 180 height 24
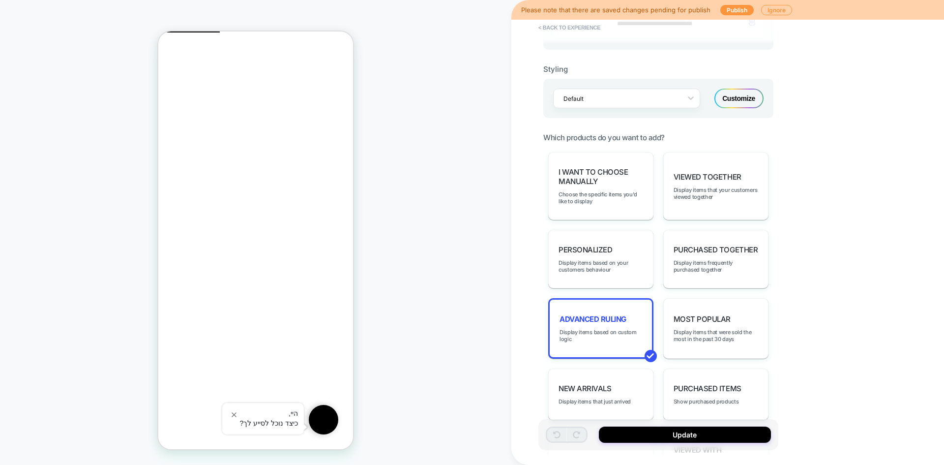
scroll to position [68, 0]
click at [660, 431] on button "Update" at bounding box center [685, 434] width 172 height 16
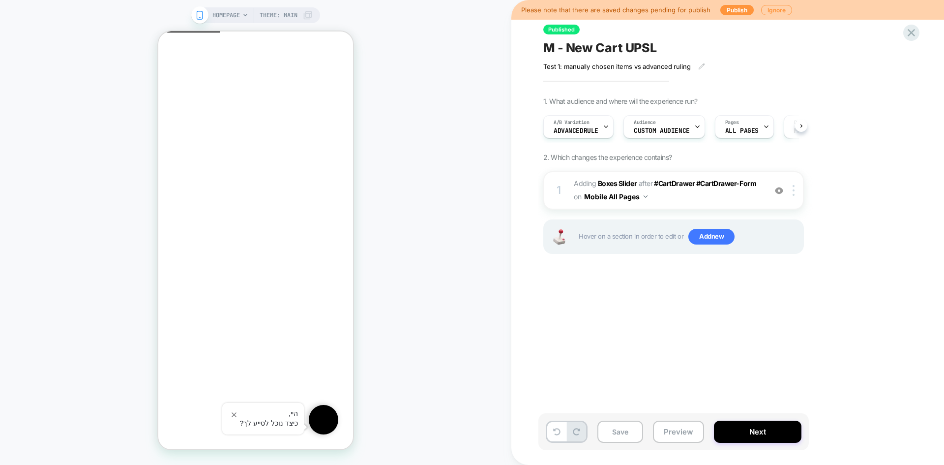
scroll to position [0, 0]
click at [669, 433] on button "Preview" at bounding box center [678, 432] width 51 height 22
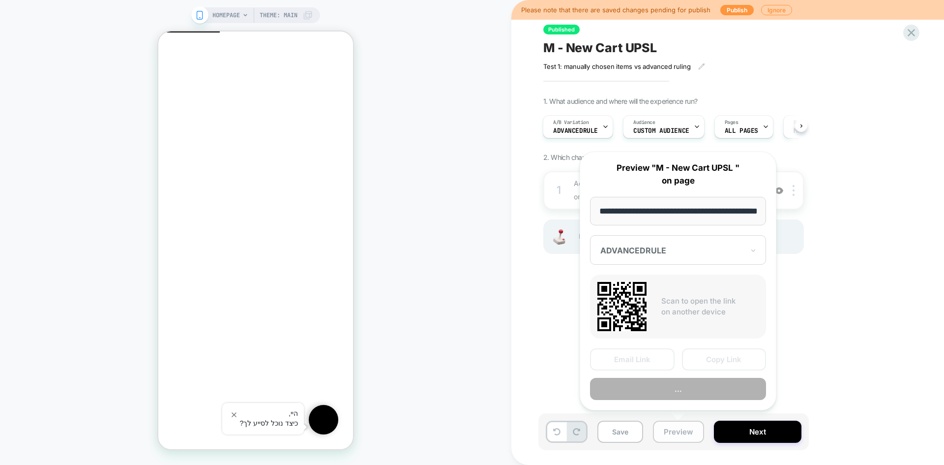
scroll to position [0, 32]
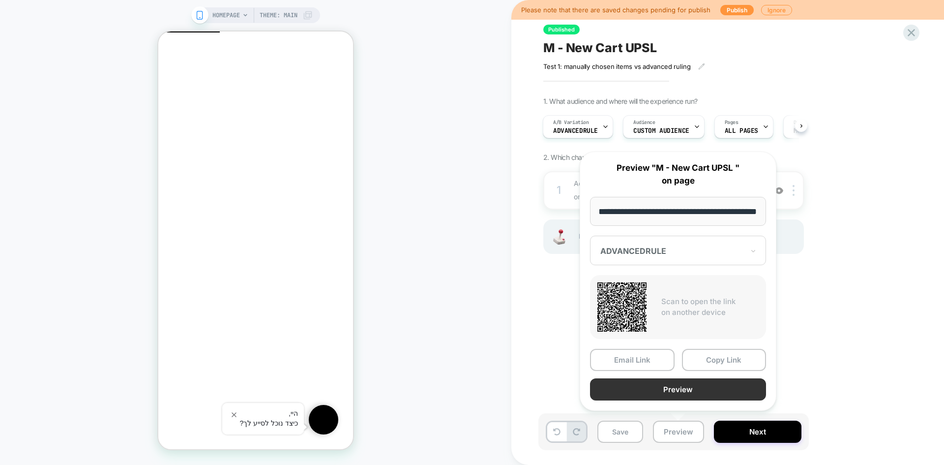
click at [689, 391] on button "Preview" at bounding box center [678, 389] width 176 height 22
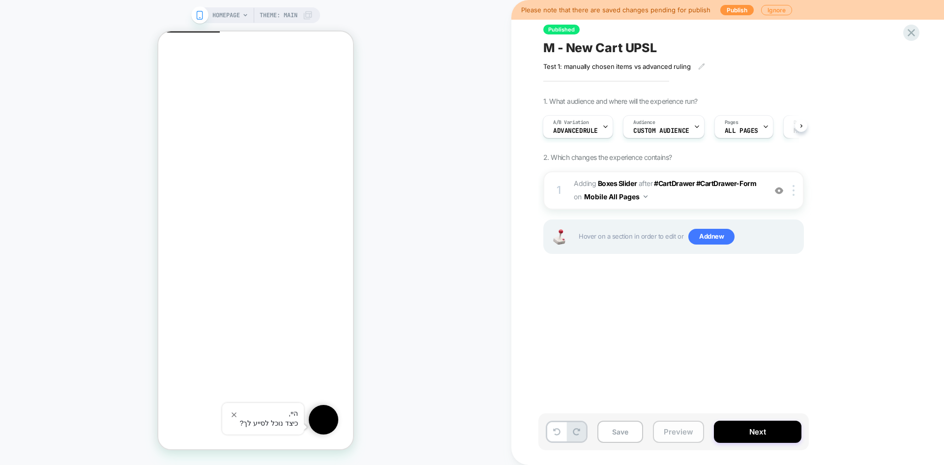
click at [671, 439] on button "Preview" at bounding box center [678, 432] width 51 height 22
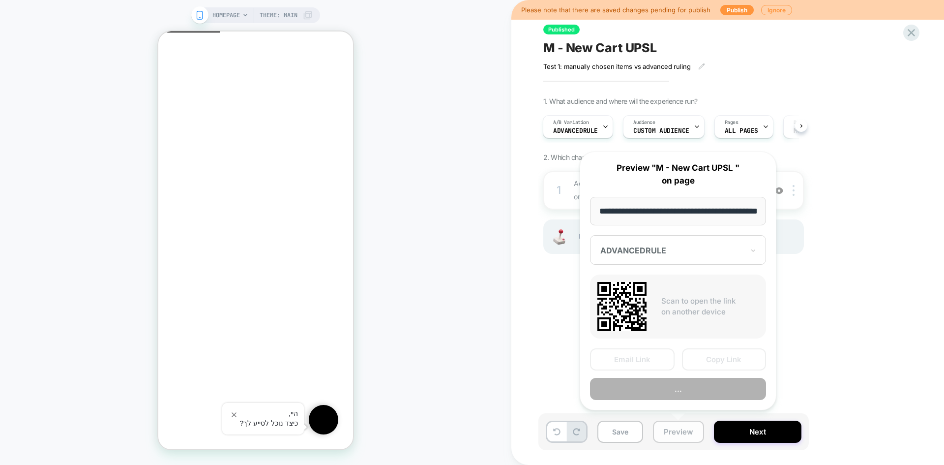
scroll to position [0, 32]
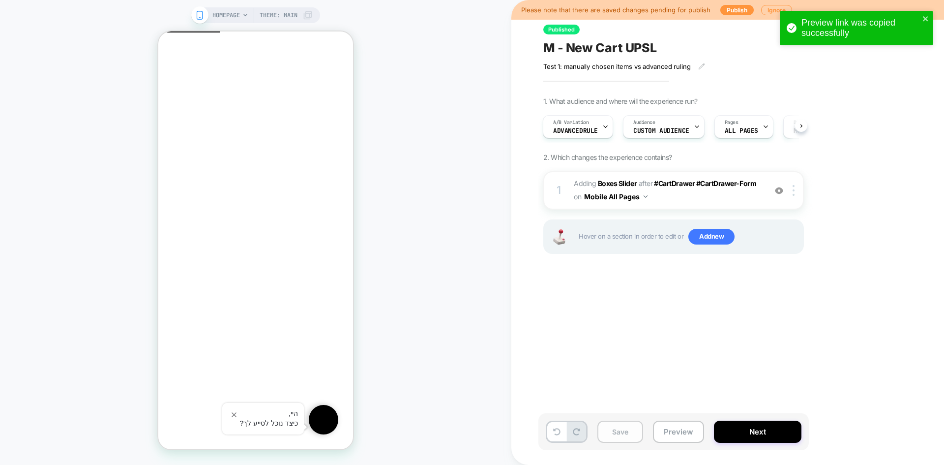
click at [0, 0] on button "Save" at bounding box center [0, 0] width 0 height 0
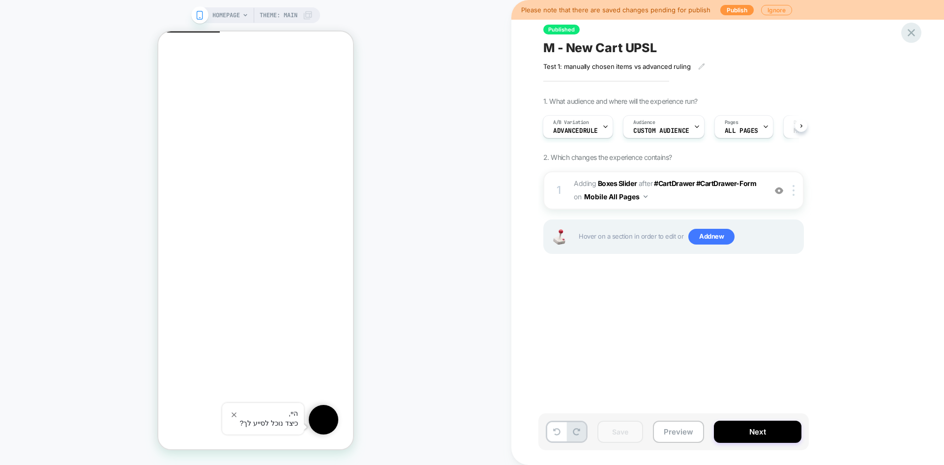
click at [911, 35] on icon at bounding box center [911, 32] width 13 height 13
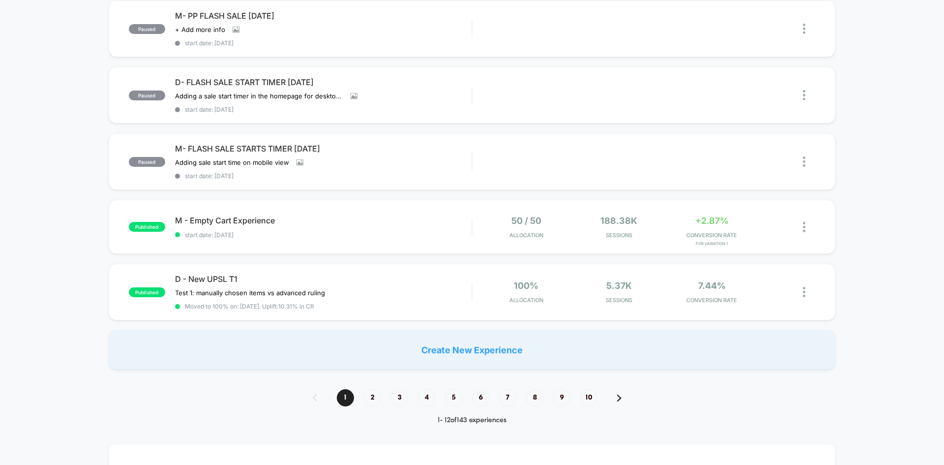
scroll to position [492, 0]
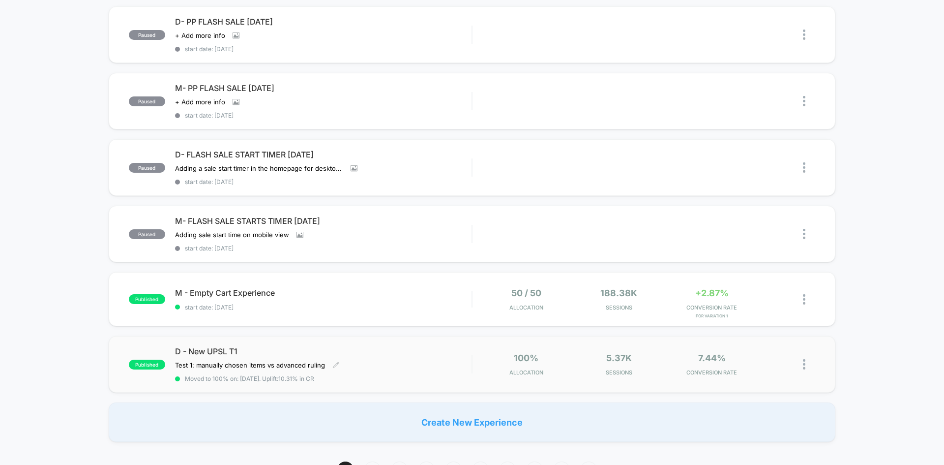
click at [371, 364] on div "Test 1: manually chosen items vs advanced ruling﻿ Click to edit experience deta…" at bounding box center [279, 365] width 208 height 8
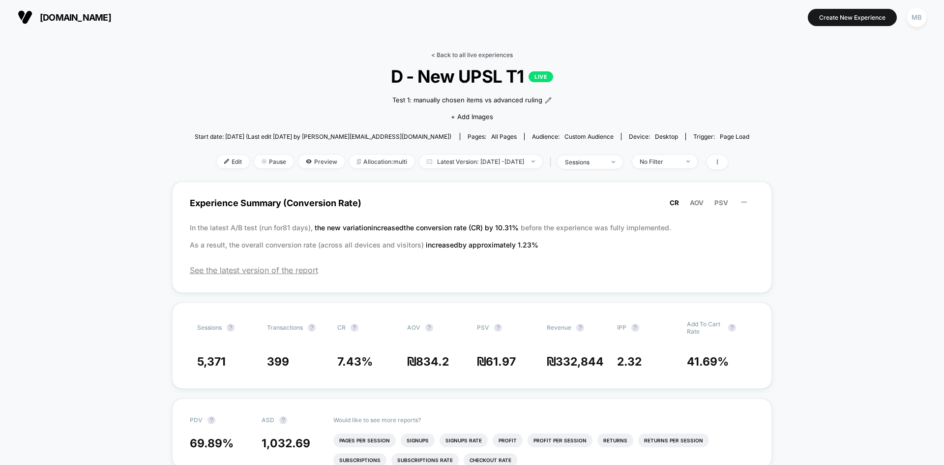
click at [485, 56] on link "< Back to all live experiences" at bounding box center [472, 54] width 82 height 7
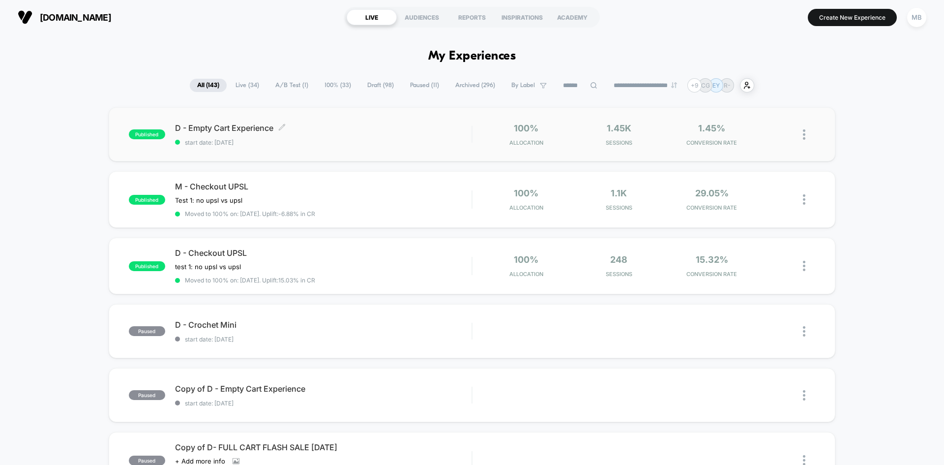
click at [336, 144] on span "start date: [DATE]" at bounding box center [323, 142] width 297 height 7
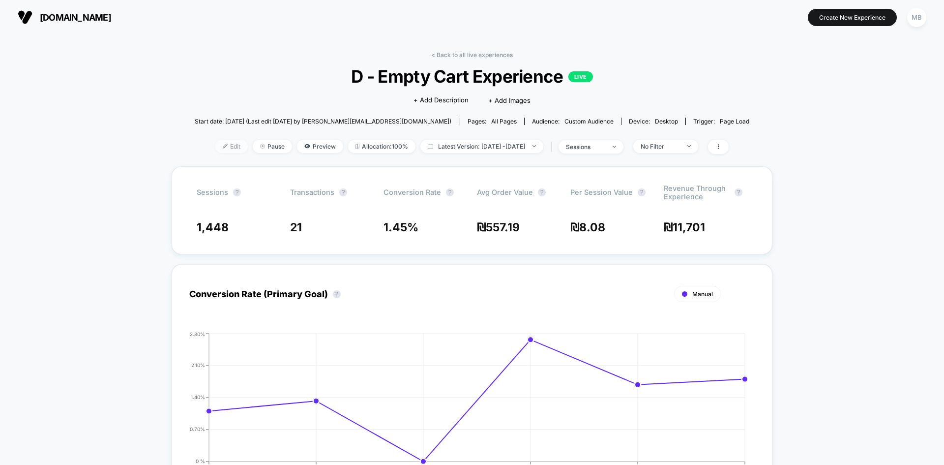
click at [216, 148] on span "Edit" at bounding box center [231, 146] width 32 height 13
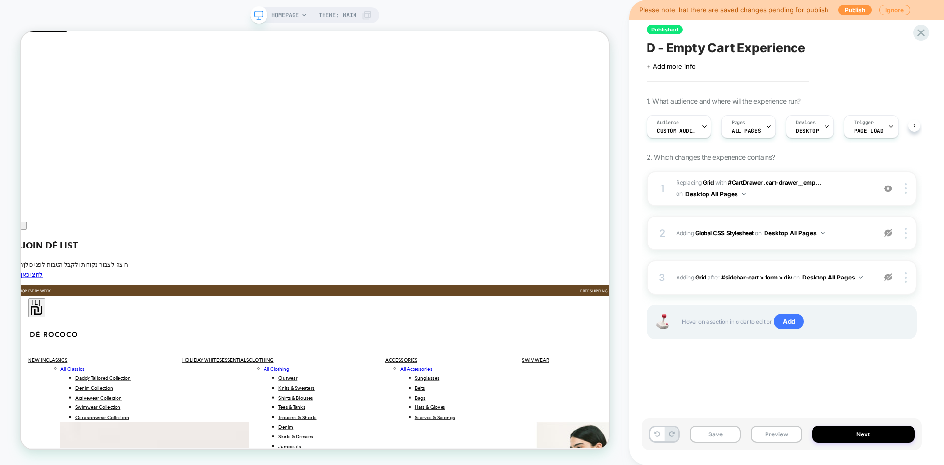
scroll to position [0, 0]
click at [772, 435] on button "Preview" at bounding box center [776, 433] width 51 height 17
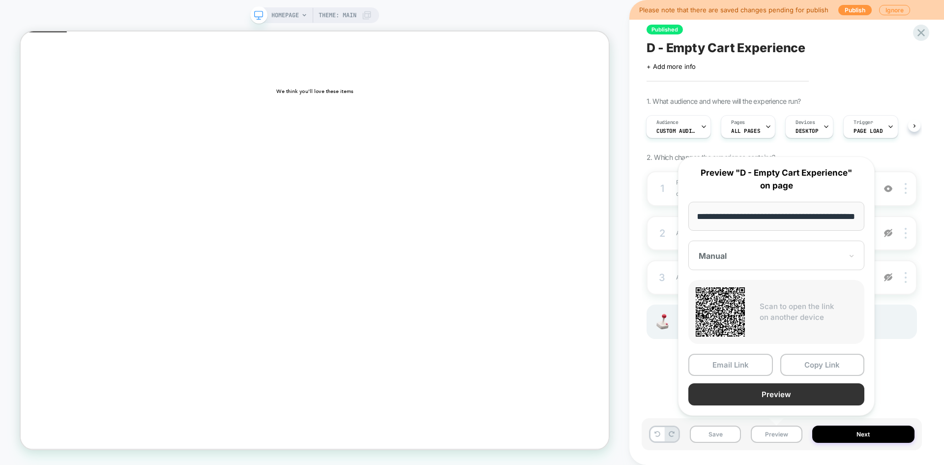
scroll to position [0, 0]
click at [785, 399] on button "Preview" at bounding box center [777, 394] width 176 height 22
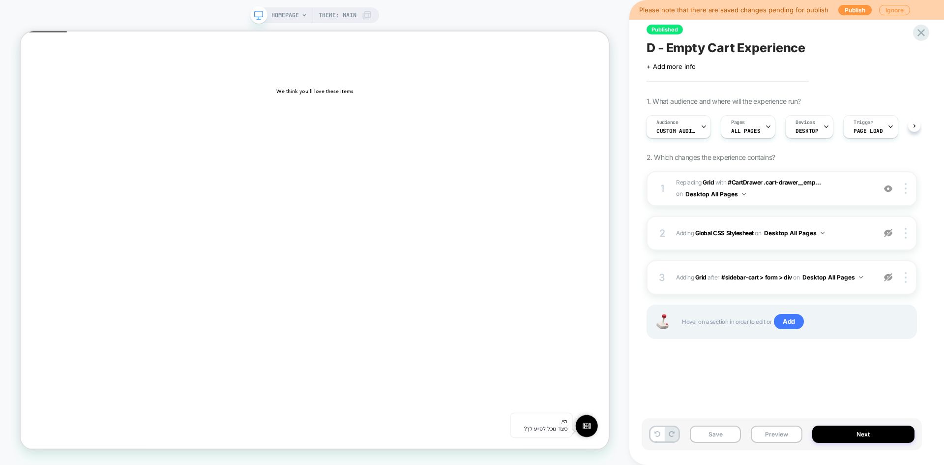
click at [464, 12] on div "HOMEPAGE Theme: MAIN" at bounding box center [315, 232] width 630 height 445
click at [0, 0] on span "D - Empty Cart Experience" at bounding box center [0, 0] width 0 height 0
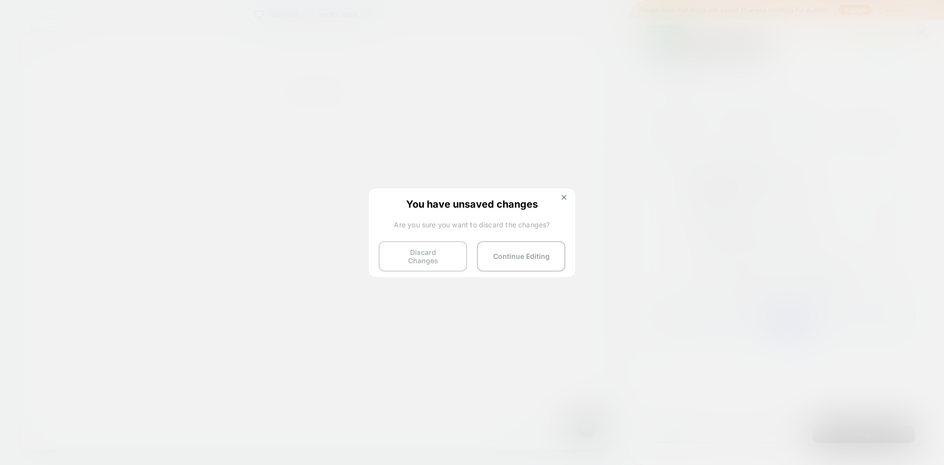
click at [408, 255] on button "Discard Changes" at bounding box center [423, 256] width 89 height 30
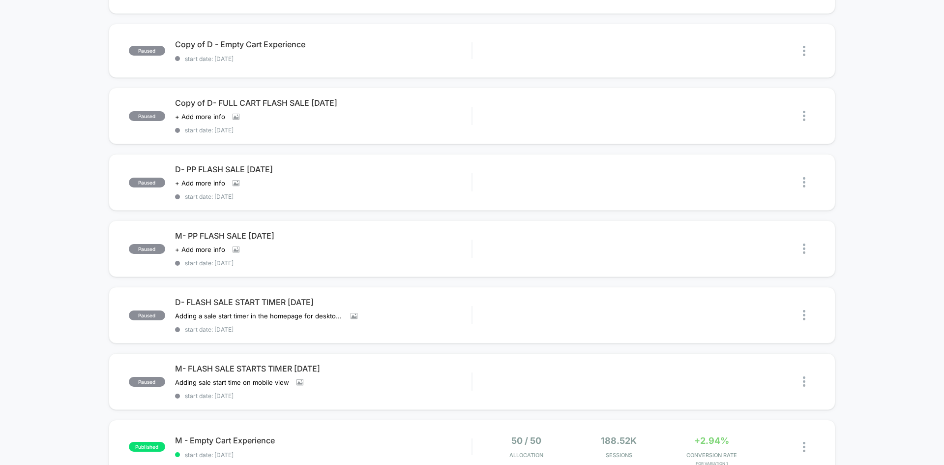
scroll to position [639, 0]
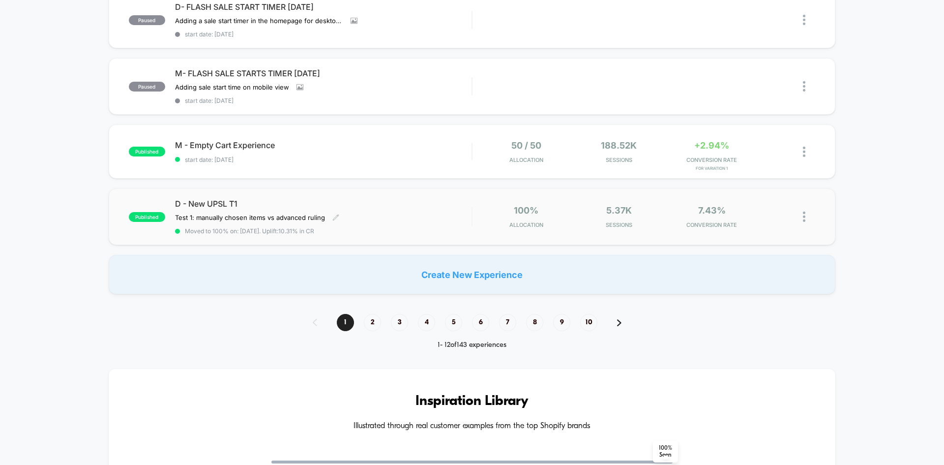
click at [395, 213] on div "D - New UPSL T1 Test 1: manually chosen items vs advanced ruling﻿ Click to edit…" at bounding box center [323, 217] width 297 height 36
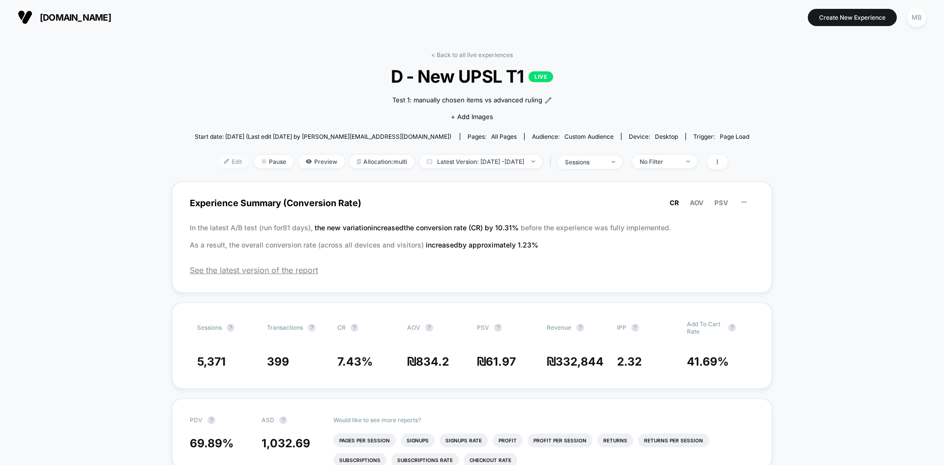
click at [217, 164] on span "Edit" at bounding box center [233, 161] width 32 height 13
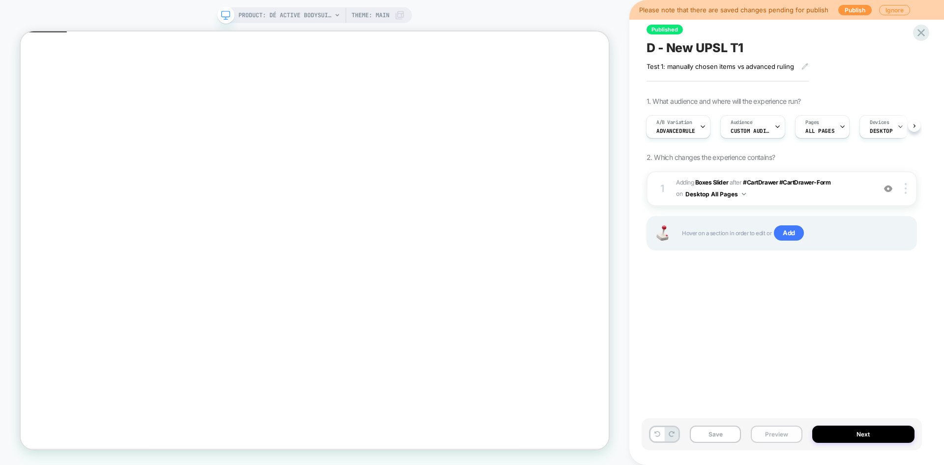
click at [773, 433] on button "Preview" at bounding box center [776, 433] width 51 height 17
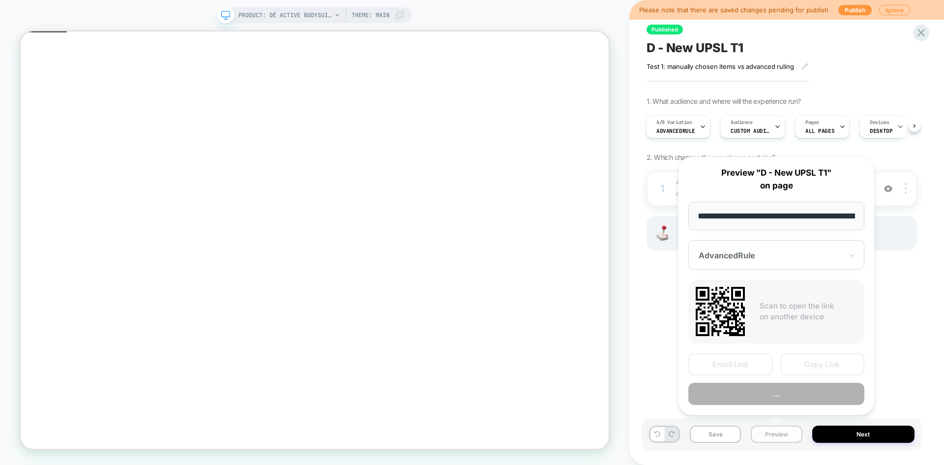
scroll to position [0, 156]
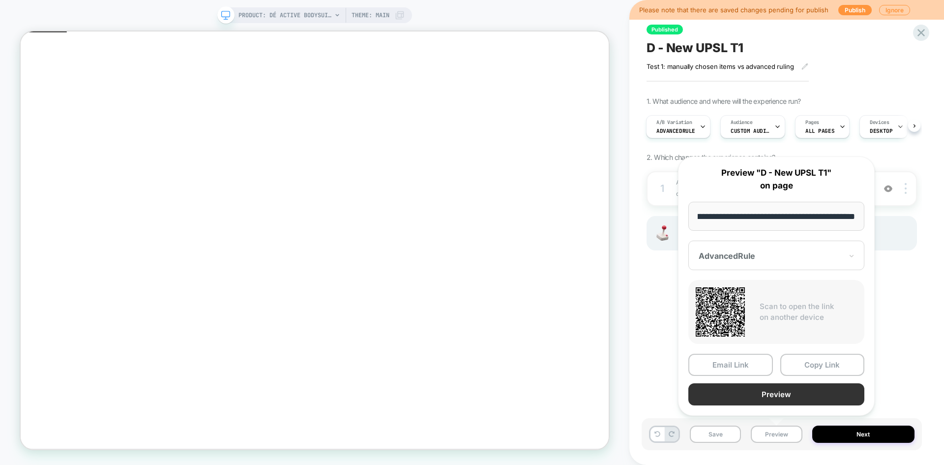
click at [784, 395] on button "Preview" at bounding box center [777, 394] width 176 height 22
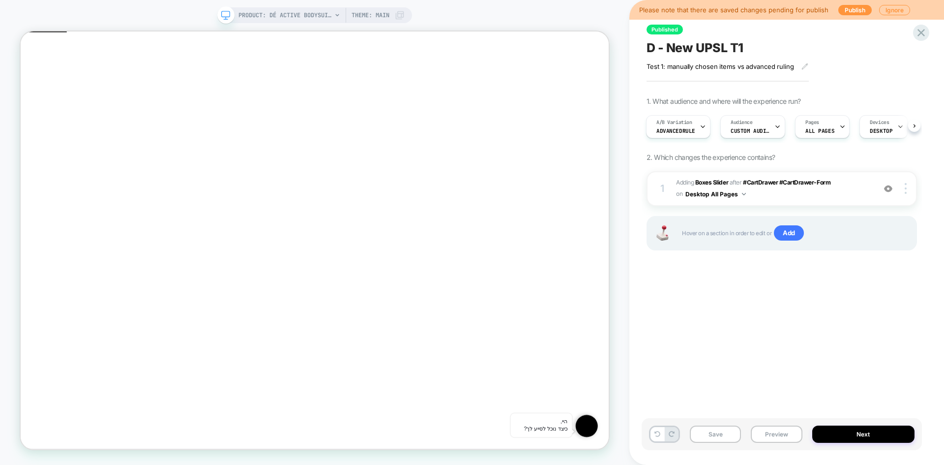
click at [708, 45] on span "D - New UPSL T1" at bounding box center [695, 47] width 97 height 15
click at [741, 125] on span "Audience" at bounding box center [742, 122] width 22 height 7
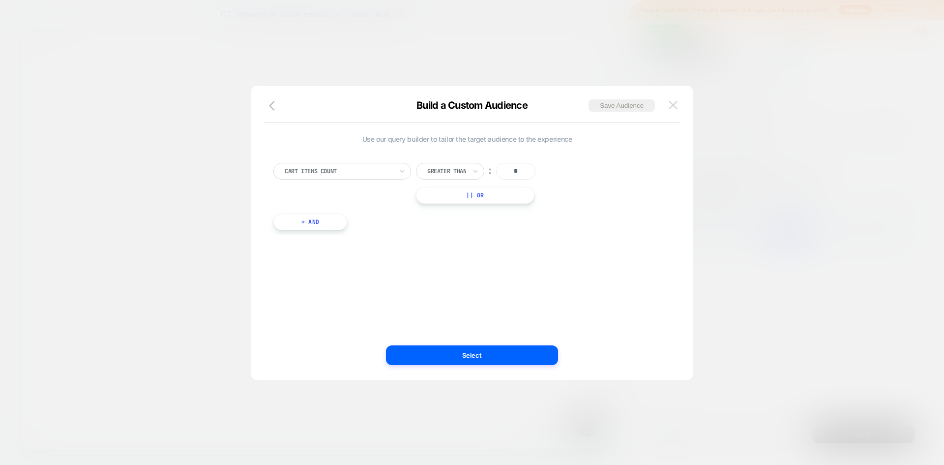
click at [677, 109] on img at bounding box center [673, 105] width 9 height 8
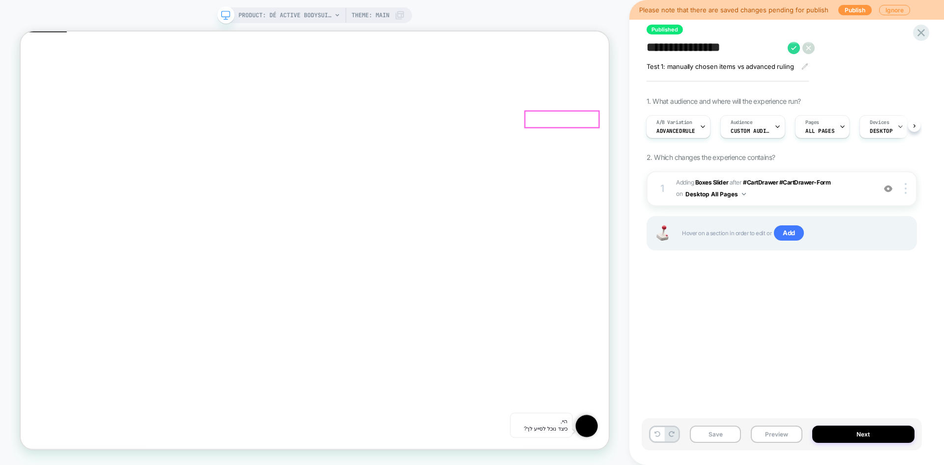
click at [130, 281] on button "Remove" at bounding box center [114, 286] width 32 height 10
click at [25, 79] on icon "Close" at bounding box center [25, 79] width 0 height 0
click at [769, 132] on div "Audience Custom Audience" at bounding box center [750, 127] width 59 height 22
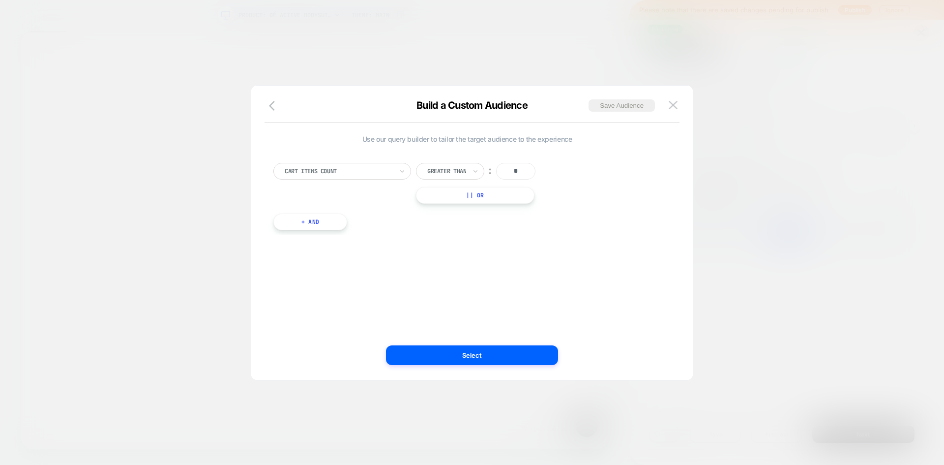
click at [674, 96] on div "Use our query builder to tailor the target audience to the experience Cart Item…" at bounding box center [472, 237] width 412 height 284
click at [672, 107] on img at bounding box center [673, 105] width 9 height 8
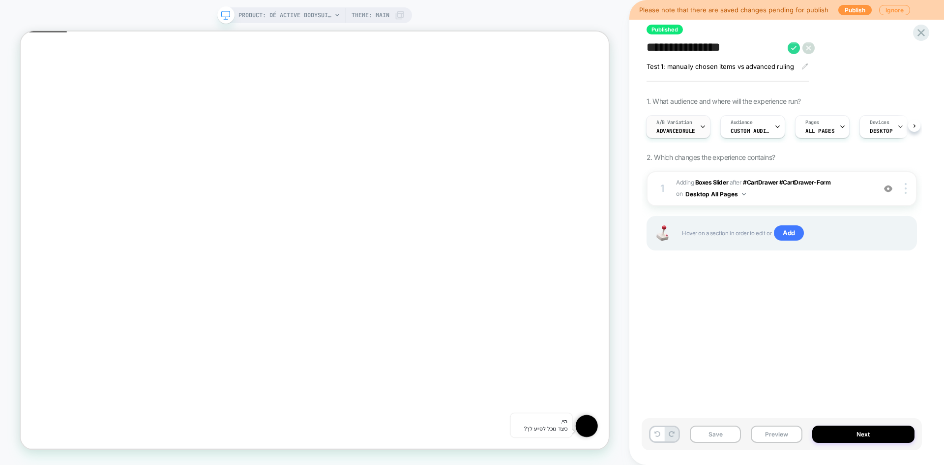
click at [681, 137] on div "A/B Variation AdvancedRule" at bounding box center [676, 127] width 59 height 22
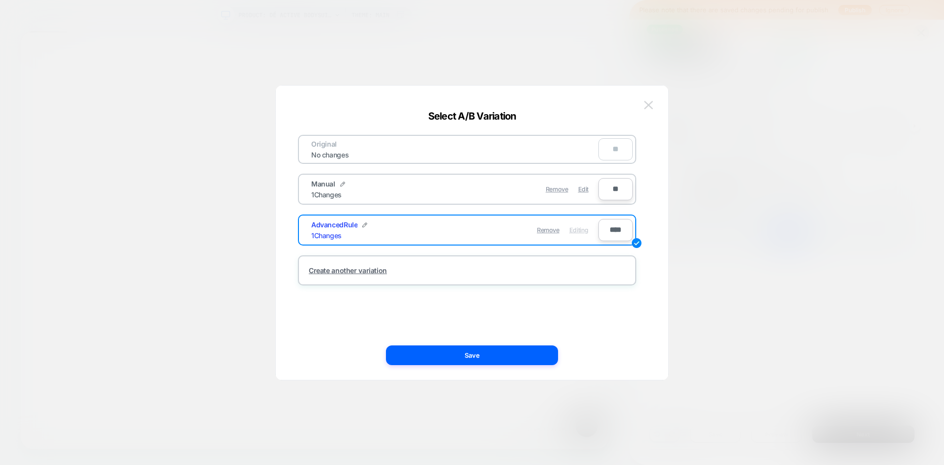
click at [646, 106] on img at bounding box center [648, 105] width 9 height 8
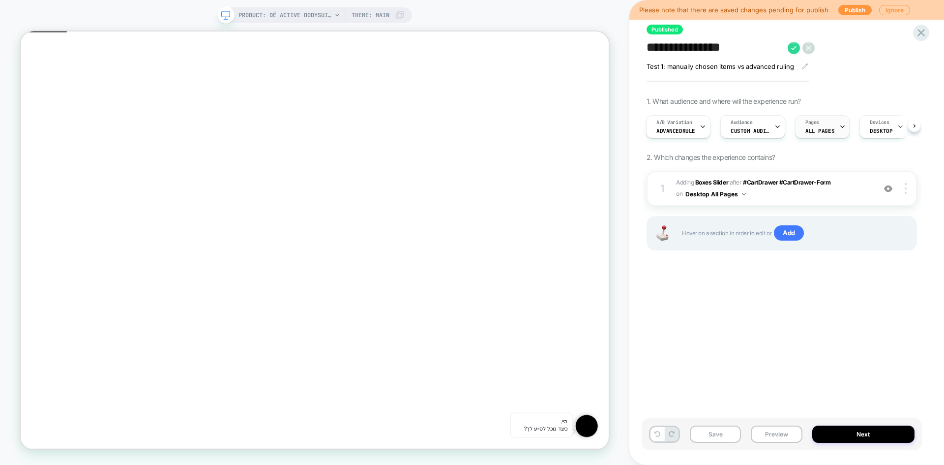
click at [828, 127] on div "Pages ALL PAGES" at bounding box center [820, 127] width 49 height 22
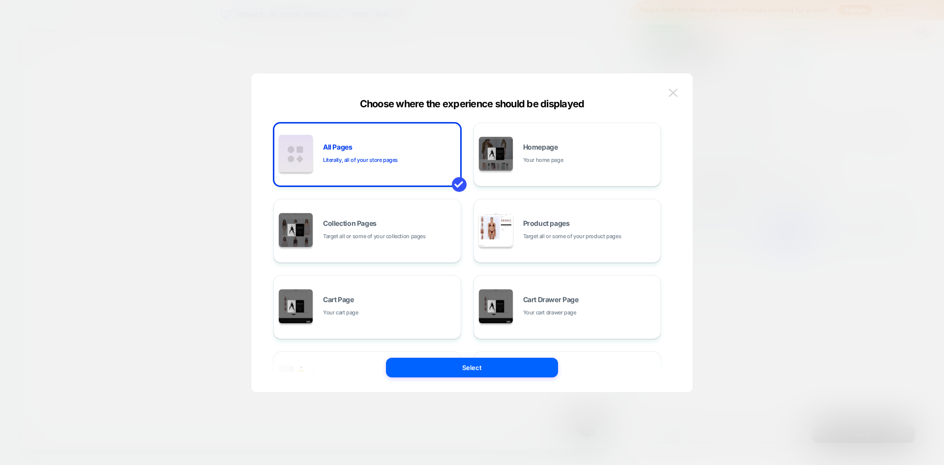
click at [673, 95] on img at bounding box center [673, 93] width 9 height 8
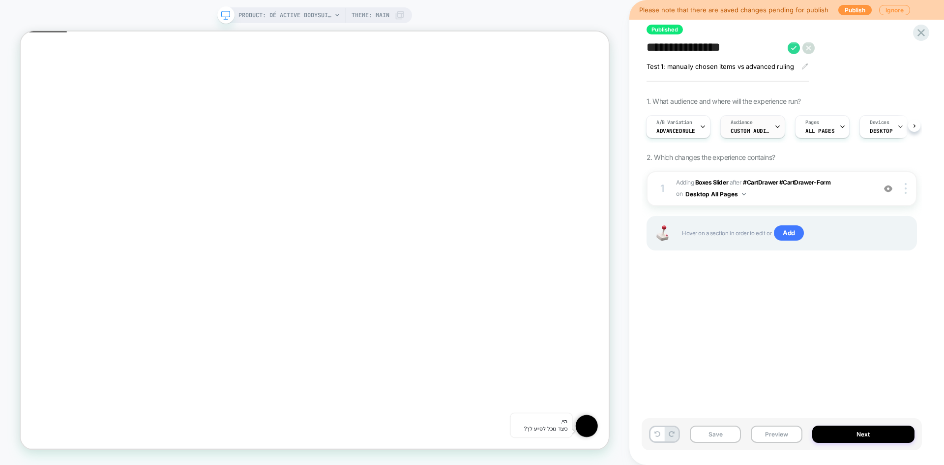
click at [764, 132] on span "Custom Audience" at bounding box center [750, 130] width 39 height 7
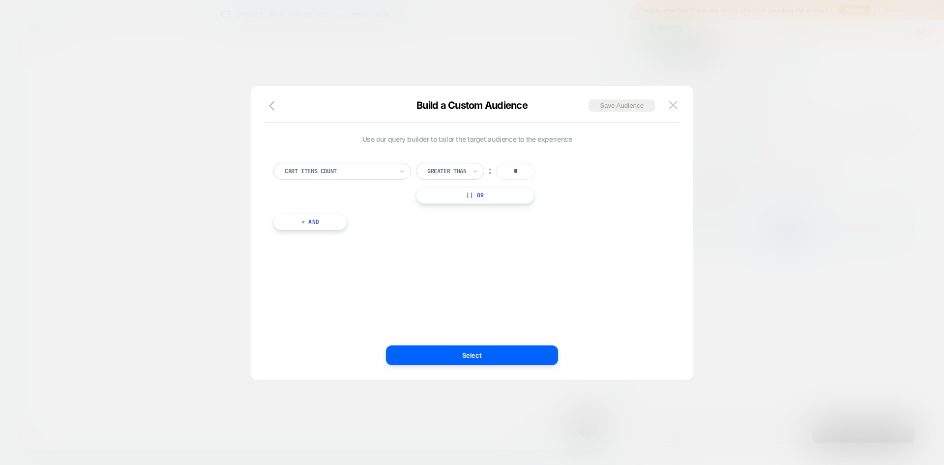
click at [673, 107] on img at bounding box center [673, 105] width 9 height 8
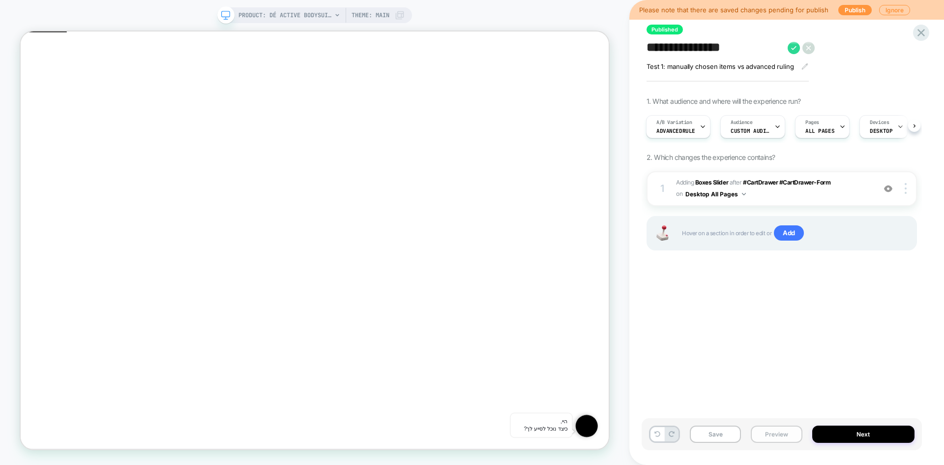
click at [789, 434] on button "Preview" at bounding box center [776, 433] width 51 height 17
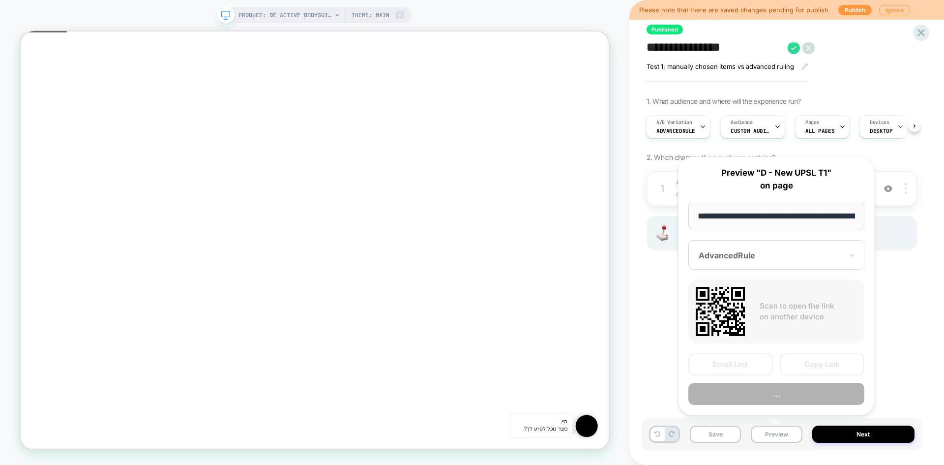
scroll to position [0, 156]
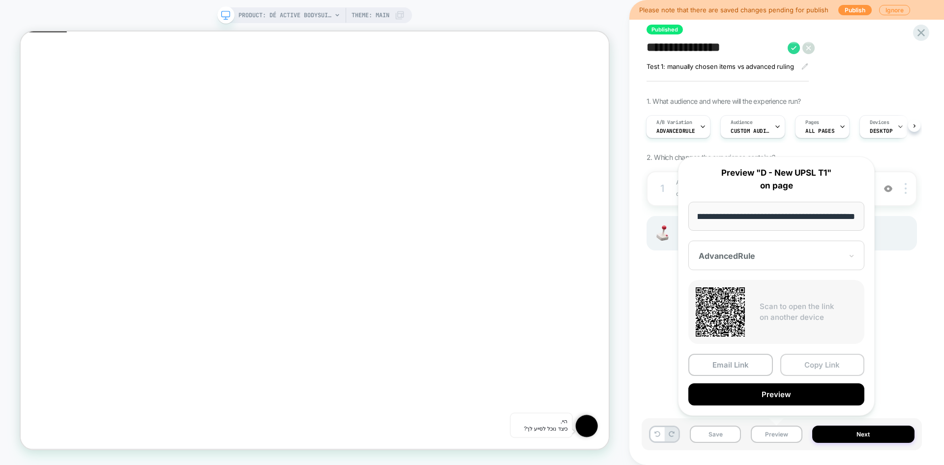
click at [811, 366] on button "Copy Link" at bounding box center [823, 365] width 85 height 22
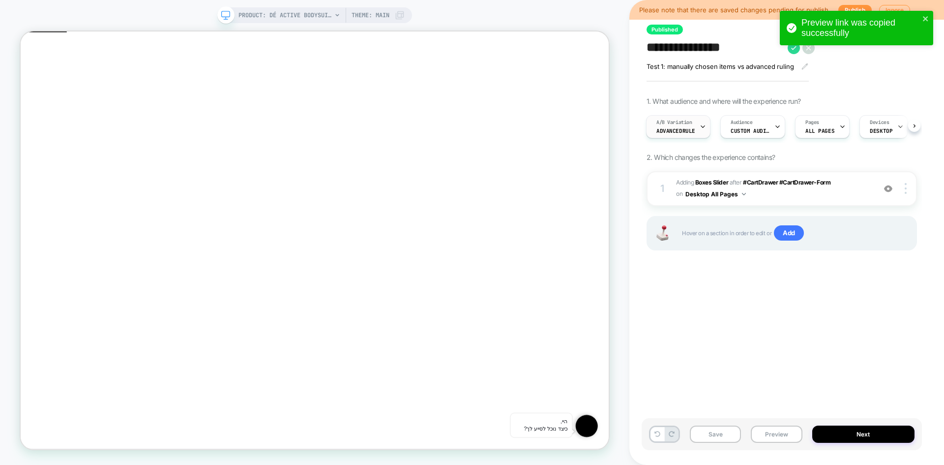
click at [678, 120] on span "A/B Variation" at bounding box center [675, 122] width 36 height 7
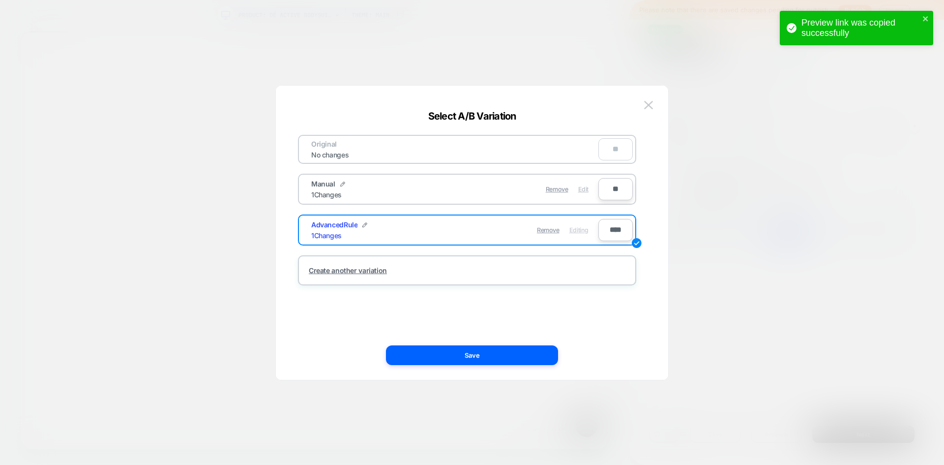
click at [582, 191] on span "Edit" at bounding box center [583, 188] width 10 height 7
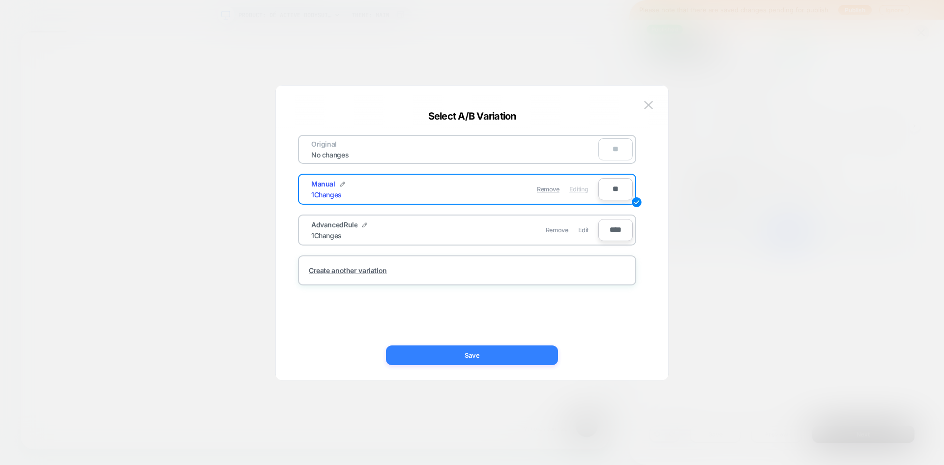
click at [542, 359] on button "Save" at bounding box center [472, 355] width 172 height 20
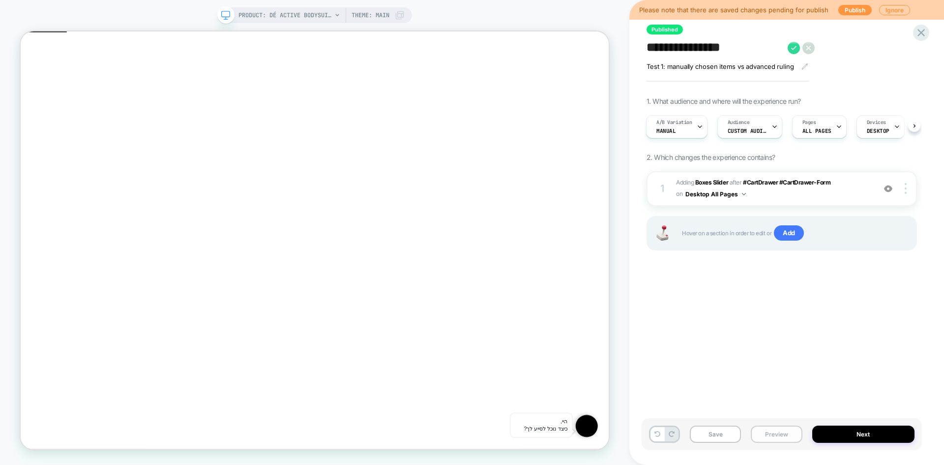
click at [773, 441] on button "Preview" at bounding box center [776, 433] width 51 height 17
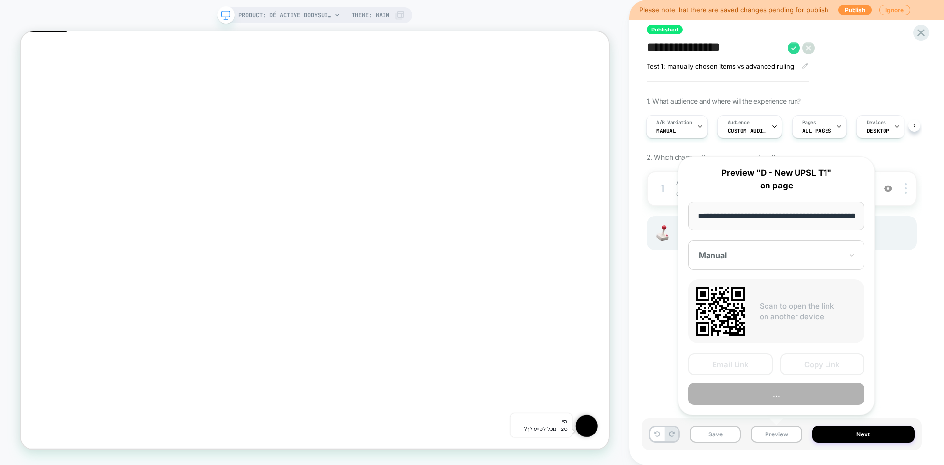
scroll to position [0, 156]
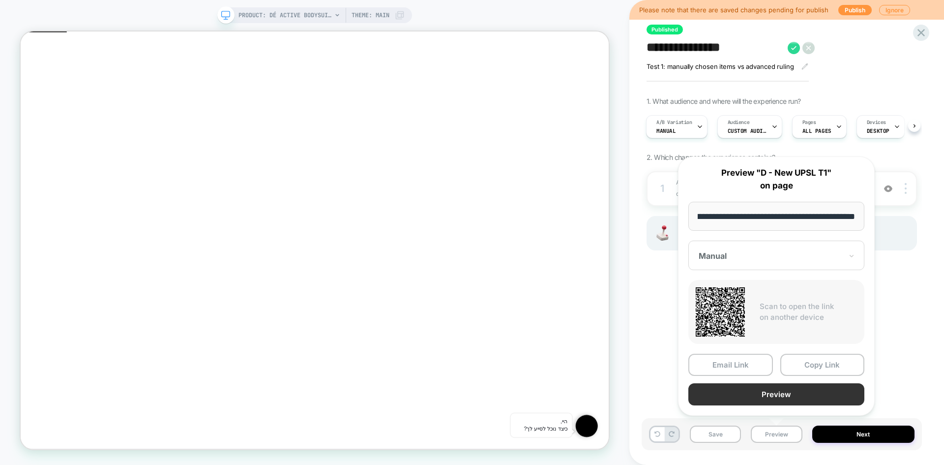
click at [798, 394] on button "Preview" at bounding box center [777, 394] width 176 height 22
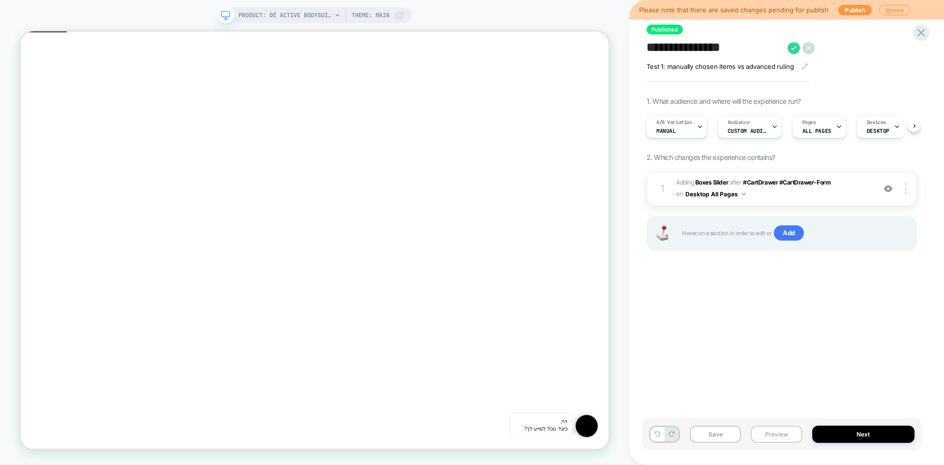
click at [783, 438] on button "Preview" at bounding box center [776, 433] width 51 height 17
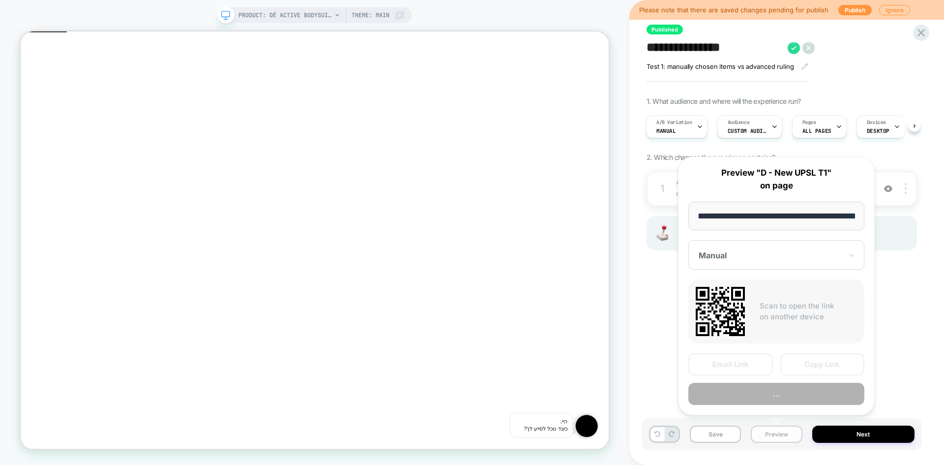
scroll to position [0, 156]
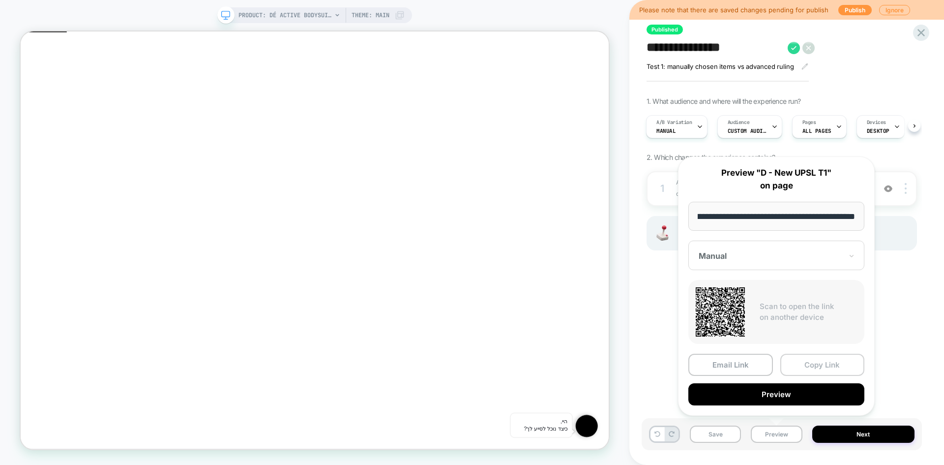
click at [814, 361] on button "Copy Link" at bounding box center [823, 365] width 85 height 22
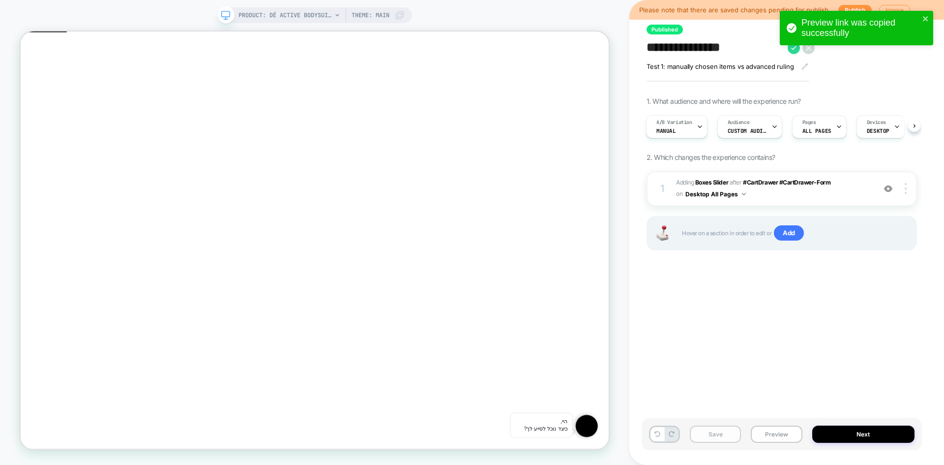
click at [713, 433] on button "Save" at bounding box center [715, 433] width 51 height 17
click at [927, 20] on icon "close" at bounding box center [925, 18] width 5 height 5
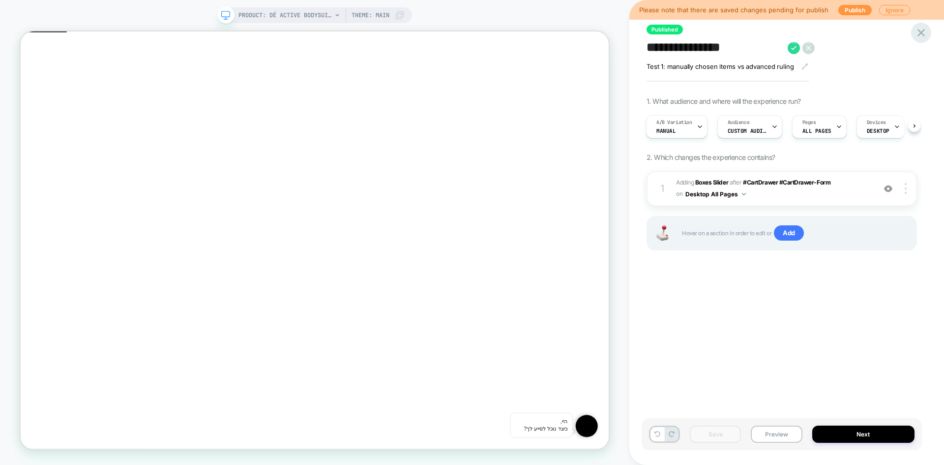
click at [919, 32] on icon at bounding box center [921, 32] width 13 height 13
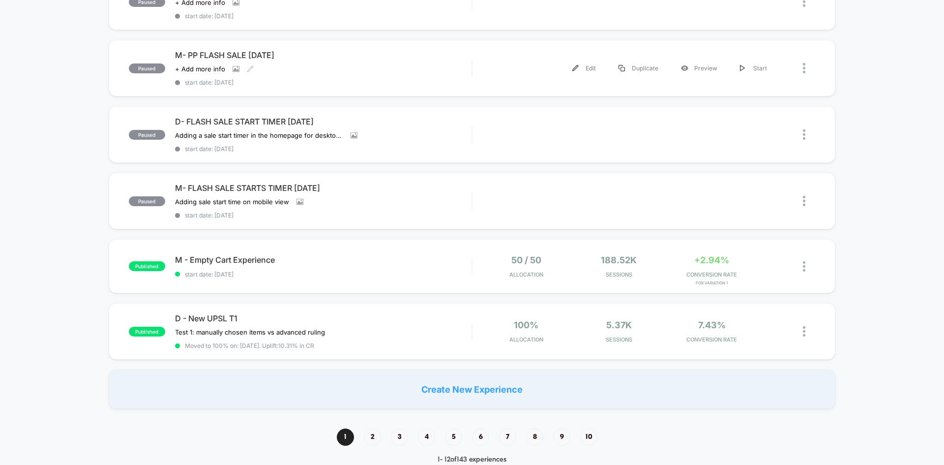
scroll to position [639, 0]
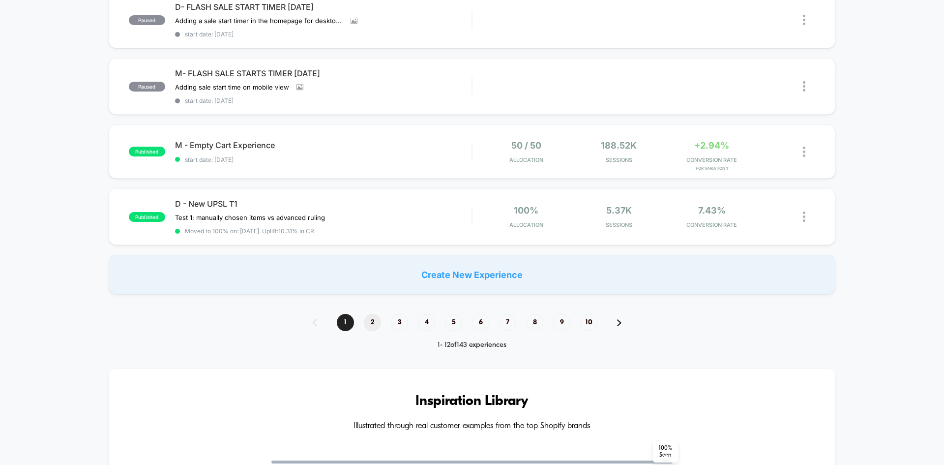
click at [372, 324] on span "2" at bounding box center [372, 322] width 17 height 17
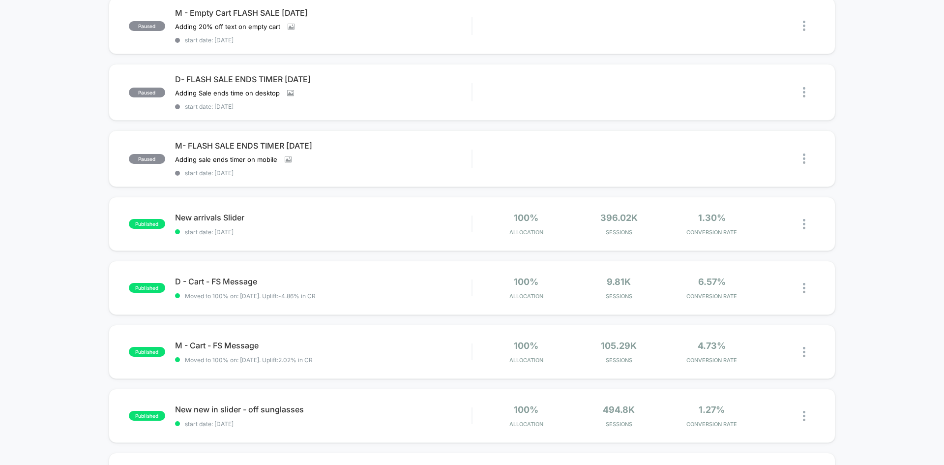
scroll to position [246, 0]
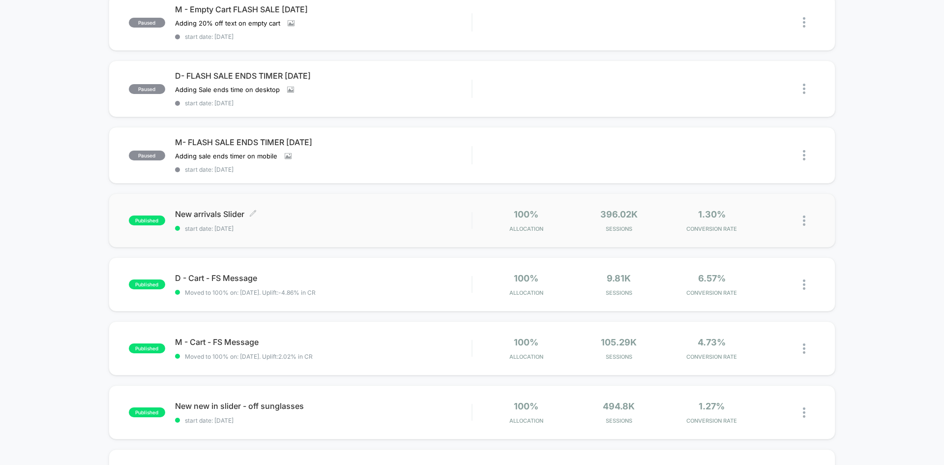
click at [308, 228] on span "start date: 7/13/2025" at bounding box center [323, 228] width 297 height 7
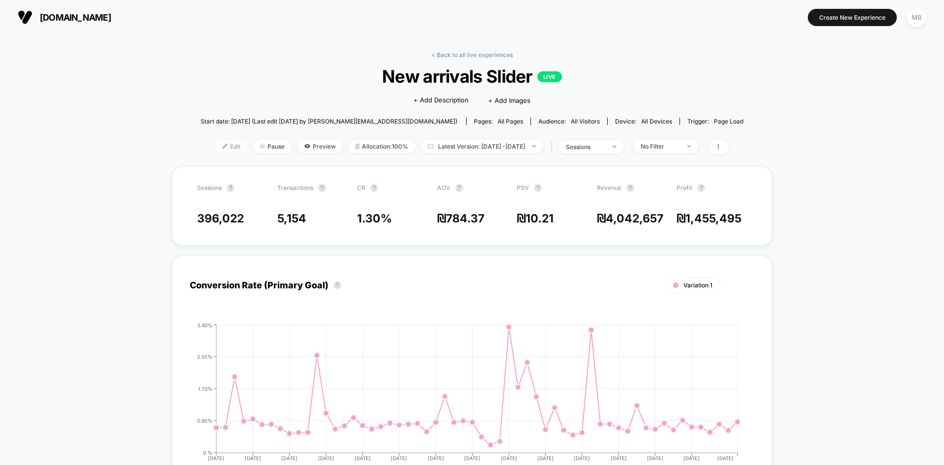
click at [223, 146] on img at bounding box center [225, 146] width 5 height 5
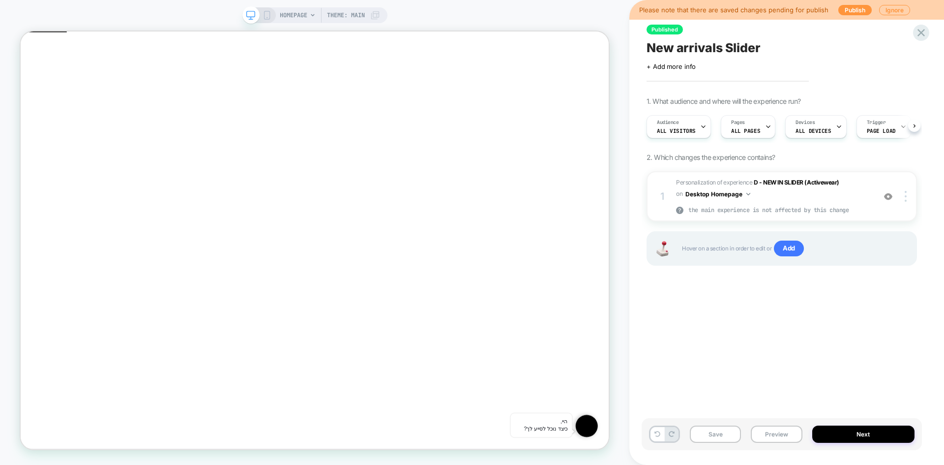
scroll to position [0, 0]
click at [734, 133] on span "ALL PAGES" at bounding box center [745, 130] width 29 height 7
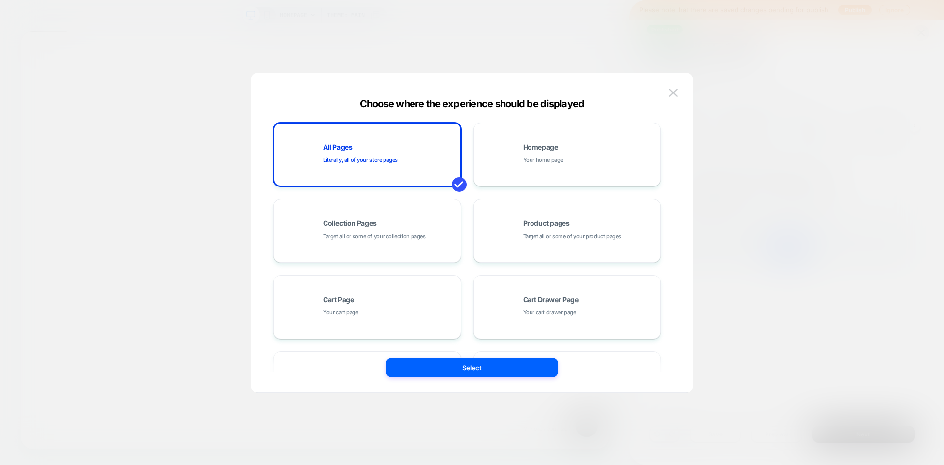
click at [669, 94] on img at bounding box center [673, 93] width 9 height 8
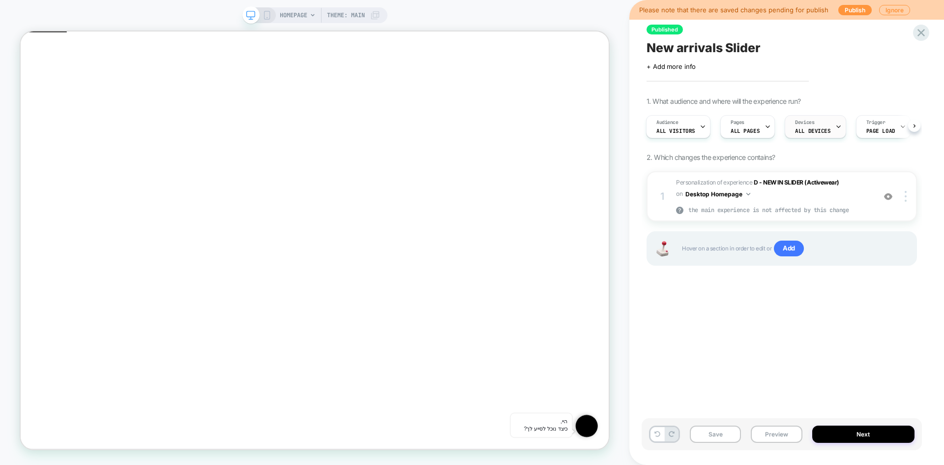
click at [795, 125] on span "Devices" at bounding box center [804, 122] width 19 height 7
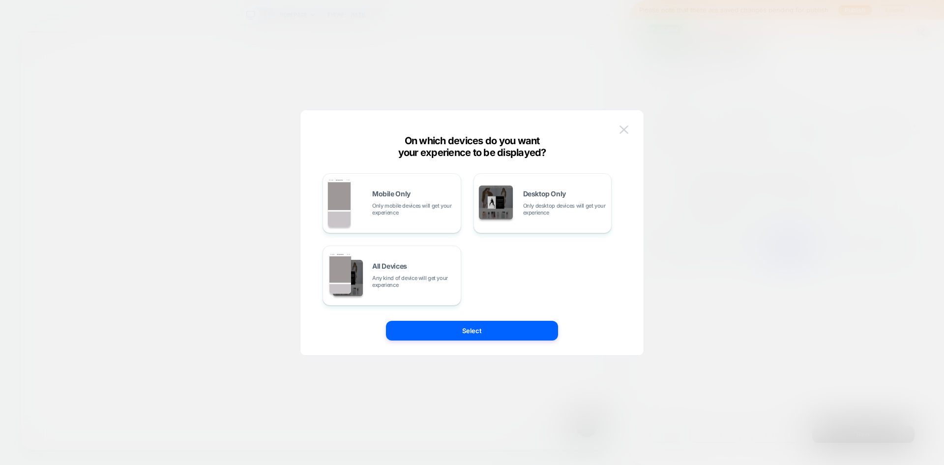
click at [627, 129] on img at bounding box center [624, 129] width 9 height 8
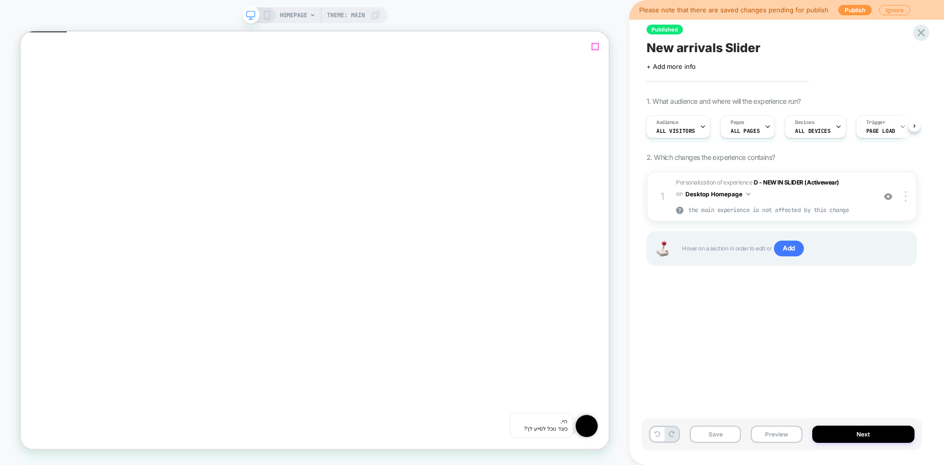
click at [25, 73] on span "Close" at bounding box center [25, 76] width 0 height 7
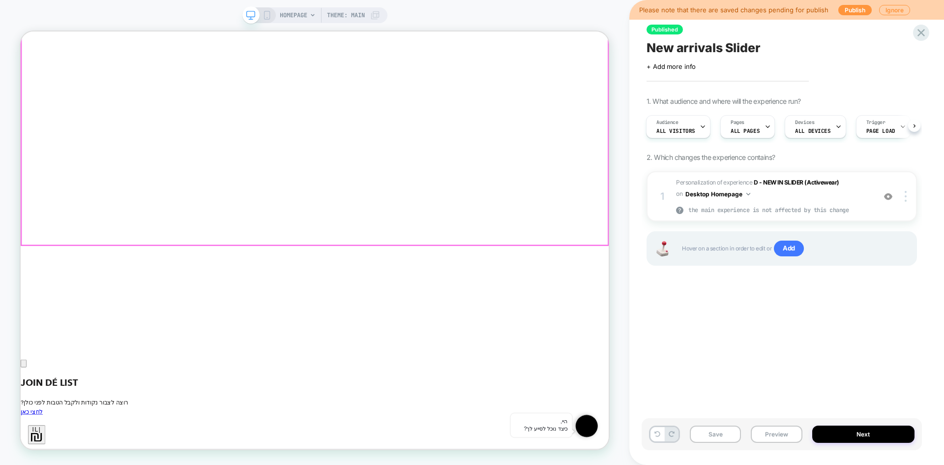
scroll to position [281, 0]
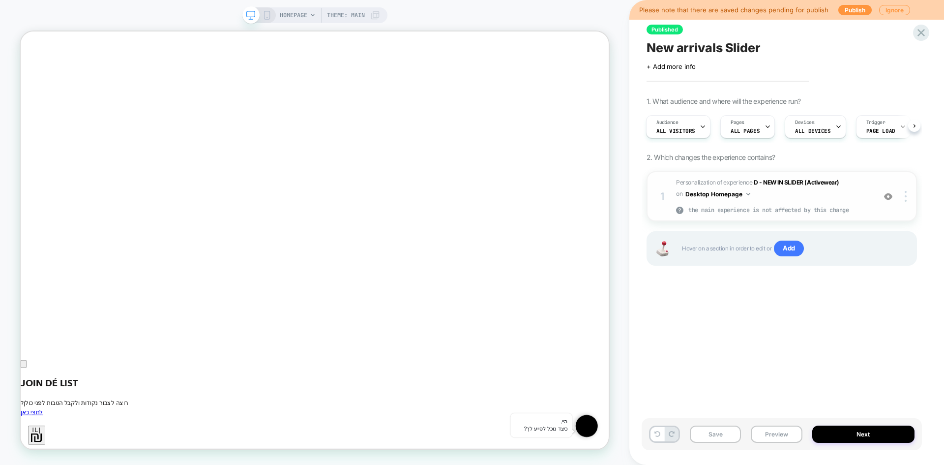
click at [889, 199] on img at bounding box center [888, 196] width 8 height 8
click at [782, 182] on strong "D - NEW IN SLIDER (Activewear)" at bounding box center [797, 182] width 86 height 7
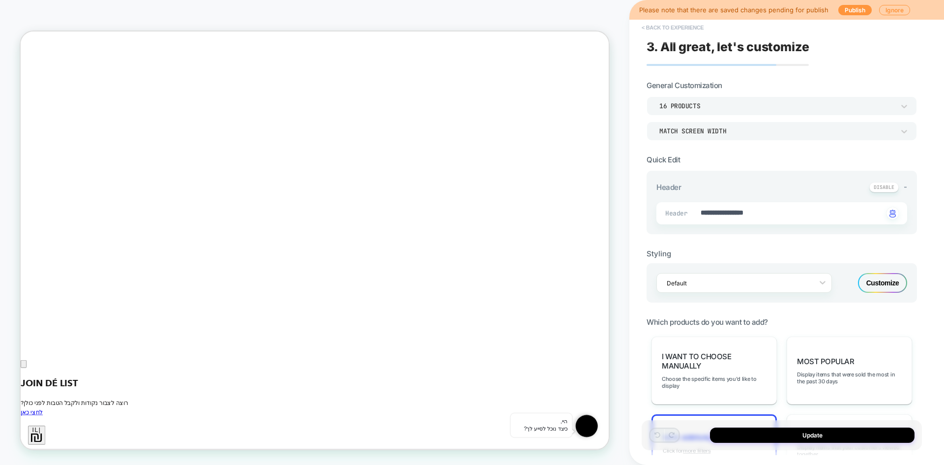
click at [667, 27] on button "< Back to experience" at bounding box center [673, 28] width 72 height 16
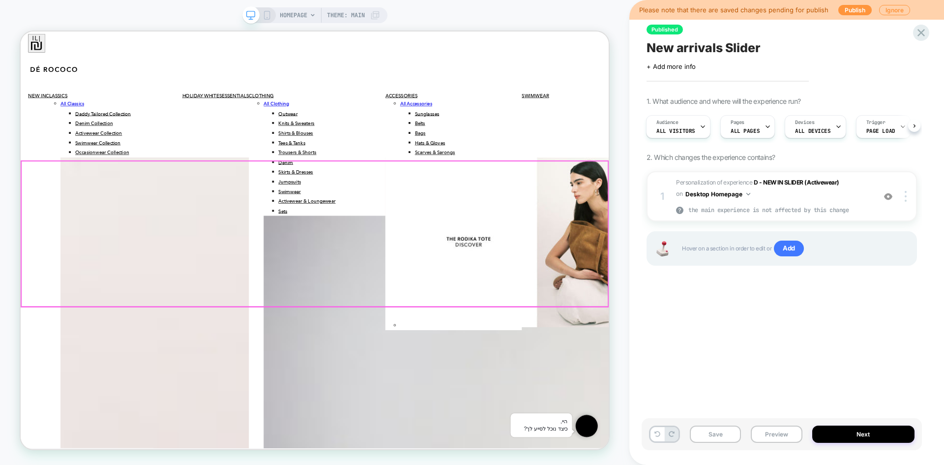
scroll to position [3400, 0]
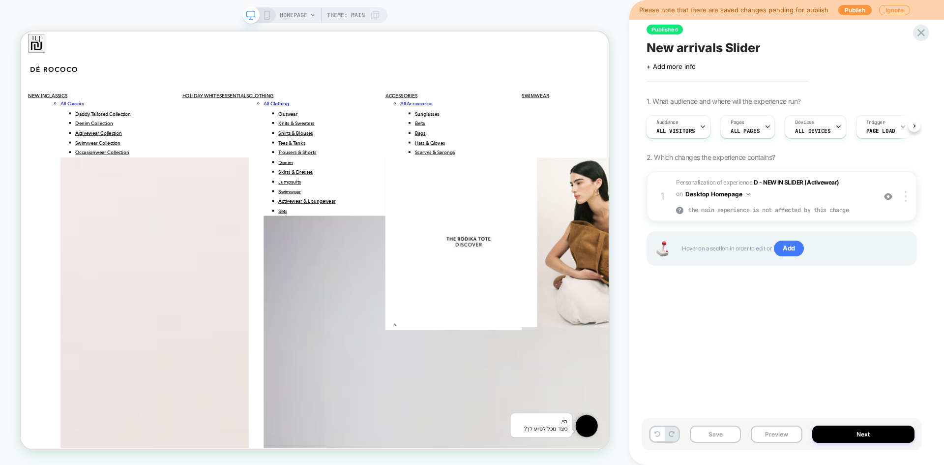
click at [757, 443] on div "Save Preview Next" at bounding box center [782, 434] width 280 height 32
click at [759, 438] on button "Preview" at bounding box center [776, 433] width 51 height 17
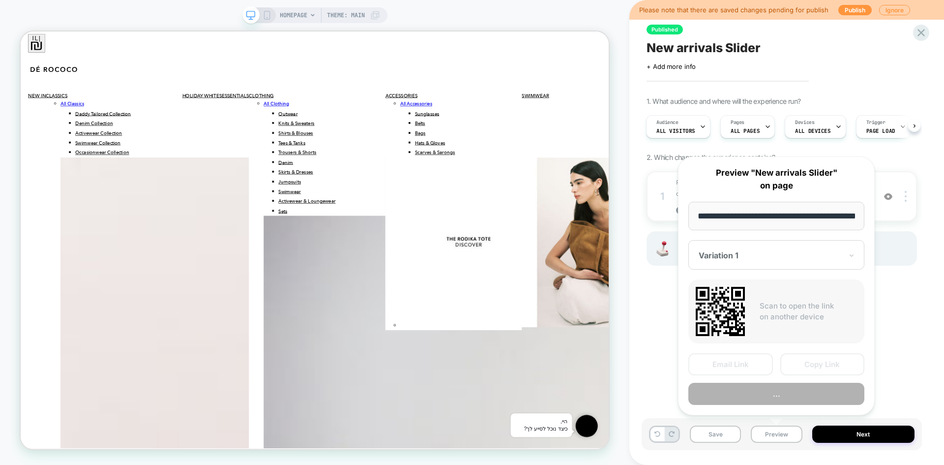
scroll to position [0, 32]
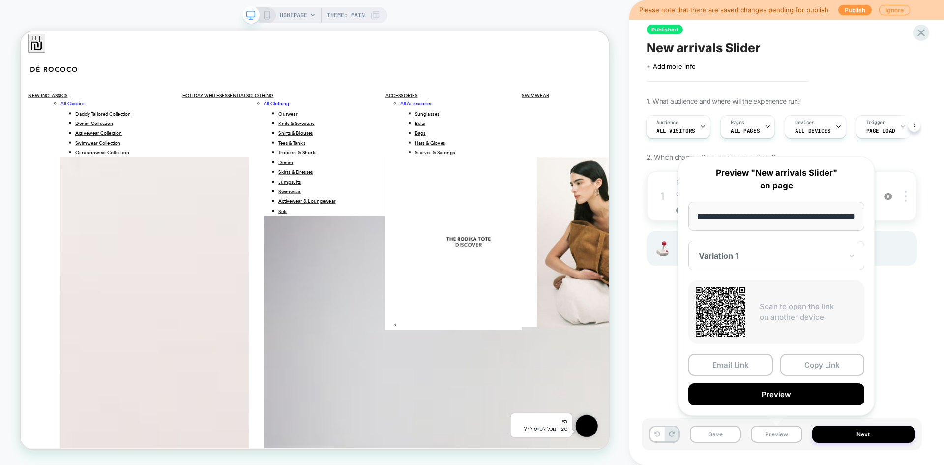
click at [814, 393] on button "Preview" at bounding box center [777, 394] width 176 height 22
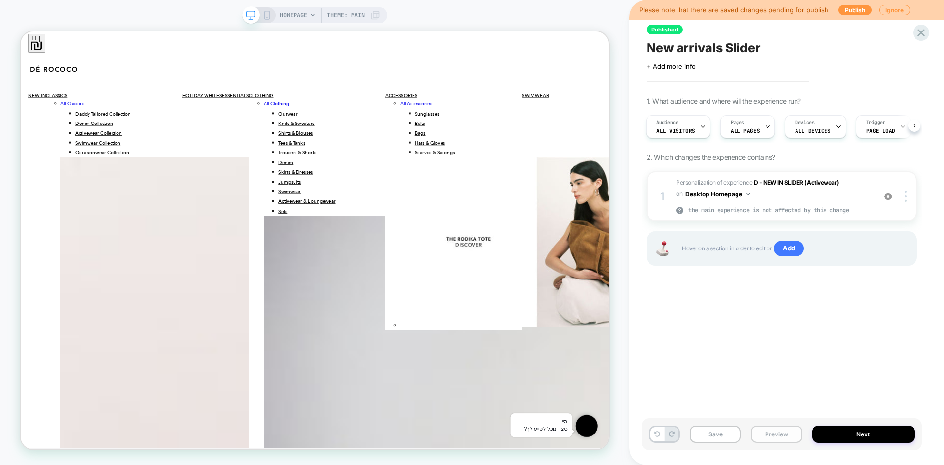
click at [780, 433] on button "Preview" at bounding box center [776, 433] width 51 height 17
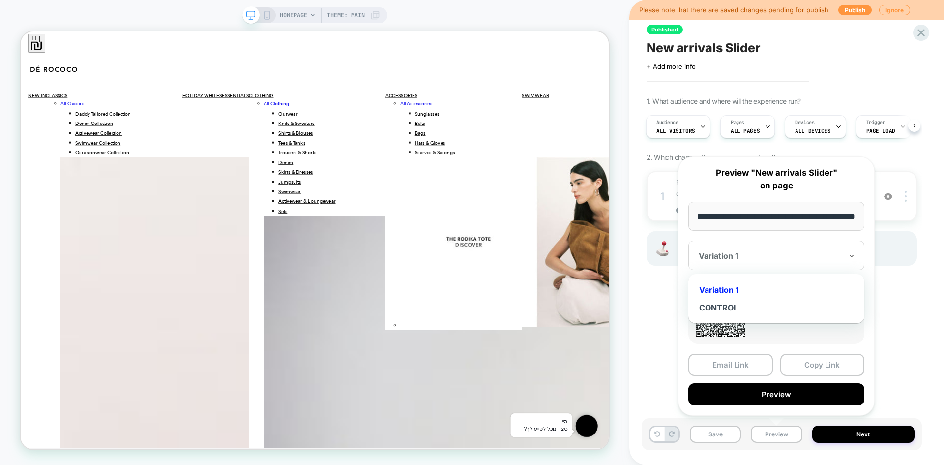
scroll to position [0, 0]
click at [755, 257] on div at bounding box center [771, 256] width 144 height 10
click at [732, 309] on div "CONTROL" at bounding box center [776, 308] width 166 height 18
click at [816, 365] on button "Copy Link" at bounding box center [823, 365] width 85 height 22
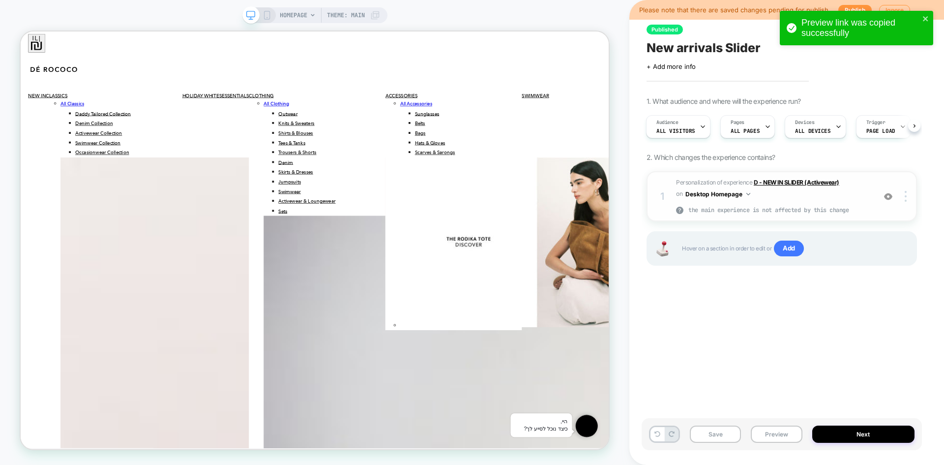
click at [778, 179] on strong "D - NEW IN SLIDER (Activewear)" at bounding box center [797, 182] width 86 height 7
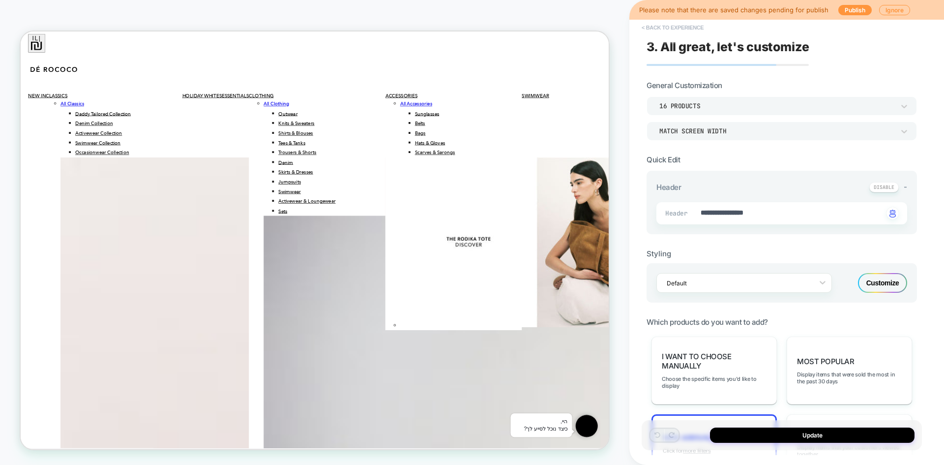
click at [664, 28] on button "< Back to experience" at bounding box center [673, 28] width 72 height 16
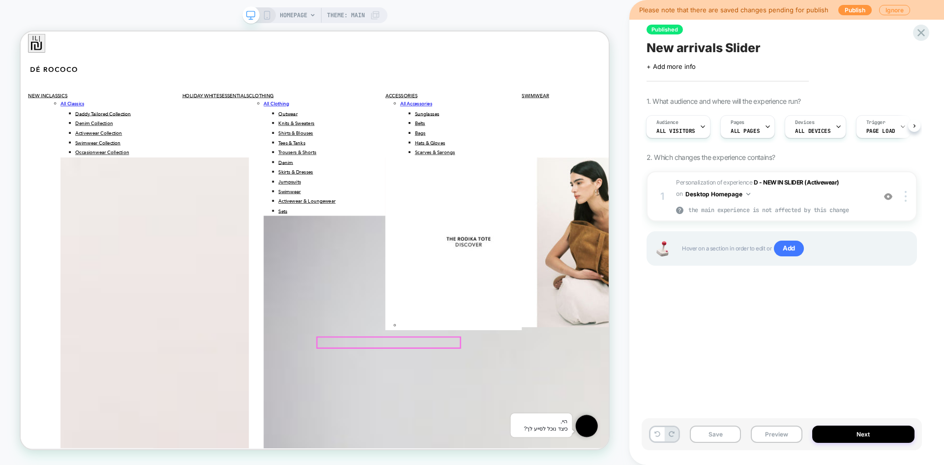
scroll to position [2909, 0]
click at [892, 196] on img at bounding box center [888, 196] width 8 height 8
click at [890, 199] on img at bounding box center [888, 196] width 8 height 8
click at [892, 198] on img at bounding box center [888, 196] width 8 height 8
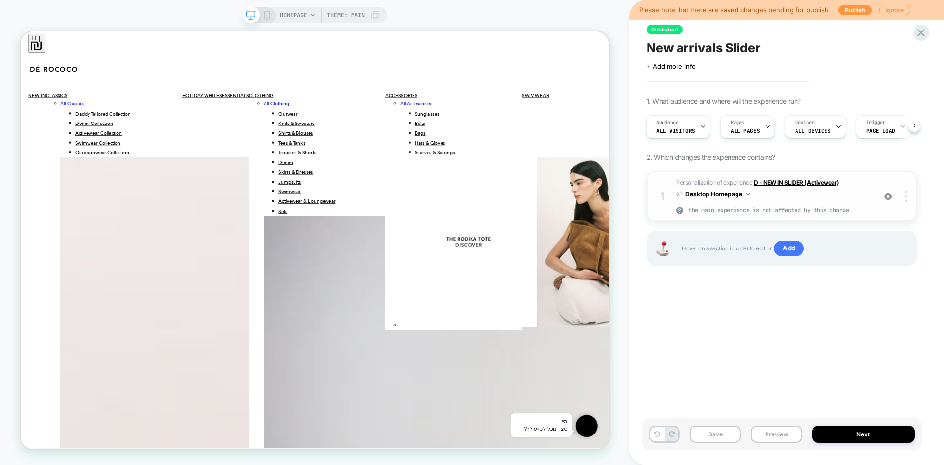
click at [786, 185] on strong "D - NEW IN SLIDER (Activewear)" at bounding box center [797, 182] width 86 height 7
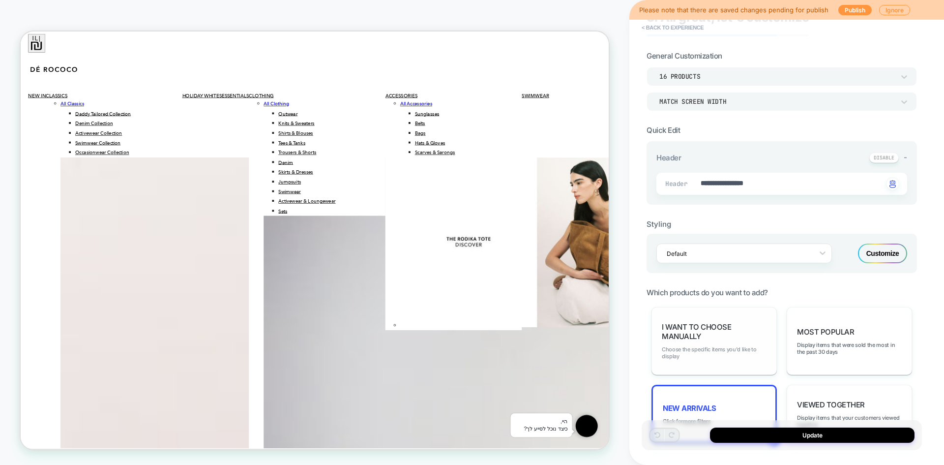
scroll to position [0, 0]
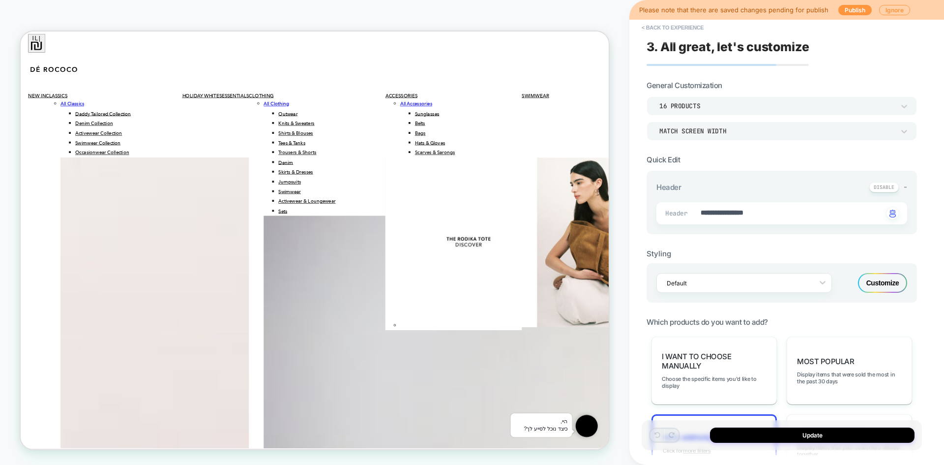
click at [885, 276] on div "Customize" at bounding box center [882, 283] width 49 height 20
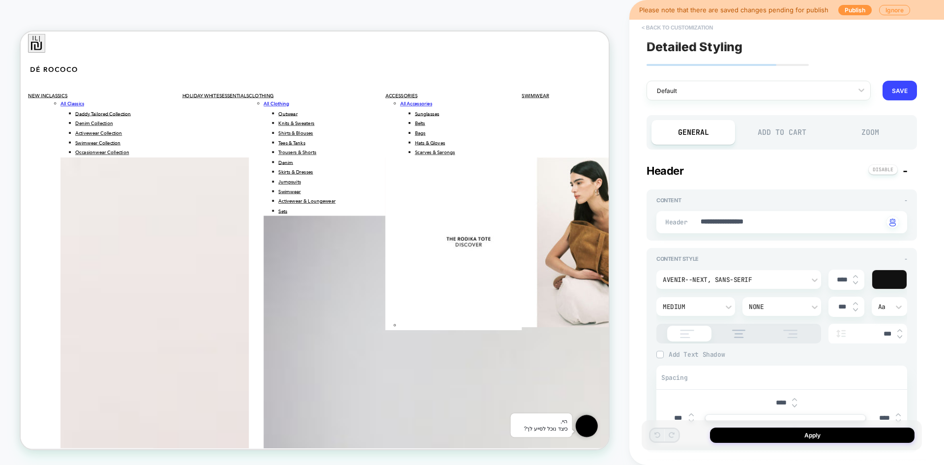
click at [685, 30] on button "< Back to customization" at bounding box center [677, 28] width 81 height 16
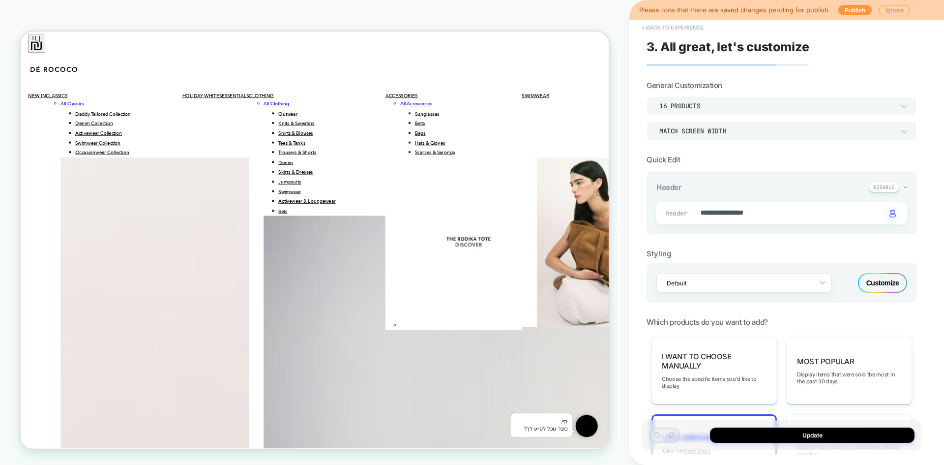
click at [678, 31] on button "< Back to experience" at bounding box center [673, 28] width 72 height 16
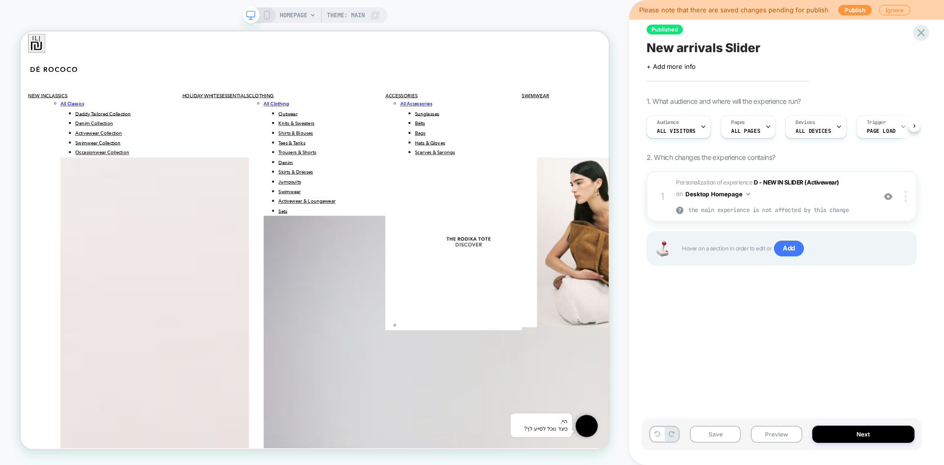
scroll to position [0, 0]
click at [921, 30] on icon at bounding box center [921, 32] width 13 height 13
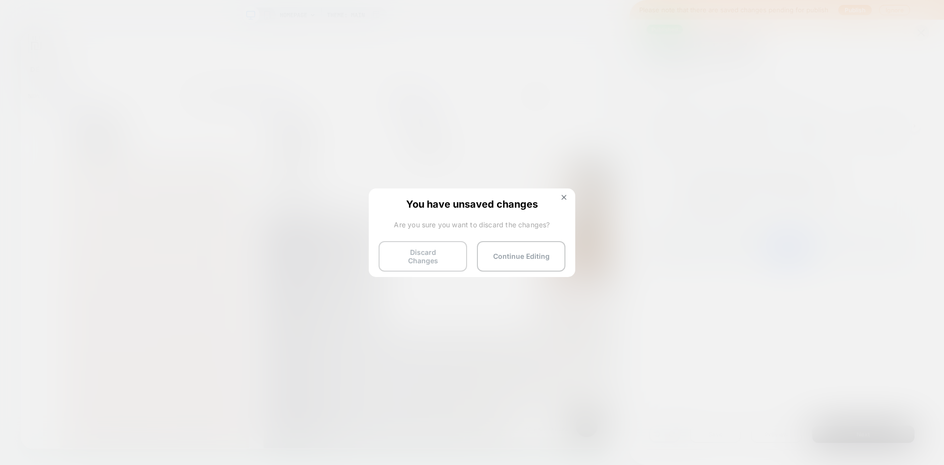
click at [426, 262] on button "Discard Changes" at bounding box center [423, 256] width 89 height 30
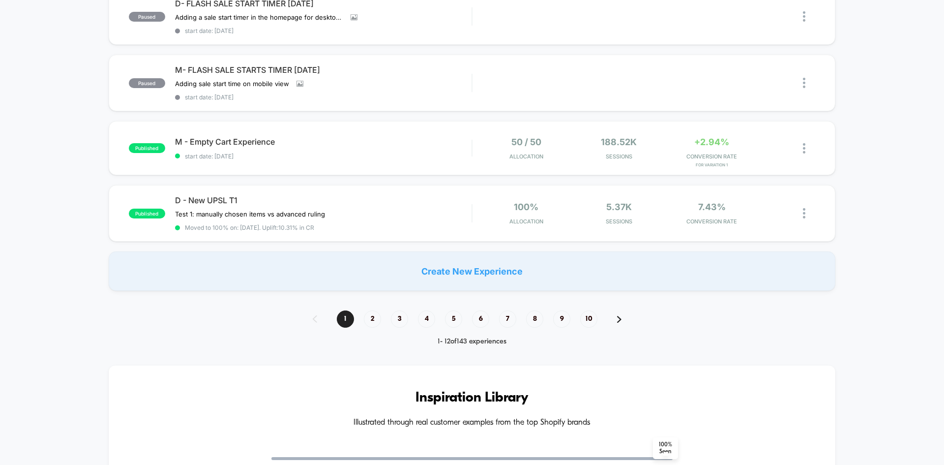
scroll to position [639, 0]
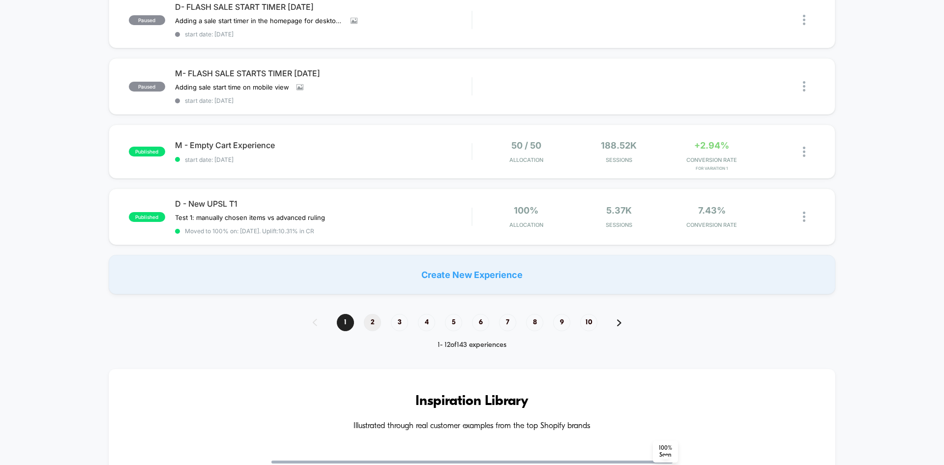
click at [374, 318] on span "2" at bounding box center [372, 322] width 17 height 17
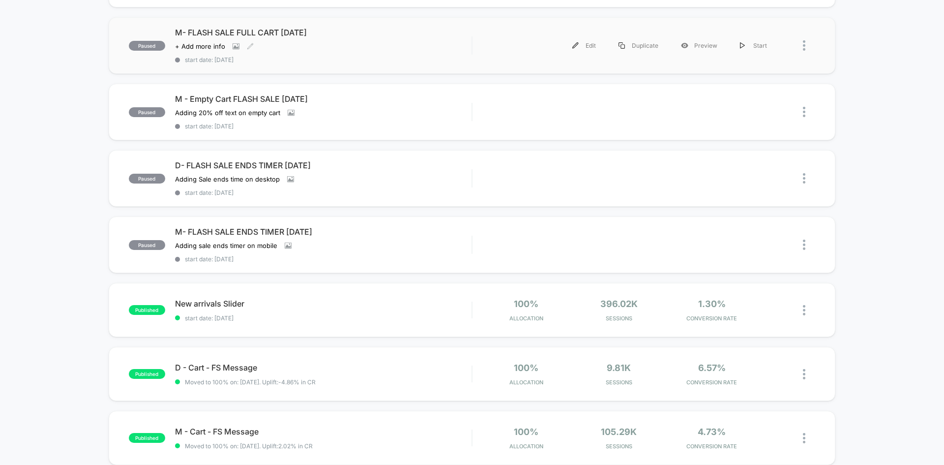
scroll to position [197, 0]
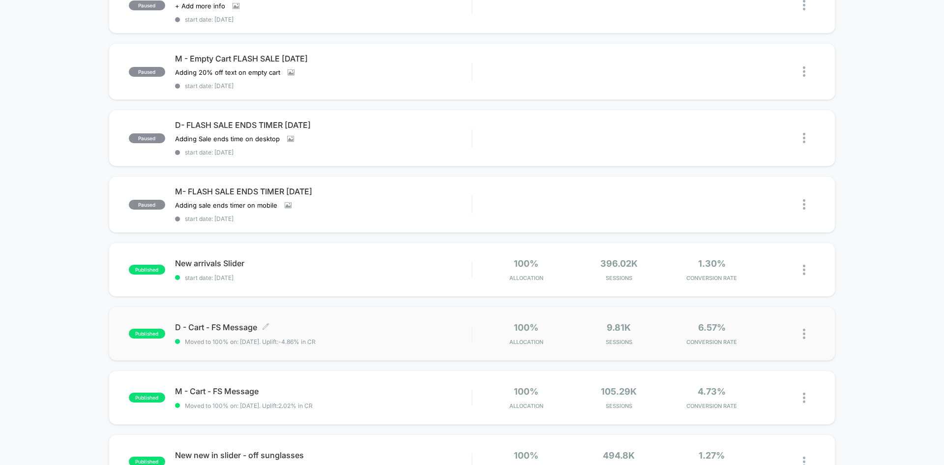
click at [370, 336] on div "D - Cart - FS Message Click to edit experience details Click to edit experience…" at bounding box center [323, 333] width 297 height 23
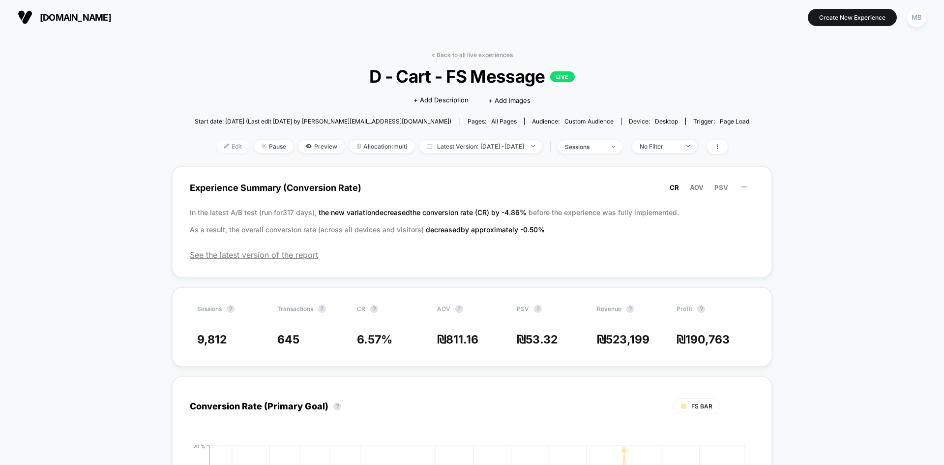
click at [221, 149] on span "Edit" at bounding box center [233, 146] width 32 height 13
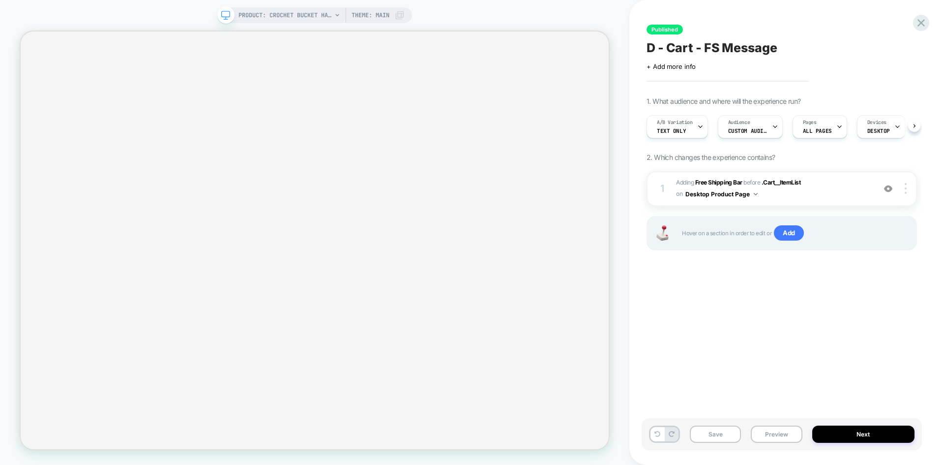
scroll to position [0, 0]
click at [714, 183] on b "Free Shipping Bar" at bounding box center [718, 182] width 47 height 7
type textarea "*"
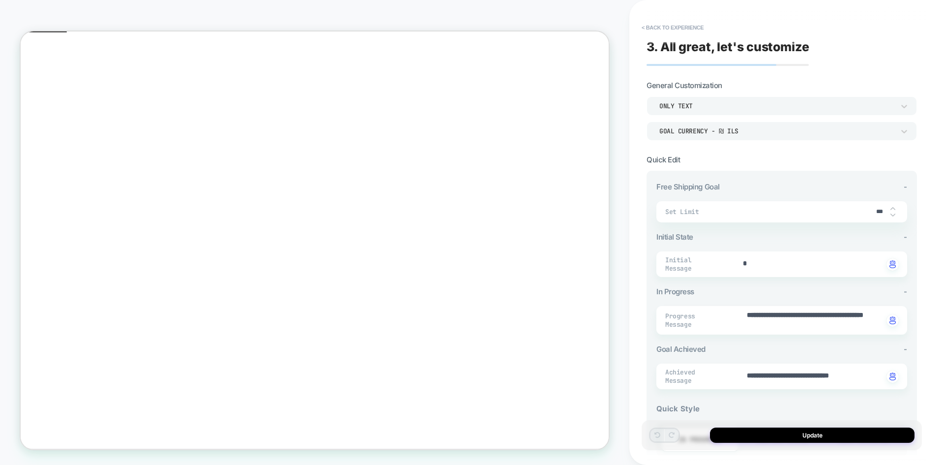
scroll to position [98, 0]
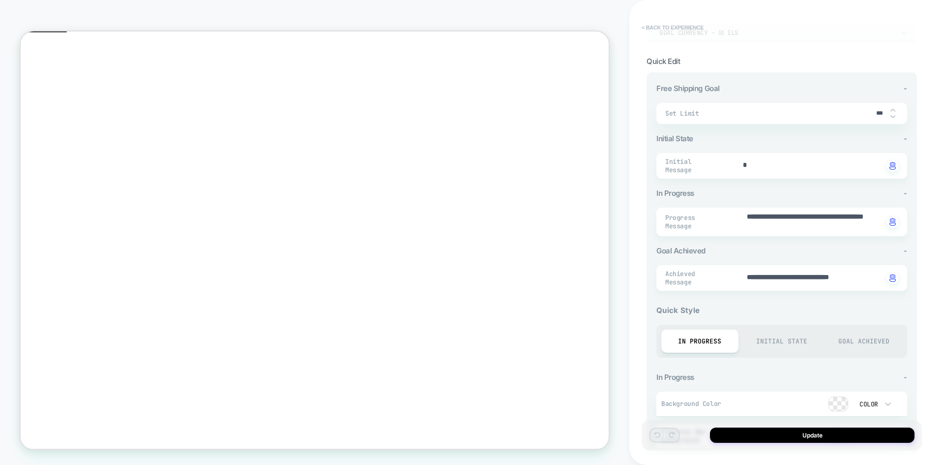
click at [656, 29] on button "< Back to experience" at bounding box center [673, 28] width 72 height 16
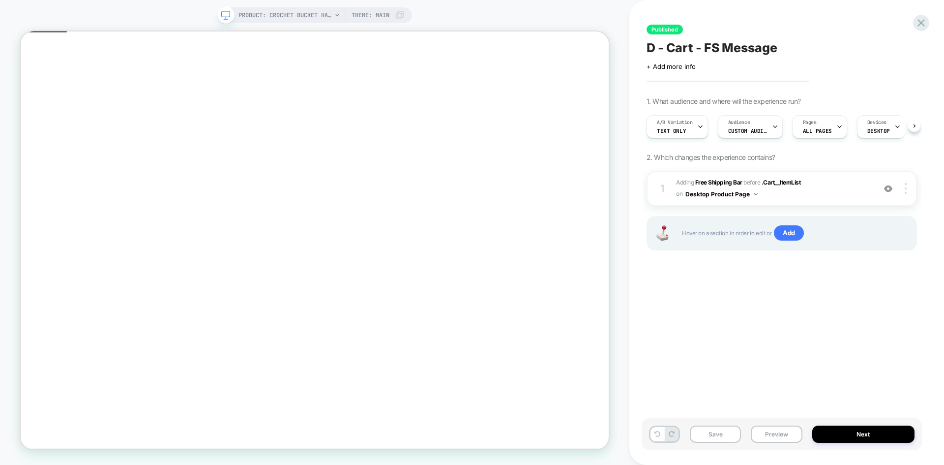
scroll to position [0, 0]
click at [765, 127] on span "Custom Audience" at bounding box center [747, 130] width 39 height 7
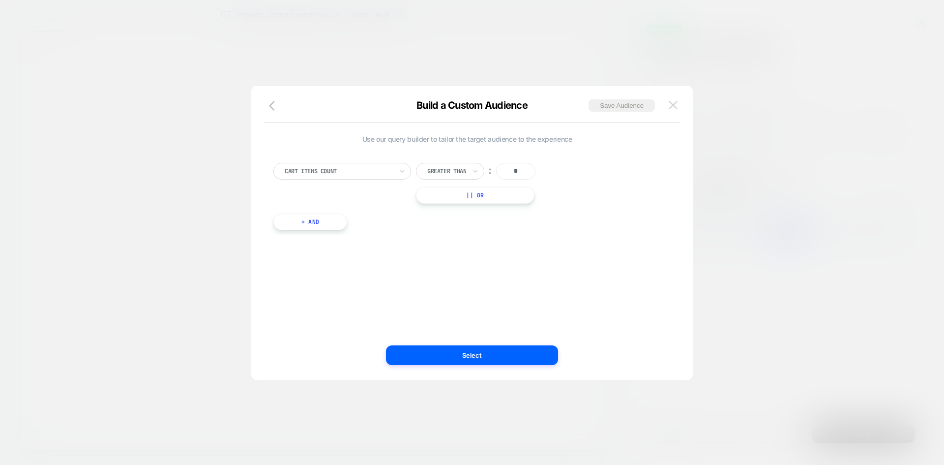
click at [673, 108] on img at bounding box center [673, 105] width 9 height 8
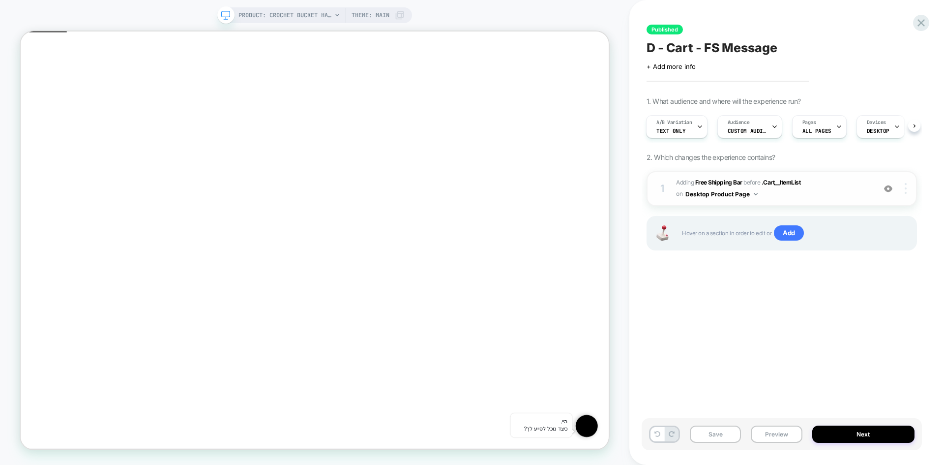
click at [908, 193] on div at bounding box center [907, 188] width 19 height 11
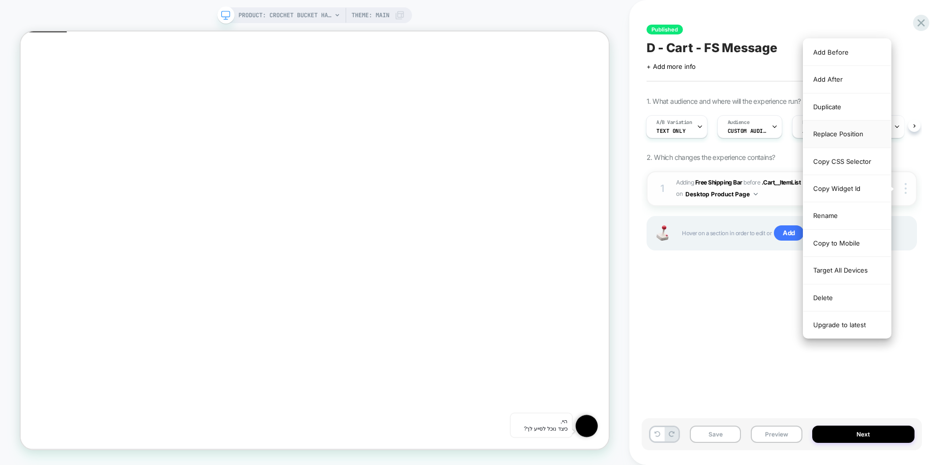
click at [836, 136] on div "Replace Position" at bounding box center [848, 133] width 88 height 27
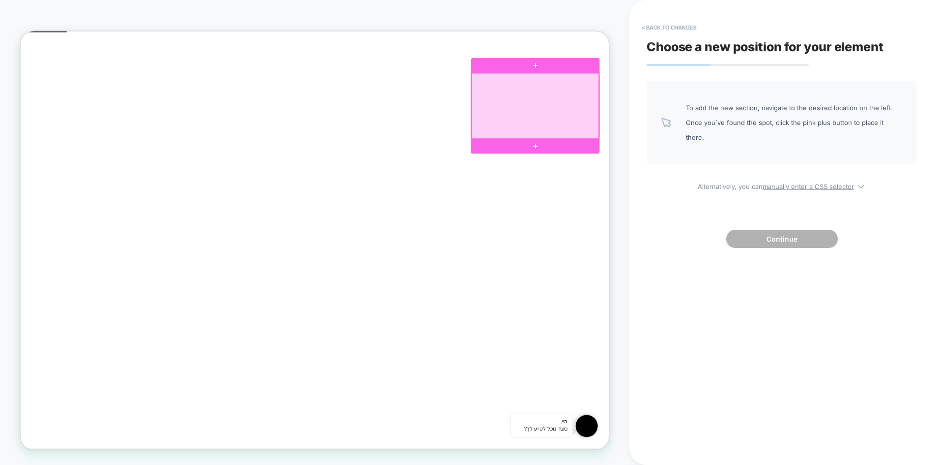
click at [753, 95] on div at bounding box center [707, 130] width 170 height 87
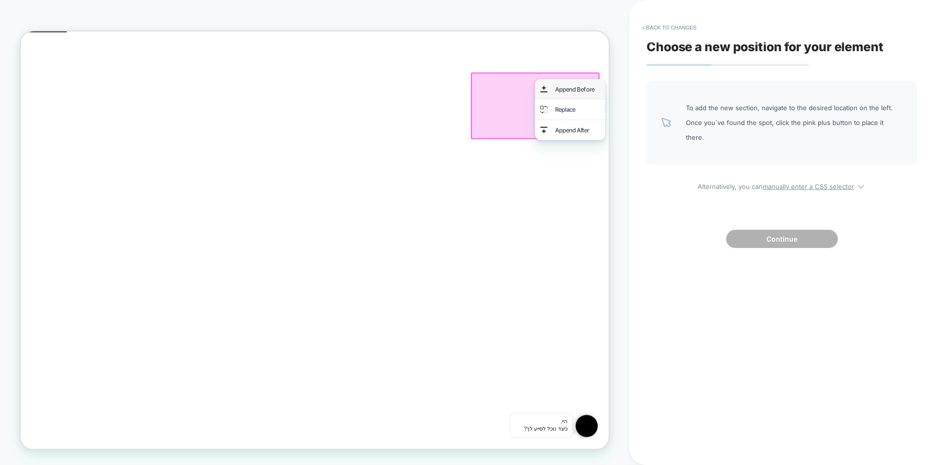
click at [768, 109] on div "Append Before" at bounding box center [763, 108] width 60 height 13
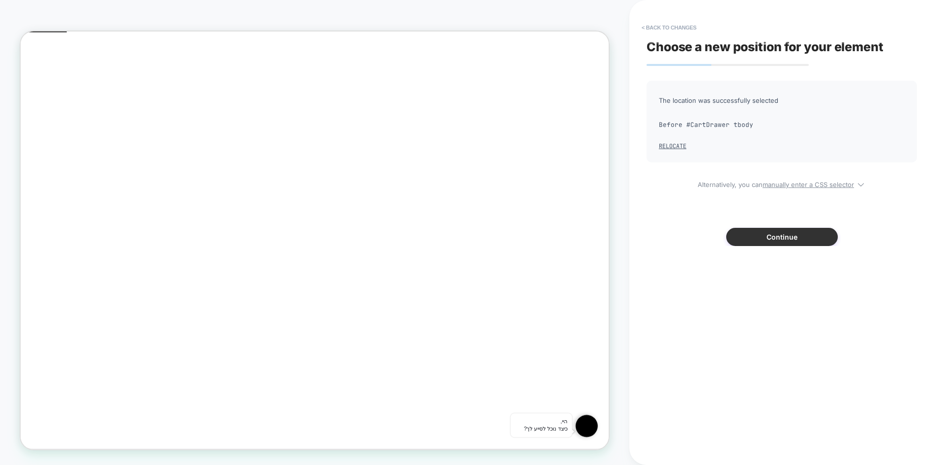
click at [788, 236] on button "Continue" at bounding box center [782, 237] width 112 height 18
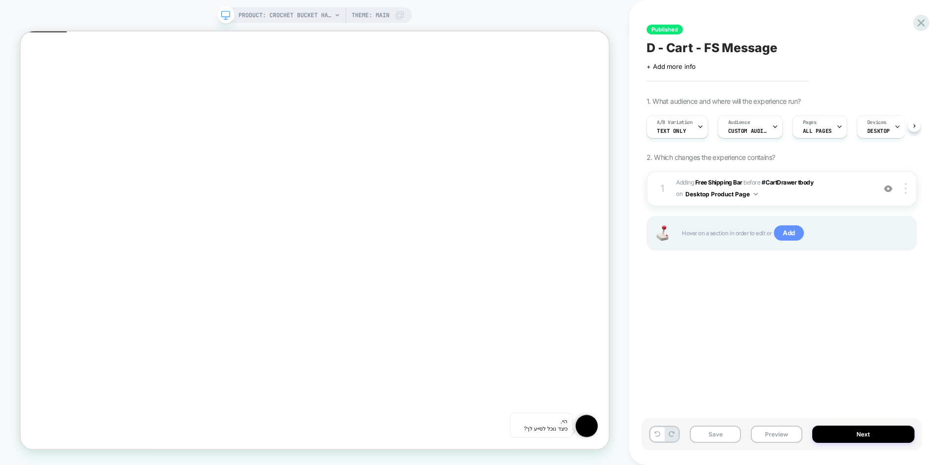
scroll to position [0, 0]
click at [773, 435] on button "Preview" at bounding box center [776, 433] width 51 height 17
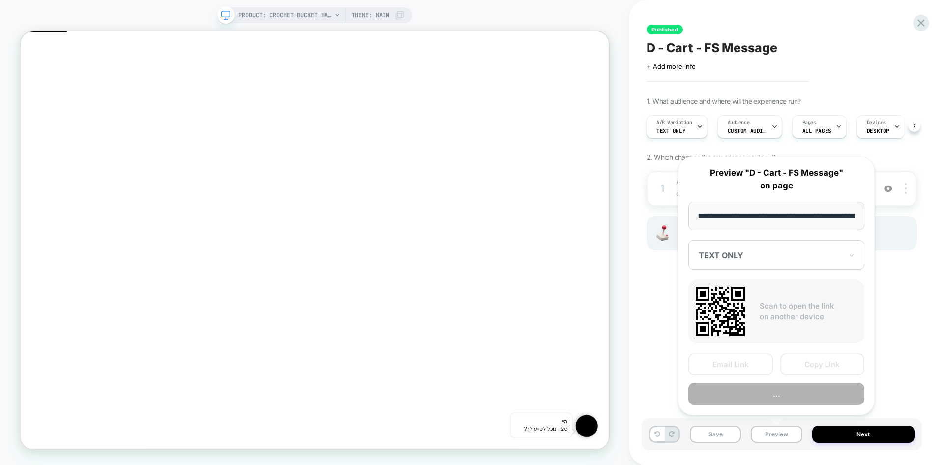
scroll to position [0, 157]
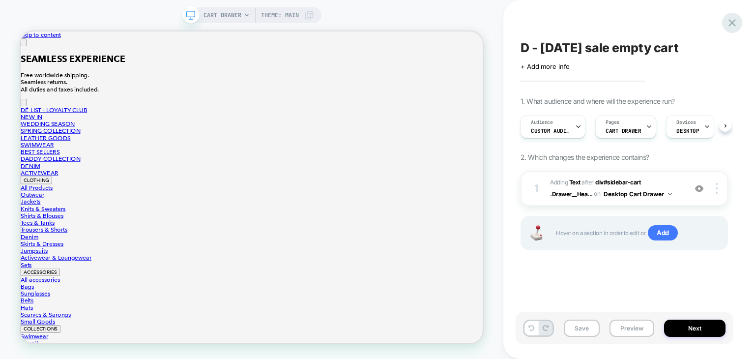
click at [0, 0] on icon at bounding box center [0, 0] width 0 height 0
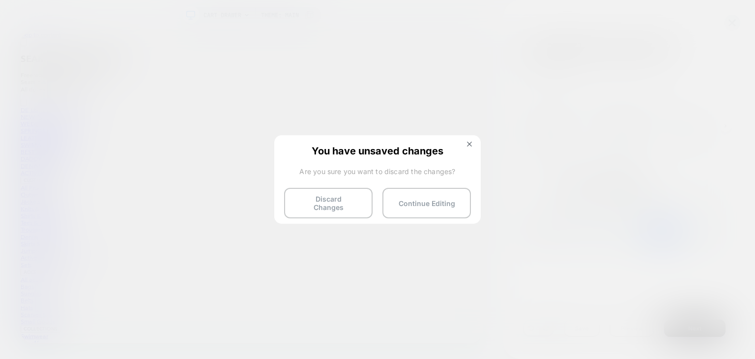
drag, startPoint x: 337, startPoint y: 206, endPoint x: 344, endPoint y: 213, distance: 10.8
click at [337, 205] on button "Discard Changes" at bounding box center [328, 203] width 89 height 30
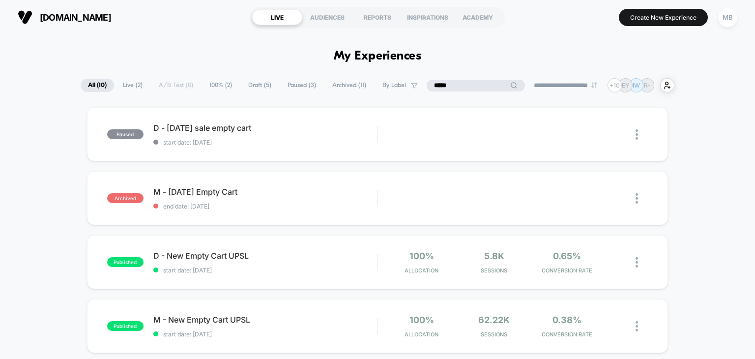
click at [461, 86] on input "*****" at bounding box center [476, 86] width 98 height 12
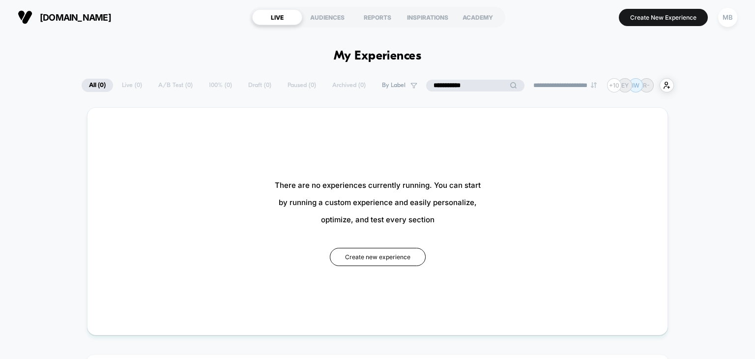
type input "**********"
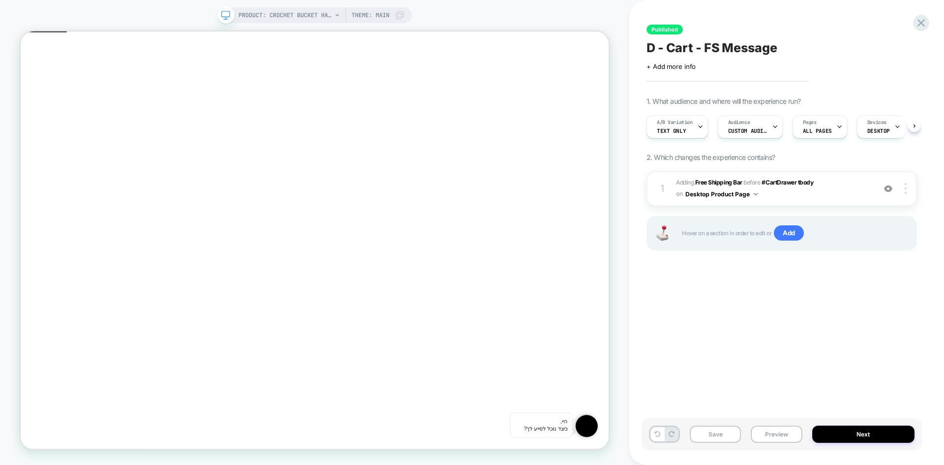
scroll to position [0, 0]
click at [692, 132] on div "A/B Variation TEXT ONLY" at bounding box center [675, 127] width 56 height 22
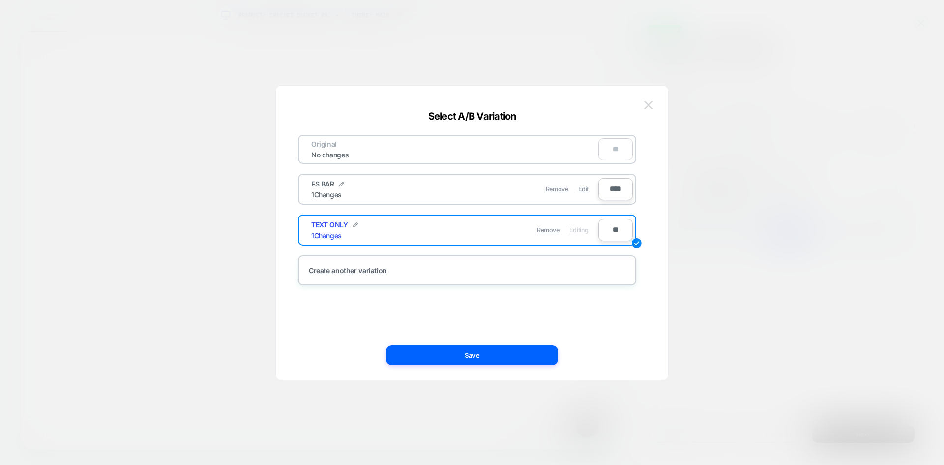
click at [649, 109] on img at bounding box center [392, 331] width 784 height 558
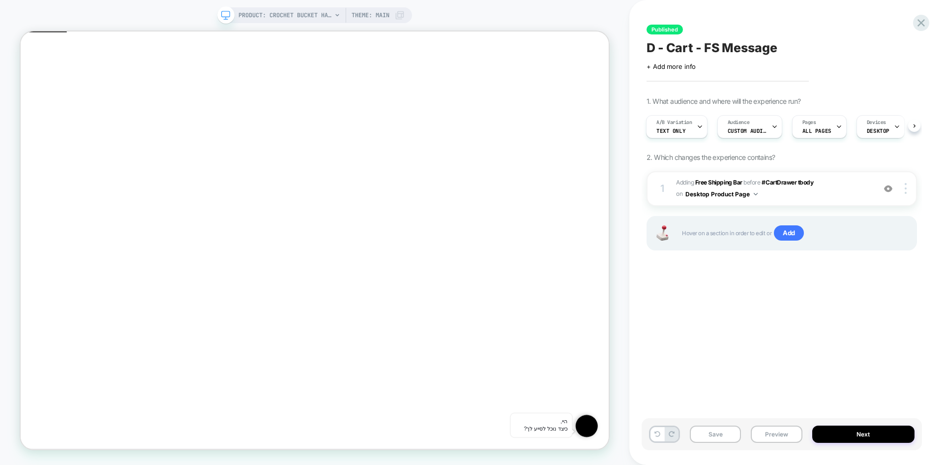
click at [716, 58] on div "Click to edit experience details + Add more info" at bounding box center [782, 62] width 271 height 15
click at [722, 46] on span "D - Cart - FS Message" at bounding box center [712, 47] width 131 height 15
click at [782, 442] on button "Preview" at bounding box center [776, 433] width 51 height 17
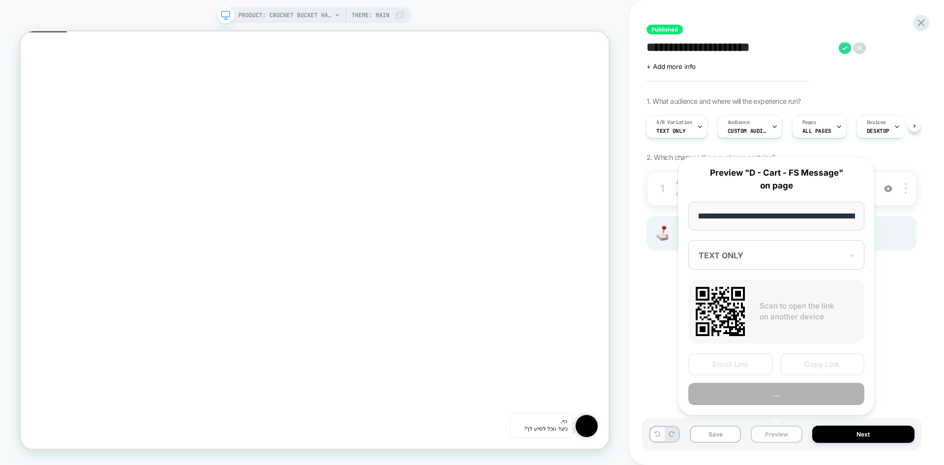
scroll to position [0, 157]
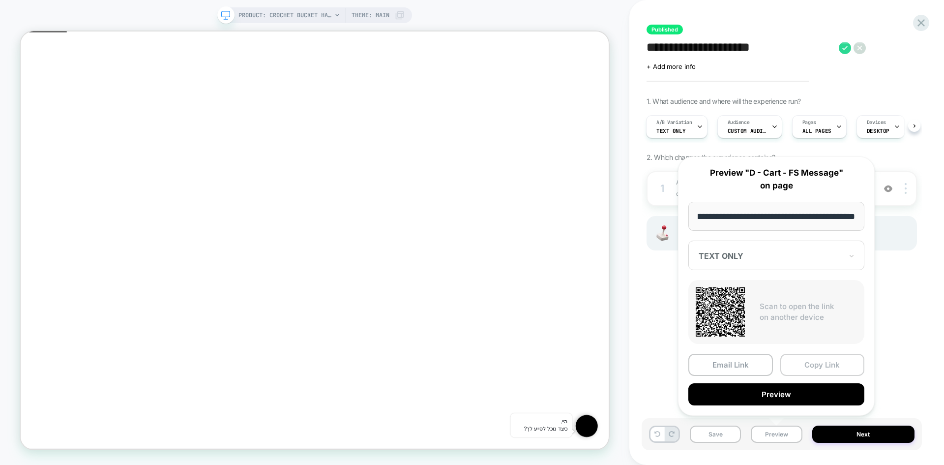
click at [820, 362] on button "Copy Link" at bounding box center [823, 365] width 85 height 22
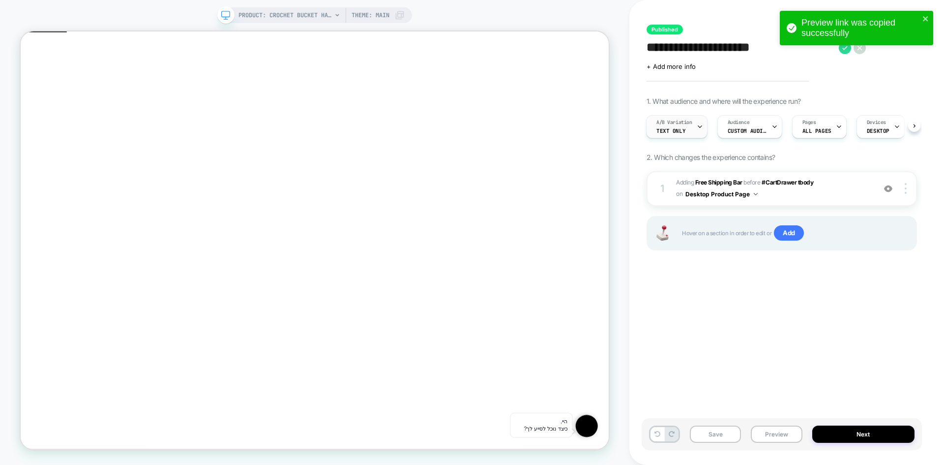
click at [691, 121] on span "A/B Variation" at bounding box center [675, 122] width 36 height 7
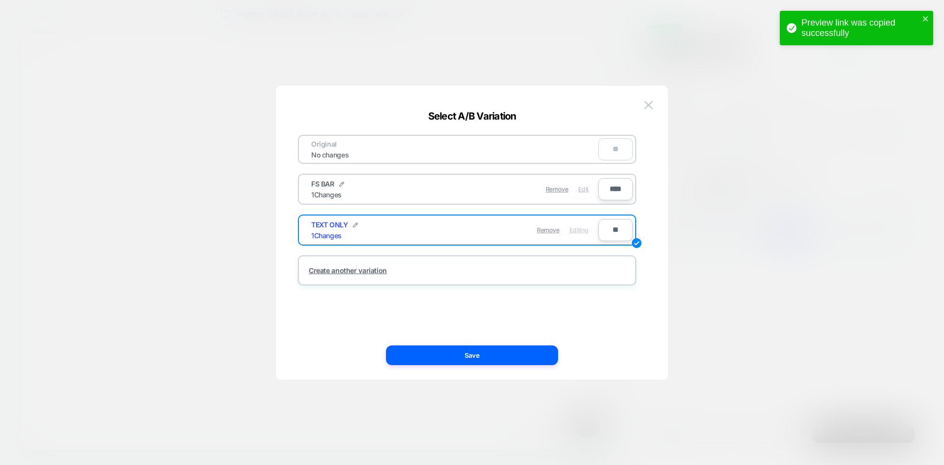
click at [587, 191] on span "Edit" at bounding box center [583, 188] width 10 height 7
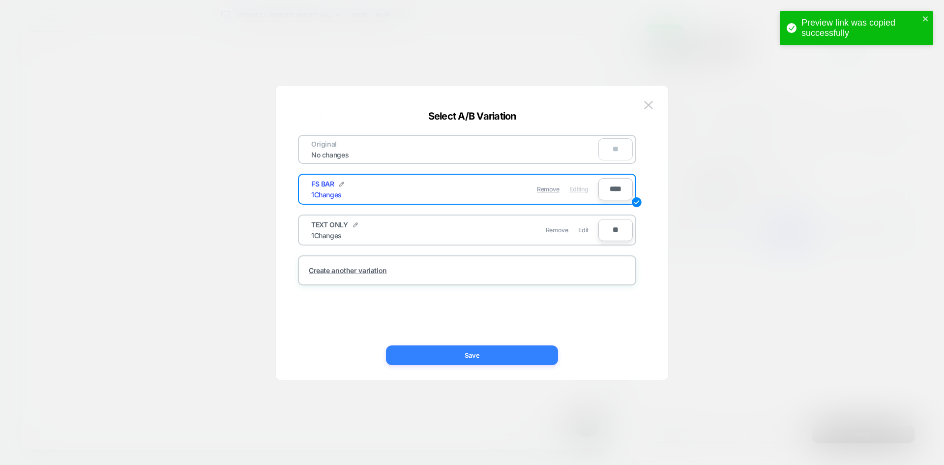
click at [530, 350] on button "Save" at bounding box center [472, 355] width 172 height 20
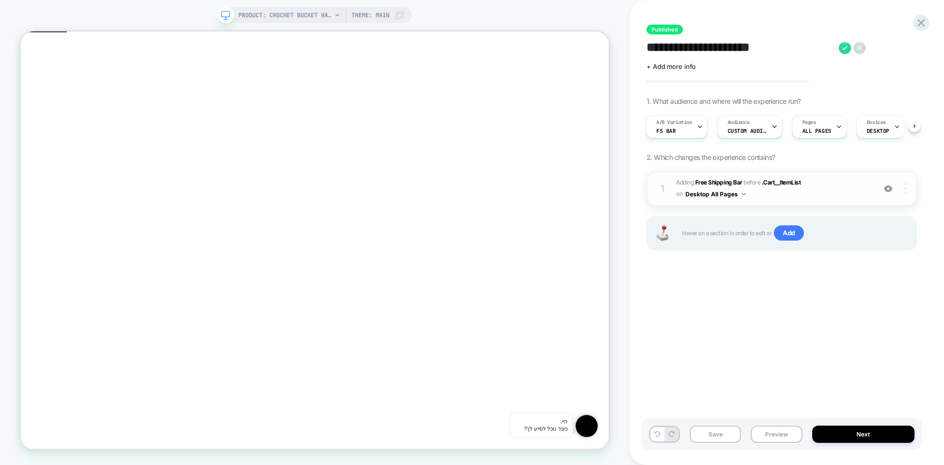
click at [0, 0] on div at bounding box center [0, 0] width 0 height 0
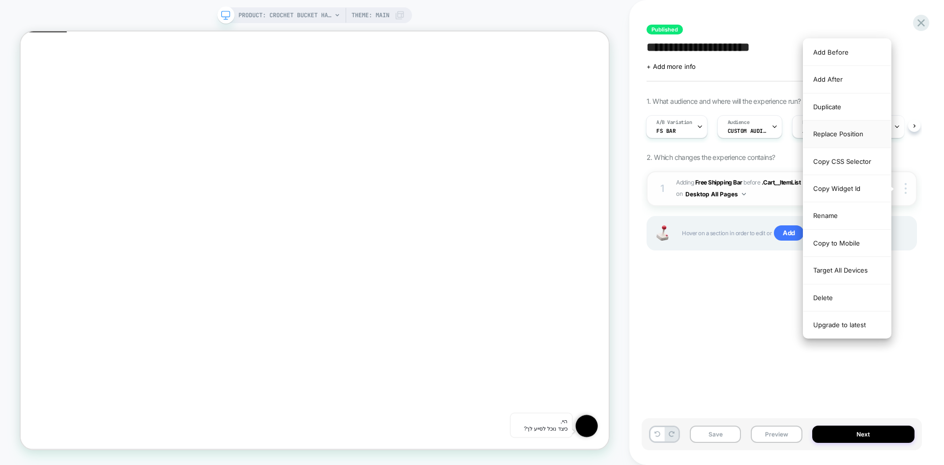
click at [0, 0] on div "Replace Position" at bounding box center [0, 0] width 0 height 0
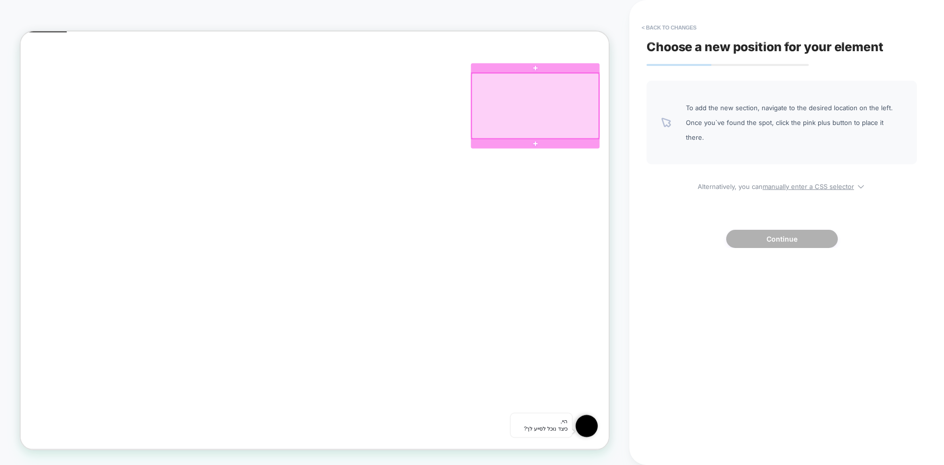
click at [767, 98] on div at bounding box center [707, 130] width 170 height 87
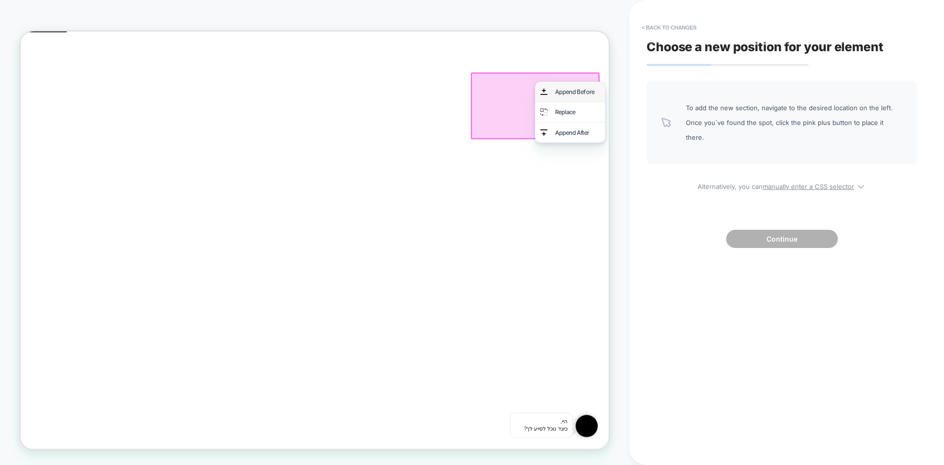
click at [761, 106] on div "Append Before" at bounding box center [763, 111] width 60 height 13
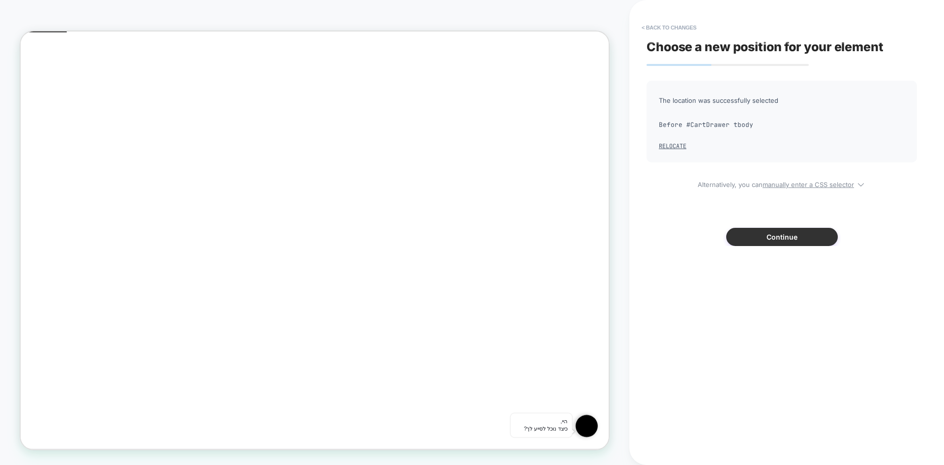
click at [0, 0] on button "Continue" at bounding box center [0, 0] width 0 height 0
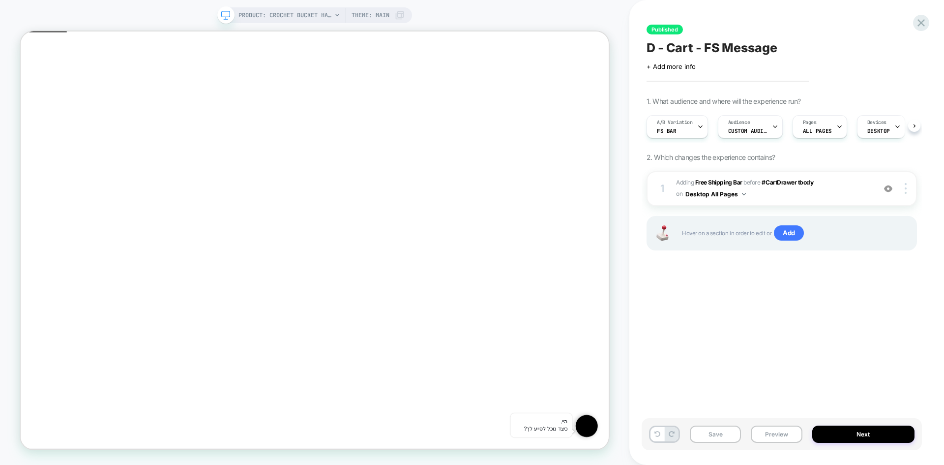
scroll to position [0, 0]
click at [792, 435] on button "Preview" at bounding box center [776, 433] width 51 height 17
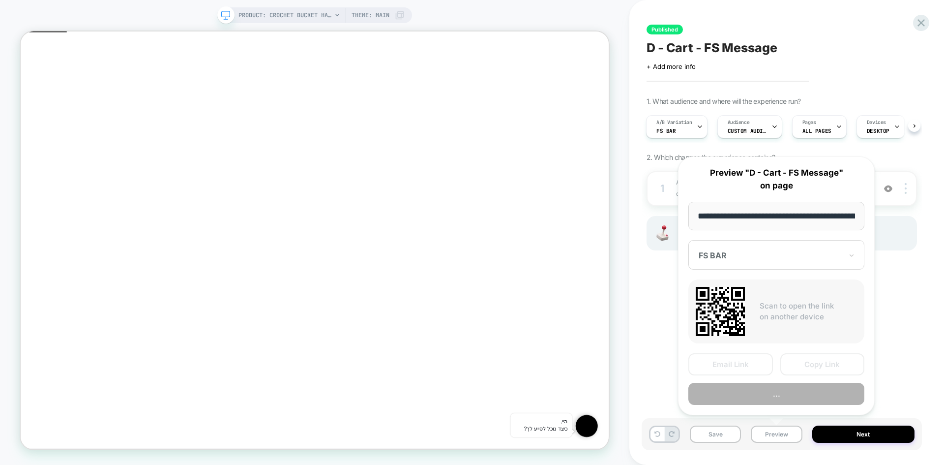
scroll to position [0, 157]
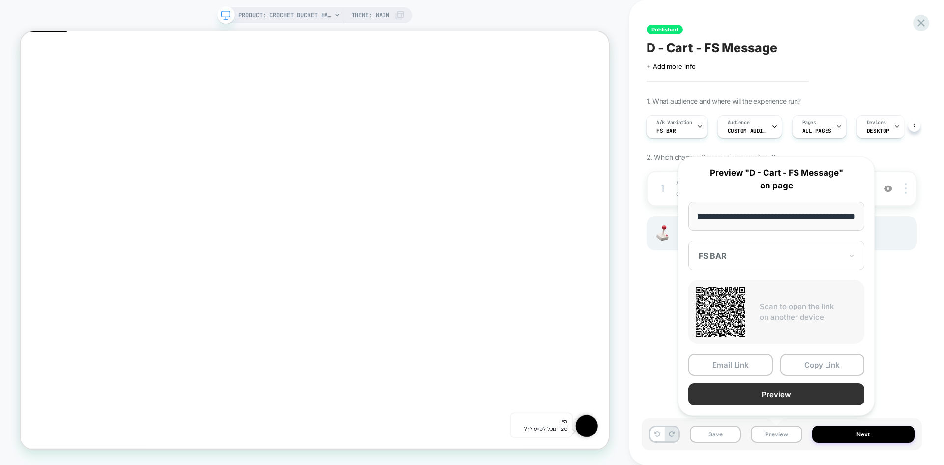
click at [767, 392] on button "Preview" at bounding box center [777, 394] width 176 height 22
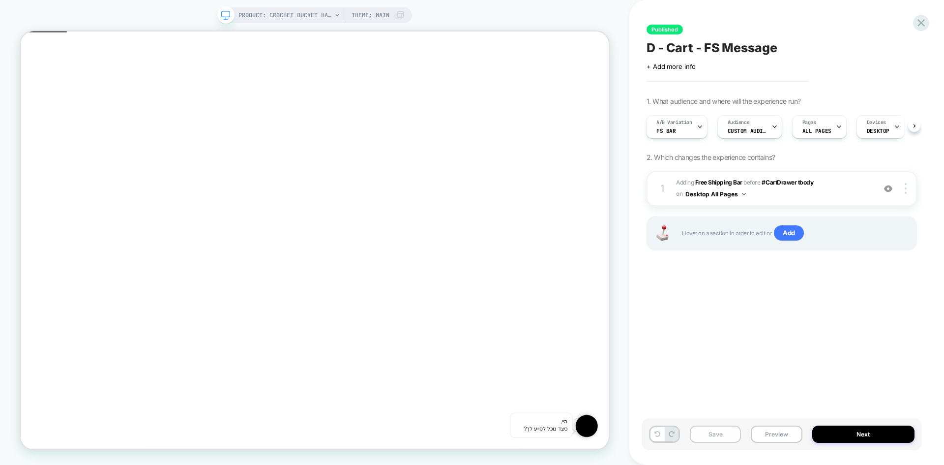
click at [723, 437] on button "Save" at bounding box center [715, 433] width 51 height 17
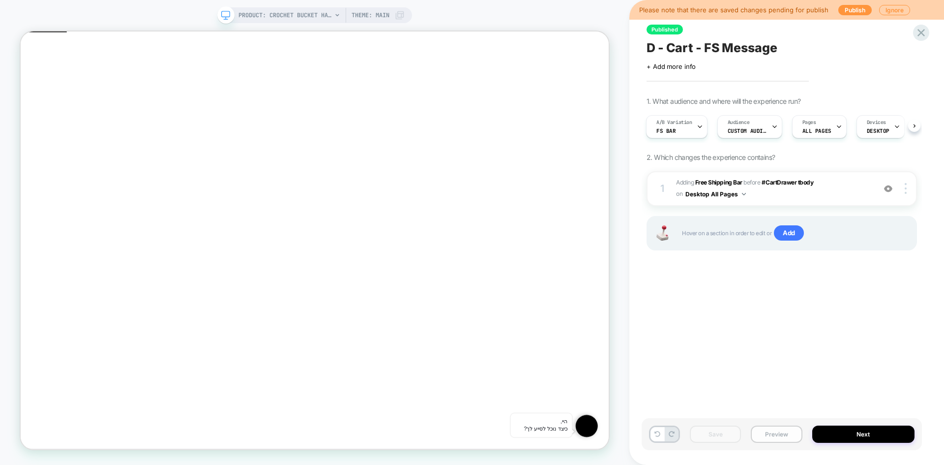
click at [784, 431] on button "Preview" at bounding box center [776, 433] width 51 height 17
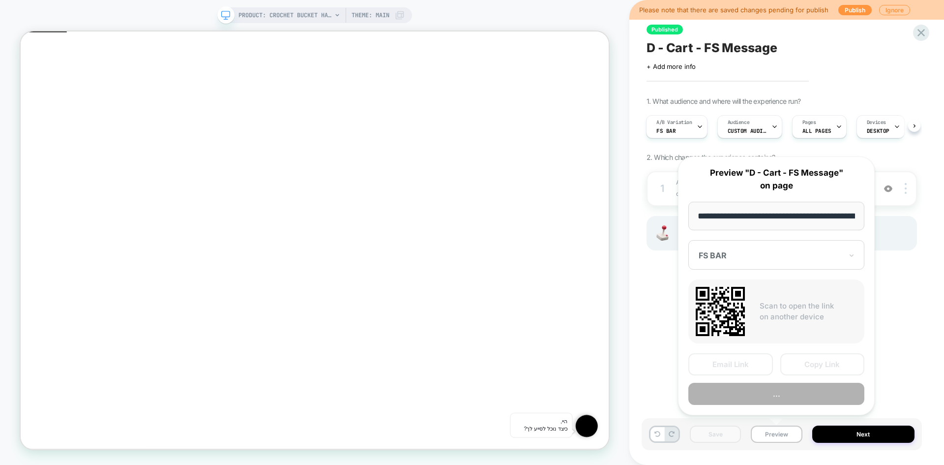
scroll to position [0, 157]
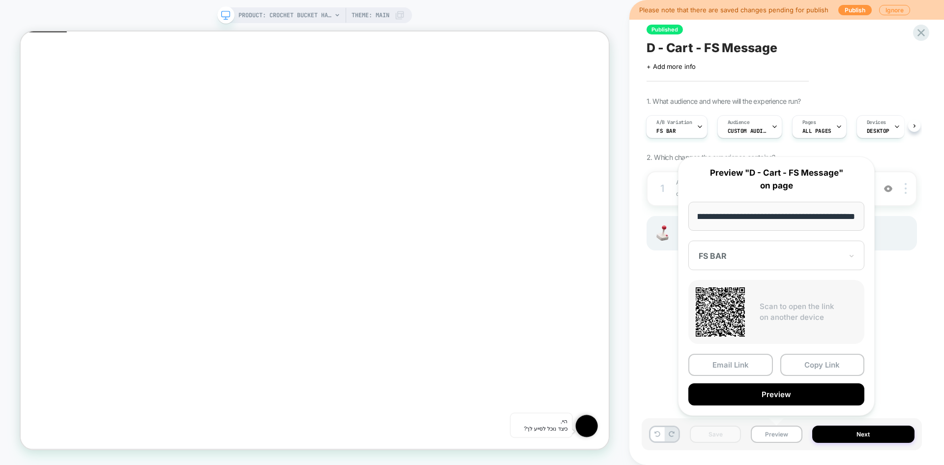
click at [742, 259] on div at bounding box center [771, 256] width 144 height 10
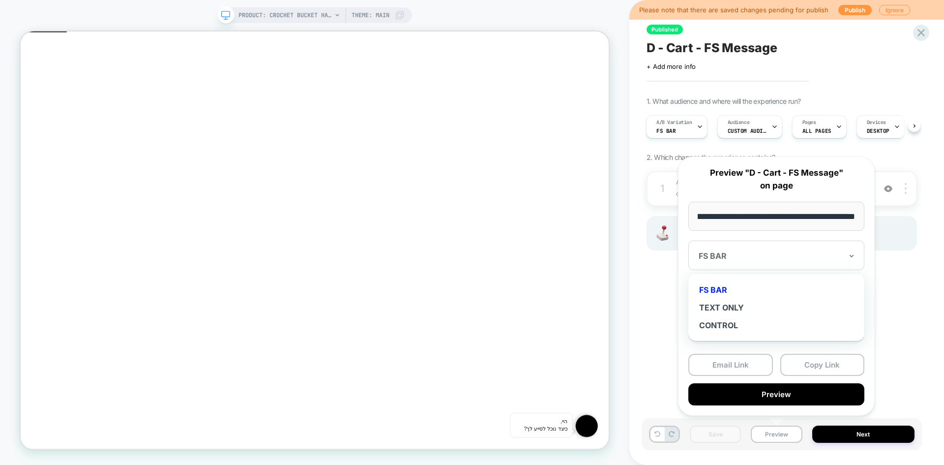
scroll to position [0, 0]
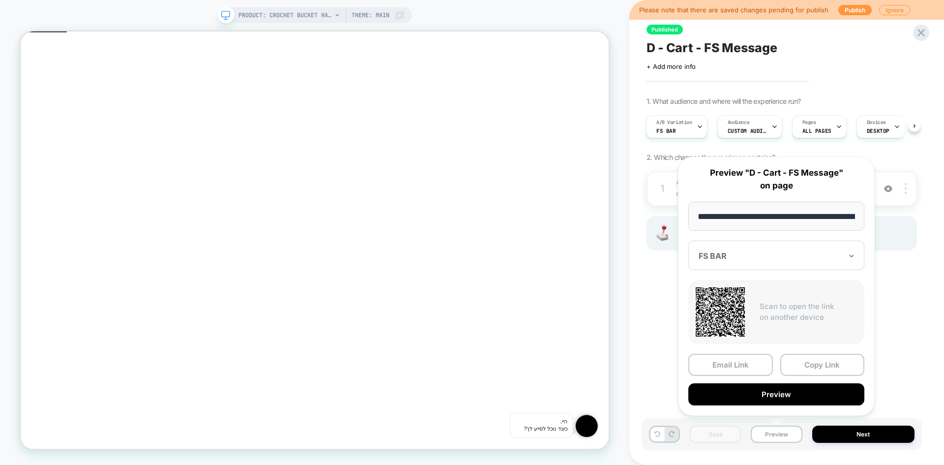
click at [747, 251] on div at bounding box center [771, 256] width 144 height 10
click at [0, 0] on button "Copy Link" at bounding box center [0, 0] width 0 height 0
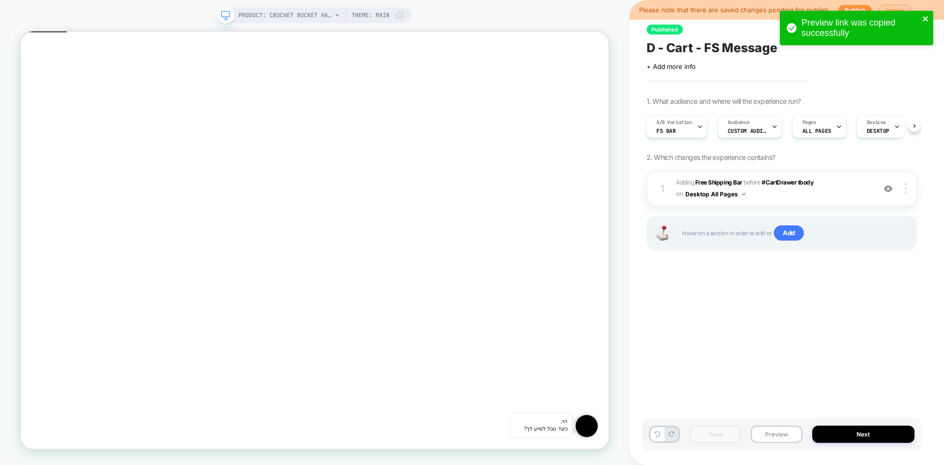
click at [927, 20] on icon "close" at bounding box center [925, 18] width 5 height 5
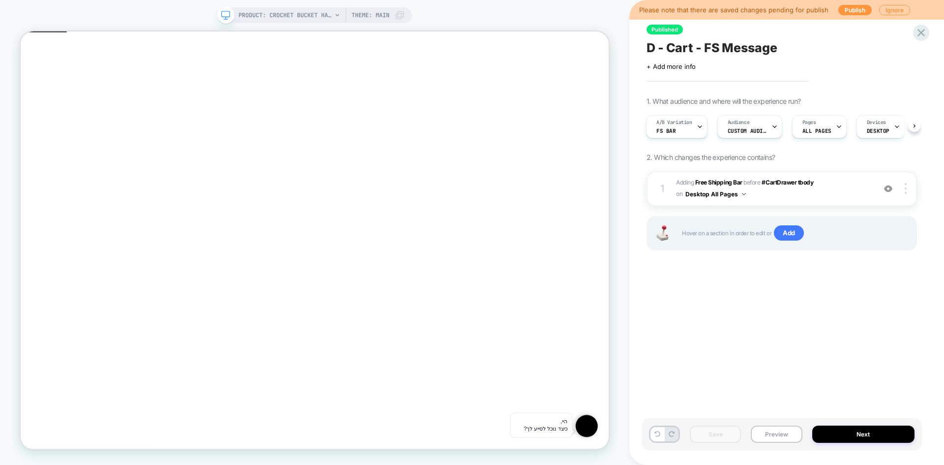
click at [926, 31] on div "Preview link was copied successfully" at bounding box center [856, 30] width 157 height 43
click at [0, 0] on icon at bounding box center [0, 0] width 0 height 0
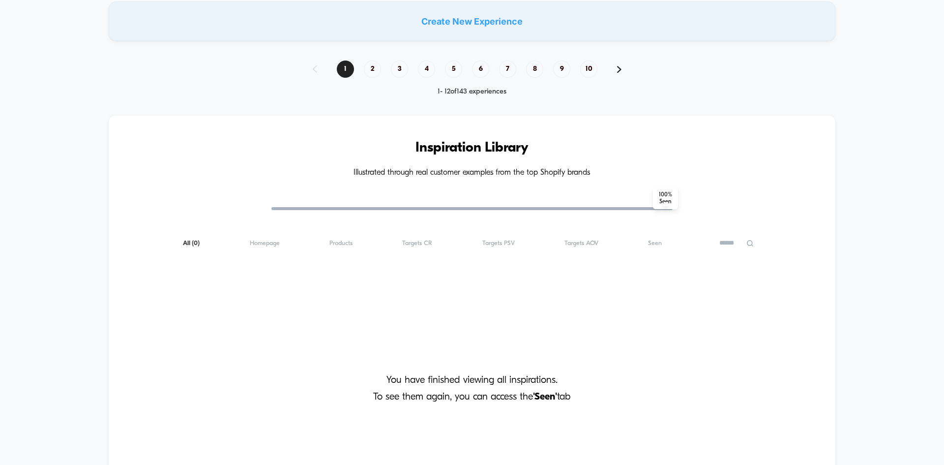
scroll to position [738, 0]
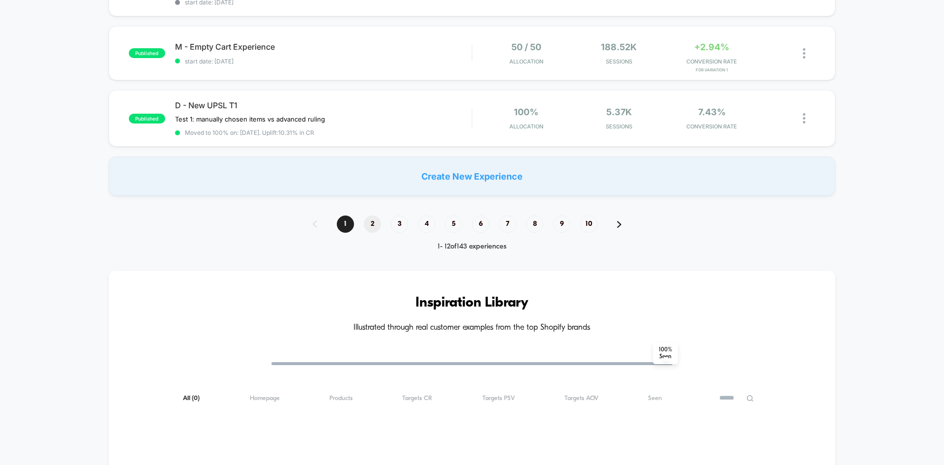
click at [373, 223] on span "2" at bounding box center [372, 223] width 17 height 17
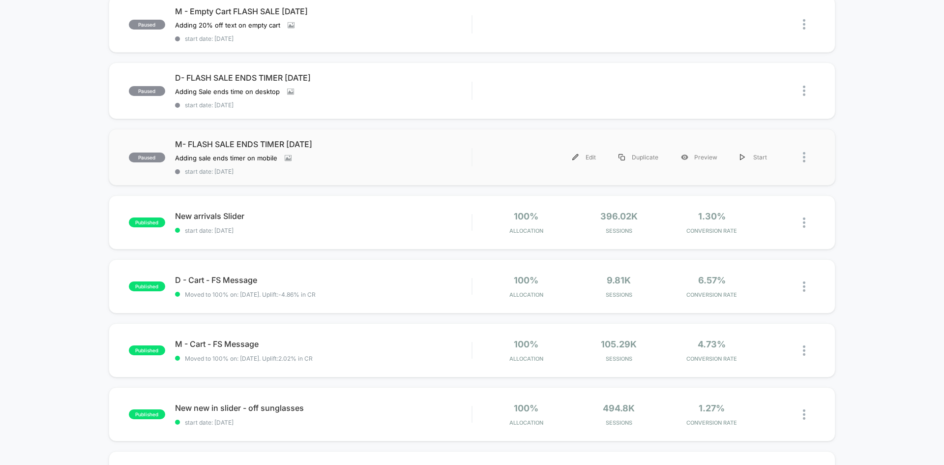
scroll to position [246, 0]
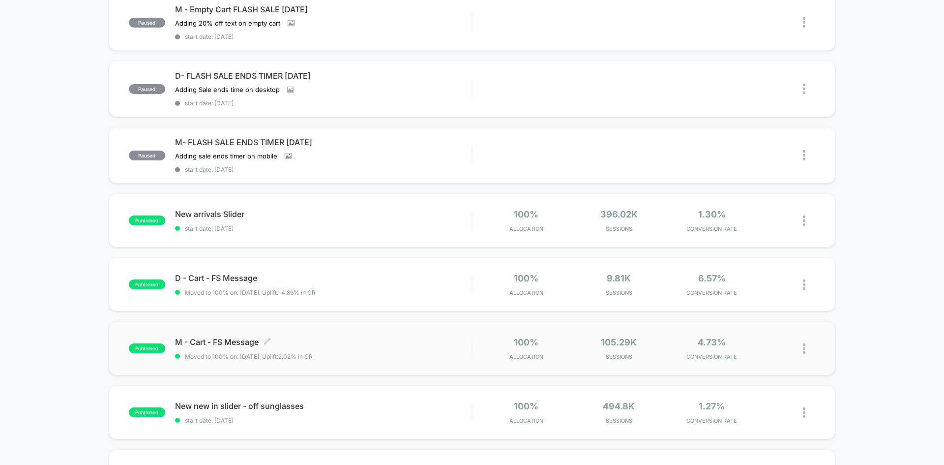
click at [313, 344] on span "M - Cart - FS Message Click to edit experience details" at bounding box center [323, 342] width 297 height 10
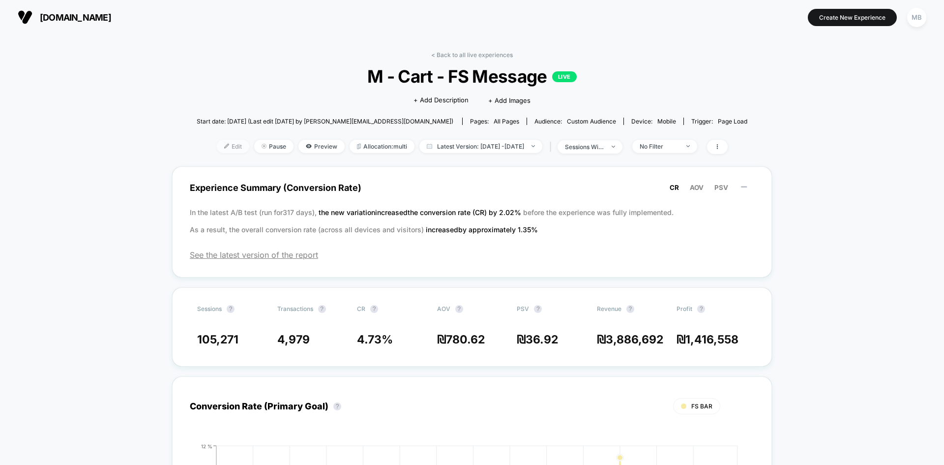
click at [217, 150] on span "Edit" at bounding box center [233, 146] width 32 height 13
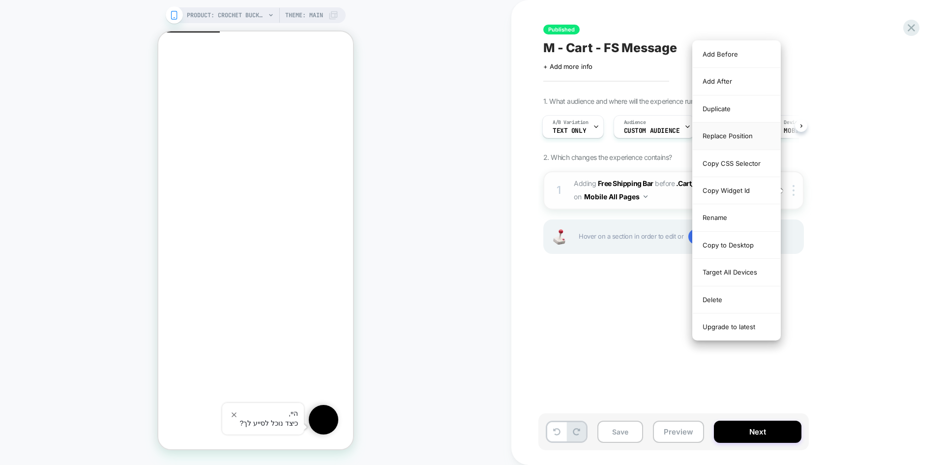
click at [739, 137] on div "Replace Position" at bounding box center [737, 135] width 88 height 27
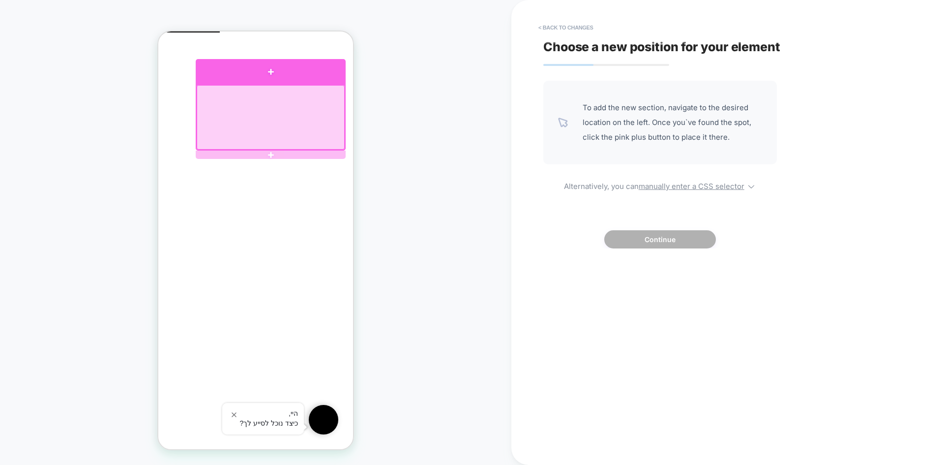
click at [309, 83] on div at bounding box center [271, 71] width 150 height 25
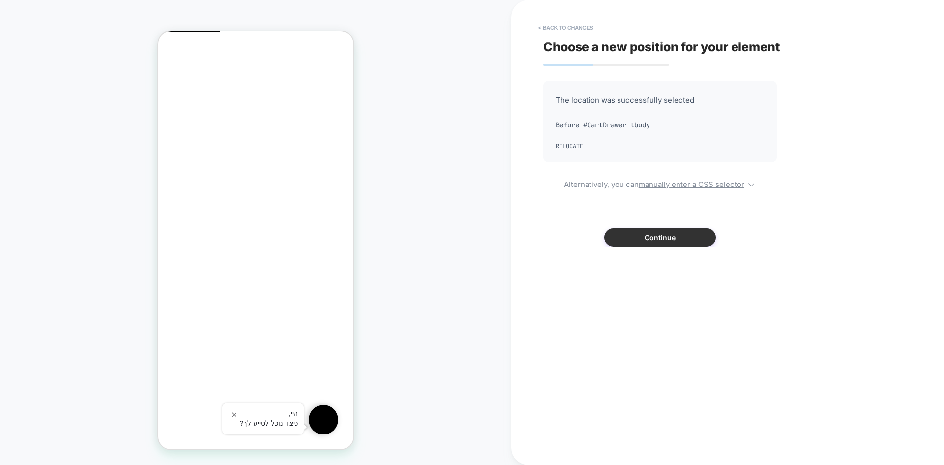
click at [666, 233] on button "Continue" at bounding box center [660, 237] width 112 height 18
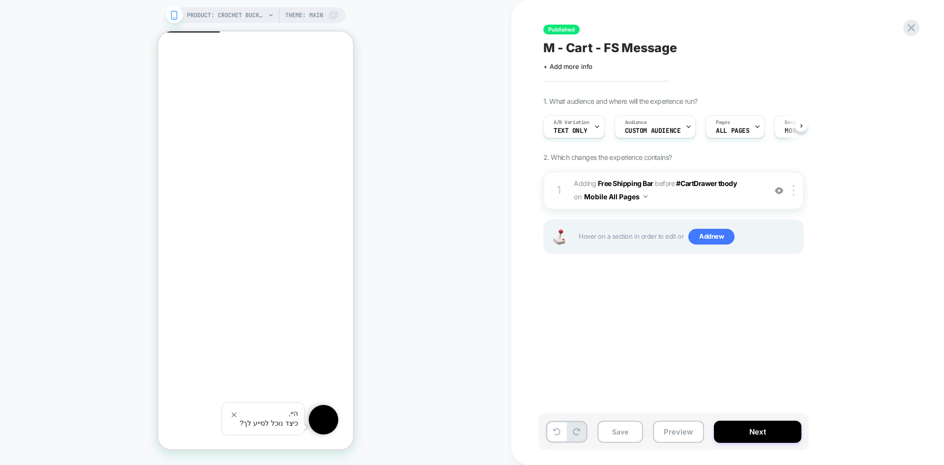
scroll to position [0, 0]
click at [795, 190] on img at bounding box center [794, 190] width 2 height 11
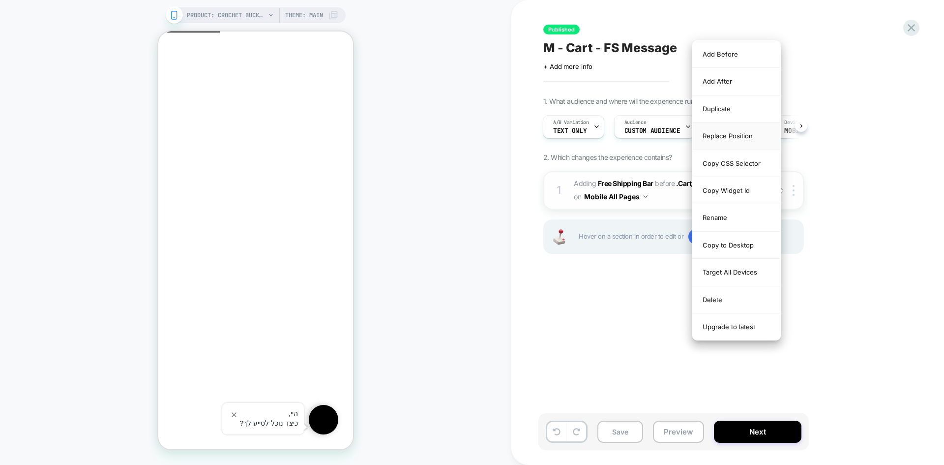
click at [744, 131] on div "Replace Position" at bounding box center [737, 135] width 88 height 27
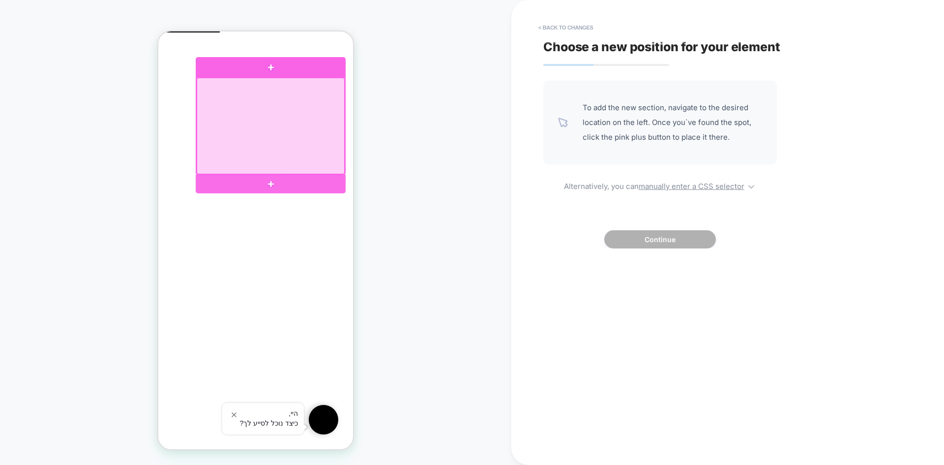
click at [299, 70] on div at bounding box center [271, 67] width 150 height 20
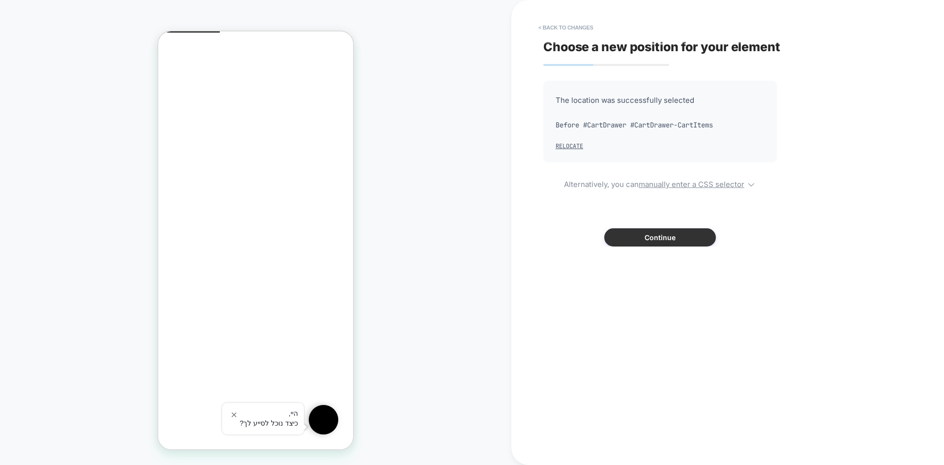
click at [672, 234] on button "Continue" at bounding box center [660, 237] width 112 height 18
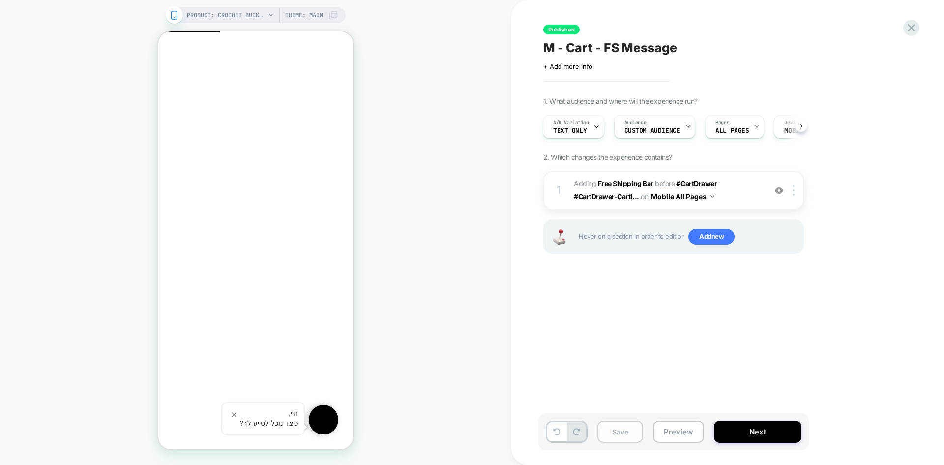
click at [623, 440] on button "Save" at bounding box center [621, 432] width 46 height 22
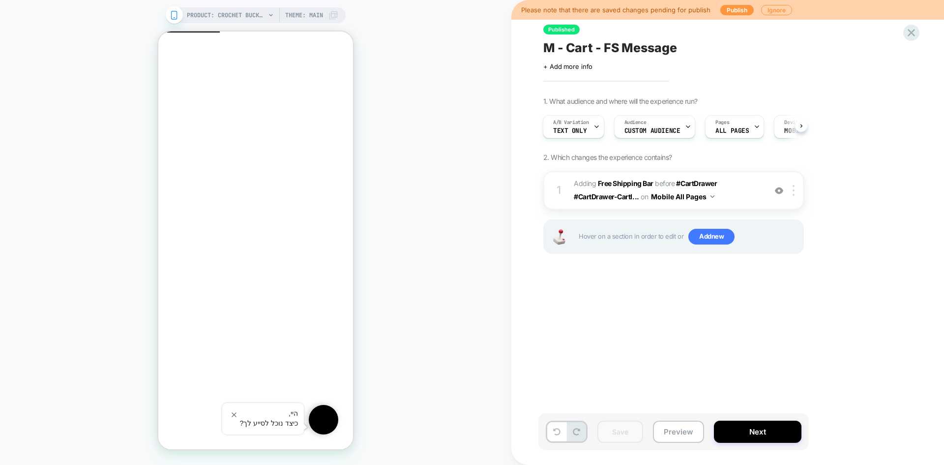
click at [571, 131] on span "TEXT ONLY" at bounding box center [569, 130] width 33 height 7
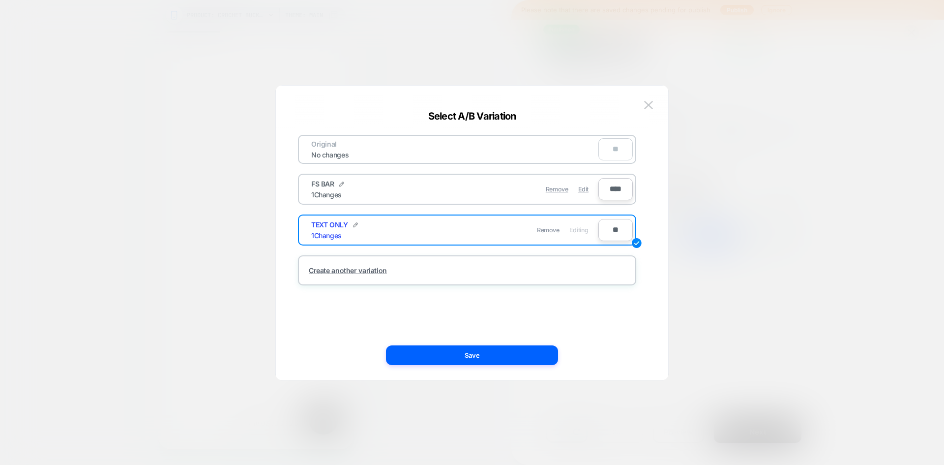
click at [584, 190] on span "Edit" at bounding box center [583, 188] width 10 height 7
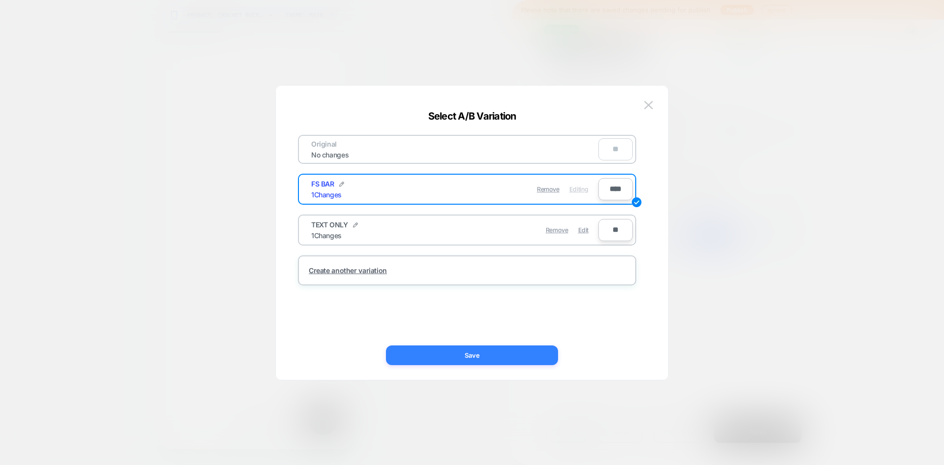
click at [508, 357] on button "Save" at bounding box center [472, 355] width 172 height 20
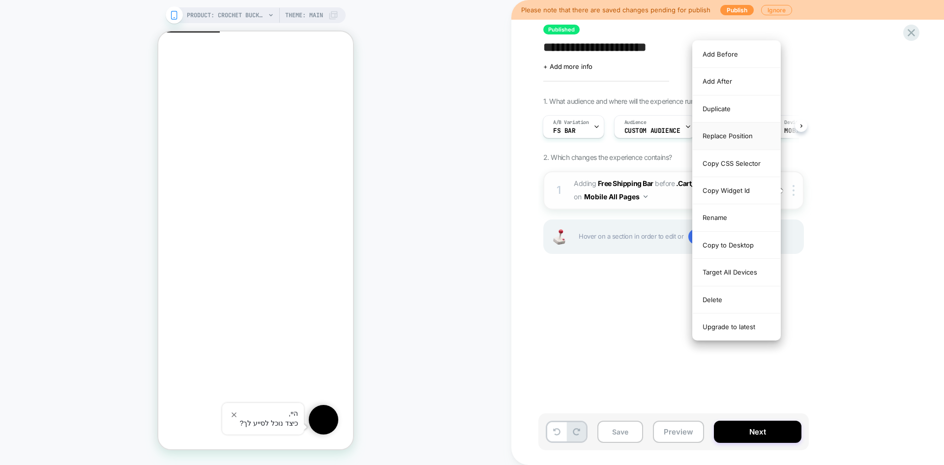
click at [743, 137] on div "Replace Position" at bounding box center [737, 135] width 88 height 27
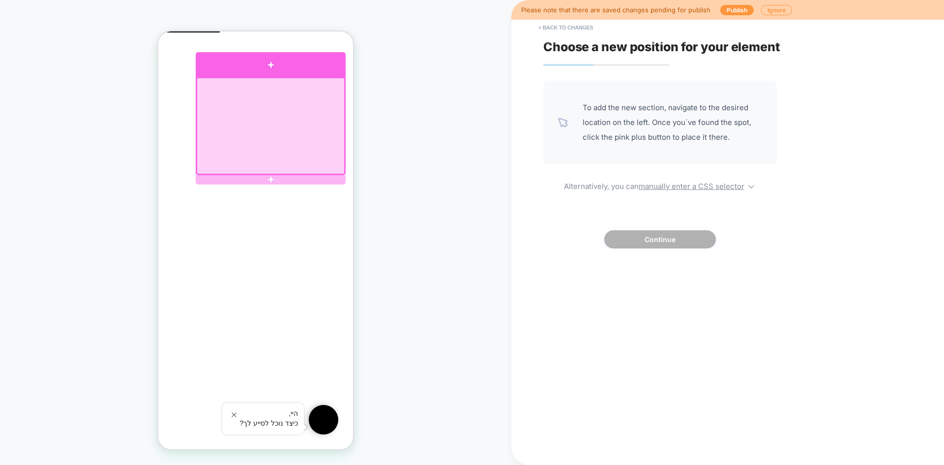
click at [311, 72] on div at bounding box center [271, 64] width 150 height 25
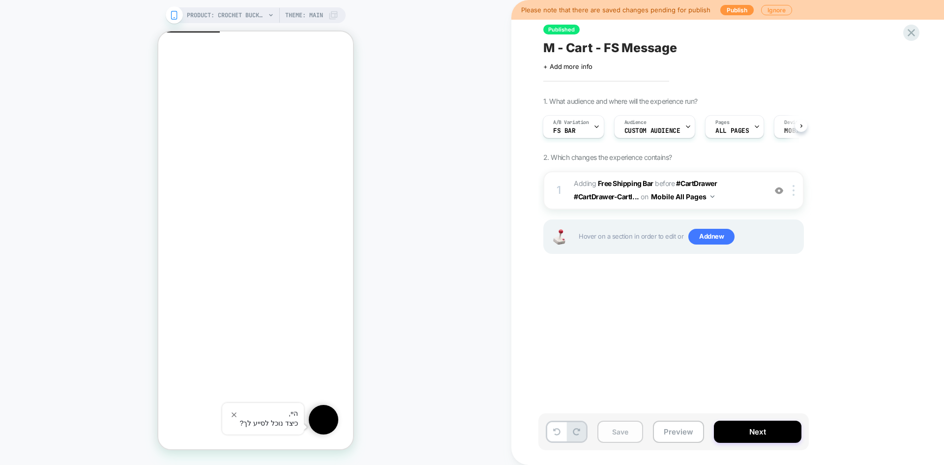
click at [623, 430] on button "Save" at bounding box center [621, 432] width 46 height 22
click at [673, 434] on button "Preview" at bounding box center [678, 432] width 51 height 22
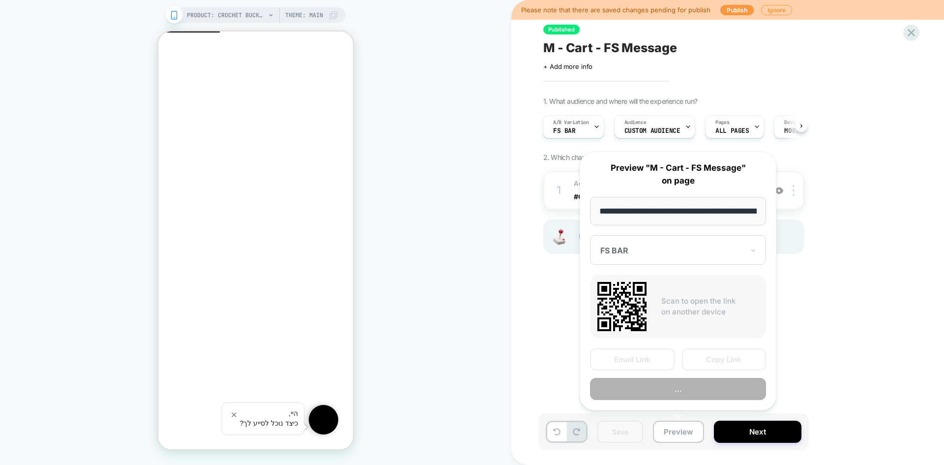
scroll to position [0, 157]
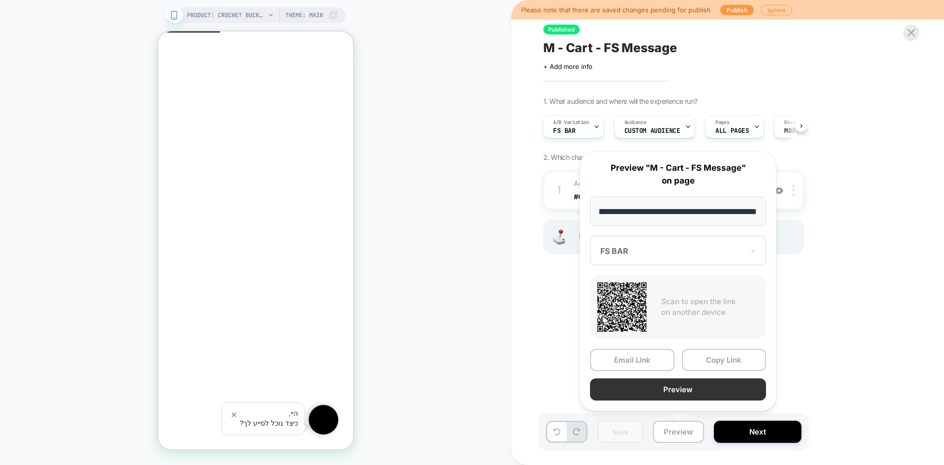
click at [698, 388] on button "Preview" at bounding box center [678, 389] width 176 height 22
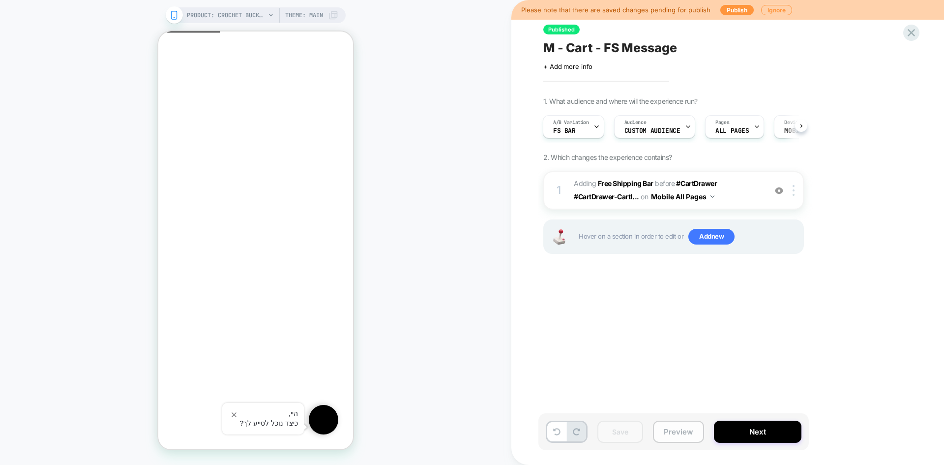
click at [691, 439] on button "Preview" at bounding box center [678, 432] width 51 height 22
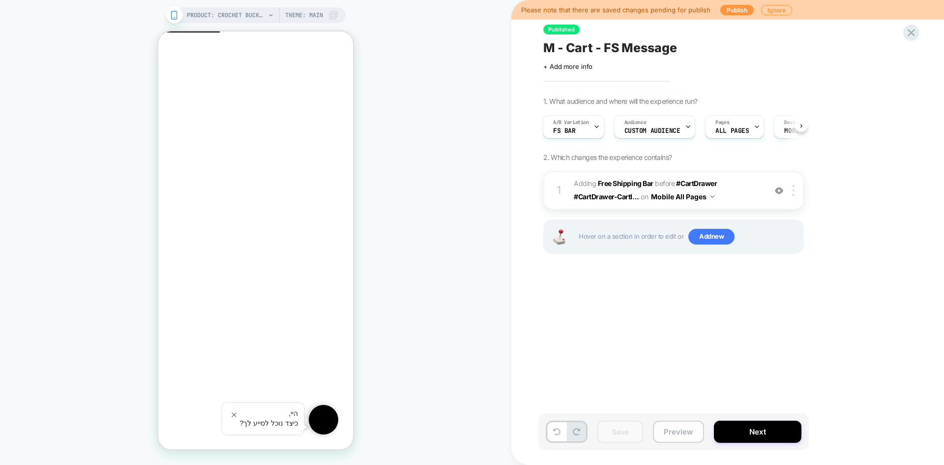
click at [681, 436] on button "Preview" at bounding box center [678, 432] width 51 height 22
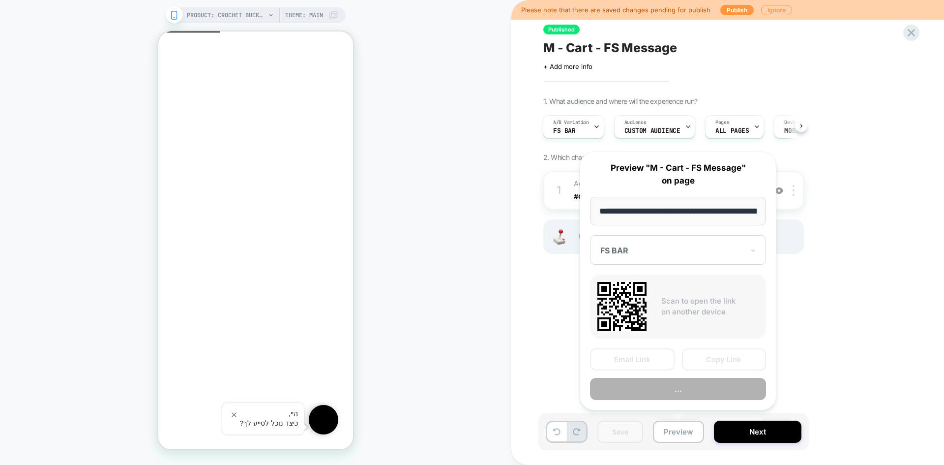
scroll to position [0, 157]
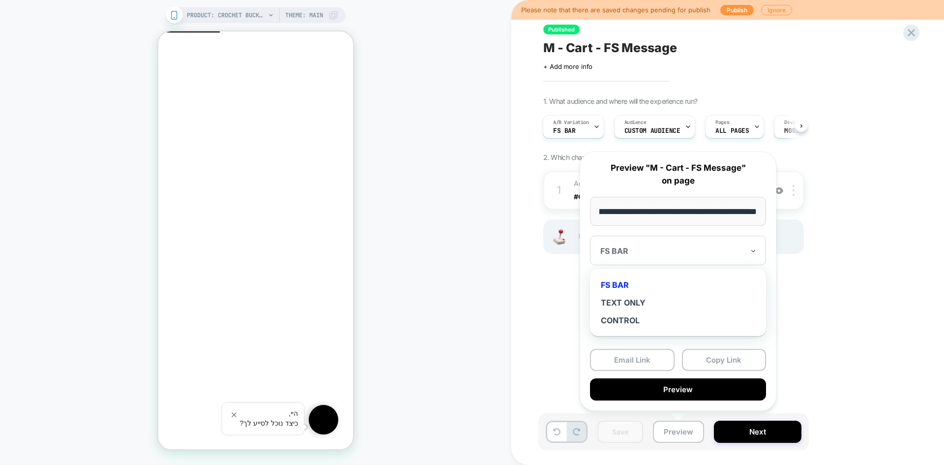
click at [668, 251] on div at bounding box center [673, 251] width 144 height 10
click at [640, 302] on div "TEXT ONLY" at bounding box center [678, 303] width 166 height 18
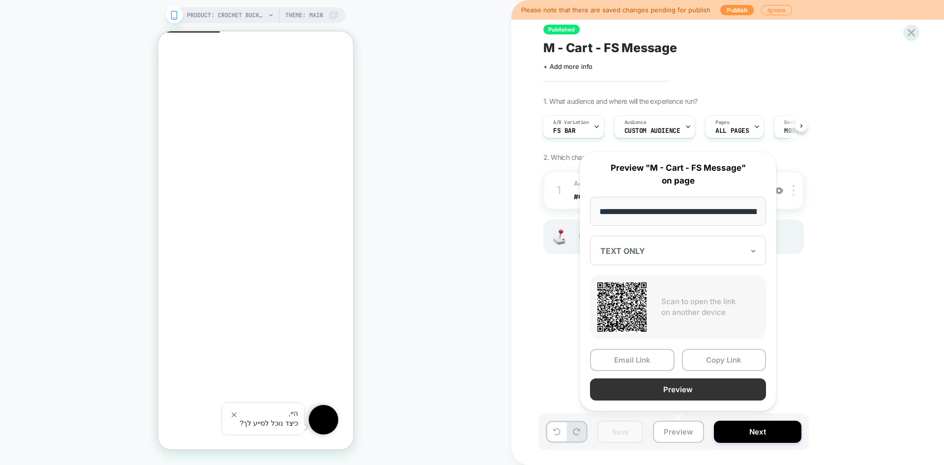
click at [711, 392] on button "Preview" at bounding box center [678, 389] width 176 height 22
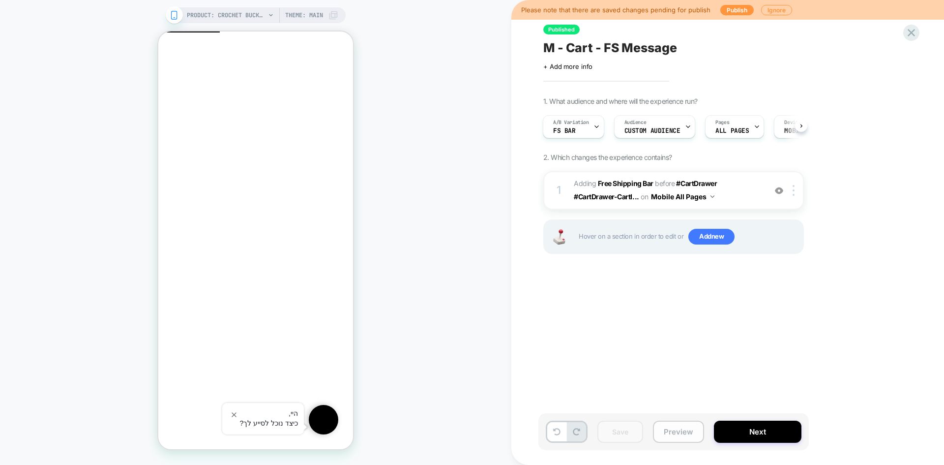
click at [683, 432] on button "Preview" at bounding box center [678, 432] width 51 height 22
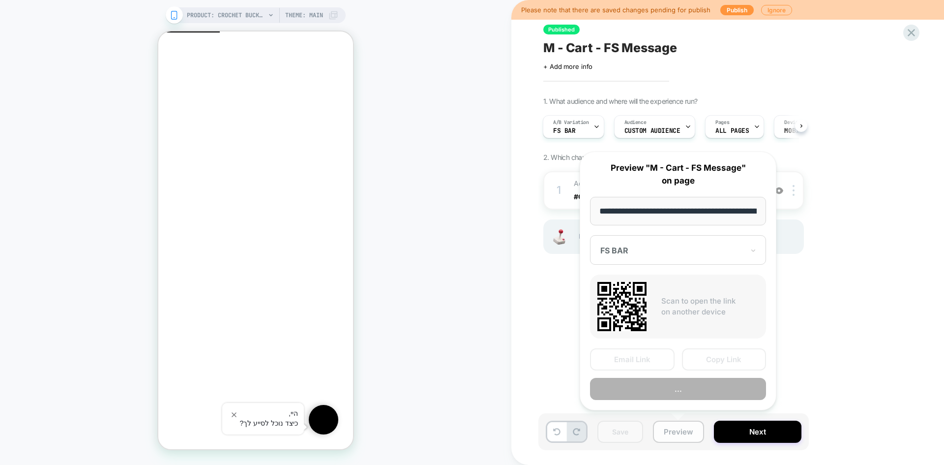
scroll to position [0, 157]
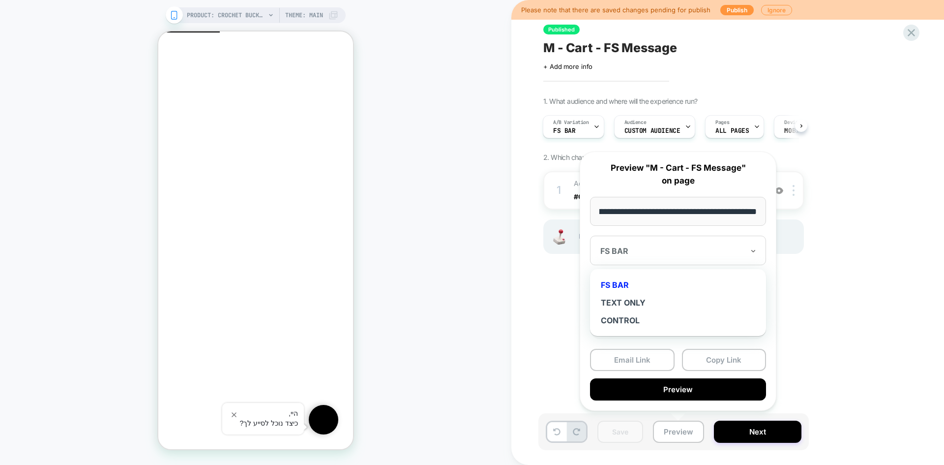
click at [662, 240] on div "FS BAR" at bounding box center [678, 251] width 176 height 30
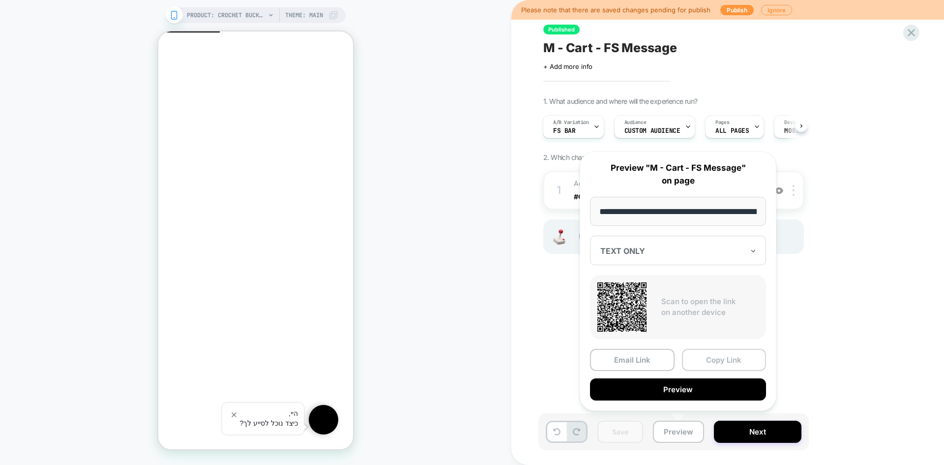
click at [727, 359] on button "Copy Link" at bounding box center [724, 360] width 85 height 22
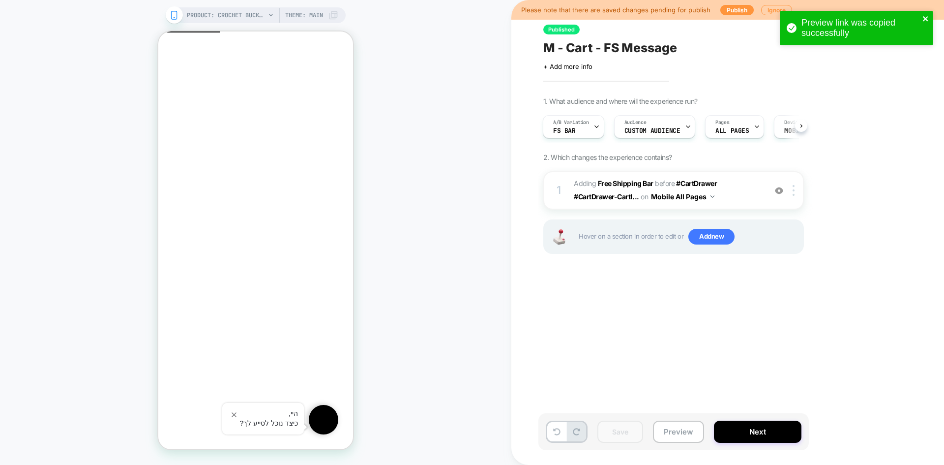
click at [925, 19] on icon "close" at bounding box center [926, 19] width 7 height 8
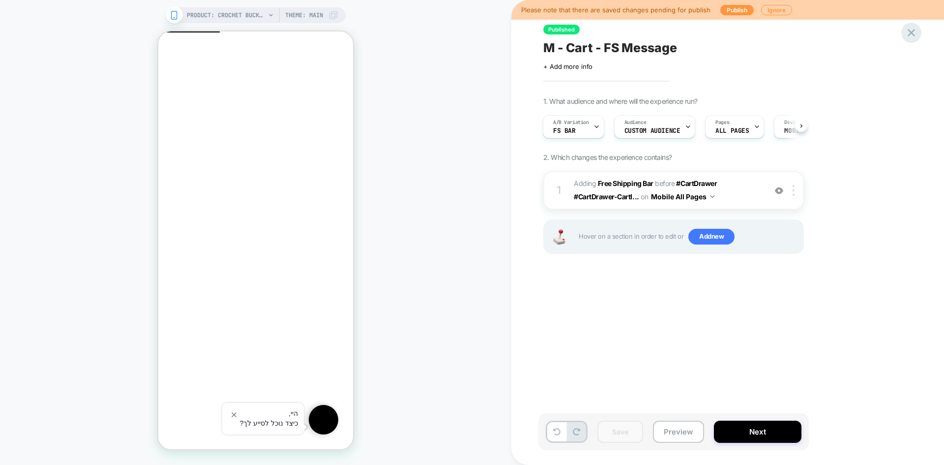
click at [912, 34] on icon at bounding box center [911, 32] width 13 height 13
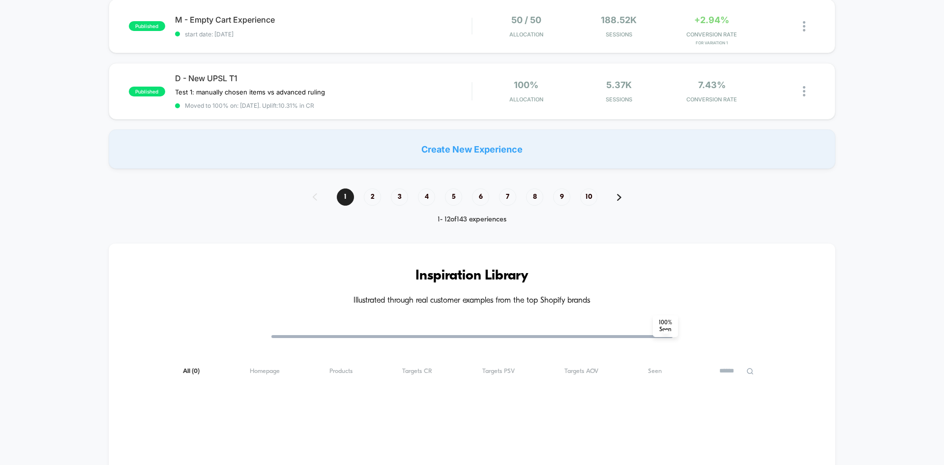
scroll to position [639, 0]
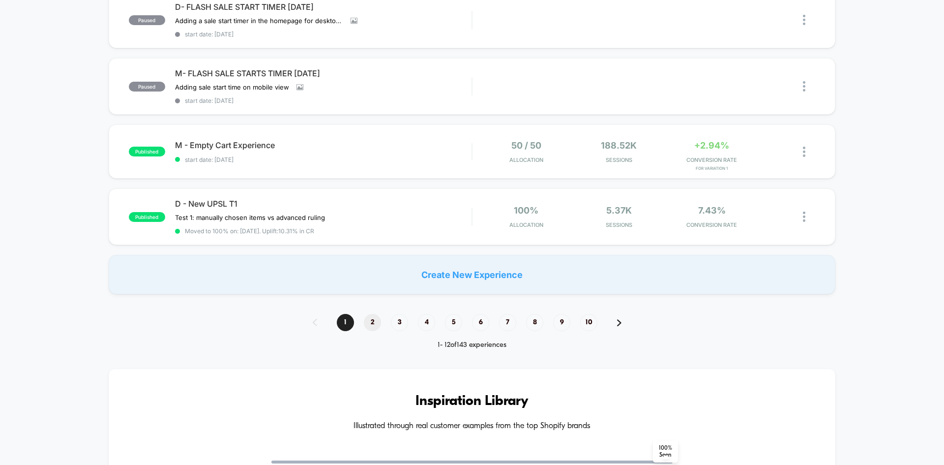
click at [368, 327] on span "2" at bounding box center [372, 322] width 17 height 17
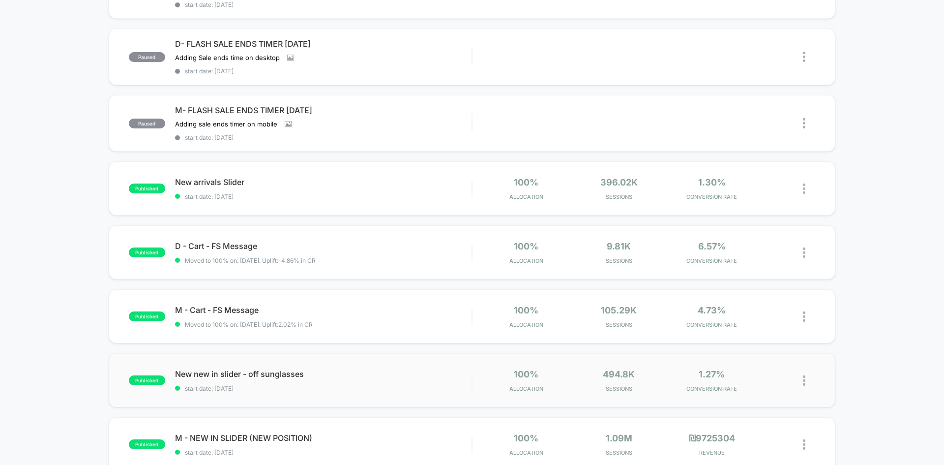
scroll to position [295, 0]
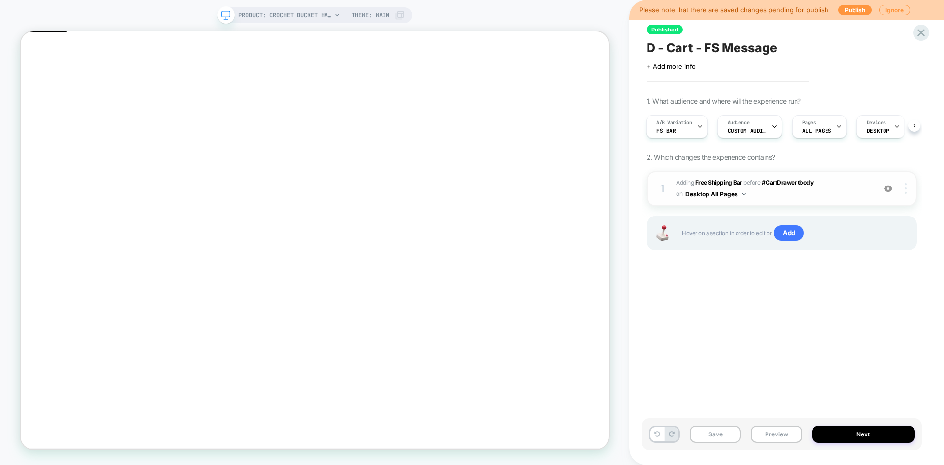
click at [906, 192] on img at bounding box center [906, 188] width 2 height 11
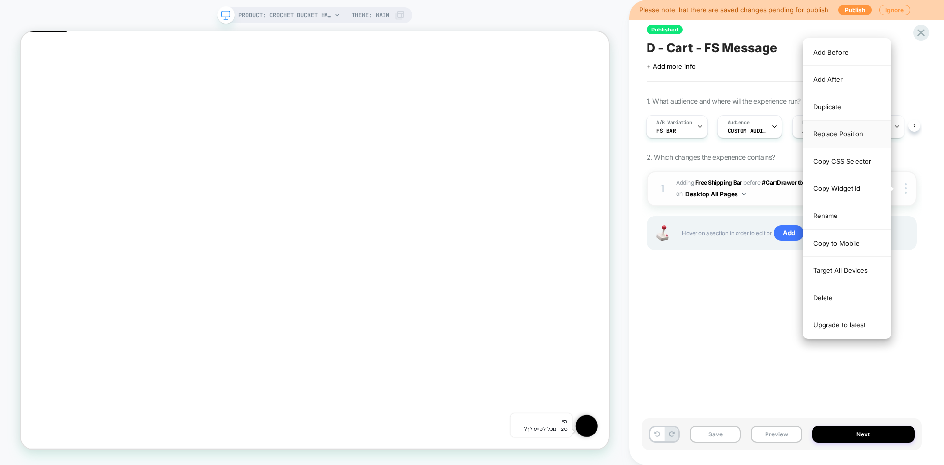
click at [838, 135] on div "Replace Position" at bounding box center [848, 133] width 88 height 27
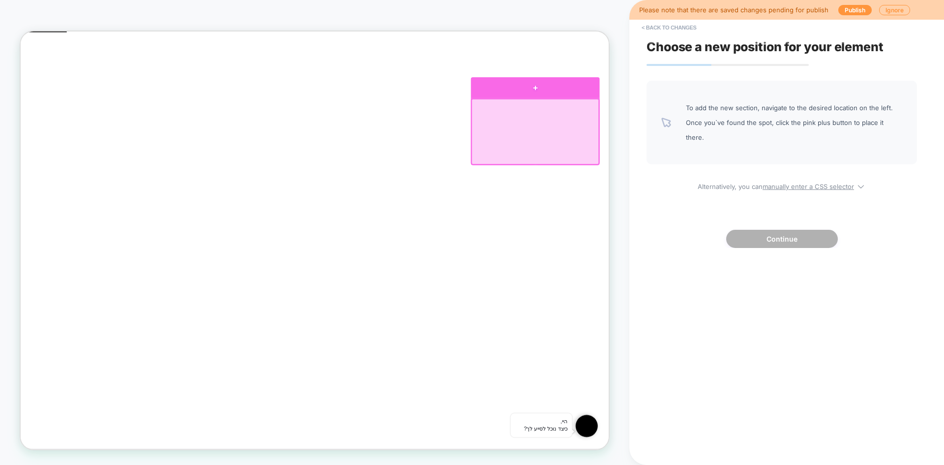
click at [780, 118] on div at bounding box center [707, 106] width 172 height 28
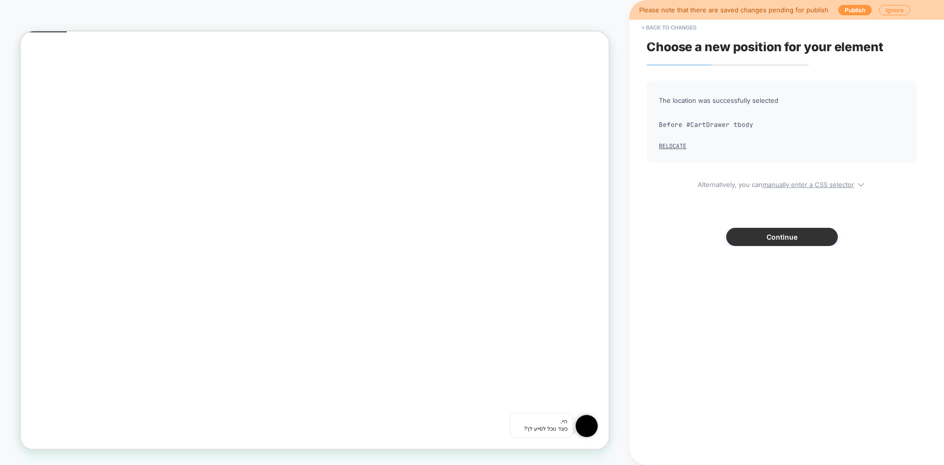
click at [763, 236] on button "Continue" at bounding box center [782, 237] width 112 height 18
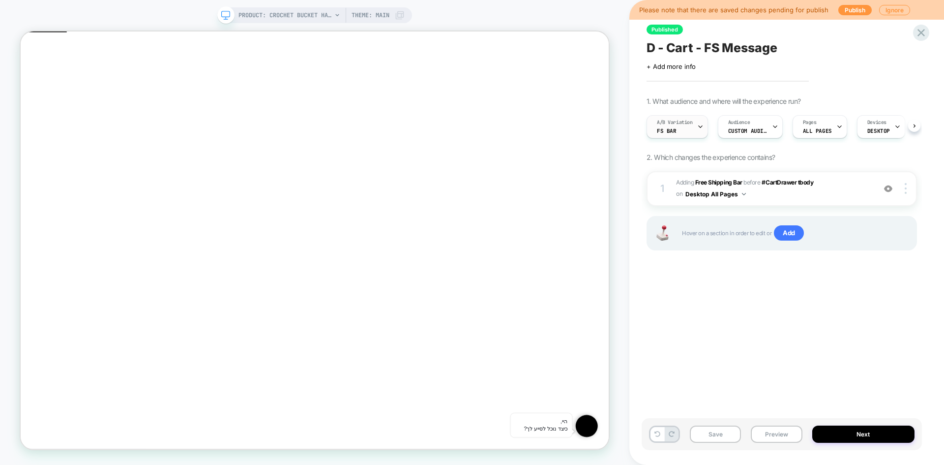
scroll to position [0, 0]
click at [684, 126] on div "A/B Variation FS BAR" at bounding box center [675, 127] width 56 height 22
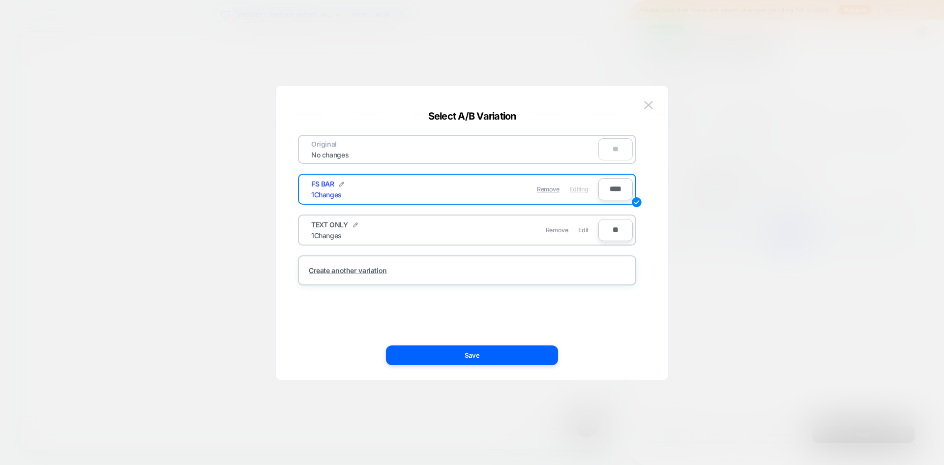
click at [0, 0] on div "Remove Edit" at bounding box center [0, 0] width 0 height 0
click at [585, 231] on span "Edit" at bounding box center [583, 229] width 10 height 7
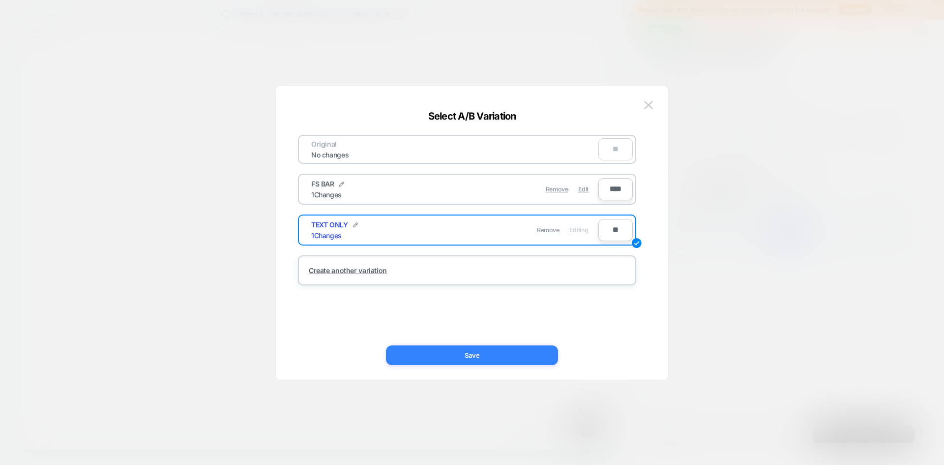
click at [0, 0] on button "Save" at bounding box center [0, 0] width 0 height 0
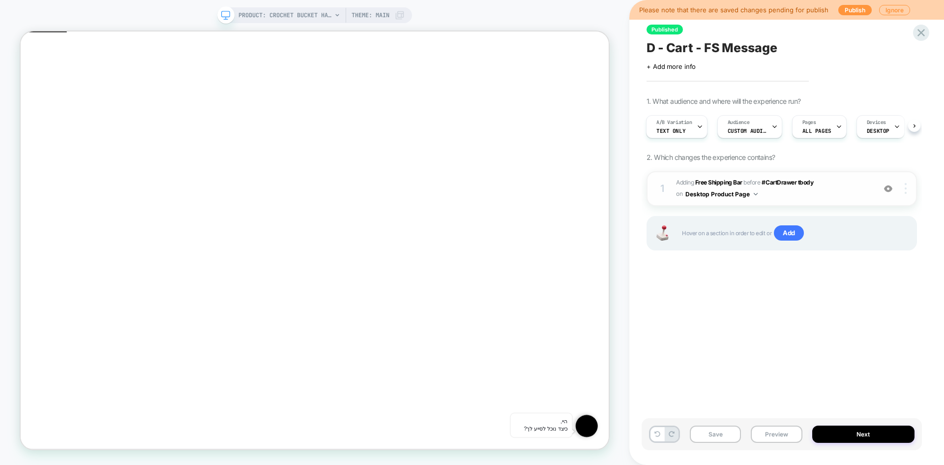
click at [908, 191] on div at bounding box center [907, 188] width 19 height 11
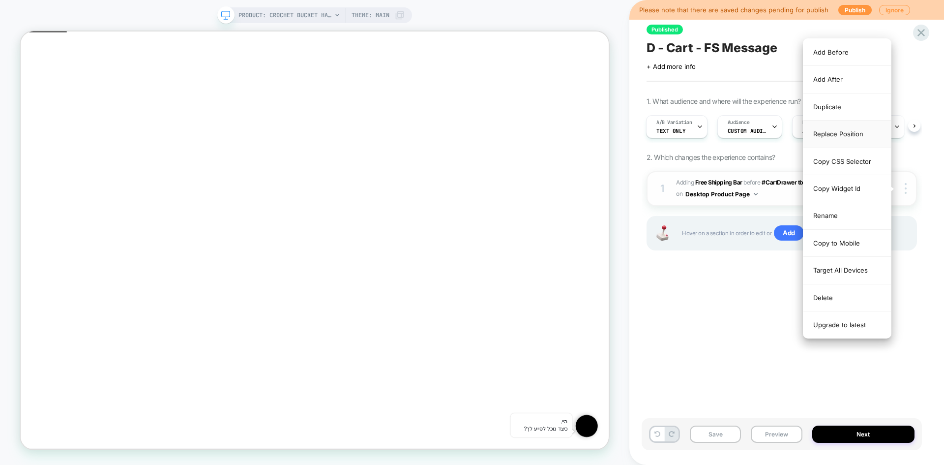
click at [0, 0] on div "Replace Position" at bounding box center [0, 0] width 0 height 0
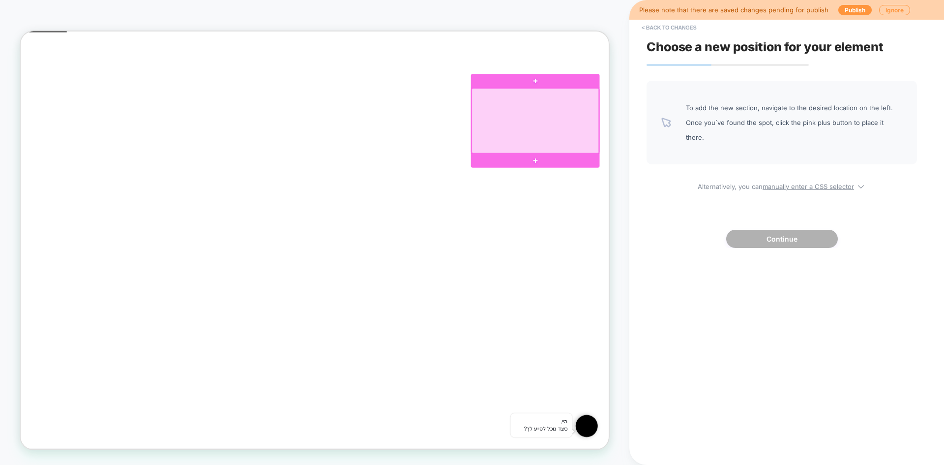
click at [767, 120] on div at bounding box center [707, 150] width 170 height 87
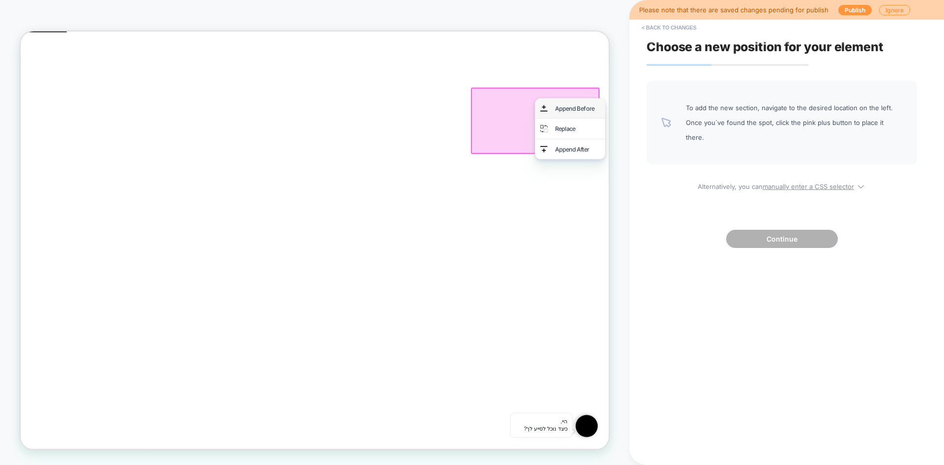
click at [768, 136] on div "Append Before" at bounding box center [763, 133] width 60 height 13
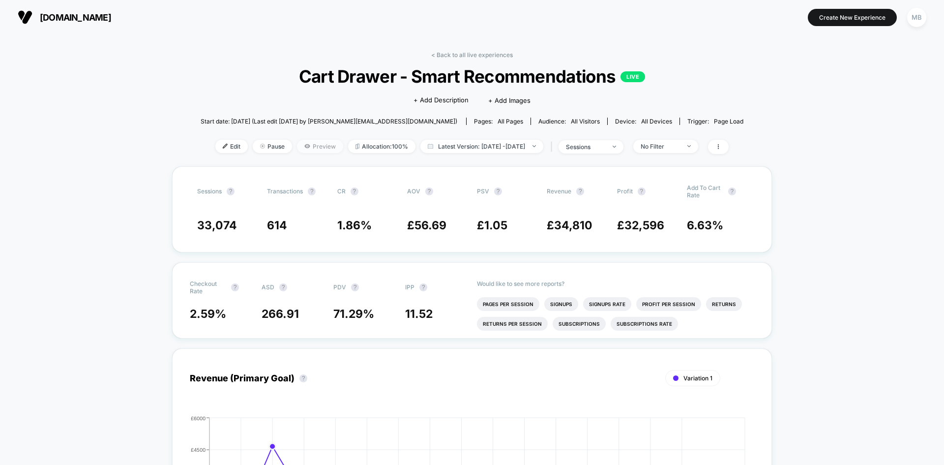
click at [303, 147] on span "Preview" at bounding box center [320, 146] width 46 height 13
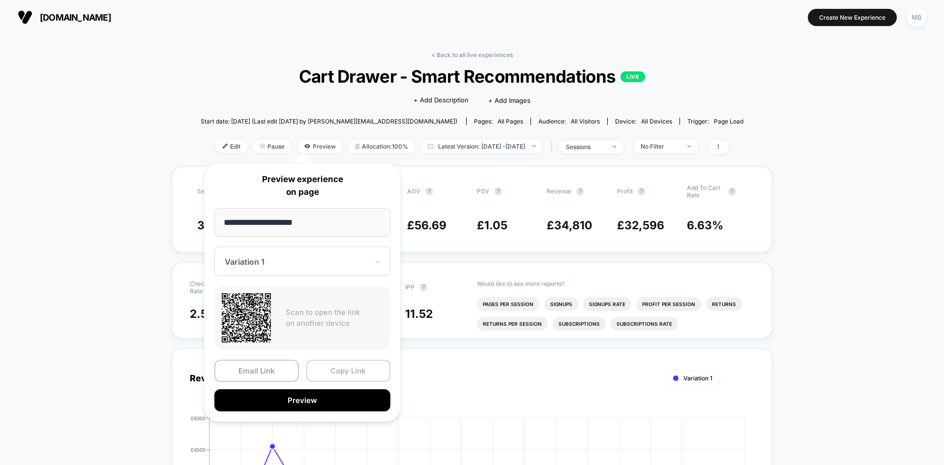
click at [331, 369] on button "Copy Link" at bounding box center [348, 371] width 85 height 22
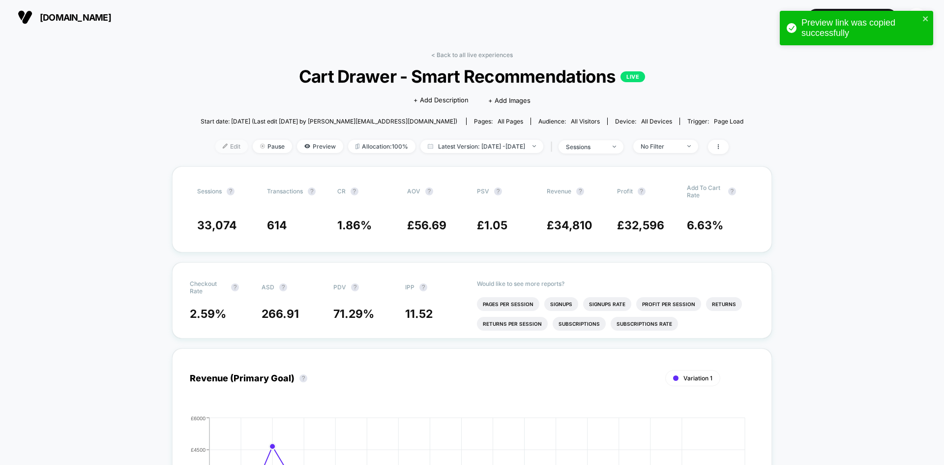
click at [215, 152] on span "Edit" at bounding box center [231, 146] width 32 height 13
